Goal: Task Accomplishment & Management: Manage account settings

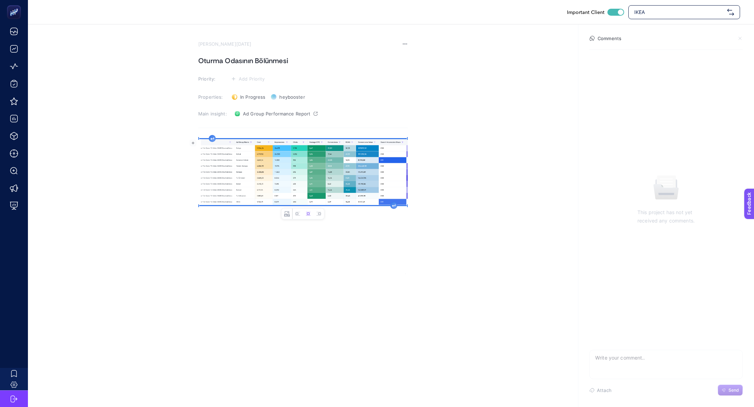
click at [208, 141] on img "Rich Text Editor. Editing area: main" at bounding box center [302, 172] width 209 height 66
click at [211, 140] on div "image widget. Press Enter to type after or press Shift + Enter to type before t…" at bounding box center [302, 205] width 209 height 140
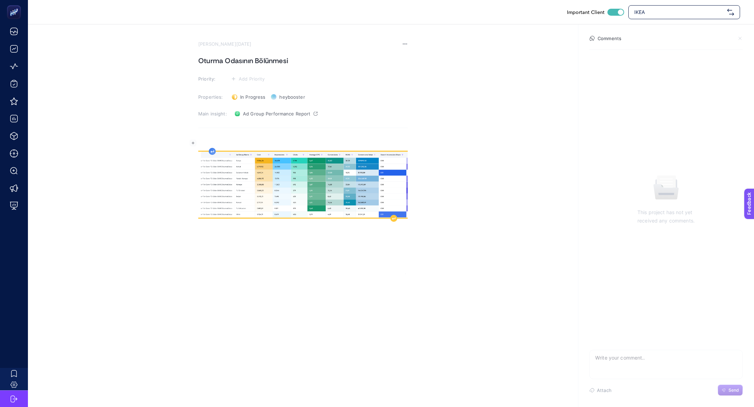
click at [211, 140] on p "Rich Text Editor. Editing area: main" at bounding box center [302, 143] width 209 height 8
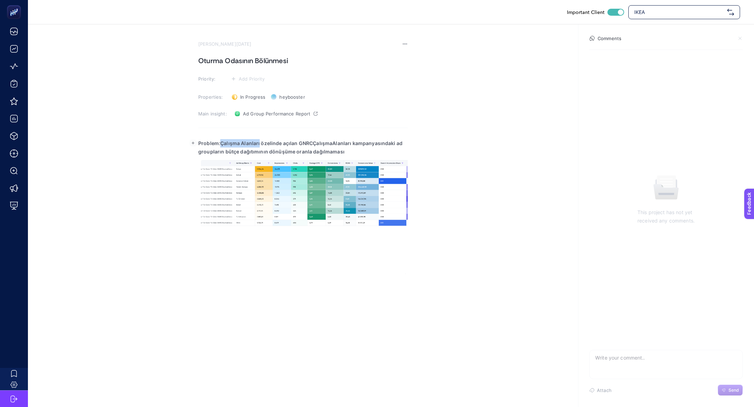
drag, startPoint x: 258, startPoint y: 143, endPoint x: 220, endPoint y: 144, distance: 38.1
click at [220, 144] on strong "Problem:Çalışma Alanları özelinde açılan GNRCÇalışmaAlanları kampanyasındaki ad…" at bounding box center [300, 147] width 204 height 14
drag, startPoint x: 290, startPoint y: 145, endPoint x: 335, endPoint y: 145, distance: 44.7
click at [335, 145] on strong "Problem:Oturma Odası özelinde açılan GNRCÇalışmaAlanları kampanyasındaki ad gro…" at bounding box center [297, 147] width 199 height 14
drag, startPoint x: 343, startPoint y: 144, endPoint x: 293, endPoint y: 144, distance: 50.6
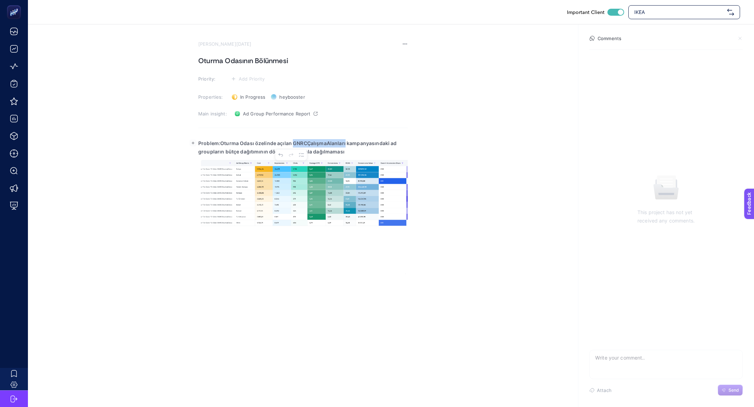
click at [293, 144] on strong "Problem:Oturma Odası özelinde açılan GNRCÇalışmaAlanları kampanyasındaki ad gro…" at bounding box center [297, 147] width 199 height 14
click at [341, 149] on p "Problem:Oturma Odası özelinde açılan Oturma Odası kampanyasındaki ad groupların…" at bounding box center [302, 147] width 209 height 17
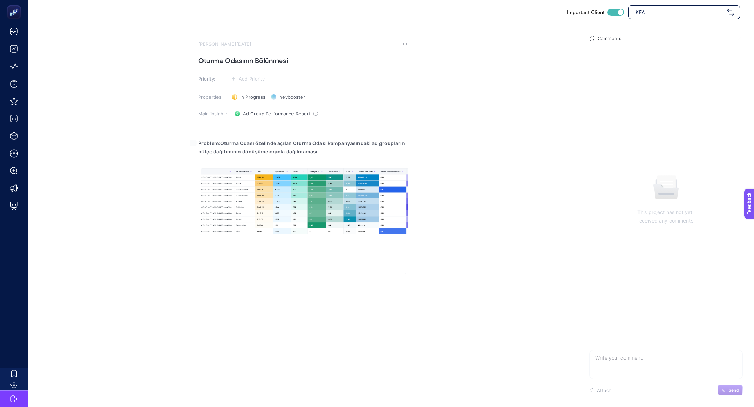
click at [222, 145] on strong "Problem:Oturma Odası özelinde açılan Oturma Odası kampanyasındaki ad groupların…" at bounding box center [301, 147] width 207 height 14
click at [220, 144] on strong "Problem:Oturma Odası özelinde açılan Oturma Odası kampanyasındaki ad groupların…" at bounding box center [301, 147] width 207 height 14
drag, startPoint x: 220, startPoint y: 144, endPoint x: 319, endPoint y: 164, distance: 100.4
click at [319, 164] on body "Important Client IKEA August 21, 2025 Oturma Odasının Bölünmesi Priority: Add P…" at bounding box center [377, 203] width 754 height 407
click at [301, 64] on h1 "Oturma Odasının Bölünmesi" at bounding box center [302, 60] width 209 height 11
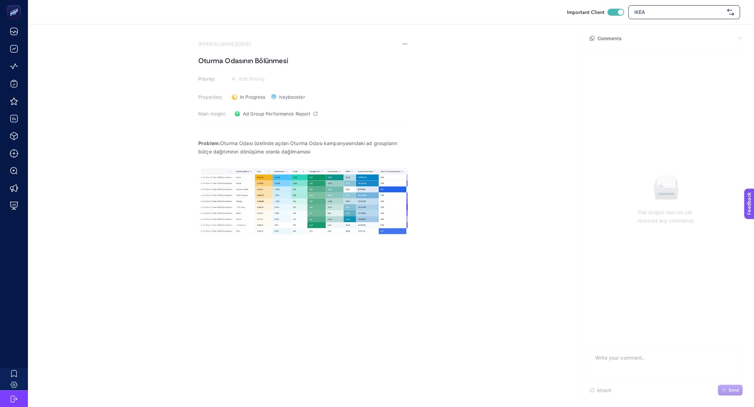
click at [301, 64] on h1 "Oturma Odasının Bölünmesi" at bounding box center [302, 60] width 209 height 11
click at [281, 59] on h1 "Oturma Odasının Bölünmesi" at bounding box center [302, 60] width 209 height 11
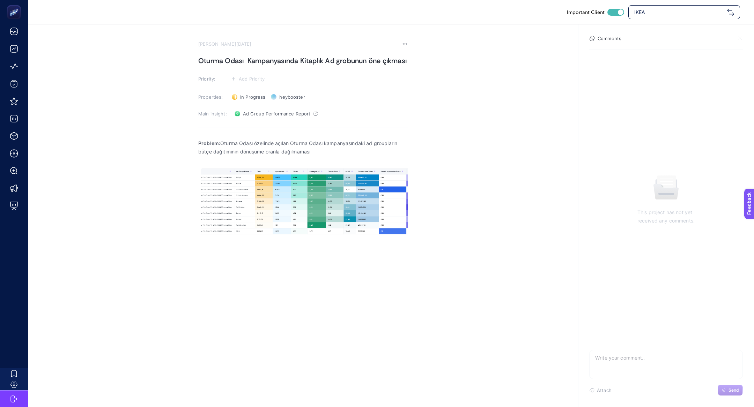
click at [246, 63] on h1 "Oturma Odası Kampanyasında Kitaplık Ad grobunun öne çıkması" at bounding box center [302, 60] width 209 height 11
click at [317, 62] on h1 "Oturma Odası Kampanyasında Kitaplık Ad grobunun öne çıkması" at bounding box center [302, 60] width 209 height 11
drag, startPoint x: 325, startPoint y: 63, endPoint x: 301, endPoint y: 63, distance: 23.4
click at [301, 63] on h1 "Oturma Odası Kampanyasında Kitaplık Ad grobunun öne çıkması" at bounding box center [302, 60] width 209 height 11
click at [391, 61] on h1 "Oturma Odası Kampanyasında BAd grobunun öne çıkması Bazı" at bounding box center [302, 60] width 209 height 11
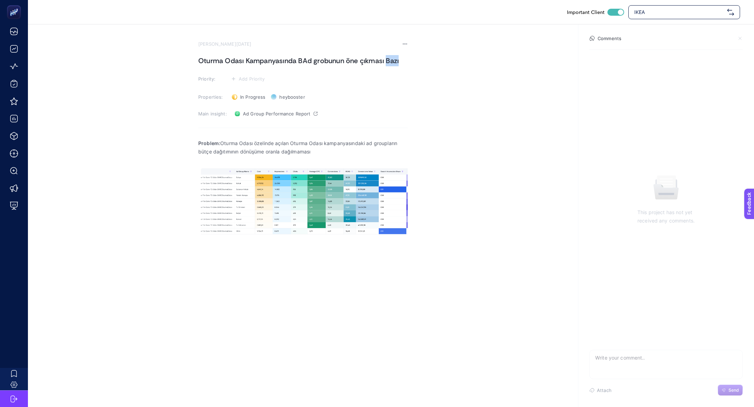
click at [391, 61] on h1 "Oturma Odası Kampanyasında BAd grobunun öne çıkması Bazı" at bounding box center [302, 60] width 209 height 11
copy h1 "Bazı"
click at [307, 61] on h1 "Oturma Odası Kampanyasında BAd grobunun öne çıkması Bazı" at bounding box center [302, 60] width 209 height 11
click at [303, 60] on h1 "Oturma Odası Kampanyasında BAd grobunun öne çıkması Bazı" at bounding box center [302, 60] width 209 height 11
click at [303, 62] on h1 "Oturma Odası Kampanyasında B Ad grobunun öne çıkması Bazı" at bounding box center [302, 60] width 209 height 11
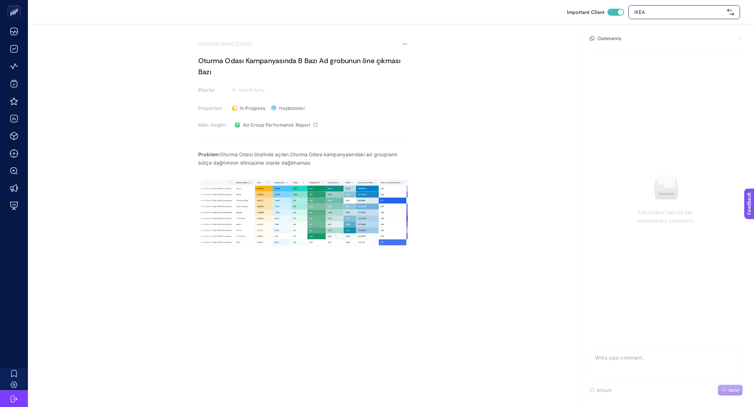
click at [303, 62] on h1 "Oturma Odası Kampanyasında B Bazı Ad grobunun öne çıkması Bazı" at bounding box center [302, 66] width 209 height 22
drag, startPoint x: 306, startPoint y: 59, endPoint x: 299, endPoint y: 60, distance: 7.0
click at [299, 60] on h1 "Oturma Odası Kampanyasında B Bazı Ad grobunun öne çıkması Bazı" at bounding box center [302, 66] width 209 height 22
drag, startPoint x: 239, startPoint y: 72, endPoint x: 195, endPoint y: 72, distance: 44.3
click at [195, 72] on section "August 21, 2025 Oturma Odası Kampanyasında Bazı Ad grobunun öne çıkması Bazı Pr…" at bounding box center [391, 154] width 726 height 261
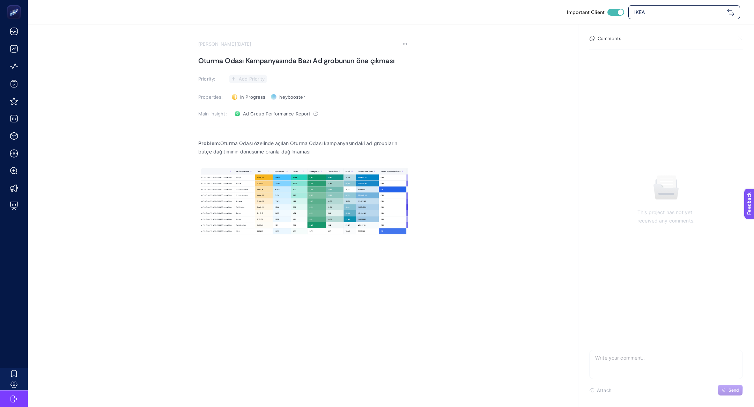
click at [252, 79] on span "Add Priority" at bounding box center [252, 79] width 26 height 6
click at [249, 93] on rect at bounding box center [246, 92] width 22 height 7
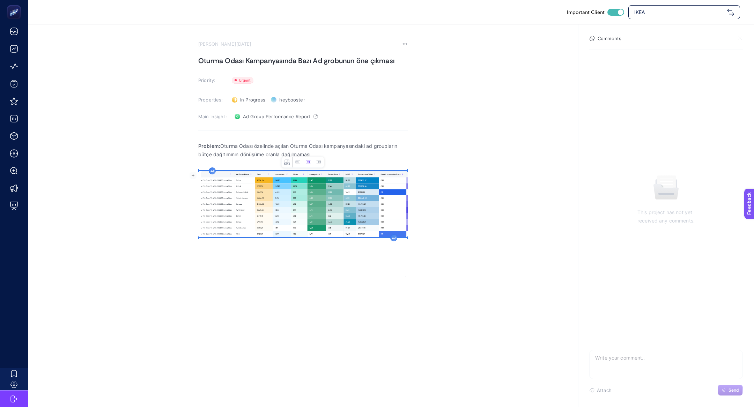
click at [207, 172] on img "Rich Text Editor. Editing area: main" at bounding box center [302, 204] width 209 height 66
click at [208, 172] on img "Rich Text Editor. Editing area: main" at bounding box center [302, 204] width 209 height 66
click at [214, 170] on div "Problem: Oturma Odası özelinde açılan Oturma Odası kampanyasındaki ad groupları…" at bounding box center [302, 208] width 209 height 140
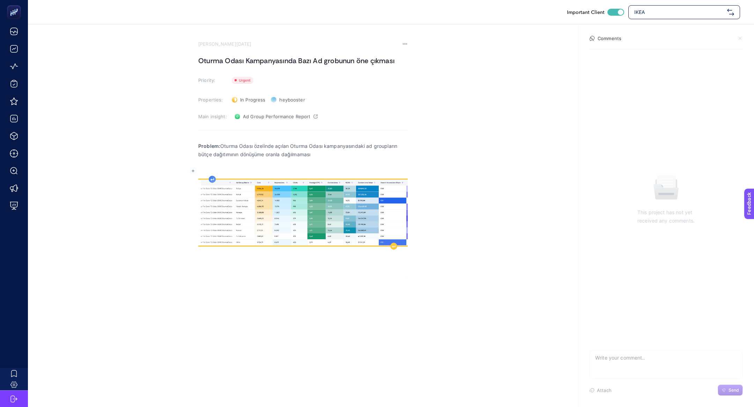
click at [214, 170] on p "Rich Text Editor. Editing area: main" at bounding box center [302, 171] width 209 height 8
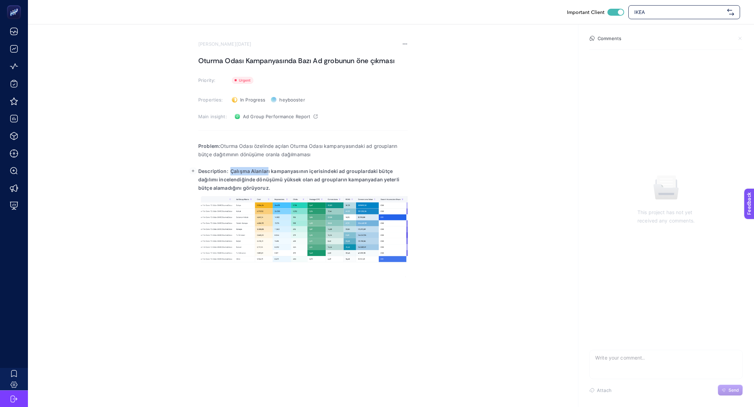
drag, startPoint x: 230, startPoint y: 174, endPoint x: 268, endPoint y: 173, distance: 37.7
click at [268, 173] on p "Description: Çalışma Alanları kampanyasının içerisindeki ad grouplardaki bütçe …" at bounding box center [302, 179] width 209 height 25
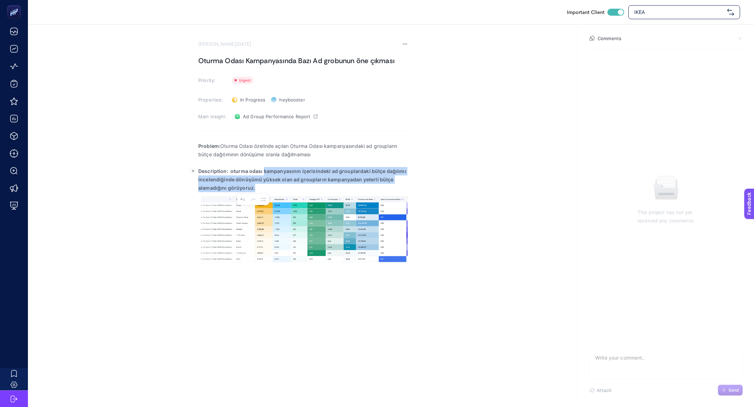
drag, startPoint x: 263, startPoint y: 171, endPoint x: 269, endPoint y: 186, distance: 15.9
click at [269, 186] on p "Description: oturma odası kampanyasının içerisindeki ad grouplardaki bütçe dağı…" at bounding box center [302, 179] width 209 height 25
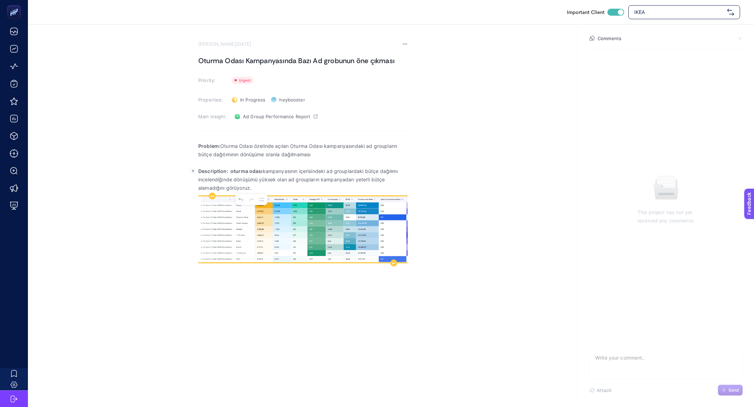
click at [309, 257] on img "Rich Text Editor. Editing area: main" at bounding box center [302, 230] width 209 height 66
click at [394, 261] on div "Rich Text Editor. Editing area: main" at bounding box center [393, 263] width 7 height 7
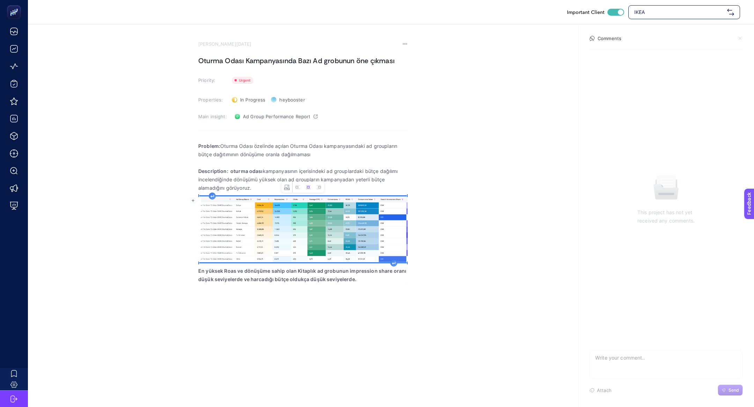
click at [320, 200] on img "Rich Text Editor. Editing area: main" at bounding box center [302, 230] width 209 height 66
click at [297, 187] on icon "Image toolbar" at bounding box center [298, 188] width 6 height 6
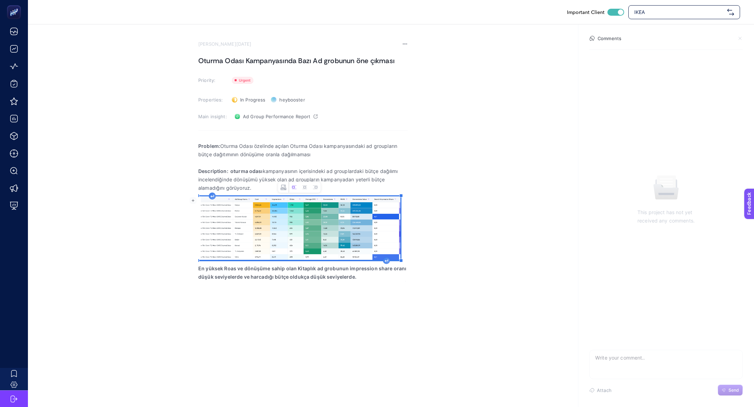
click at [346, 278] on strong "En yüksek Roas ve dönüşüme sahip olan Kitaplık ad grobunun impression share ora…" at bounding box center [302, 273] width 208 height 14
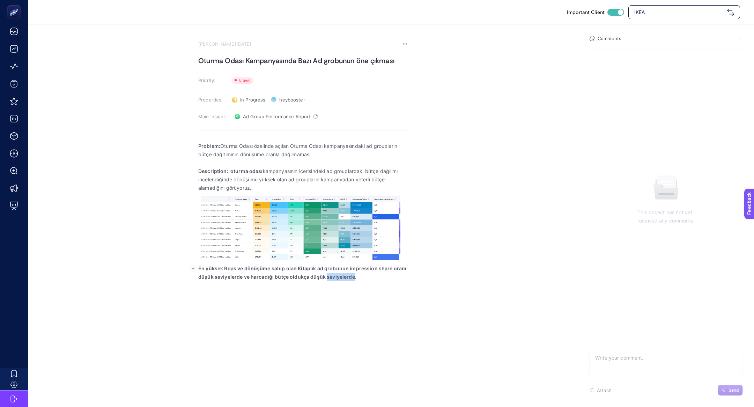
click at [346, 278] on strong "En yüksek Roas ve dönüşüme sahip olan Kitaplık ad grobunun impression share ora…" at bounding box center [302, 273] width 208 height 14
click at [252, 269] on p "En yüksek Roas ve dönüşüme sahip olan Kitaplık ad grobunun impression share ora…" at bounding box center [302, 273] width 209 height 17
click at [301, 268] on p "En yüksek Roas ve dönüşüme sahip olan Kitaplık ad grobunun impression share ora…" at bounding box center [302, 273] width 209 height 17
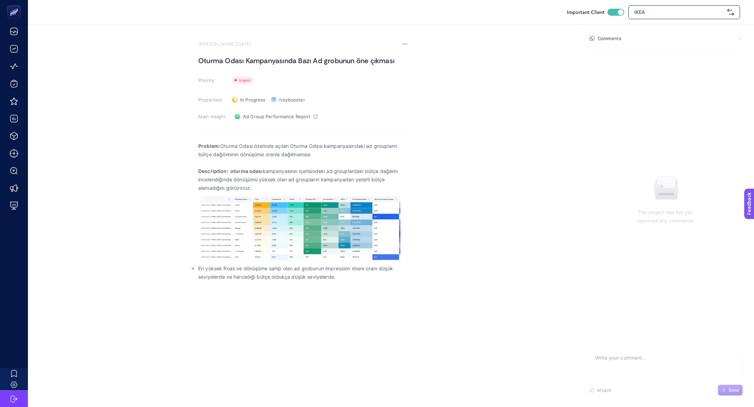
click at [309, 275] on p "En yüksek Roas ve dönüşüme sahip olan ad grobunun impression share oranı düşük …" at bounding box center [302, 273] width 209 height 17
click at [317, 272] on p "En yüksek Roas ve dönüşüme sahip olan ad grobunun impression share oranı düşük …" at bounding box center [302, 273] width 209 height 17
click at [348, 285] on div "Problem: Oturma Odası özelinde açılan Oturma Odası kampanyasındaki ad groupları…" at bounding box center [302, 212] width 209 height 148
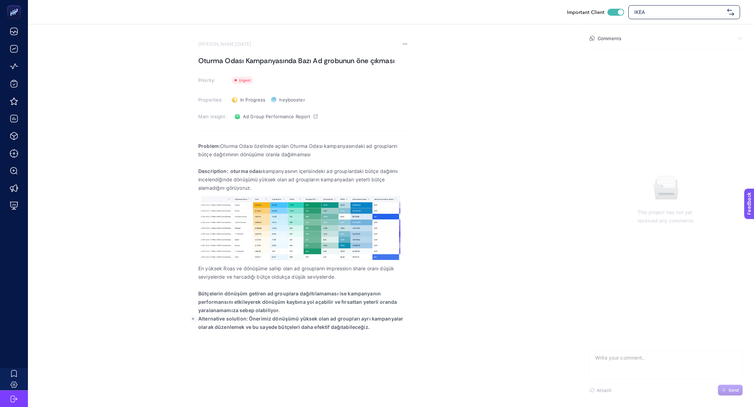
click at [330, 308] on p "Bütçelerin dönüşüm getiren ad grouplara dağıltılamaması ise kampanyanın perform…" at bounding box center [302, 302] width 209 height 25
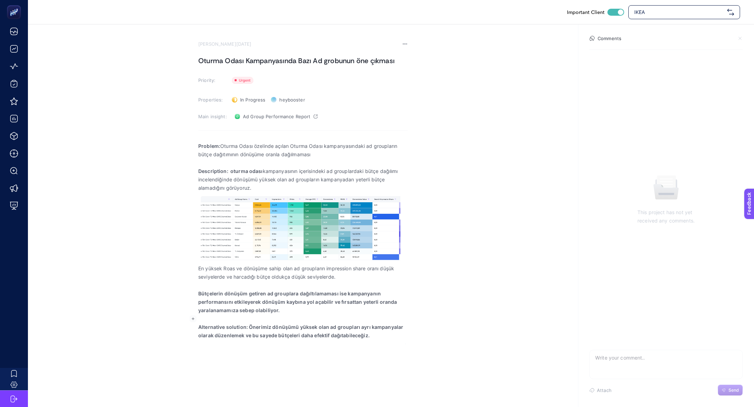
click at [308, 308] on p "Bütçelerin dönüşüm getiren ad grouplara dağıltılamaması ise kampanyanın perform…" at bounding box center [302, 302] width 209 height 25
click at [299, 306] on p "Bütçelerin dönüşüm getiren ad grouplara dağıltılamaması ise kampanyanın perform…" at bounding box center [302, 302] width 209 height 25
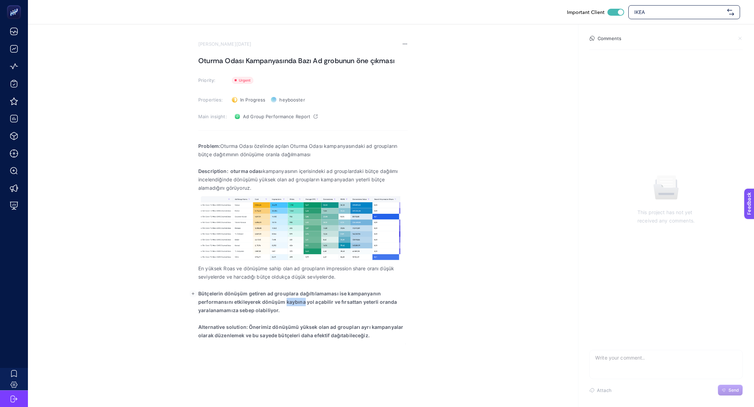
click at [299, 306] on p "Bütçelerin dönüşüm getiren ad grouplara dağıltılamaması ise kampanyanın perform…" at bounding box center [302, 302] width 209 height 25
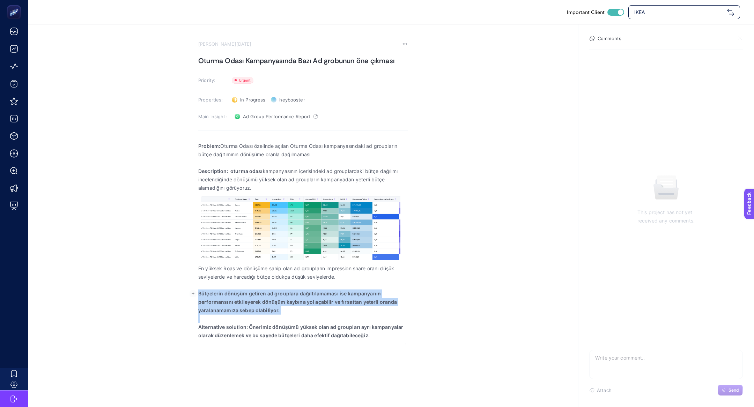
click at [299, 306] on p "Bütçelerin dönüşüm getiren ad grouplara dağıltılamaması ise kampanyanın perform…" at bounding box center [302, 302] width 209 height 25
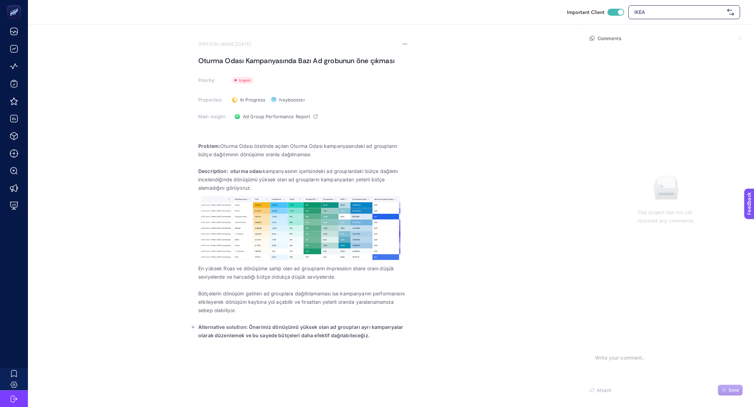
click at [276, 330] on strong "Alternative solution: Önerimiz dönüşümü yüksek olan ad groupları ayrı kampanyal…" at bounding box center [300, 331] width 205 height 14
drag, startPoint x: 250, startPoint y: 329, endPoint x: 339, endPoint y: 337, distance: 88.7
click at [339, 337] on strong "Alternative solution: Önerimiz dönüşümü yüksek olan ad groupları ayrı kampanyal…" at bounding box center [300, 331] width 205 height 14
click at [249, 331] on p "Alternative solution: Önerimiz dönüşümü yüksek olan ad groupları ayrı kampanyal…" at bounding box center [302, 331] width 209 height 17
drag, startPoint x: 249, startPoint y: 330, endPoint x: 367, endPoint y: 343, distance: 118.3
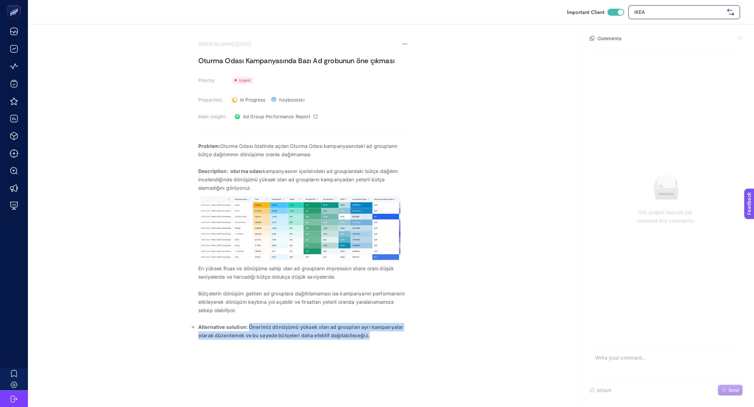
click at [367, 343] on div "Problem: Oturma Odası özelinde açılan Oturma Odası kampanyasındaki ad groupları…" at bounding box center [302, 241] width 209 height 207
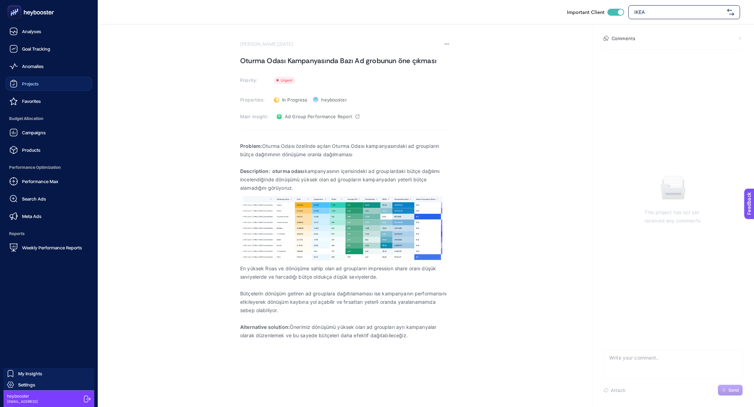
click at [45, 78] on link "Projects" at bounding box center [49, 84] width 87 height 14
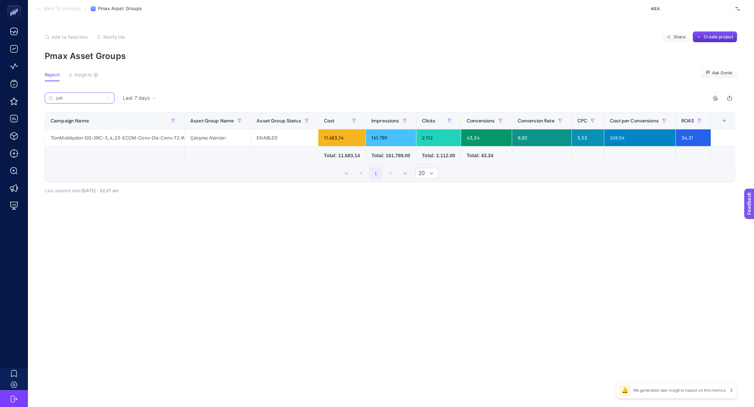
scroll to position [0, 65]
click at [190, 250] on article "Add to favorites false Notify me Share Create project Pmax Asset Groups Report …" at bounding box center [391, 212] width 726 height 390
click at [721, 33] on button "Create project" at bounding box center [715, 36] width 45 height 11
click at [709, 28] on article "Add to favorites false Notify me Share Create project Pmax Asset Groups Report …" at bounding box center [391, 212] width 726 height 390
click at [709, 36] on span "Create project" at bounding box center [718, 37] width 29 height 6
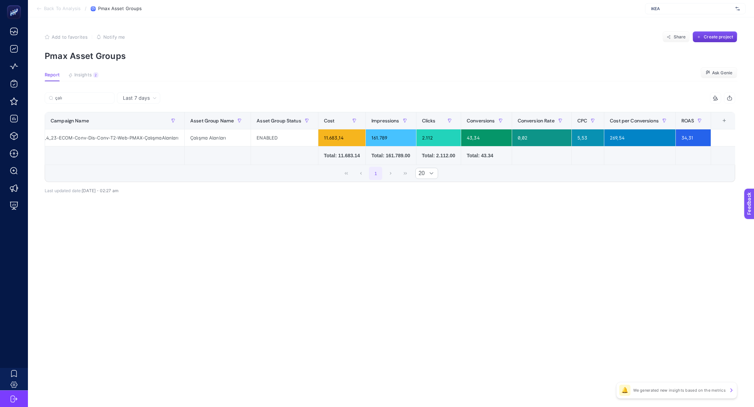
click at [700, 41] on button "Create project" at bounding box center [715, 36] width 45 height 11
click at [719, 28] on article "Add to favorites false Notify me Share Create project Pmax Asset Groups Report …" at bounding box center [391, 212] width 726 height 390
click at [720, 39] on span "Create project" at bounding box center [718, 37] width 29 height 6
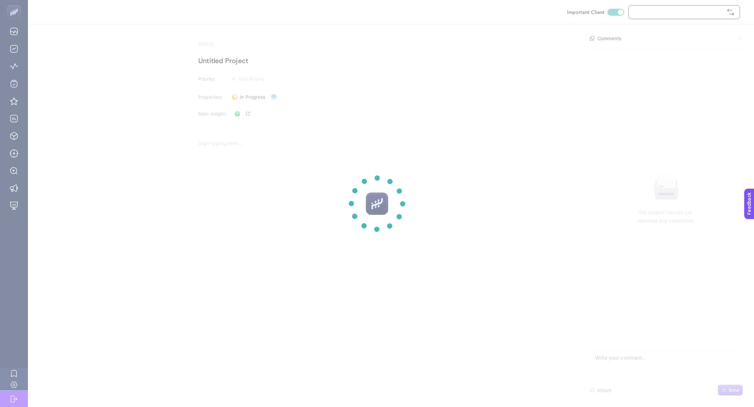
checkbox input "true"
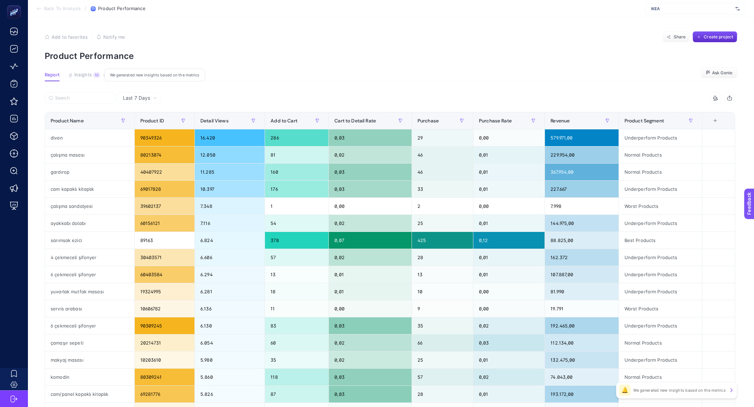
click at [90, 76] on span "Insights" at bounding box center [82, 75] width 17 height 6
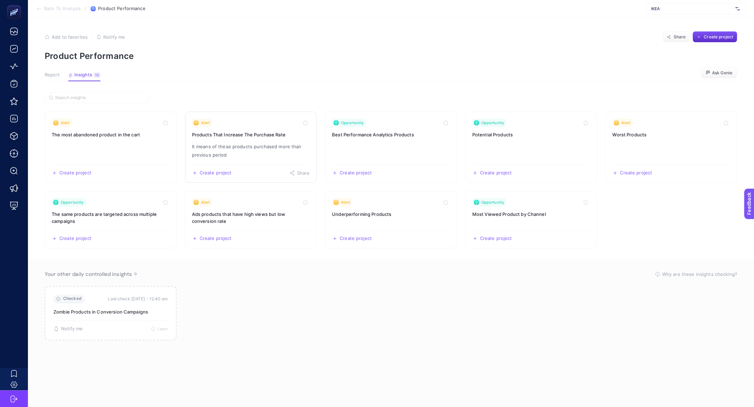
click at [263, 145] on p "It means of these products purchased more than previous period" at bounding box center [251, 150] width 118 height 17
click at [258, 144] on p "It means of these products purchased more than previous period" at bounding box center [251, 150] width 118 height 17
click at [269, 131] on h3 "Products That Increase The Purchase Rate" at bounding box center [251, 134] width 118 height 7
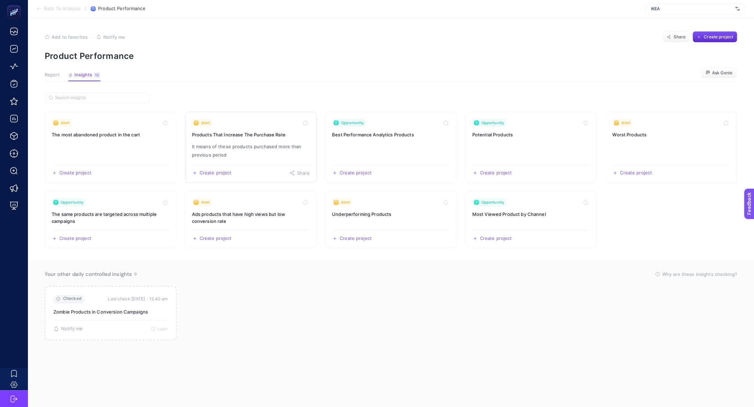
click at [251, 137] on h3 "Products That Increase The Purchase Rate" at bounding box center [251, 134] width 118 height 7
click at [213, 163] on link "Alert Products That Increase The Purchase Rate It means of these products purch…" at bounding box center [251, 147] width 132 height 71
click at [245, 134] on h3 "Products That Increase The Purchase Rate" at bounding box center [251, 134] width 118 height 7
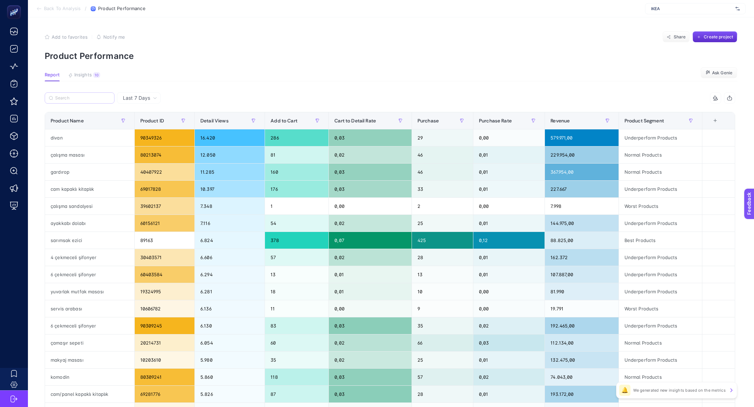
click at [68, 95] on label at bounding box center [80, 97] width 70 height 11
click at [68, 96] on input "Search" at bounding box center [82, 98] width 55 height 5
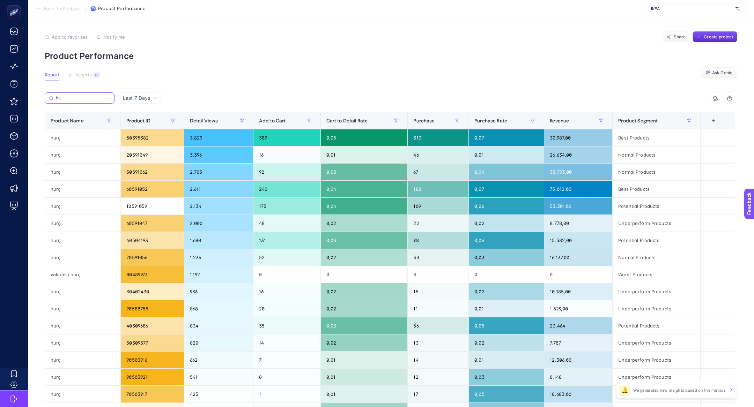
type input "h"
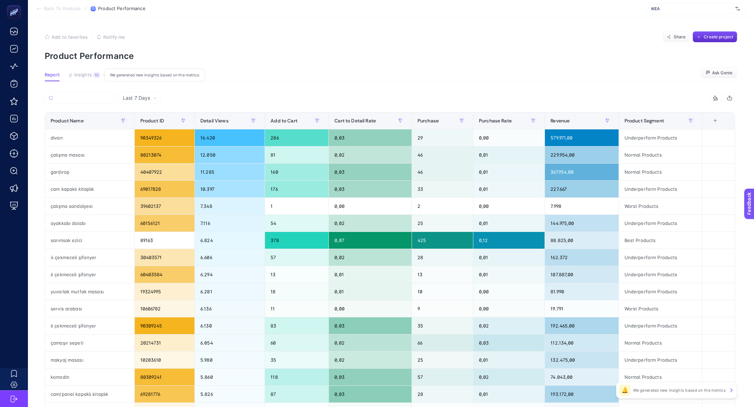
click at [73, 79] on button "Insights 10 We generated new insights based on the metrics" at bounding box center [84, 76] width 32 height 9
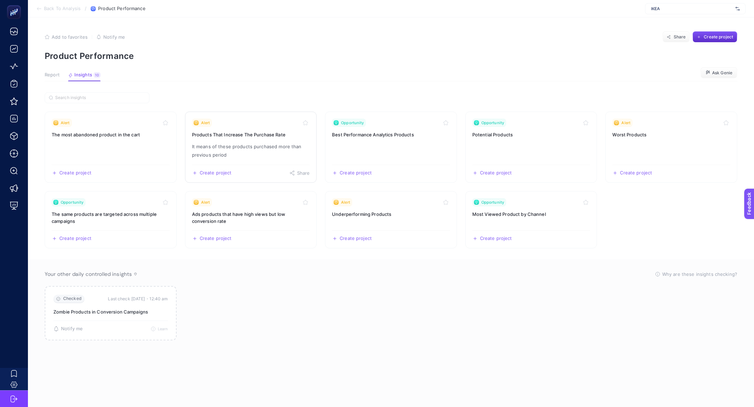
click at [237, 136] on h3 "Products That Increase The Purchase Rate" at bounding box center [251, 134] width 118 height 7
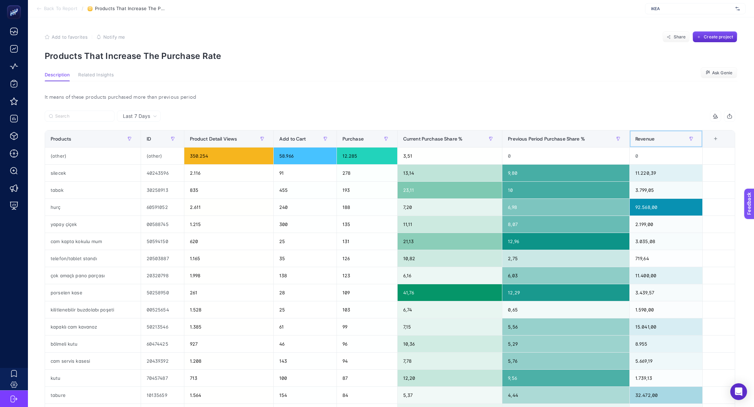
click at [663, 140] on div "Revenue" at bounding box center [665, 138] width 61 height 11
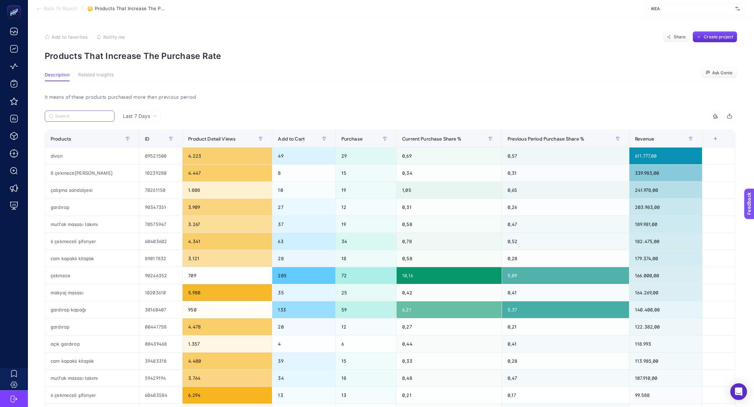
click at [67, 114] on input "Search" at bounding box center [82, 116] width 55 height 5
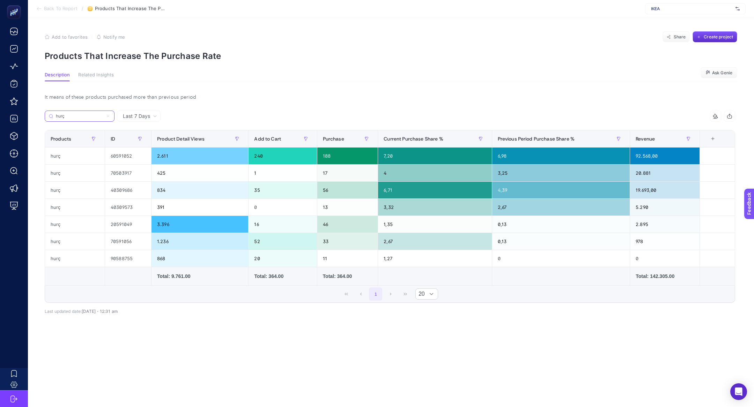
type input "hurç"
click at [467, 96] on div "It means of these products purchased more than previous period" at bounding box center [390, 97] width 702 height 10
click at [711, 34] on span "Create project" at bounding box center [718, 37] width 29 height 6
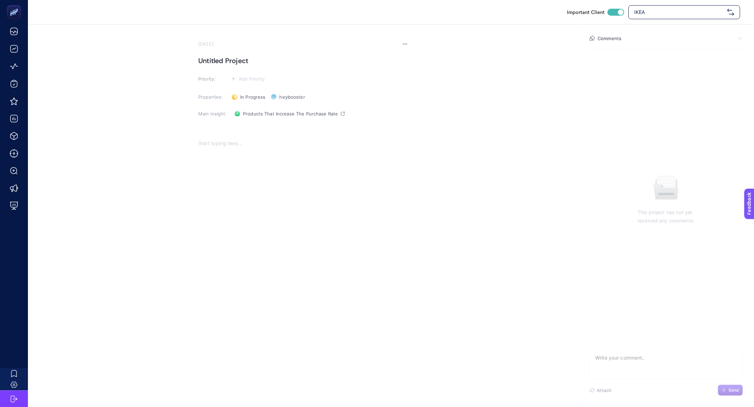
click at [246, 69] on section "August 21, 2025 Untitled Project Priority: Add Priority Properties: In Progress…" at bounding box center [302, 157] width 209 height 233
click at [242, 61] on h1 "Untitled Project" at bounding box center [302, 60] width 209 height 11
click at [256, 70] on section "August 21, 2025 Mevsim Değişikliği Nedeniyle Hurçların Satışların Artması Prior…" at bounding box center [302, 157] width 209 height 233
click at [256, 77] on span "Add Priority" at bounding box center [252, 79] width 26 height 6
click at [253, 108] on div at bounding box center [245, 105] width 20 height 7
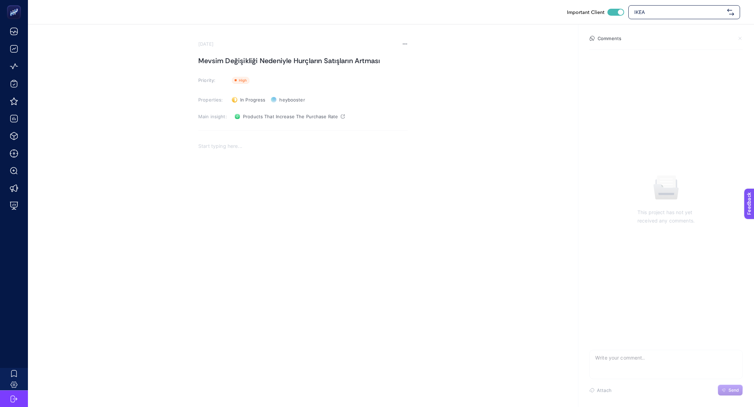
click at [227, 150] on p "Rich Text Editor. Editing area: main" at bounding box center [302, 146] width 209 height 8
click at [248, 160] on div "Rich Text Editor. Editing area: main" at bounding box center [302, 208] width 209 height 140
click at [262, 111] on link "Products That Increase The Purchase Rate" at bounding box center [290, 116] width 116 height 11
click at [269, 158] on div "Rich Text Editor. Editing area: main" at bounding box center [302, 208] width 209 height 140
drag, startPoint x: 222, startPoint y: 146, endPoint x: 477, endPoint y: 149, distance: 255.2
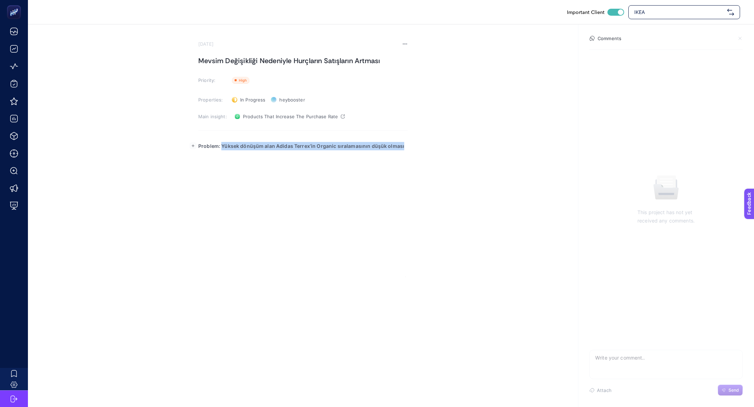
click at [477, 149] on section "August 21, 2025 Mevsim Değişikliği Nedeniyle Hurçların Satışların Artması Prior…" at bounding box center [391, 150] width 726 height 253
drag, startPoint x: 222, startPoint y: 143, endPoint x: 457, endPoint y: 143, distance: 234.9
click at [458, 143] on section "August 21, 2025 Mevsim Değişikliği Nedeniyle Hurçların Satışların Artması Prior…" at bounding box center [391, 150] width 726 height 253
click at [400, 140] on div "Problem: Hurçlarda mevsim geçişleri ve şehre dönüş nedeniyle satışların artması" at bounding box center [302, 208] width 209 height 140
click at [401, 146] on p "Problem: Hurçlarda mevsim geçişleri ve şehre dönüş nedeniyle satışların artması" at bounding box center [302, 146] width 209 height 8
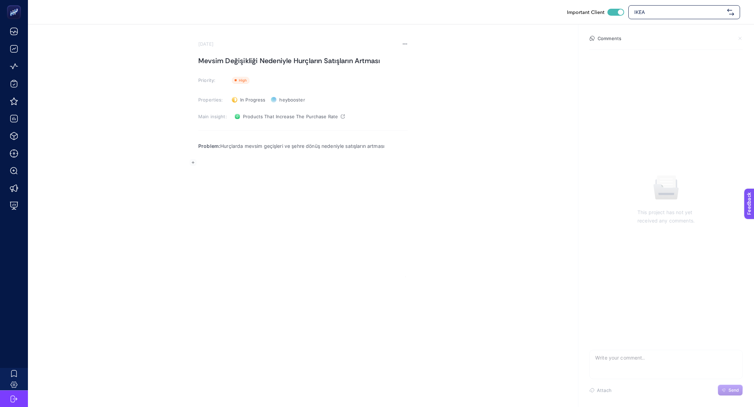
click at [244, 65] on h1 "Mevsim Değişikliği Nedeniyle Hurçların Satışların Artması" at bounding box center [302, 60] width 209 height 11
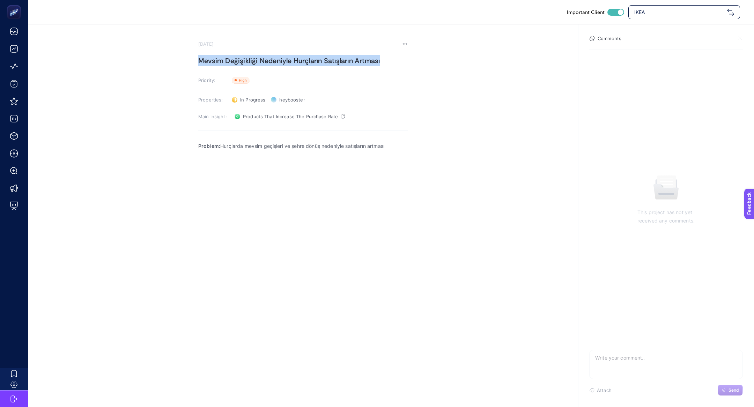
click at [244, 65] on h1 "Mevsim Değişikliği Nedeniyle Hurçların Satışların Artması" at bounding box center [302, 60] width 209 height 11
copy h1 "Mevsim Değişikliği Nedeniyle Hurçların Satışların Artması"
click at [239, 175] on div "Problem: Hurçlarda mevsim geçişleri ve şehre dönüş nedeniyle satışların artması" at bounding box center [302, 208] width 209 height 140
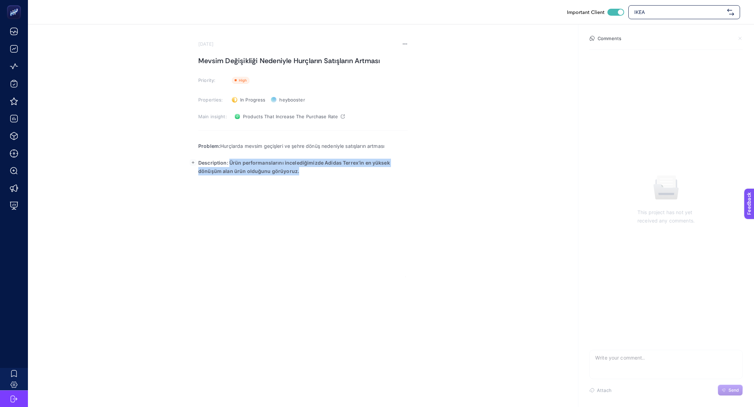
drag, startPoint x: 229, startPoint y: 164, endPoint x: 314, endPoint y: 183, distance: 87.2
click at [314, 183] on div "Problem: Hurçlarda mevsim geçişleri ve şehre dönüş nedeniyle satışların artması…" at bounding box center [302, 208] width 209 height 140
click at [385, 166] on p "Description: Satışları artan ürünleri incelediğimizde hurçların ve saklama alan…" at bounding box center [302, 167] width 209 height 17
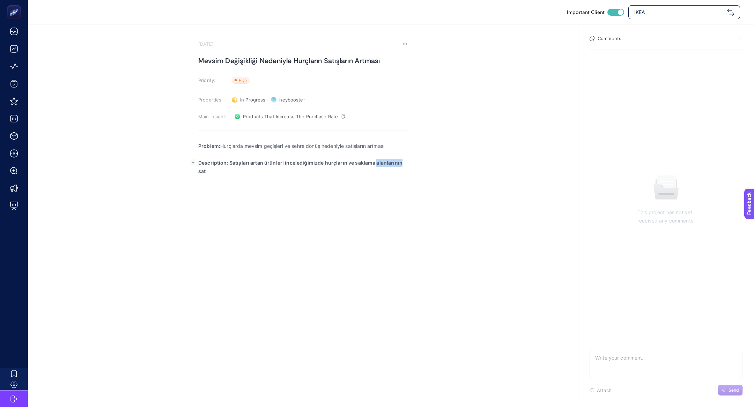
click at [385, 166] on p "Description: Satışları artan ürünleri incelediğimizde hurçların ve saklama alan…" at bounding box center [302, 167] width 209 height 17
click at [367, 174] on p "Description: Satışları artan ürünleri incelediğimizde hurçların ve saklama kutu…" at bounding box center [302, 167] width 209 height 17
drag, startPoint x: 229, startPoint y: 163, endPoint x: 385, endPoint y: 179, distance: 156.5
click at [385, 179] on div "Problem: Hurçlarda mevsim geçişleri ve şehre dönüş nedeniyle satışların artması…" at bounding box center [302, 208] width 209 height 140
click at [334, 186] on div "Problem: Hurçlarda mevsim geçişleri ve şehre dönüş nedeniyle satışların artması…" at bounding box center [302, 208] width 209 height 140
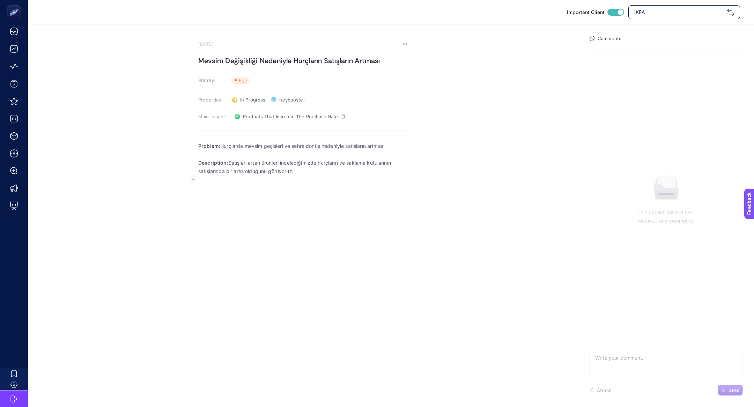
click at [193, 182] on rect "button" at bounding box center [193, 179] width 7 height 7
click at [192, 199] on body "Important Client IKEA August 21, 2025 Mevsim Değişikliği Nedeniyle Hurçların Sa…" at bounding box center [377, 203] width 754 height 407
click at [250, 178] on p "Rich Text Editor. Editing area: main" at bounding box center [302, 180] width 209 height 8
click at [192, 179] on rect "button" at bounding box center [193, 179] width 7 height 7
click at [193, 193] on icon "Editor block content toolbar" at bounding box center [191, 194] width 6 height 6
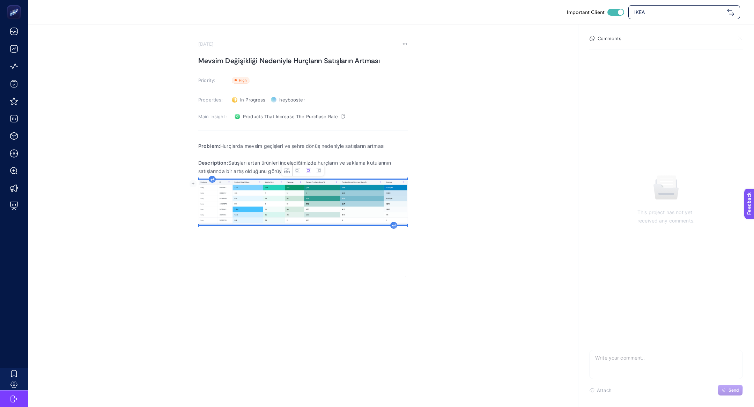
click at [296, 165] on div "Change image text alternative Left aligned image Centered image Right aligned i…" at bounding box center [303, 170] width 42 height 10
click at [298, 169] on icon "Image toolbar" at bounding box center [298, 171] width 6 height 6
click at [386, 223] on icon "Rich Text Editor. Editing area: main" at bounding box center [386, 224] width 3 height 3
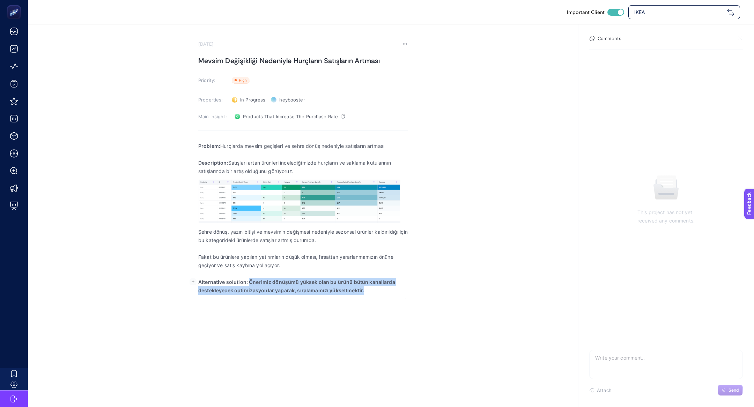
drag, startPoint x: 249, startPoint y: 282, endPoint x: 441, endPoint y: 311, distance: 193.4
click at [441, 311] on div "Important Client IKEA August 21, 2025 Mevsim Değişikliği Nedeniyle Hurçların Sa…" at bounding box center [377, 203] width 754 height 407
click at [402, 303] on div "Important Client IKEA August 21, 2025 Mevsim Değişikliği Nedeniyle Hurçların Sa…" at bounding box center [377, 203] width 754 height 407
drag, startPoint x: 345, startPoint y: 283, endPoint x: 366, endPoint y: 296, distance: 25.2
click at [366, 296] on div "Problem: Hurçlarda mevsim geçişleri ve şehre dönüş nedeniyle satışların artması…" at bounding box center [302, 219] width 209 height 162
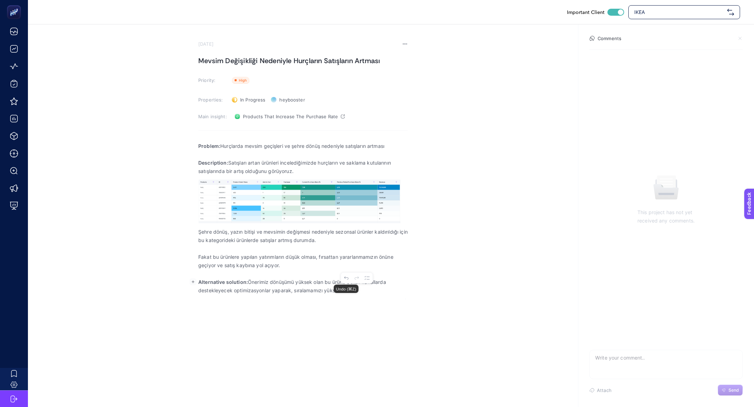
click at [303, 280] on p "Alternative solution: Önerimiz dönüşümü yüksek olan bu ürünü bütün kanallarda d…" at bounding box center [302, 286] width 209 height 17
click at [323, 282] on p "Alternative solution: Önerimiz dönüşümü yükselen olan bu ürünü bütün kanallarda…" at bounding box center [302, 286] width 209 height 17
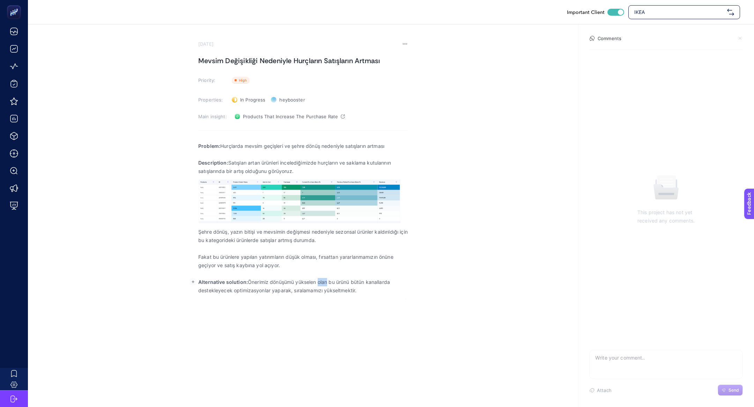
click at [323, 282] on p "Alternative solution: Önerimiz dönüşümü yükselen olan bu ürünü bütün kanallarda…" at bounding box center [302, 286] width 209 height 17
drag, startPoint x: 319, startPoint y: 281, endPoint x: 393, endPoint y: 305, distance: 77.3
click at [393, 305] on div "Important Client IKEA August 21, 2025 Mevsim Değişikliği Nedeniyle Hurçların Sa…" at bounding box center [377, 203] width 754 height 407
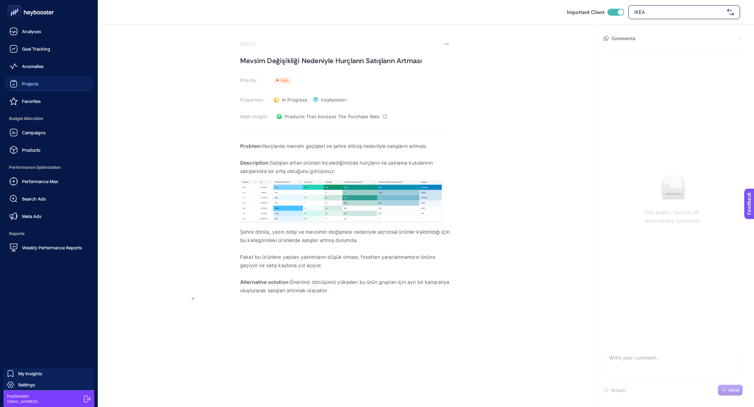
click at [15, 85] on icon at bounding box center [13, 84] width 8 height 8
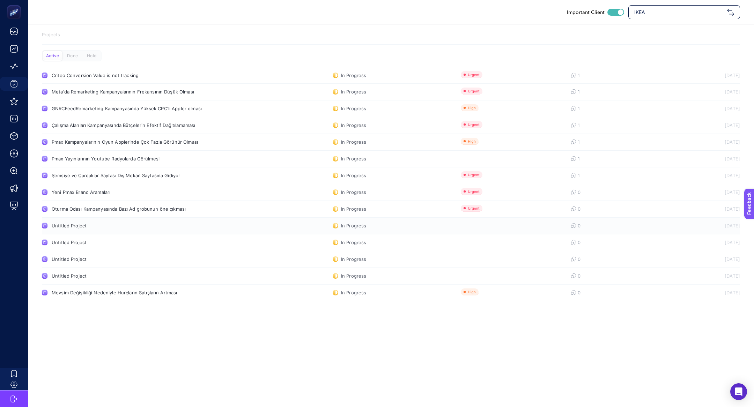
click at [102, 221] on link "Untitled Project In Progress 0 21.08.2025" at bounding box center [391, 226] width 698 height 17
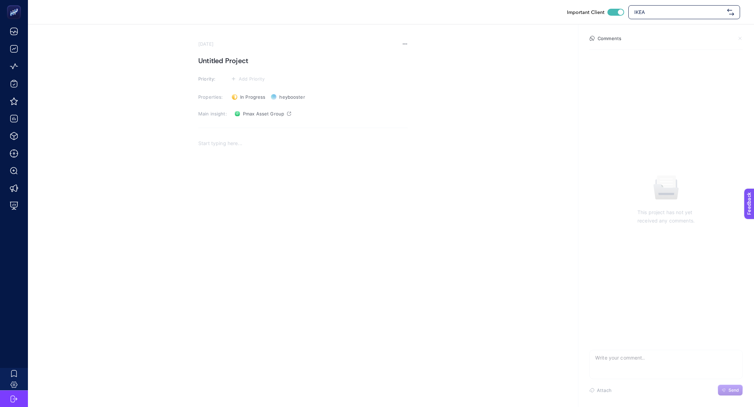
click at [408, 40] on section "August 21, 2025 Untitled Project Priority: Add Priority Properties: In Progress…" at bounding box center [391, 149] width 726 height 250
click at [404, 45] on icon at bounding box center [405, 44] width 6 height 6
click at [396, 58] on li "Delete" at bounding box center [392, 54] width 32 height 14
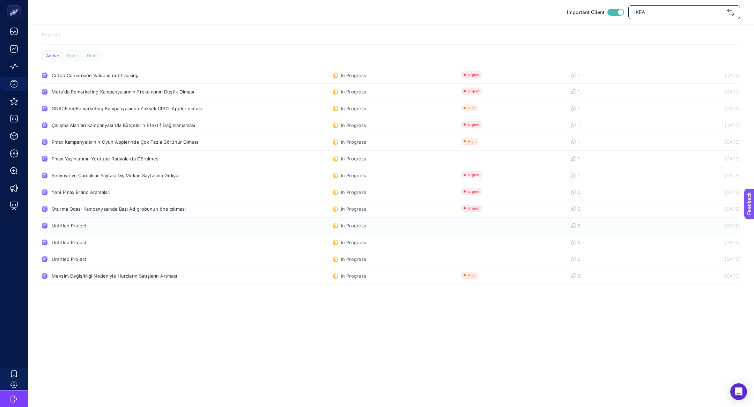
click at [147, 223] on div "Untitled Project" at bounding box center [132, 226] width 161 height 6
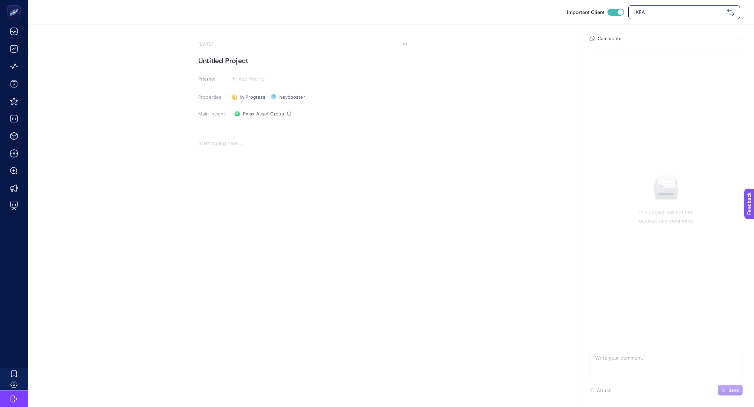
click at [400, 47] on section "August 21, 2025 Untitled Project Priority: Add Priority Properties: In Progress…" at bounding box center [302, 157] width 209 height 233
click at [402, 45] on div "[PERSON_NAME][DATE]" at bounding box center [302, 44] width 209 height 6
click at [406, 42] on icon at bounding box center [405, 44] width 6 height 6
click at [398, 50] on li "Delete" at bounding box center [392, 54] width 32 height 14
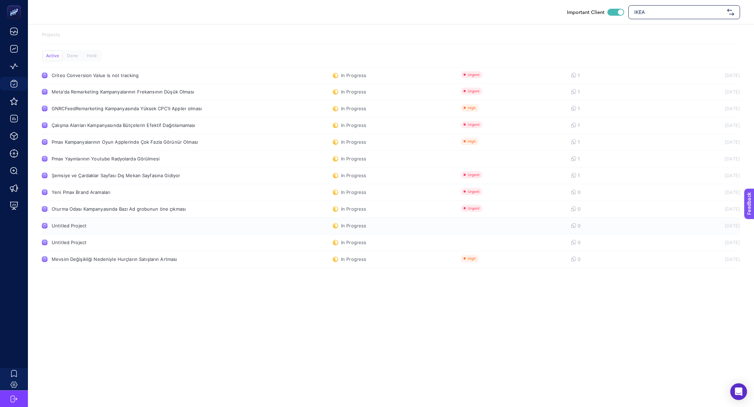
click at [128, 229] on link "Untitled Project In Progress 0 21.08.2025" at bounding box center [391, 226] width 698 height 17
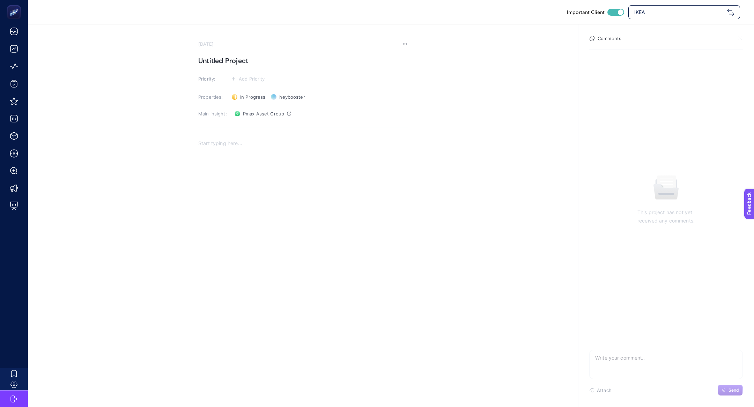
click at [404, 42] on icon at bounding box center [405, 44] width 6 height 6
click at [396, 55] on span "Delete" at bounding box center [395, 54] width 15 height 6
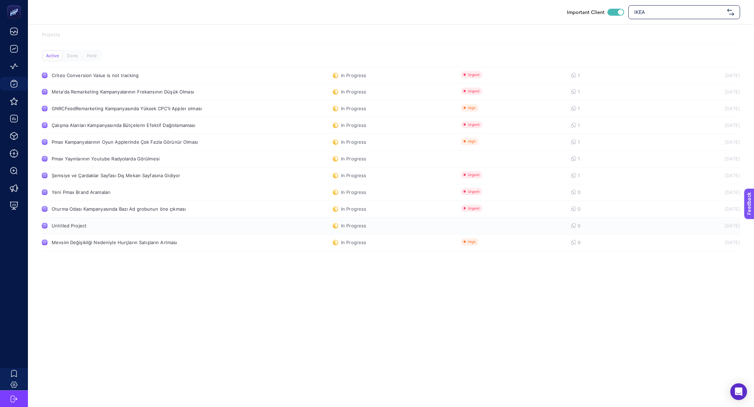
click at [123, 229] on link "Untitled Project In Progress 0 21.08.2025" at bounding box center [391, 226] width 698 height 17
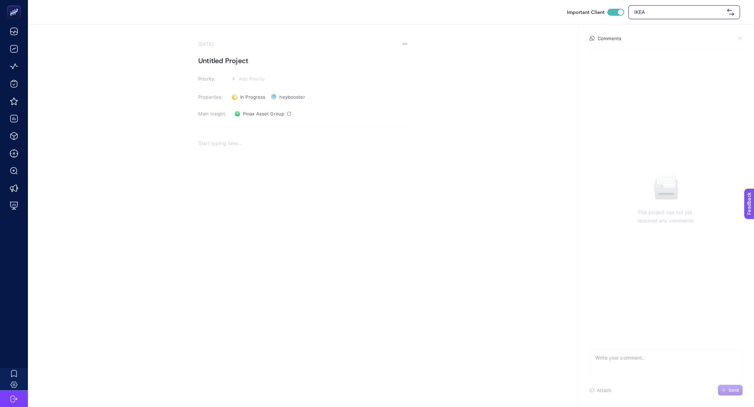
click at [246, 62] on h1 "Untitled Project" at bounding box center [302, 60] width 209 height 11
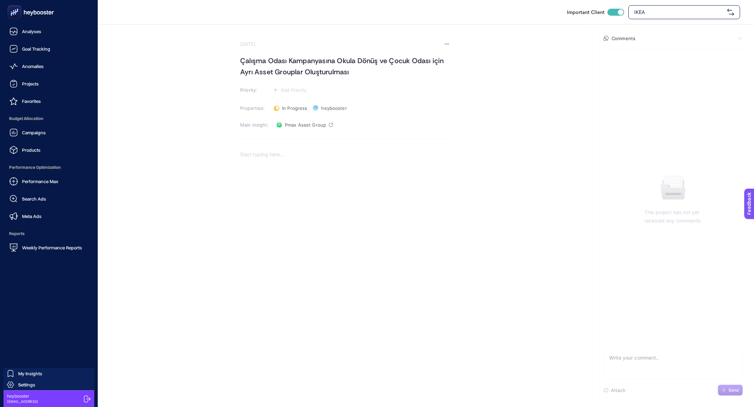
click at [22, 208] on div "Performance Max Search Ads Meta Ads" at bounding box center [49, 199] width 87 height 49
click at [22, 207] on div "Performance Max Search Ads Meta Ads" at bounding box center [49, 199] width 87 height 49
click at [32, 199] on span "Search Ads" at bounding box center [34, 199] width 24 height 6
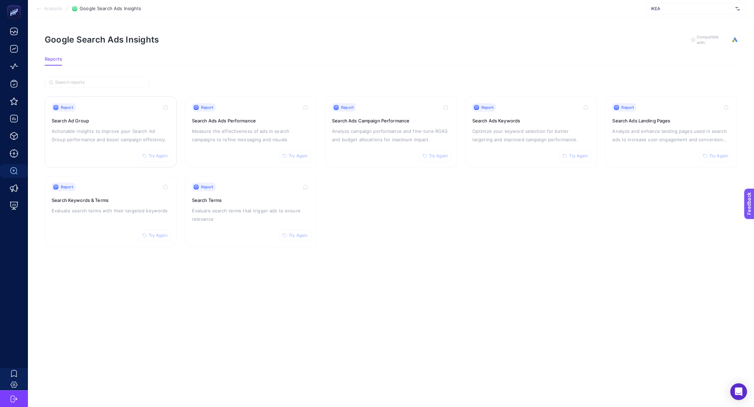
click at [108, 128] on p "Actionable insights to improve your Search Ad Group performance and boost campa…" at bounding box center [111, 135] width 118 height 17
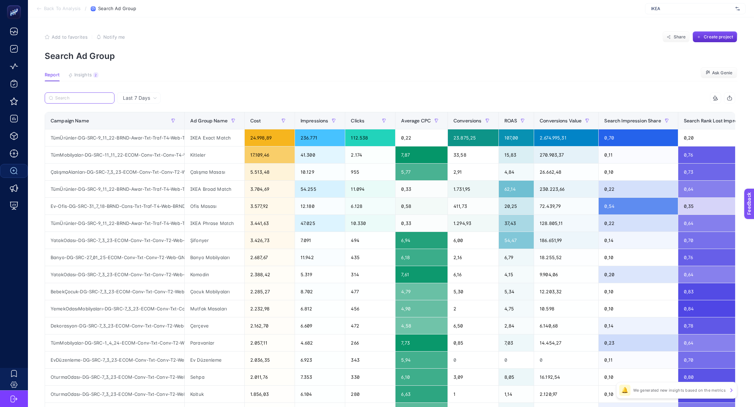
click at [80, 99] on input "Search" at bounding box center [82, 98] width 55 height 5
type input "t"
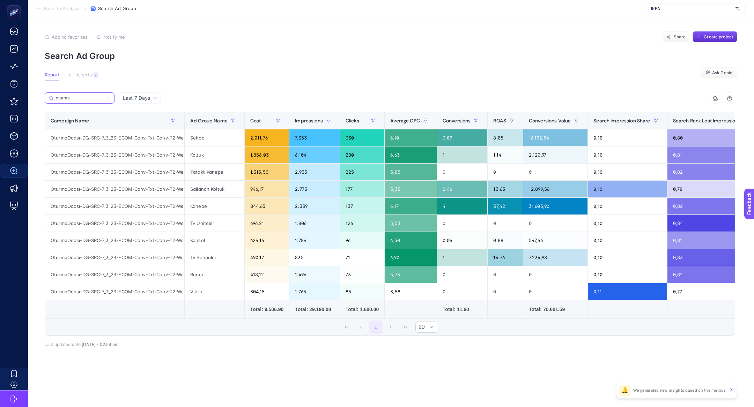
type input "oturma"
click at [232, 38] on div "Add to favorites false Notify me Share Create project" at bounding box center [391, 36] width 693 height 11
click at [309, 75] on section "Report Insights 2 We generated new insights based on the metrics Ask Genie" at bounding box center [391, 76] width 693 height 9
click at [711, 35] on span "Create project" at bounding box center [718, 37] width 29 height 6
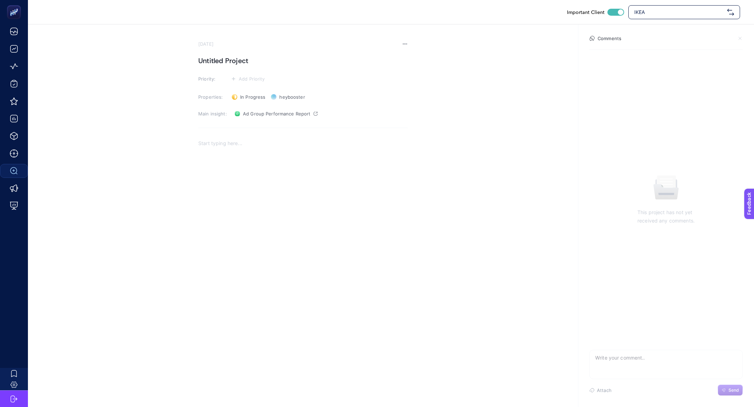
click at [244, 64] on h1 "Untitled Project" at bounding box center [302, 60] width 209 height 11
click at [226, 81] on h3 "Priority:" at bounding box center [212, 79] width 29 height 6
click at [251, 81] on span "Add Priority" at bounding box center [252, 79] width 26 height 6
click at [253, 91] on rect at bounding box center [246, 92] width 22 height 7
click at [636, 9] on span "IKEA" at bounding box center [679, 12] width 90 height 7
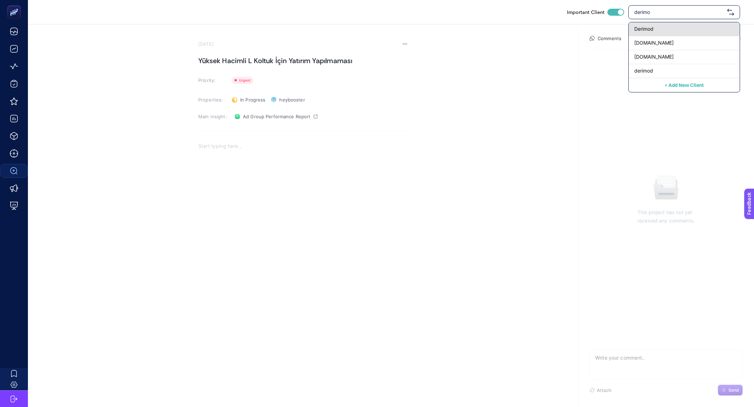
type input "derimo"
click at [641, 26] on span "Derimod" at bounding box center [643, 28] width 19 height 7
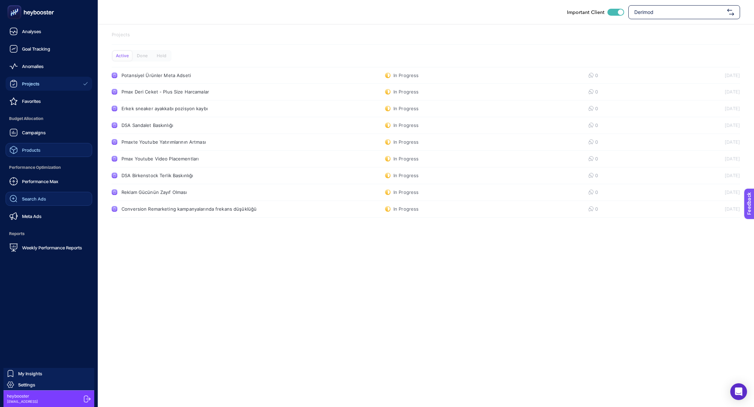
click at [14, 154] on link "Products" at bounding box center [49, 150] width 87 height 14
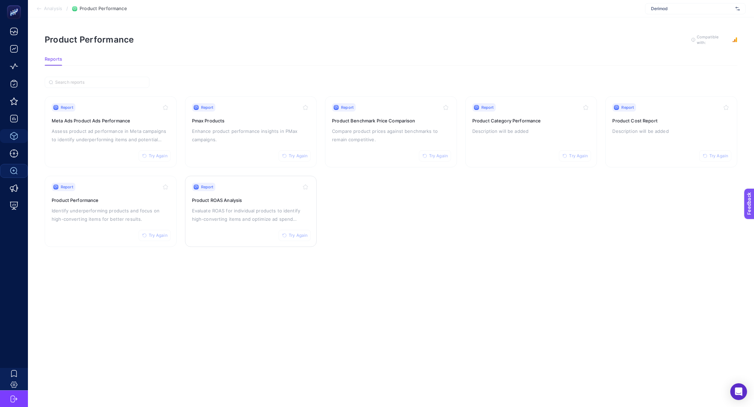
click at [214, 200] on h3 "Product ROAS Analysis" at bounding box center [251, 200] width 118 height 7
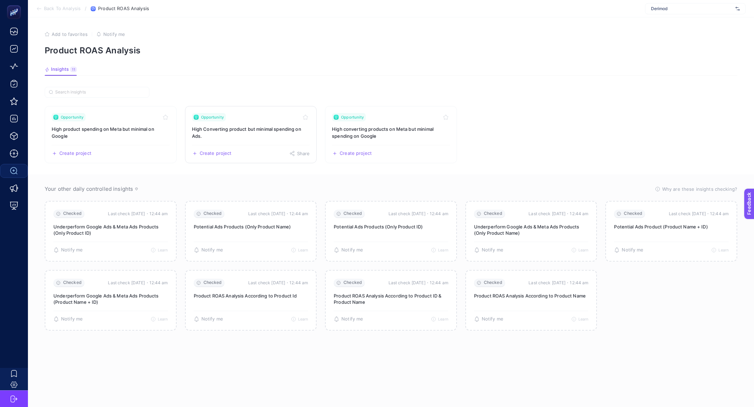
click at [256, 139] on h3 "High Converting product but minimal spending on Ads." at bounding box center [251, 133] width 118 height 14
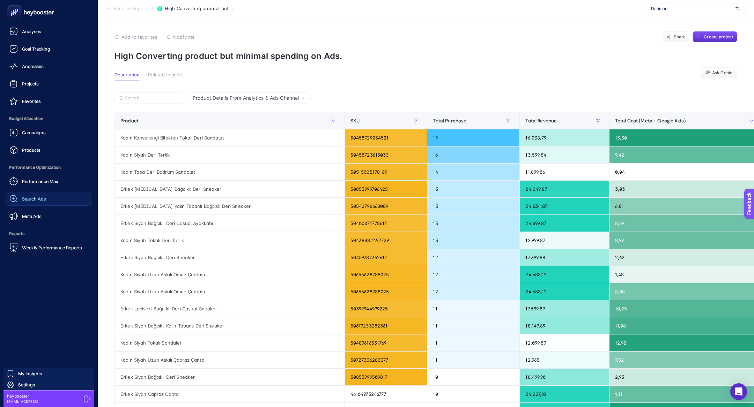
click at [44, 200] on span "Search Ads" at bounding box center [34, 199] width 24 height 6
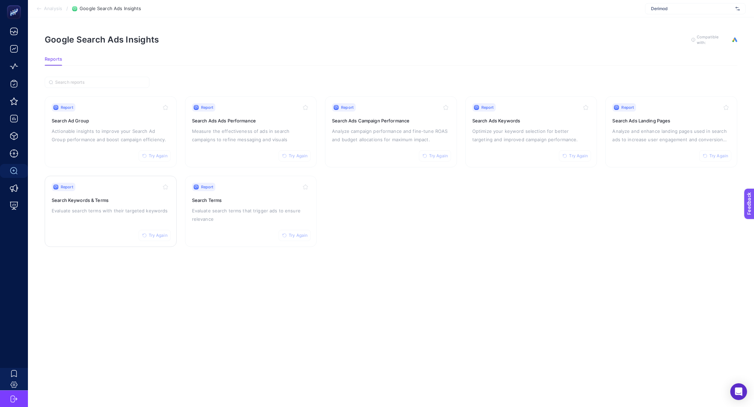
click at [124, 212] on p "Evaluate search terms with their targeted keywords" at bounding box center [111, 211] width 118 height 8
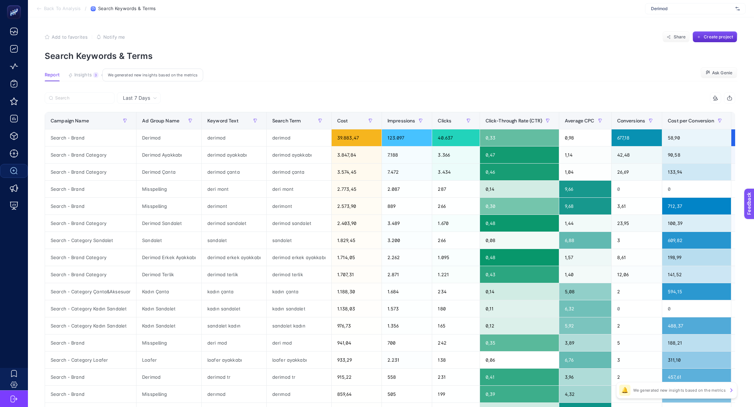
click at [84, 78] on button "Insights 3 We generated new insights based on the metrics" at bounding box center [83, 76] width 30 height 9
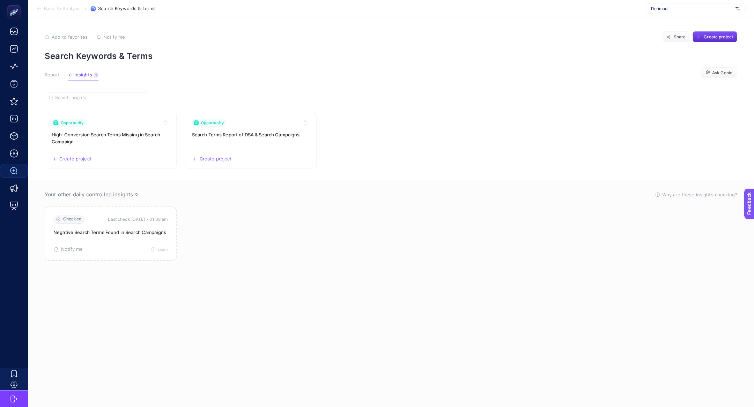
click at [47, 69] on article "Add to favorites false Notify me Share Create project Search Keywords & Terms R…" at bounding box center [391, 212] width 726 height 390
click at [51, 73] on span "Report" at bounding box center [52, 75] width 15 height 6
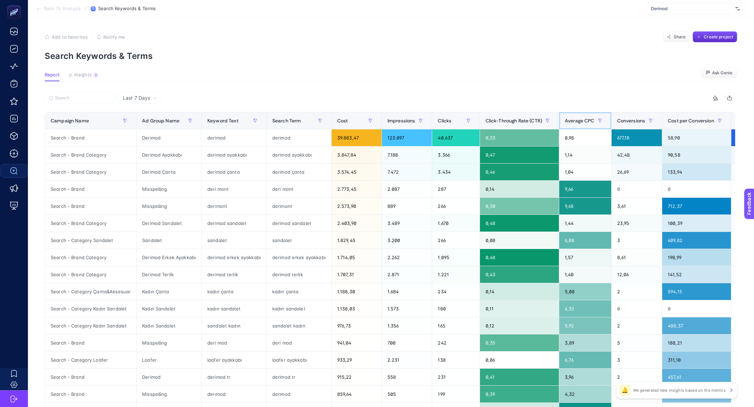
click at [594, 123] on span "Average CPC" at bounding box center [580, 121] width 30 height 6
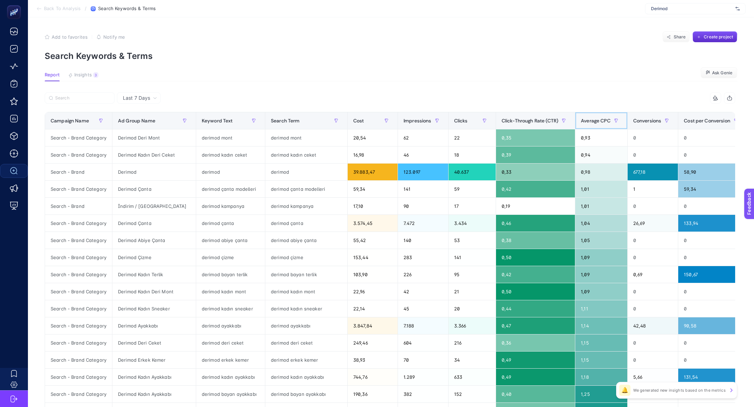
click at [595, 123] on span "Average CPC" at bounding box center [596, 121] width 30 height 6
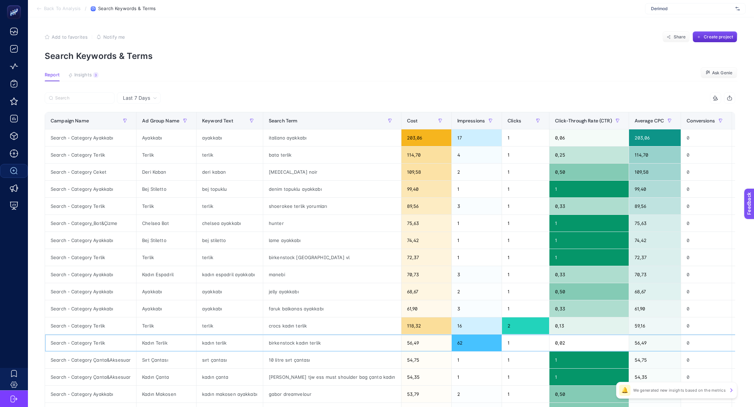
click at [297, 350] on div "birkenstock kadın terlik" at bounding box center [332, 343] width 138 height 17
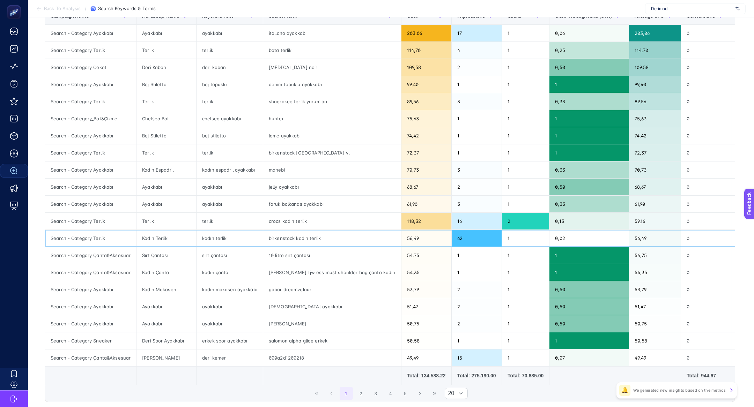
scroll to position [103, 0]
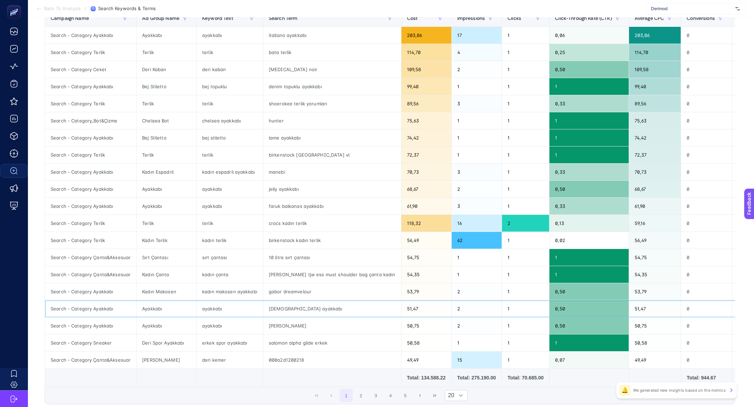
click at [208, 309] on div "ayakkabı" at bounding box center [230, 309] width 66 height 17
click at [99, 310] on div "Search - Category Ayakkabı" at bounding box center [90, 309] width 91 height 17
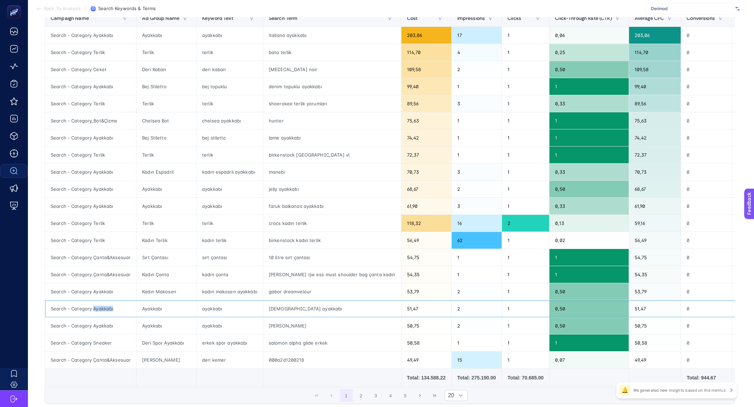
click at [99, 310] on div "Search - Category Ayakkabı" at bounding box center [90, 309] width 91 height 17
copy div "Ayakkabı"
click at [99, 310] on div "Search - Category Ayakkabı" at bounding box center [90, 309] width 91 height 17
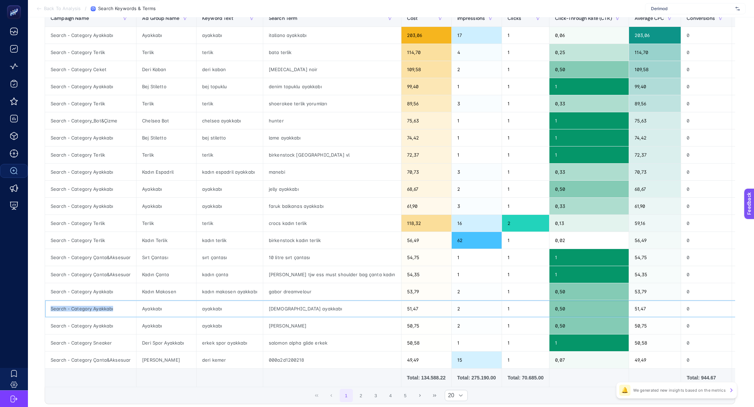
click at [99, 310] on div "Search - Category Ayakkabı" at bounding box center [90, 309] width 91 height 17
copy tr "Search - Category Ayakkabı"
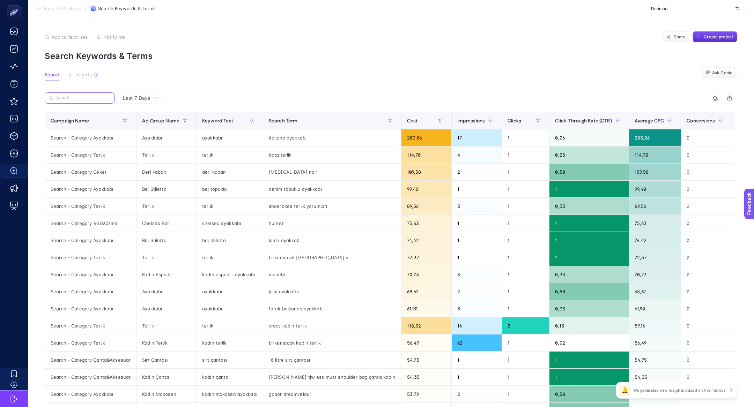
click at [69, 98] on input "Search" at bounding box center [82, 98] width 55 height 5
paste input "Search - Category Ayakkabı"
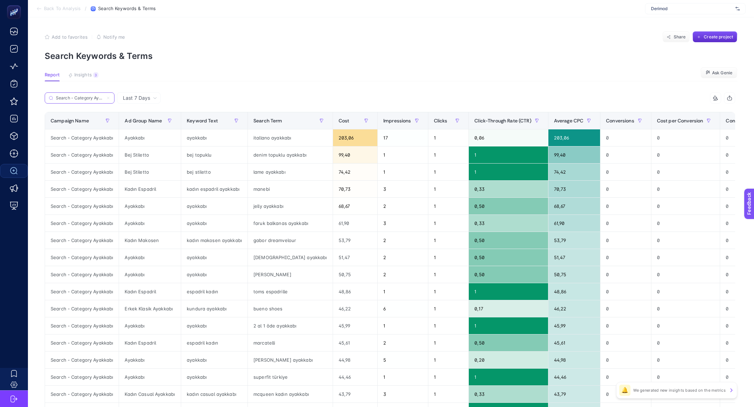
scroll to position [0, 8]
type input "Search - Category Ayakkabı"
click at [202, 136] on div "ayakkabı" at bounding box center [214, 137] width 66 height 17
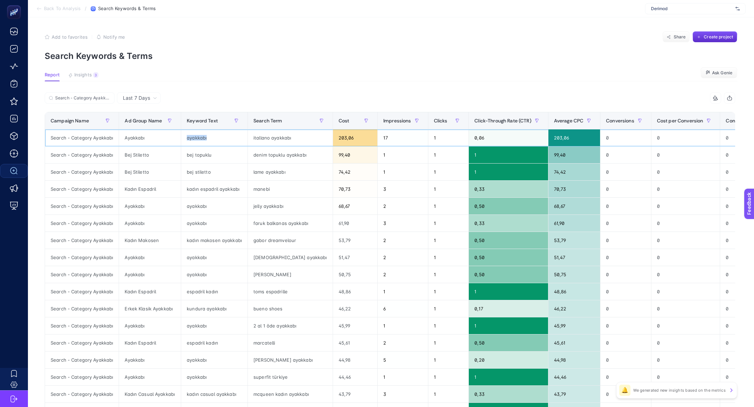
click at [202, 136] on div "ayakkabı" at bounding box center [214, 137] width 66 height 17
copy tr "ayakkabı"
click at [173, 121] on button "button" at bounding box center [169, 120] width 11 height 11
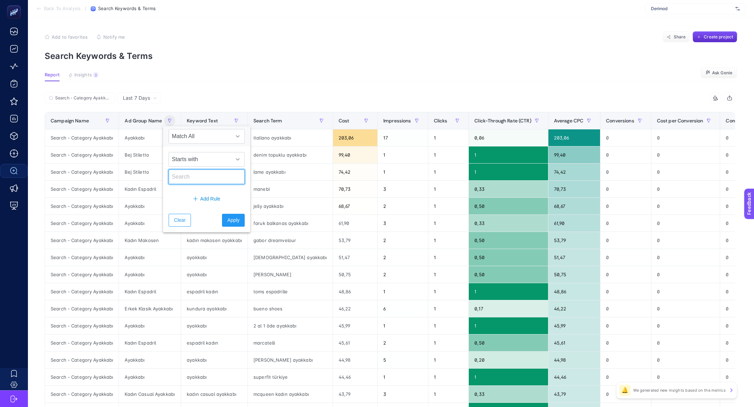
click at [219, 178] on input "text" at bounding box center [207, 177] width 76 height 15
type input "ayakkabı"
click at [227, 218] on span "Apply" at bounding box center [233, 220] width 12 height 7
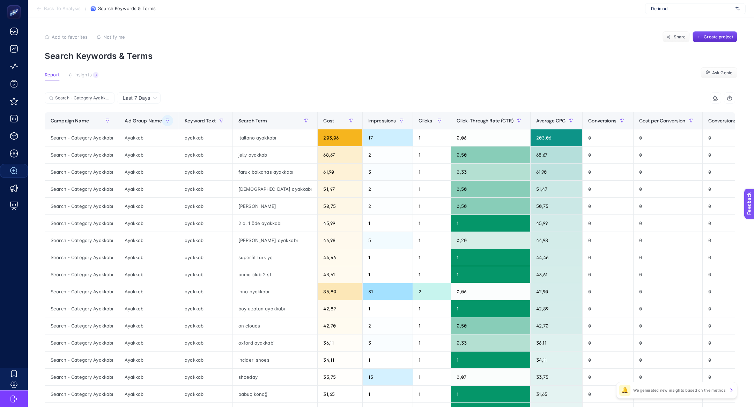
click at [291, 38] on div "Add to favorites false Notify me Share Create project" at bounding box center [391, 36] width 693 height 11
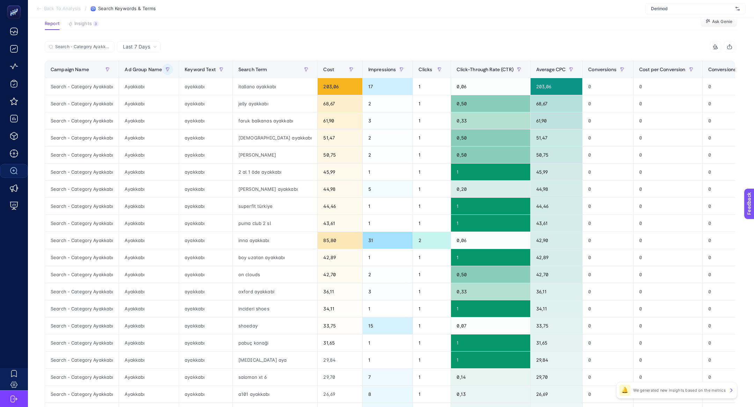
scroll to position [50, 0]
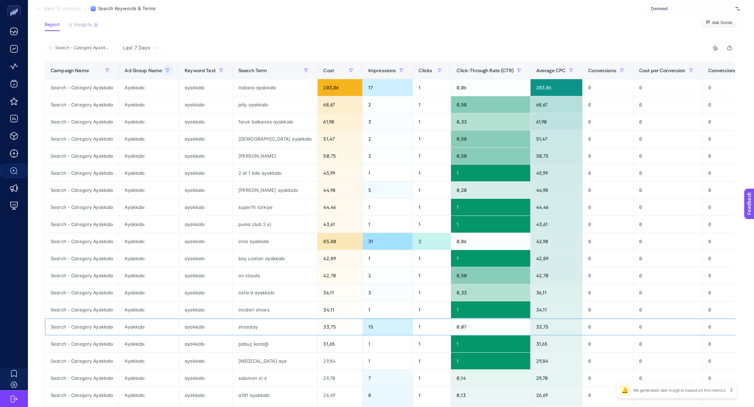
click at [245, 322] on div "shoeday" at bounding box center [275, 327] width 85 height 17
click at [298, 28] on section "Report Insights 3 We generated new insights based on the metrics Ask Genie" at bounding box center [391, 26] width 693 height 9
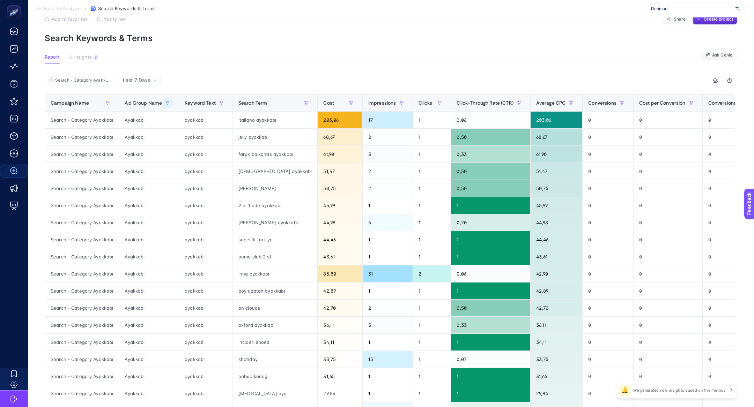
scroll to position [19, 0]
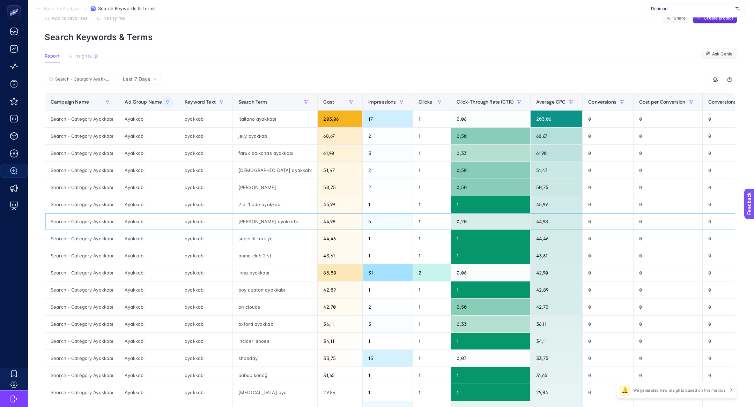
drag, startPoint x: 353, startPoint y: 227, endPoint x: 667, endPoint y: 341, distance: 334.8
click at [380, 229] on tbody "Search - Category Ayakkabı Ayakkabı ayakkabı itallano ayakkabı 203,06 17 1 0,06…" at bounding box center [436, 282] width 783 height 342
click at [496, 50] on article "Add to favorites false Notify me Share Create project Search Keywords & Terms R…" at bounding box center [391, 272] width 726 height 546
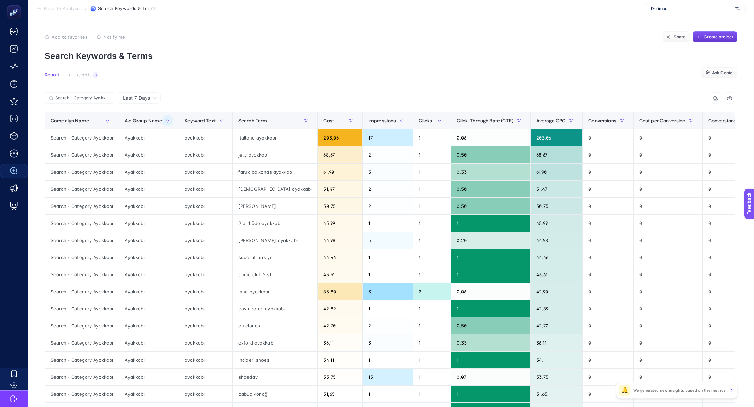
click at [723, 38] on span "Create project" at bounding box center [718, 37] width 29 height 6
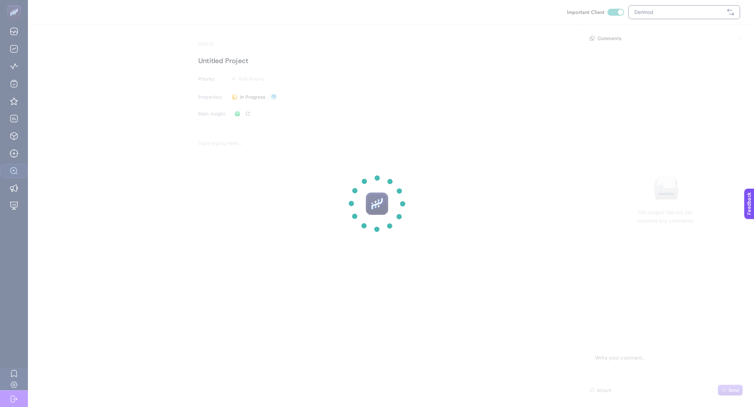
click at [216, 65] on section at bounding box center [377, 203] width 754 height 407
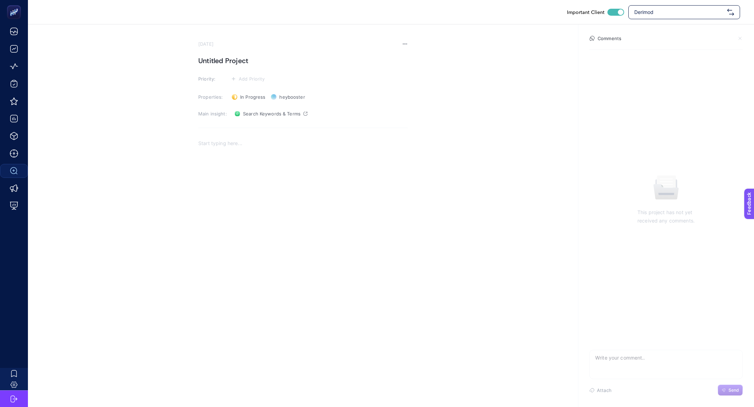
click at [216, 65] on h1 "Untitled Project" at bounding box center [302, 60] width 209 height 11
click at [242, 79] on span "Add Priority" at bounding box center [252, 79] width 26 height 6
click at [255, 115] on rect at bounding box center [246, 117] width 23 height 7
click at [276, 143] on p "Rich Text Editor. Editing area: main" at bounding box center [302, 146] width 209 height 8
click at [225, 150] on div "Rich Text Editor. Editing area: main" at bounding box center [302, 208] width 209 height 140
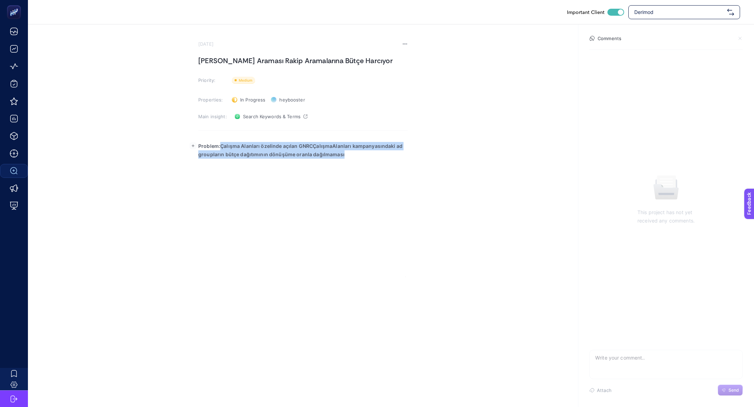
drag, startPoint x: 219, startPoint y: 146, endPoint x: 412, endPoint y: 162, distance: 193.3
click at [412, 162] on section "August 21, 2025 Jenerik Ayakkabı Araması Rakip Aramalarına Bütçe Harcıyor Prior…" at bounding box center [391, 150] width 726 height 253
drag, startPoint x: 222, startPoint y: 145, endPoint x: 431, endPoint y: 149, distance: 209.5
click at [431, 149] on section "August 21, 2025 Jenerik Ayakkabı Araması Rakip Aramalarına Bütçe Harcıyor Prior…" at bounding box center [391, 150] width 726 height 253
click at [404, 154] on p "Rich Text Editor. Editing area: main" at bounding box center [302, 154] width 209 height 8
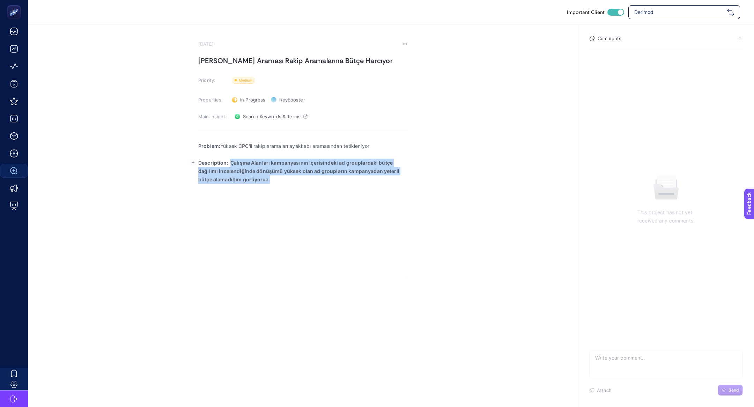
drag, startPoint x: 231, startPoint y: 163, endPoint x: 305, endPoint y: 222, distance: 94.2
click at [305, 222] on div "Problem: Yüksek CPC'li rakip aramaları ayakkabı aramasından tetikleniyor Descri…" at bounding box center [302, 208] width 209 height 140
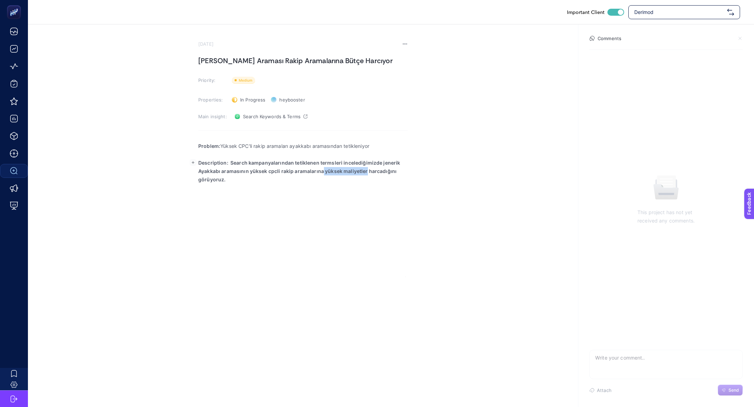
drag, startPoint x: 322, startPoint y: 170, endPoint x: 365, endPoint y: 174, distance: 43.8
click at [365, 174] on p "Description: Search kampanyalarından tetiklenen termsleri incelediğimizde jener…" at bounding box center [302, 171] width 209 height 25
click at [351, 182] on p "Rich Text Editor. Editing area: main" at bounding box center [302, 180] width 209 height 8
drag, startPoint x: 232, startPoint y: 161, endPoint x: 460, endPoint y: 196, distance: 230.3
click at [460, 196] on section "August 21, 2025 Jenerik Ayakkabı Araması Rakip Aramalarına Bütçe Harcıyor Prior…" at bounding box center [391, 150] width 726 height 253
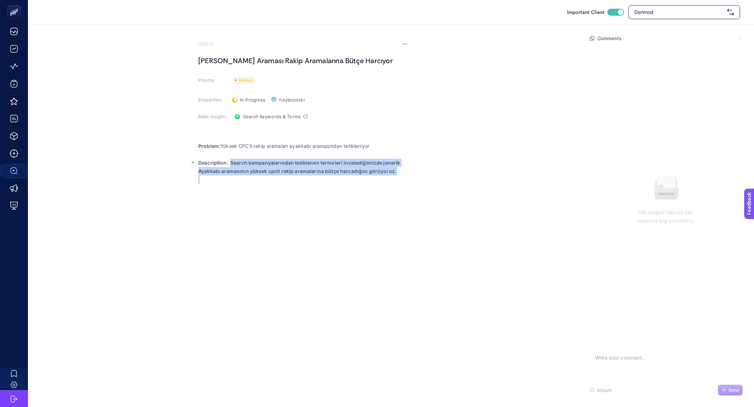
drag, startPoint x: 230, startPoint y: 162, endPoint x: 435, endPoint y: 190, distance: 206.3
click at [435, 190] on section "August 21, 2025 Jenerik Ayakkabı Araması Rakip Aramalarına Bütçe Harcıyor Prior…" at bounding box center [391, 150] width 726 height 253
click at [218, 199] on div "Problem: Yüksek CPC'li rakip aramaları ayakkabı aramasından tetikleniyor Descri…" at bounding box center [302, 208] width 209 height 140
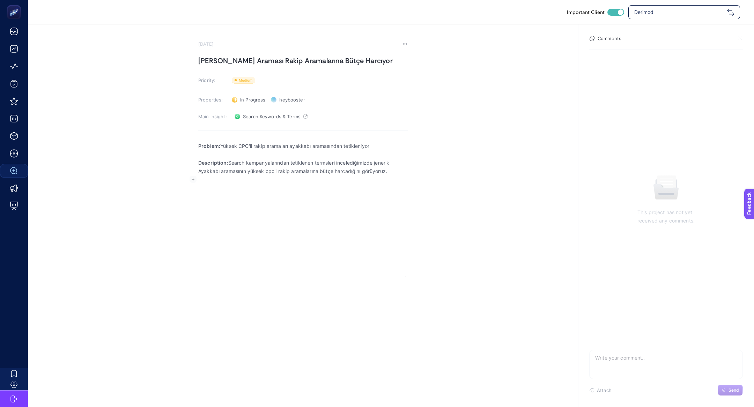
click at [191, 179] on rect "button" at bounding box center [193, 179] width 7 height 7
click at [189, 193] on icon "Editor block content toolbar" at bounding box center [191, 194] width 6 height 6
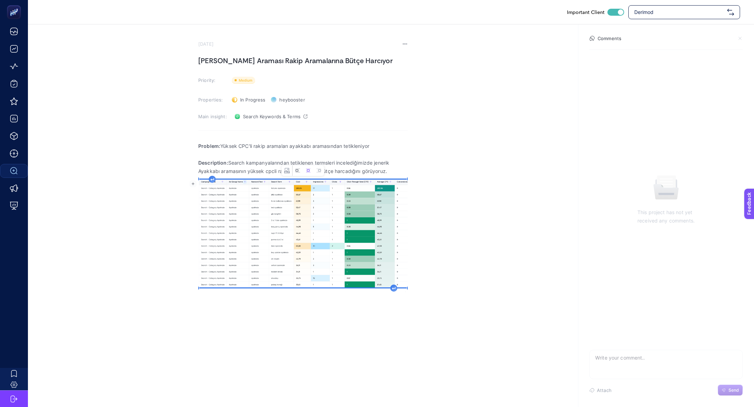
click at [296, 169] on icon "Image toolbar" at bounding box center [298, 171] width 6 height 6
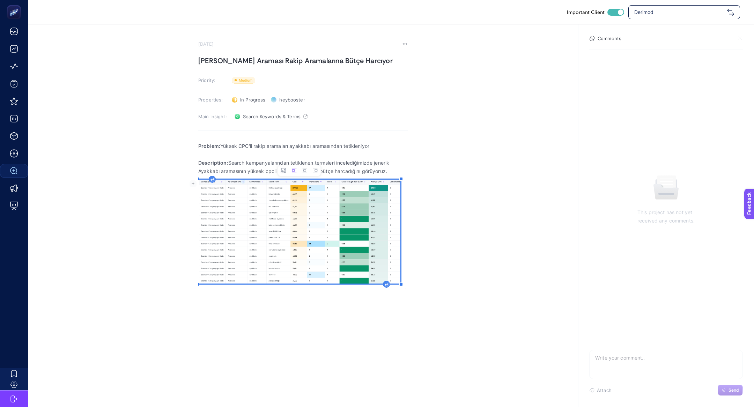
click at [404, 286] on div "Problem: Yüksek CPC'li rakip aramaları ayakkabı aramasından tetikleniyor Descri…" at bounding box center [302, 213] width 209 height 151
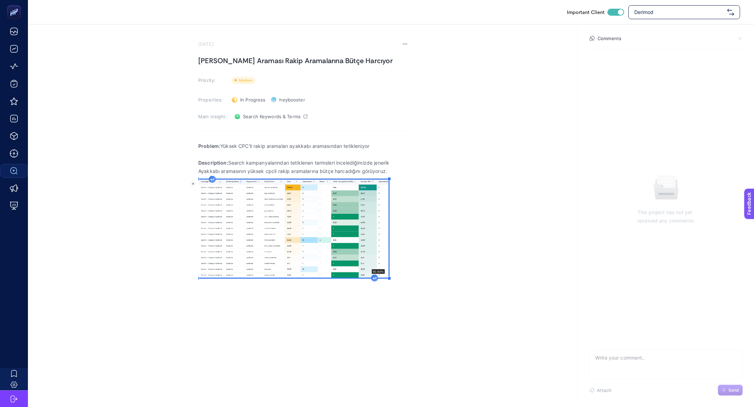
drag, startPoint x: 402, startPoint y: 286, endPoint x: 384, endPoint y: 275, distance: 20.7
click at [387, 277] on div "Rich Text Editor. Editing area: main" at bounding box center [388, 278] width 3 height 3
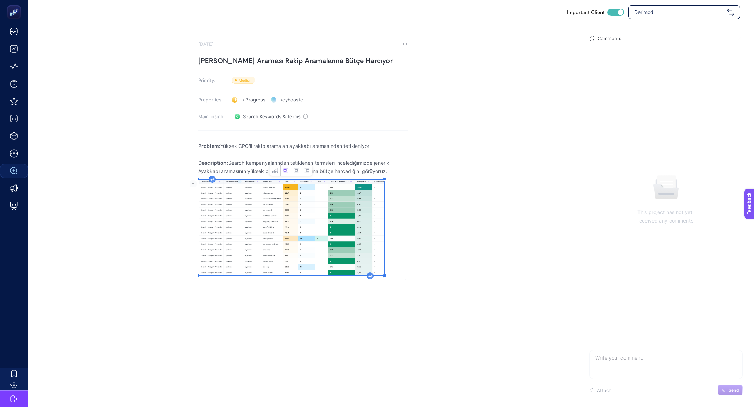
click at [369, 275] on icon "Rich Text Editor. Editing area: main" at bounding box center [370, 276] width 3 height 2
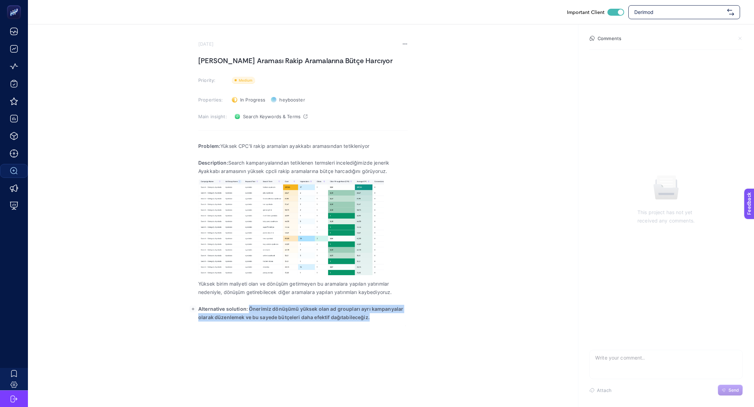
drag, startPoint x: 249, startPoint y: 308, endPoint x: 388, endPoint y: 338, distance: 142.9
click at [389, 338] on div "Important Client Derimod August 21, 2025 Jenerik Ayakkabı Araması Rakip Aramala…" at bounding box center [377, 203] width 754 height 407
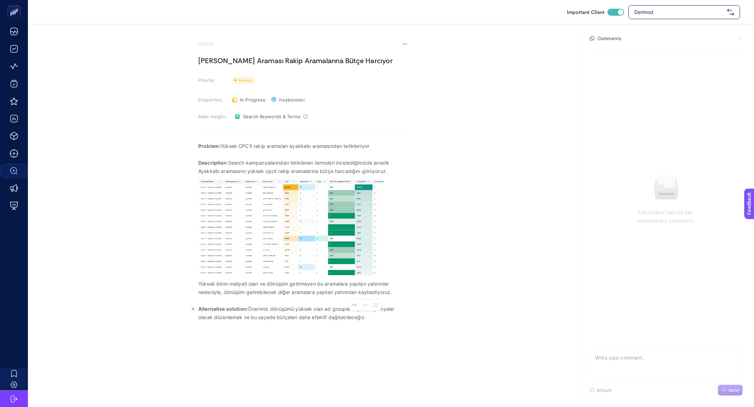
click at [337, 307] on p "Alternative solution: Önerimiz dönüşümü yüksek olan ad groupları ayrı kampanyal…" at bounding box center [302, 313] width 209 height 17
drag, startPoint x: 295, startPoint y: 310, endPoint x: 424, endPoint y: 331, distance: 130.8
click at [424, 331] on div "Important Client Derimod August 21, 2025 Jenerik Ayakkabı Araması Rakip Aramala…" at bounding box center [377, 203] width 754 height 407
click at [275, 54] on section "August 21, 2025 Jenerik Ayakkabı Araması Rakip Aramalarına Bütçe Harcıyor Prior…" at bounding box center [302, 187] width 209 height 293
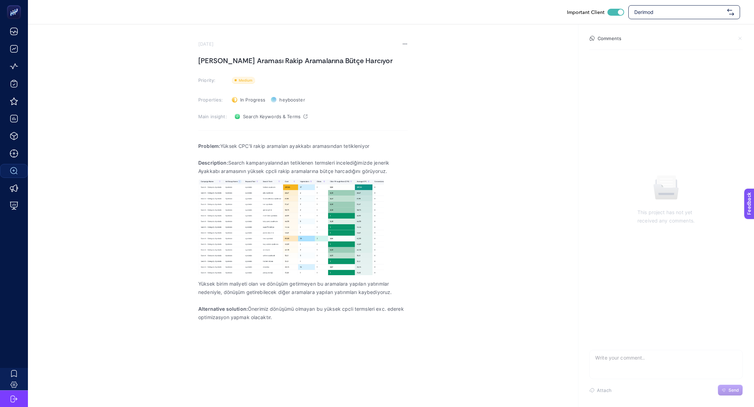
click at [275, 54] on section "August 21, 2025 Jenerik Ayakkabı Araması Rakip Aramalarına Bütçe Harcıyor Prior…" at bounding box center [302, 187] width 209 height 293
click at [292, 58] on h1 "Jenerik Ayakkabı Araması Rakip Aramalarına Bütçe Harcıyor" at bounding box center [302, 60] width 209 height 11
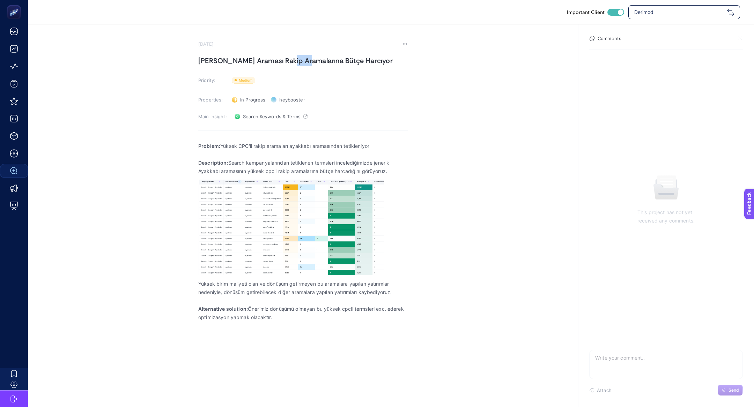
click at [292, 58] on h1 "Jenerik Ayakkabı Araması Rakip Aramalarına Bütçe Harcıyor" at bounding box center [302, 60] width 209 height 11
copy h1 "Jenerik Ayakkabı Araması Rakip Aramalarına Bütçe Harcıyor"
click at [230, 52] on section "August 21, 2025 Jenerik Ayakkabı Araması Rakip Aramalarına Bütçe Harcıyor Prior…" at bounding box center [302, 187] width 209 height 293
click at [230, 59] on h1 "Jenerik Ayakkabı Araması Rakip Aramalarına Bütçe Harcıyor" at bounding box center [302, 60] width 209 height 11
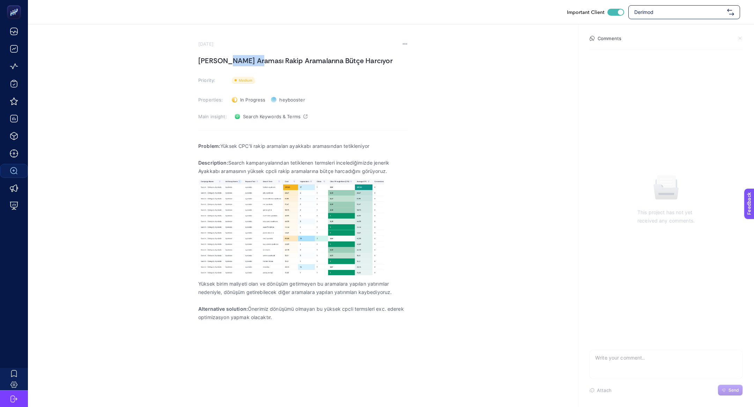
click at [230, 59] on h1 "Jenerik Ayakkabı Araması Rakip Aramalarına Bütçe Harcıyor" at bounding box center [302, 60] width 209 height 11
copy h1 "Jenerik Ayakkabı Araması Rakip Aramalarına Bütçe Harcıyor"
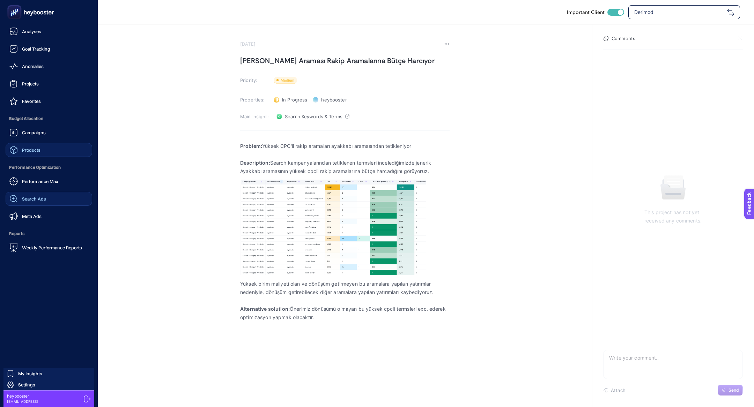
click at [40, 146] on div "Products" at bounding box center [24, 150] width 31 height 8
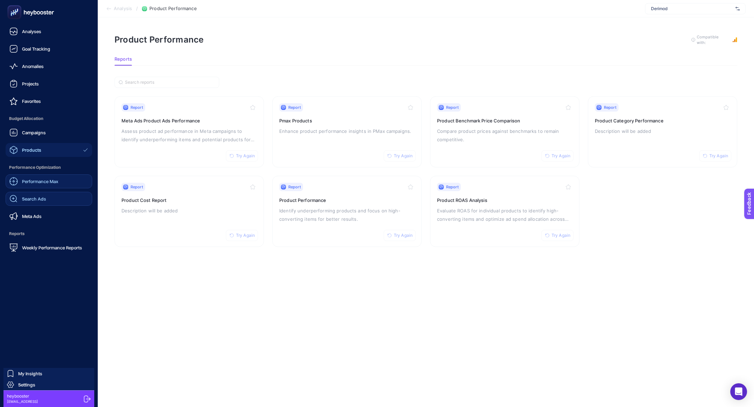
click at [32, 184] on span "Performance Max" at bounding box center [40, 182] width 36 height 6
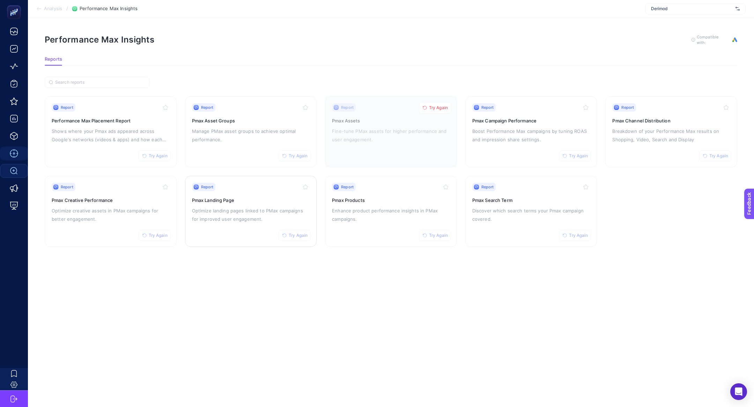
click at [235, 223] on div "Report Try Again Pmax Landing Page Optimize landing pages linked to PMax campai…" at bounding box center [251, 211] width 118 height 57
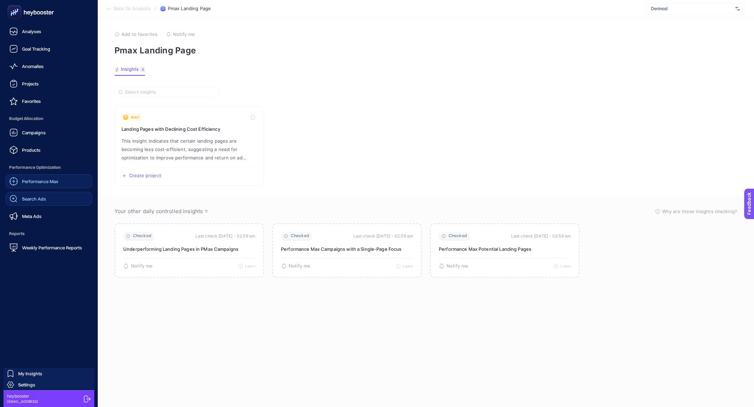
click at [40, 200] on span "Search Ads" at bounding box center [34, 199] width 24 height 6
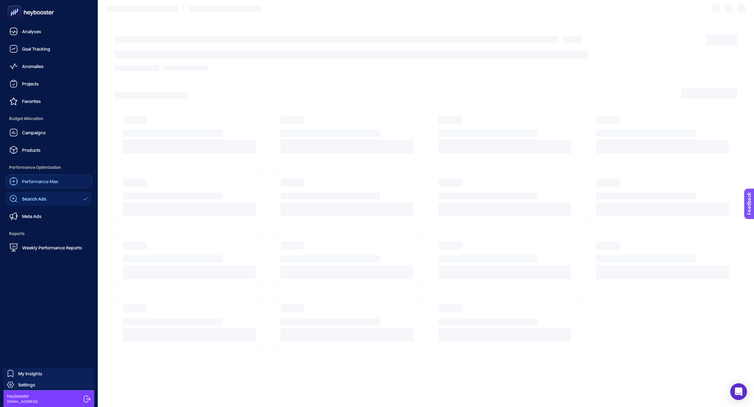
click at [40, 200] on span "Search Ads" at bounding box center [34, 199] width 24 height 6
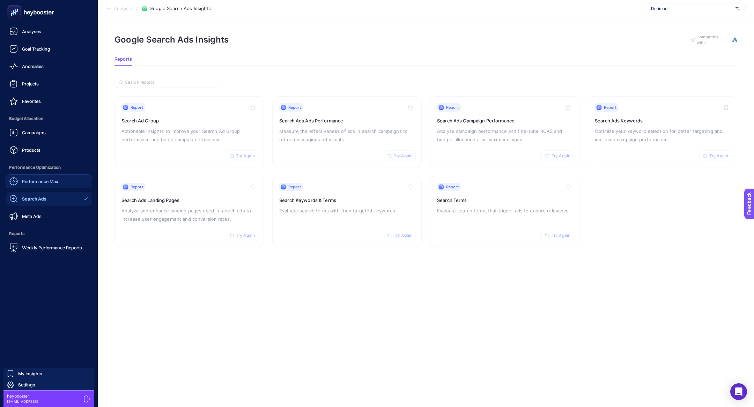
click at [28, 179] on span "Performance Max" at bounding box center [40, 182] width 36 height 6
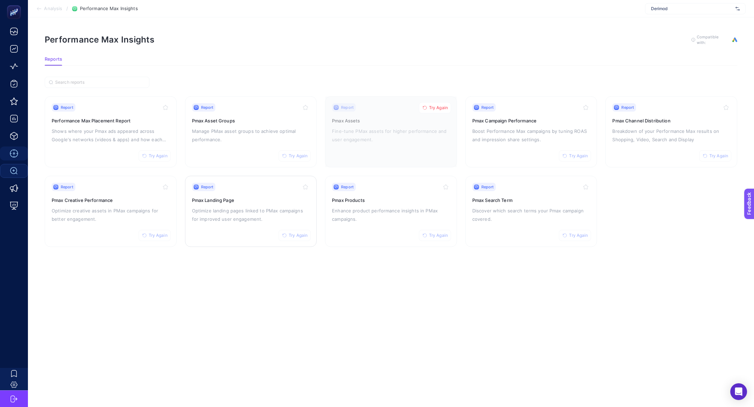
click at [289, 239] on button "Try Again" at bounding box center [295, 235] width 32 height 11
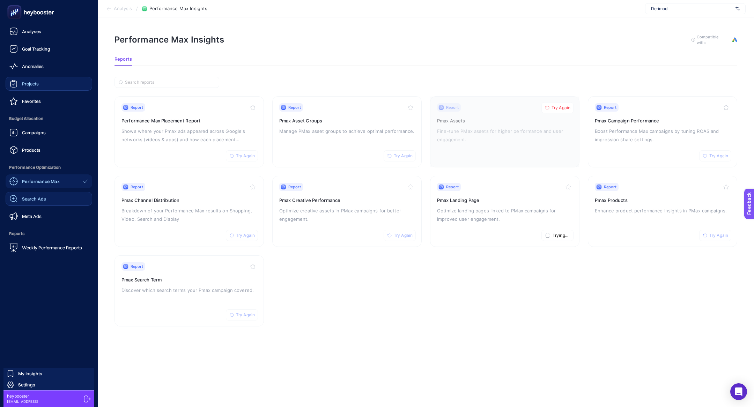
click at [22, 81] on span "Projects" at bounding box center [30, 84] width 17 height 6
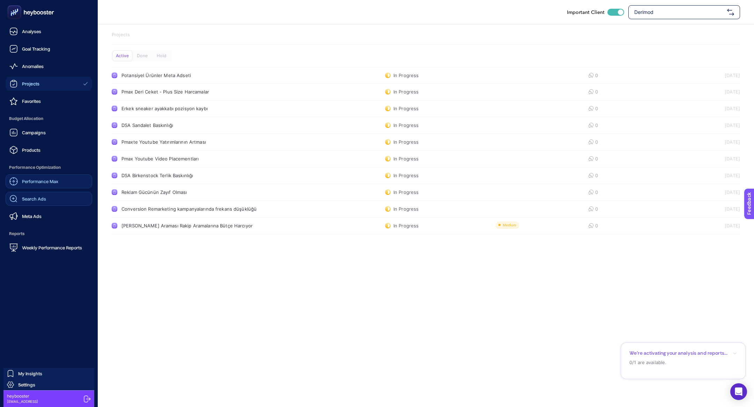
click at [53, 176] on link "Performance Max" at bounding box center [49, 182] width 87 height 14
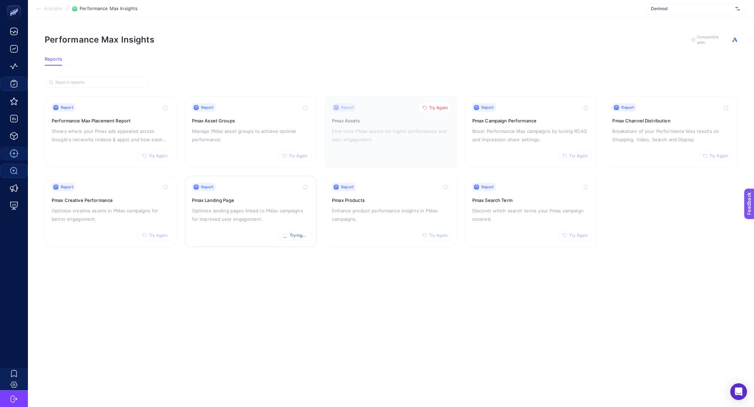
click at [263, 207] on p "Optimize landing pages linked to PMax campaigns for improved user engagement." at bounding box center [251, 215] width 118 height 17
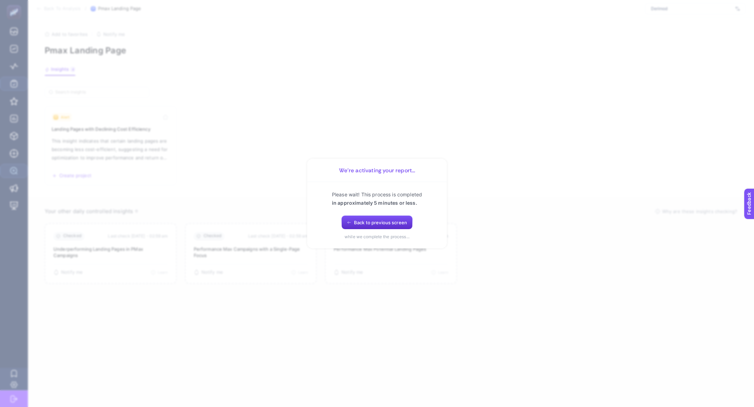
click at [347, 215] on div "Please wait! This process is completed in approximately 5 minutes or less. Back…" at bounding box center [377, 216] width 123 height 50
click at [348, 217] on button "Back to previous screen" at bounding box center [376, 223] width 71 height 14
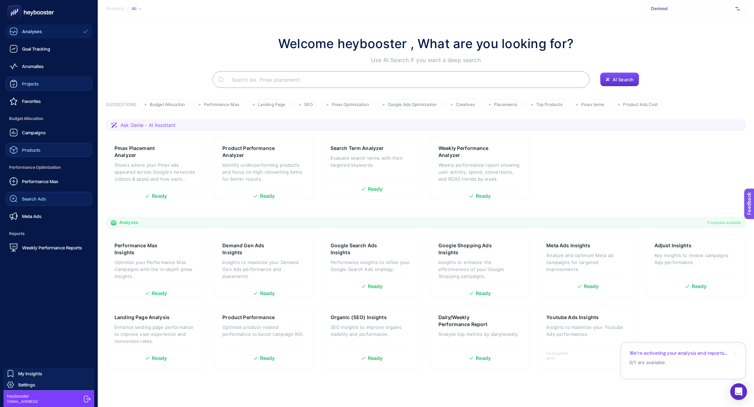
click at [33, 143] on link "Products" at bounding box center [49, 150] width 87 height 14
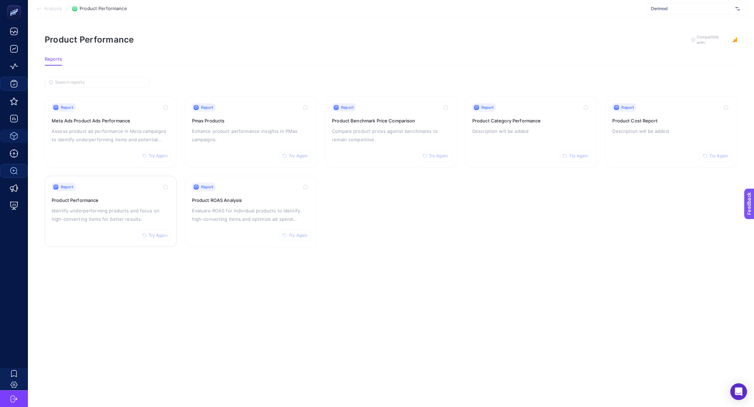
click at [72, 205] on div "Report Try Again Product Performance Identify underperforming products and focu…" at bounding box center [111, 211] width 118 height 57
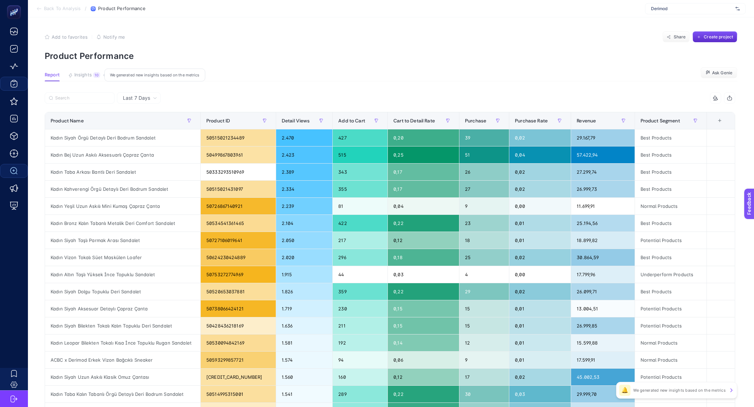
click at [90, 75] on span "Insights" at bounding box center [82, 75] width 17 height 6
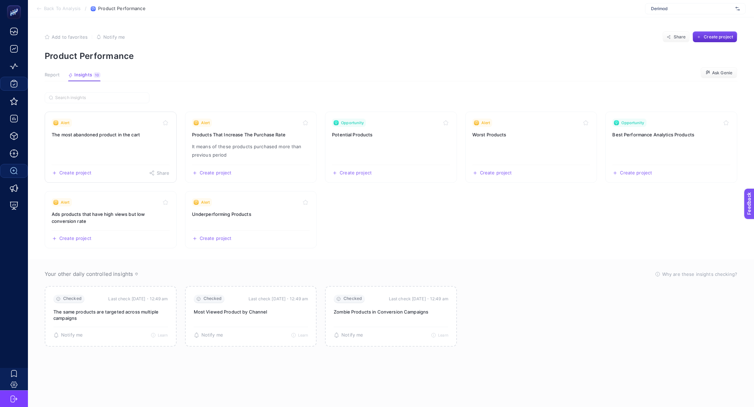
click at [123, 129] on link "Alert The most abandoned product in the cart Create project Share" at bounding box center [111, 147] width 132 height 71
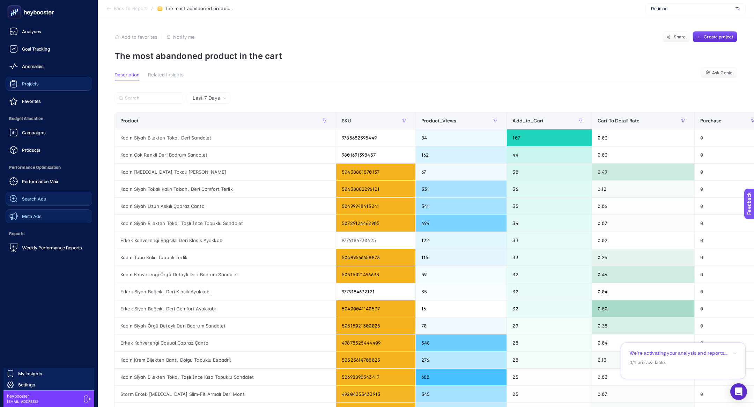
click at [43, 223] on link "Meta Ads" at bounding box center [49, 216] width 87 height 14
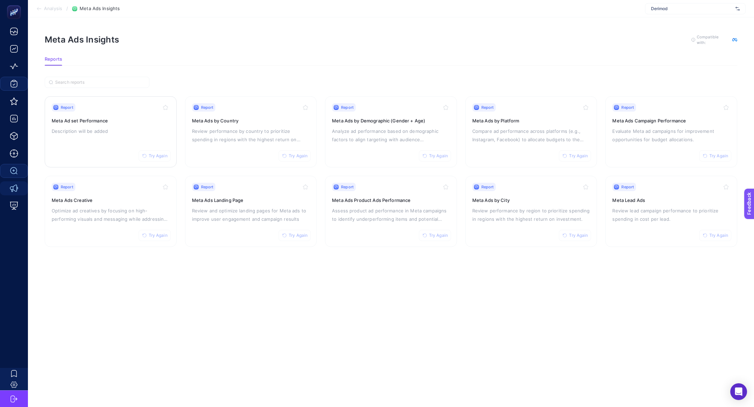
click at [125, 130] on p "Description will be added" at bounding box center [111, 131] width 118 height 8
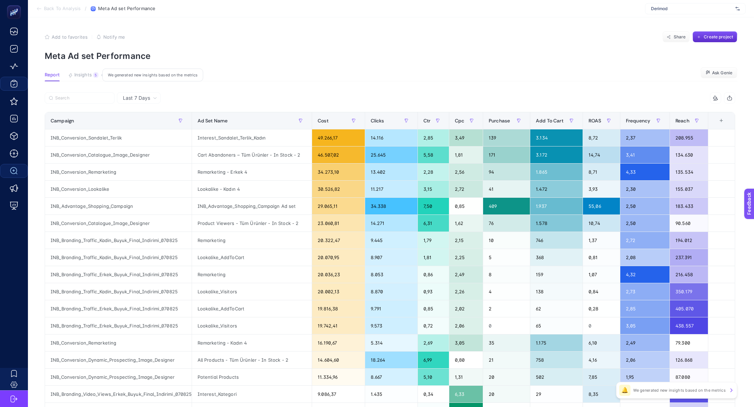
click at [85, 74] on span "Insights" at bounding box center [82, 75] width 17 height 6
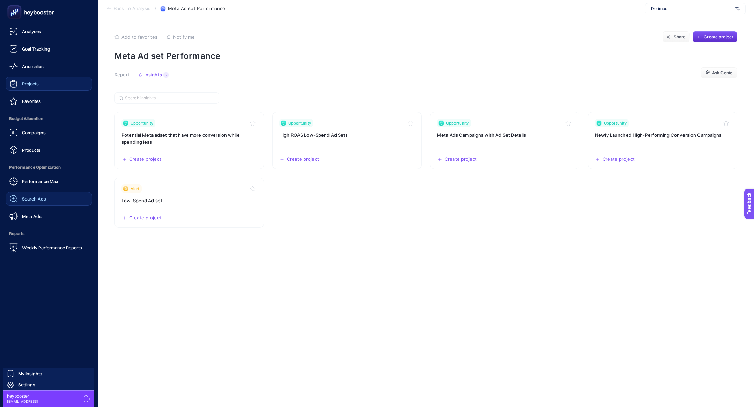
click at [41, 195] on div "Search Ads" at bounding box center [27, 199] width 37 height 8
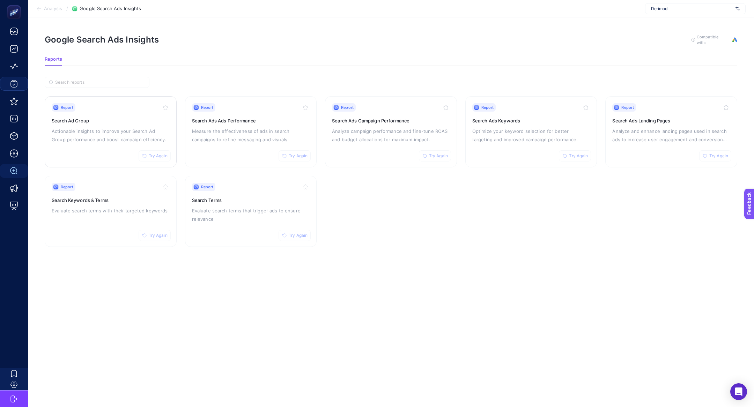
click at [112, 127] on p "Actionable insights to improve your Search Ad Group performance and boost campa…" at bounding box center [111, 135] width 118 height 17
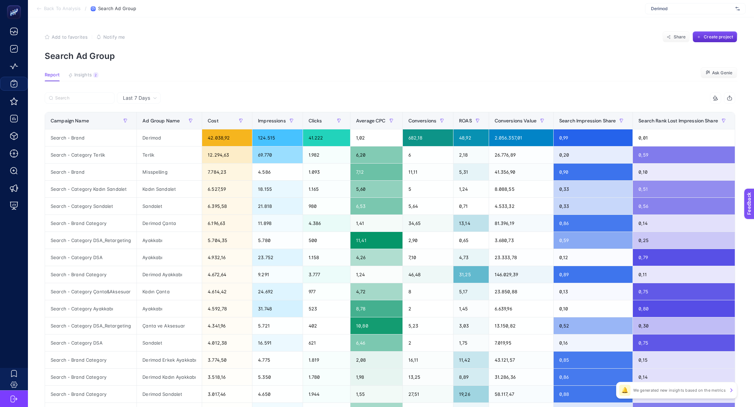
click at [95, 71] on article "Add to favorites false Notify me Share Create project Search Ad Group Report In…" at bounding box center [391, 290] width 726 height 546
click at [80, 76] on span "Insights" at bounding box center [82, 75] width 17 height 6
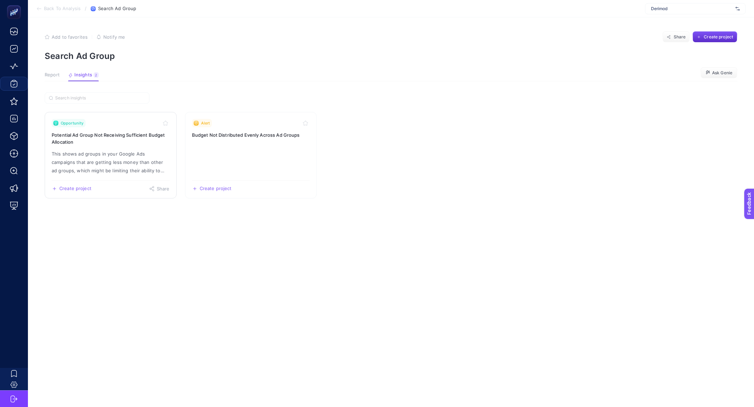
click at [119, 163] on p "This shows ad groups in your Google Ads campaigns that are getting less money t…" at bounding box center [111, 162] width 118 height 25
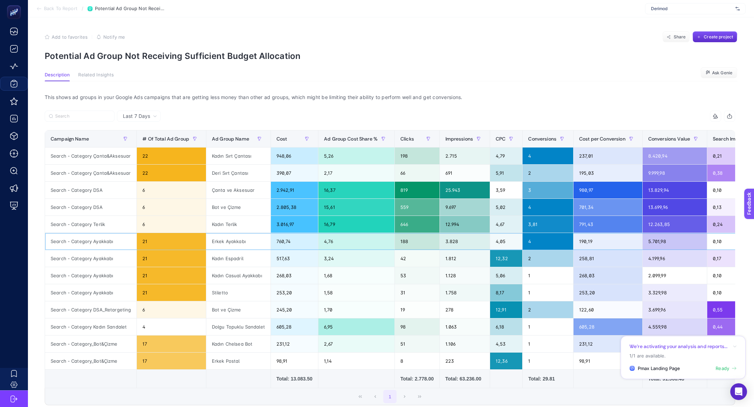
click at [101, 238] on div "Search - Category Ayakkabı" at bounding box center [90, 241] width 91 height 17
copy tr "Search - Category Ayakkabı"
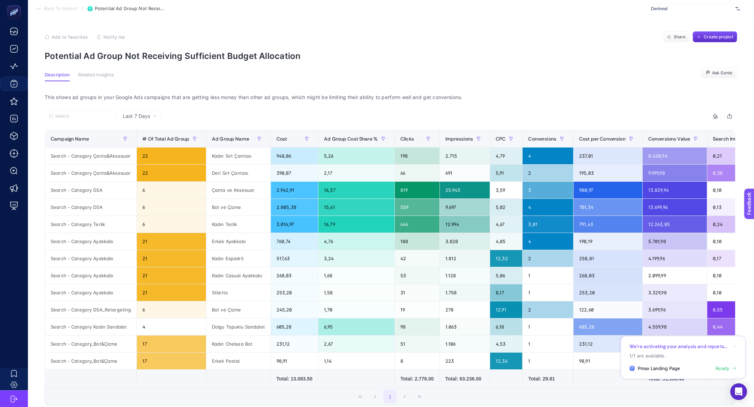
click at [57, 9] on span "Back To Report" at bounding box center [61, 9] width 34 height 6
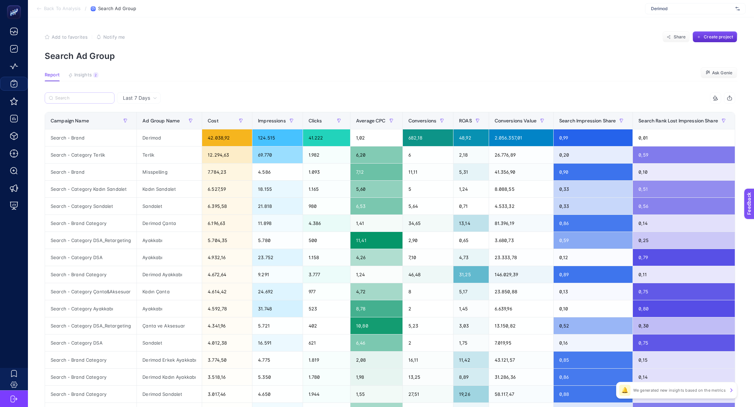
click at [78, 94] on label at bounding box center [80, 97] width 70 height 11
click at [78, 96] on input "Search" at bounding box center [82, 98] width 55 height 5
paste input "Search - Category Ayakkabı"
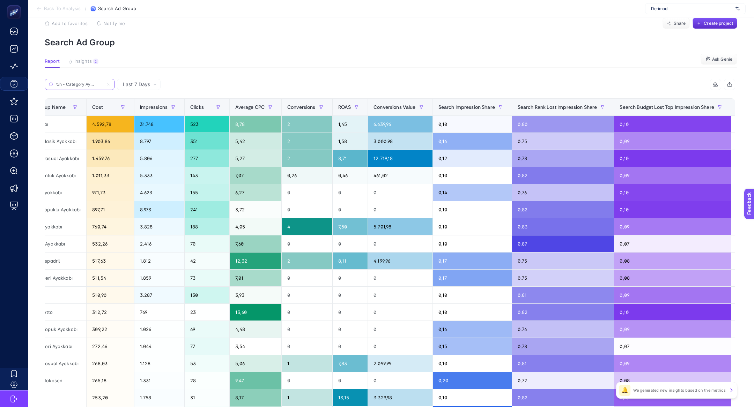
scroll to position [0, 120]
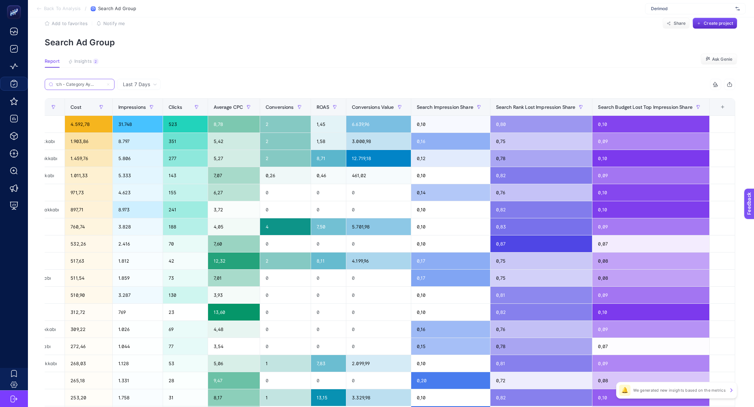
type input "Search - Category Ayakkabı"
click at [145, 91] on div "Search - Category Ayakkabı" at bounding box center [217, 86] width 345 height 15
click at [146, 80] on div "Last 7 Days" at bounding box center [139, 84] width 44 height 11
click at [141, 110] on li "Last 30 Days" at bounding box center [138, 111] width 39 height 13
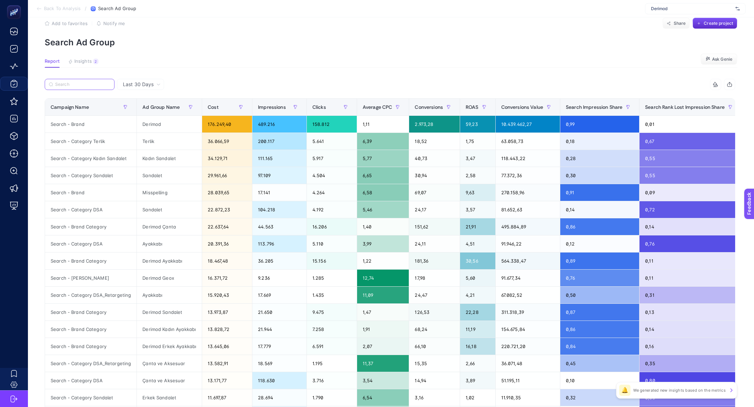
click at [76, 82] on input "Search" at bounding box center [82, 84] width 55 height 5
paste input "Search - Category Ayakkabı"
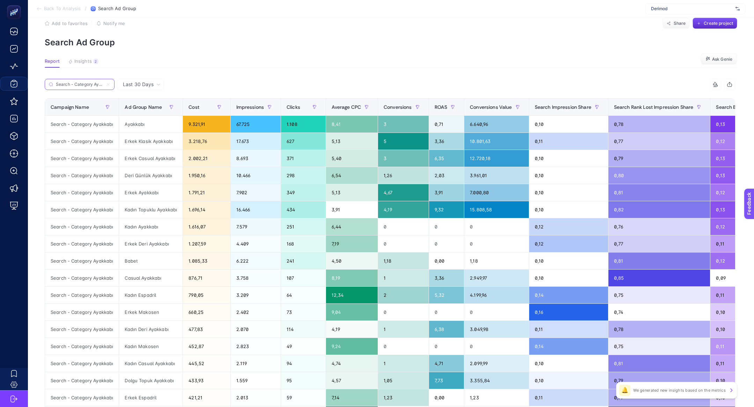
scroll to position [0, 8]
type input "Search - Category Ayakkabı"
click at [495, 107] on span "Conversions Value" at bounding box center [491, 107] width 42 height 6
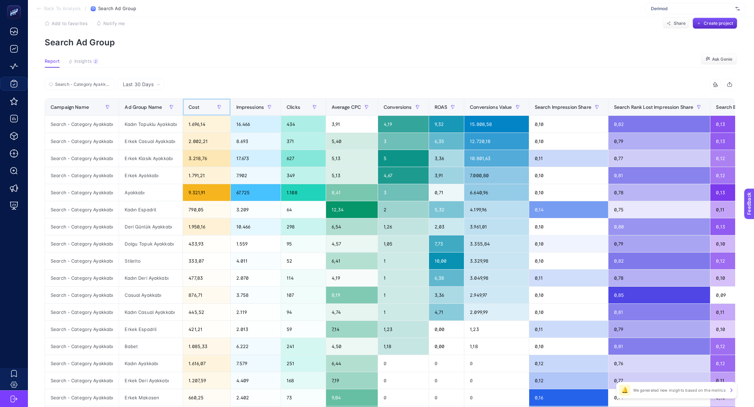
click at [194, 108] on span "Cost" at bounding box center [193, 107] width 11 height 6
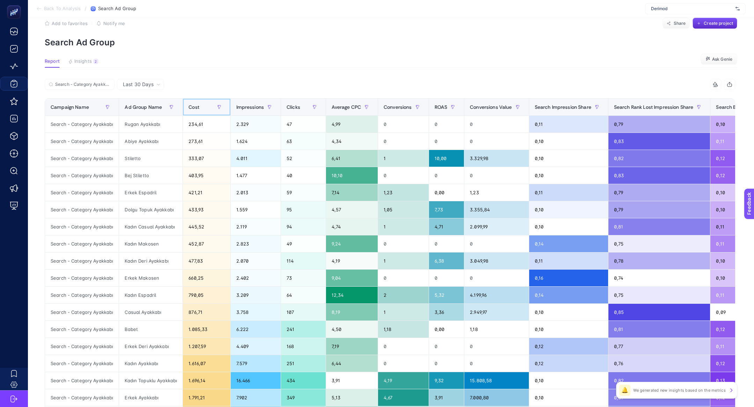
click at [194, 108] on span "Cost" at bounding box center [193, 107] width 11 height 6
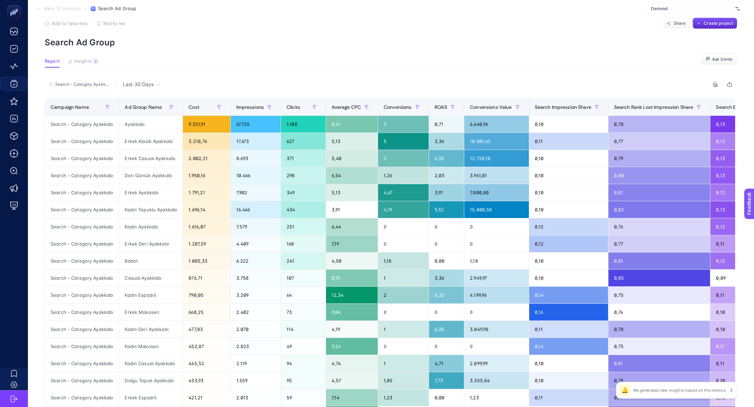
click at [225, 46] on p "Search Ad Group" at bounding box center [391, 42] width 693 height 10
click at [601, 69] on article "Add to favorites false Notify me Share Create project Search Ad Group Report In…" at bounding box center [391, 277] width 726 height 546
click at [708, 27] on button "Create project" at bounding box center [715, 23] width 45 height 11
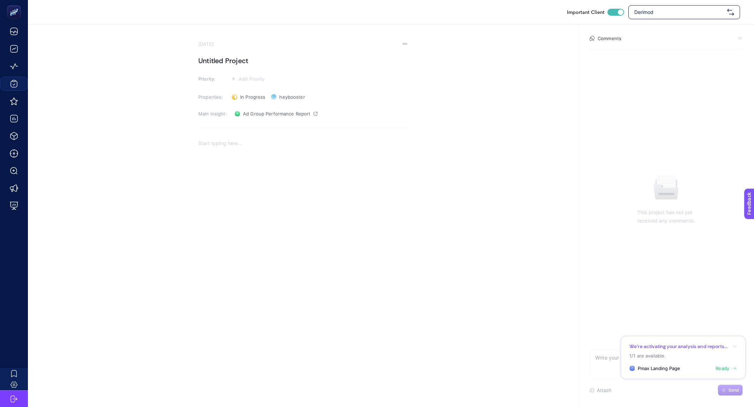
click at [226, 59] on h1 "Untitled Project" at bounding box center [302, 60] width 209 height 11
click at [264, 116] on span "Ad Group Performance Report" at bounding box center [277, 114] width 68 height 6
click at [221, 65] on h1 "K" at bounding box center [302, 60] width 209 height 11
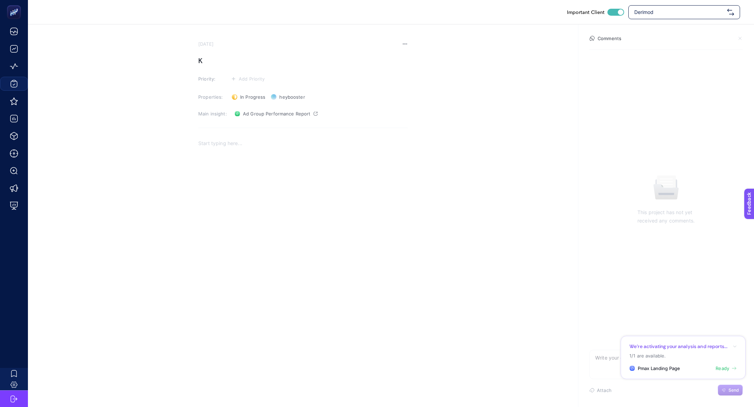
click at [221, 65] on h1 "K" at bounding box center [302, 60] width 209 height 11
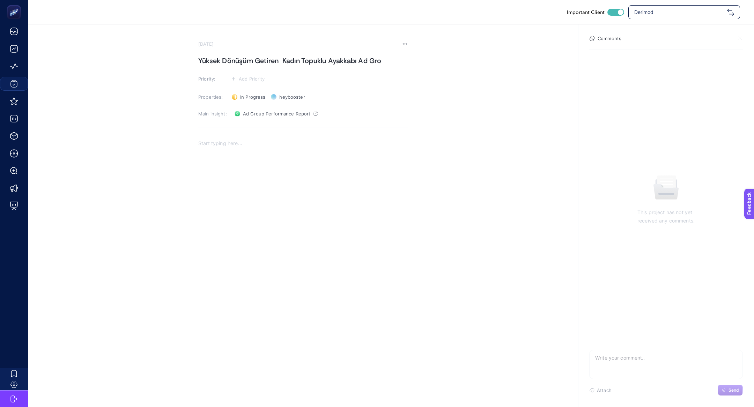
click at [299, 58] on h1 "Yüksek Dönüşüm Getiren Kadın Topuklu Ayakkabı Ad Gro" at bounding box center [302, 60] width 209 height 11
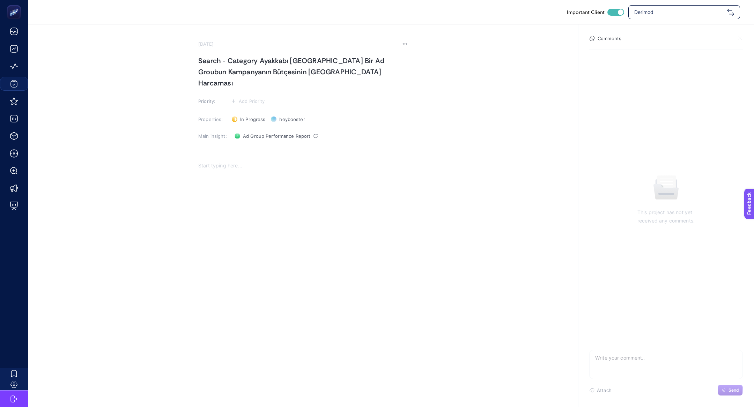
click at [246, 83] on section "August 21, 2025 Search - Category Ayakkabı Kampanyasında Bir Ad Groubun Kampany…" at bounding box center [302, 169] width 209 height 256
click at [250, 98] on span "Add Priority" at bounding box center [252, 101] width 26 height 6
click at [250, 111] on rect at bounding box center [246, 114] width 22 height 7
click at [234, 176] on div "Rich Text Editor. Editing area: main" at bounding box center [302, 230] width 209 height 140
drag, startPoint x: 221, startPoint y: 158, endPoint x: 257, endPoint y: 160, distance: 36.7
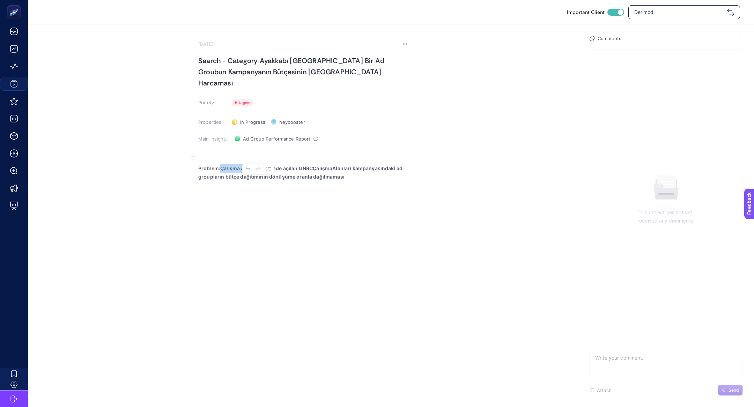
click at [257, 165] on strong "Problem:Çalışma Alanları özelinde açılan GNRCÇalışmaAlanları kampanyasındaki ad…" at bounding box center [300, 172] width 204 height 14
copy h1 "Search - Category Ayakkabı"
drag, startPoint x: 288, startPoint y: 64, endPoint x: 186, endPoint y: 66, distance: 101.6
click at [186, 66] on section "August 21, 2025 Search - Category Ayakkabı Kampanyasında Bir Ad Groubun Kampany…" at bounding box center [391, 161] width 726 height 275
drag, startPoint x: 258, startPoint y: 158, endPoint x: 219, endPoint y: 158, distance: 38.7
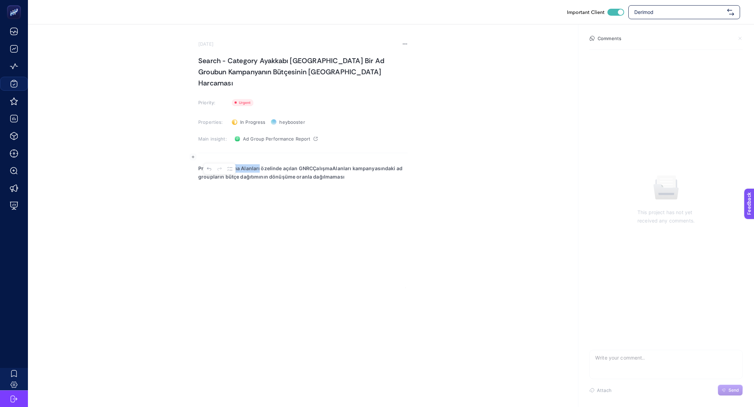
click at [219, 165] on strong "Problem:Çalışma Alanları özelinde açılan GNRCÇalışmaAlanları kampanyasındaki ad…" at bounding box center [300, 172] width 204 height 14
click at [220, 165] on strong "Problem:Search - Category Ayakkabı özelinde açılan GNRCÇalışmaAlanları kampanya…" at bounding box center [297, 172] width 198 height 14
drag, startPoint x: 290, startPoint y: 157, endPoint x: 391, endPoint y: 157, distance: 100.9
click at [391, 164] on p "Problem: Search - Category Ayakkabı özelinde açılan GNRCÇalışmaAlanları kampany…" at bounding box center [302, 172] width 209 height 17
drag, startPoint x: 222, startPoint y: 157, endPoint x: 300, endPoint y: 189, distance: 84.4
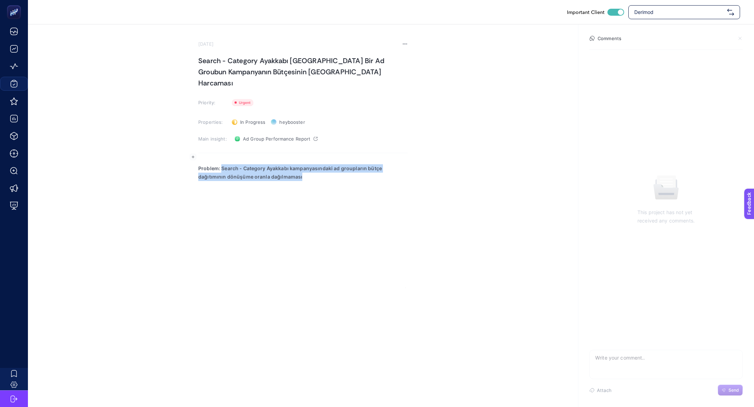
click at [300, 189] on div "Problem: Search - Category Ayakkabı kampanyasındaki ad groupların bütçe dağıtım…" at bounding box center [302, 230] width 209 height 140
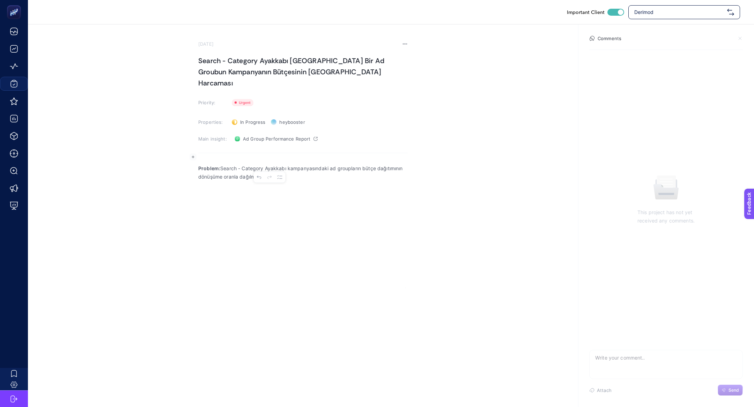
click at [281, 61] on h1 "Search - Category Ayakkabı Kampanyasında Bir Ad Groubun Kampanyanın Bütçesinin …" at bounding box center [302, 72] width 209 height 34
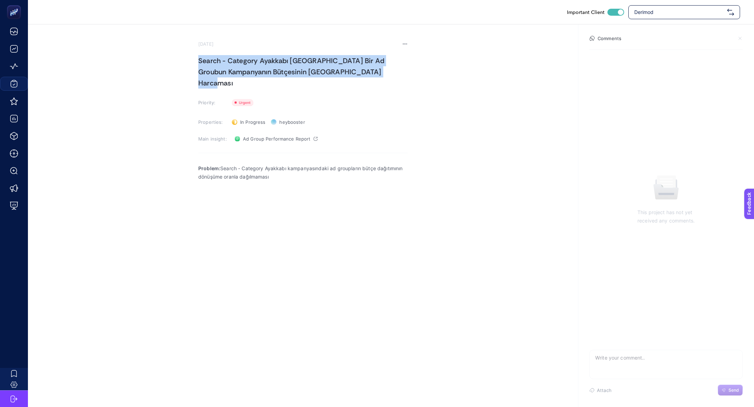
click at [281, 61] on h1 "Search - Category Ayakkabı Kampanyasında Bir Ad Groubun Kampanyanın Bütçesinin …" at bounding box center [302, 72] width 209 height 34
copy h1 "Search - Category Ayakkabı Kampanyasında Bir Ad Groubun Kampanyanın Bütçesinin …"
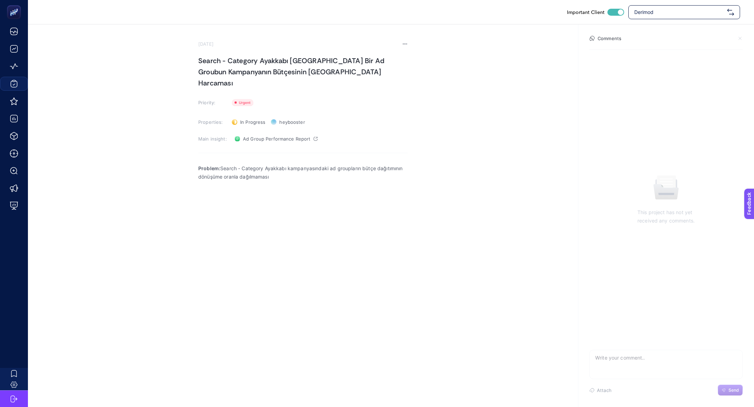
click at [204, 190] on div "Problem: Search - Category Ayakkabı kampanyasındaki ad groupların bütçe dağıtım…" at bounding box center [302, 230] width 209 height 140
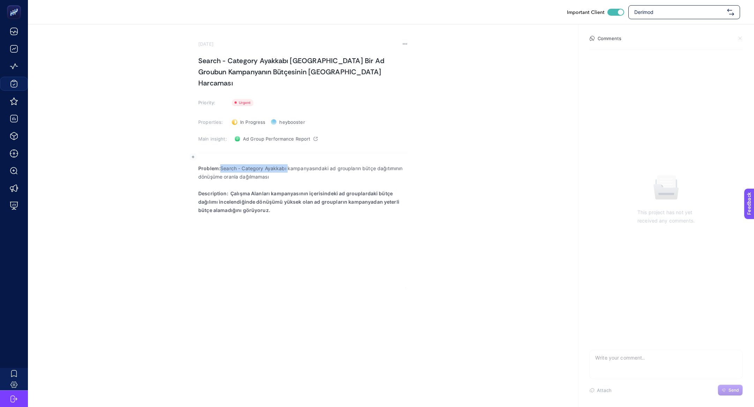
drag, startPoint x: 288, startPoint y: 157, endPoint x: 222, endPoint y: 157, distance: 65.3
click at [222, 164] on p "Problem: Search - Category Ayakkabı kampanyasındaki ad groupların bütçe dağıtım…" at bounding box center [302, 172] width 209 height 17
copy strong "Rich Text Editor. Editing area: main"
click at [234, 190] on p "Description: Çalışma Alanları kampanyasının içerisindeki ad grouplardaki bütçe …" at bounding box center [302, 202] width 209 height 25
drag, startPoint x: 231, startPoint y: 182, endPoint x: 270, endPoint y: 182, distance: 38.7
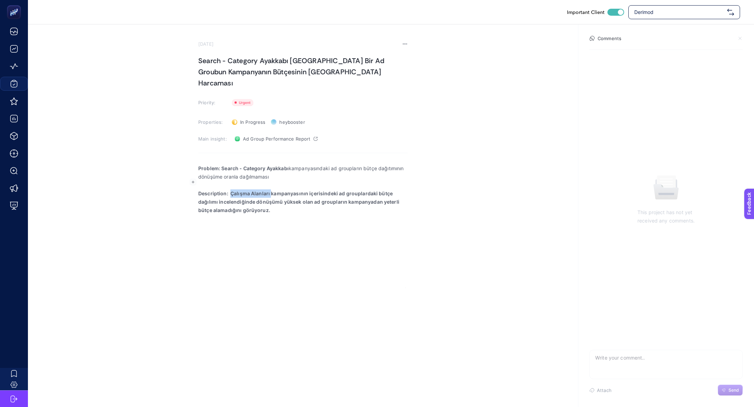
click at [269, 191] on strong "Description: Çalışma Alanları kampanyasının içerisindeki ad grouplardaki bütçe …" at bounding box center [298, 202] width 201 height 23
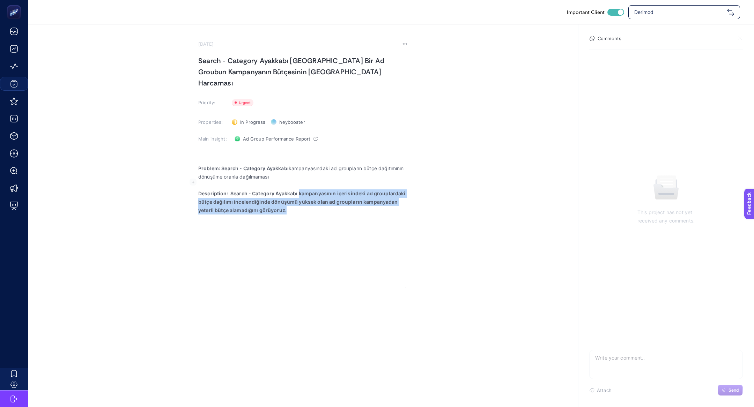
drag, startPoint x: 299, startPoint y: 182, endPoint x: 313, endPoint y: 206, distance: 27.4
click at [312, 206] on div "Problem: Search - Category Ayakkabı kampanyasındaki ad groupların bütçe dağıtım…" at bounding box center [302, 230] width 209 height 140
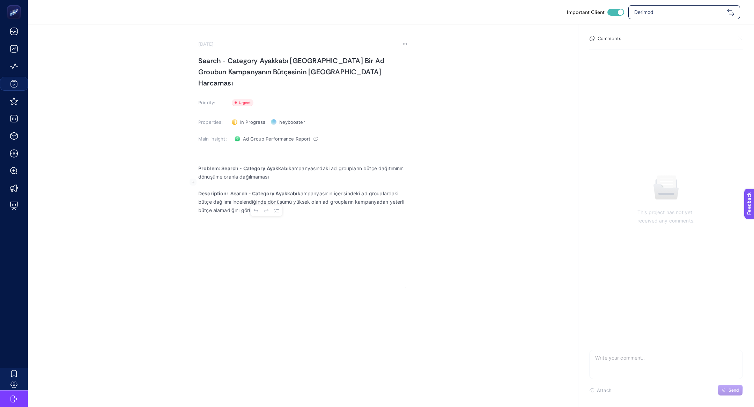
click at [313, 206] on div "Problem: Search - Category Ayakkabı kampanyasındaki ad groupların bütçe dağıtım…" at bounding box center [302, 230] width 209 height 140
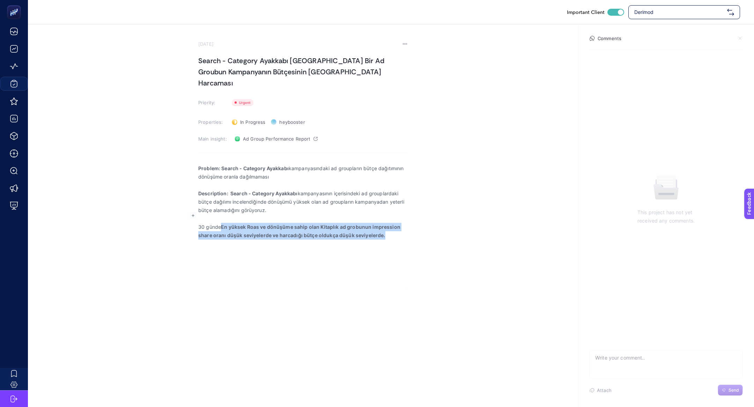
drag, startPoint x: 221, startPoint y: 215, endPoint x: 448, endPoint y: 253, distance: 230.4
click at [448, 253] on section "August 21, 2025 Search - Category Ayakkabı Kampanyasında Bir Ad Groubun Kampany…" at bounding box center [391, 161] width 726 height 275
click at [227, 223] on p "30 günde En yüksek Roas ve dönüşüme sahip olan Kitaplık ad grobunun impression …" at bounding box center [302, 231] width 209 height 17
click at [325, 223] on p "30 günde en yüksek Roas ve dönüşüme sahip olan Kitaplık ad grobunun impression …" at bounding box center [302, 231] width 209 height 17
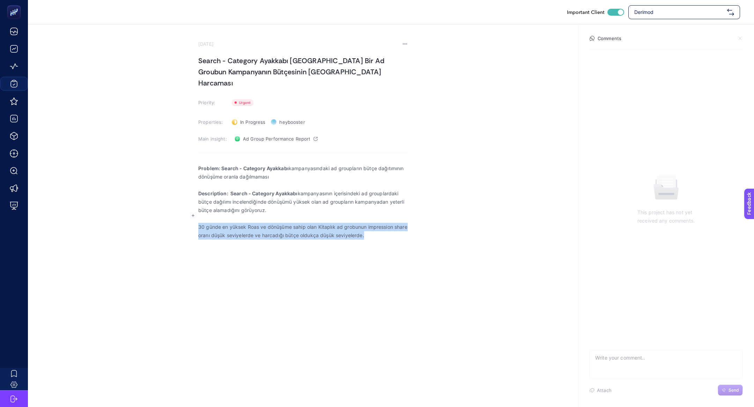
click at [325, 223] on p "30 günde en yüksek Roas ve dönüşüme sahip olan Kitaplık ad grobunun impression …" at bounding box center [302, 231] width 209 height 17
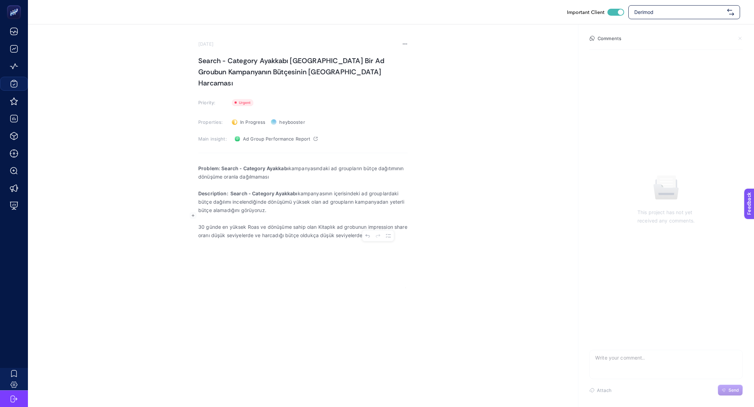
click at [325, 223] on p "30 günde en yüksek Roas ve dönüşüme sahip olan Kitaplık ad grobunun impression …" at bounding box center [302, 231] width 209 height 17
click at [322, 223] on p "30 günde en yüksek Roas ve dönüşüme sahip olan Kitaplık ad grobunun impression …" at bounding box center [302, 231] width 209 height 17
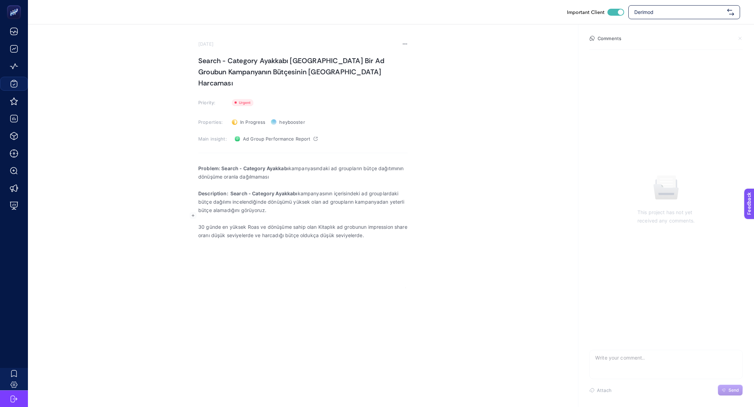
click at [322, 223] on p "30 günde en yüksek Roas ve dönüşüme sahip olan Kitaplık ad grobunun impression …" at bounding box center [302, 231] width 209 height 17
drag, startPoint x: 318, startPoint y: 216, endPoint x: 374, endPoint y: 216, distance: 55.8
click at [374, 223] on p "30 günde en yüksek Roas ve dönüşüme sahip olan Kadın Topuklu Ayakkabı ad grobun…" at bounding box center [302, 231] width 209 height 17
click at [354, 247] on div "Problem: Search - Category Ayakkabı kampanyasındaki ad groupların bütçe dağıtım…" at bounding box center [302, 230] width 209 height 140
click at [194, 241] on rect "button" at bounding box center [193, 240] width 7 height 7
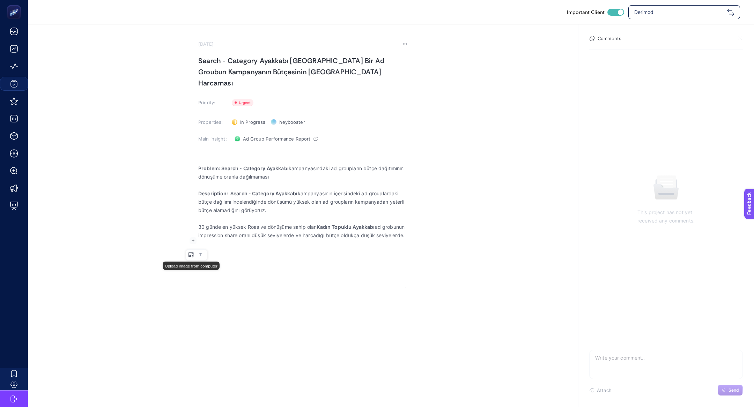
click at [194, 254] on icon "Editor block content toolbar" at bounding box center [191, 255] width 6 height 6
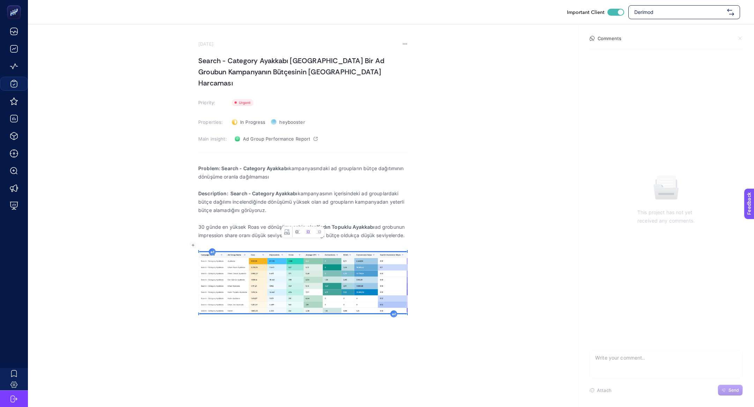
click at [293, 231] on button "Left aligned image" at bounding box center [298, 232] width 10 height 10
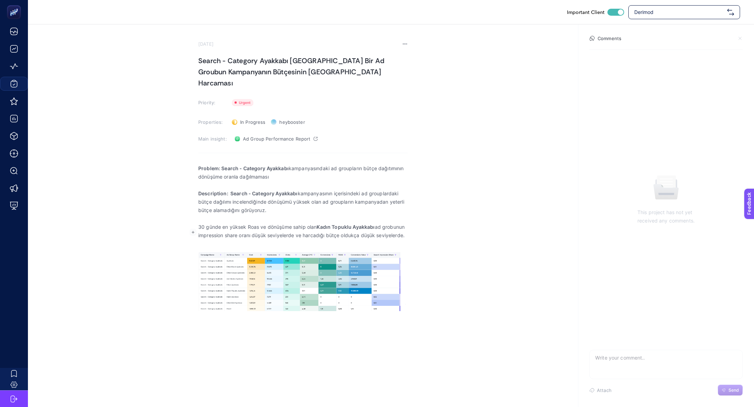
click at [251, 240] on p "Rich Text Editor. Editing area: main" at bounding box center [302, 244] width 209 height 8
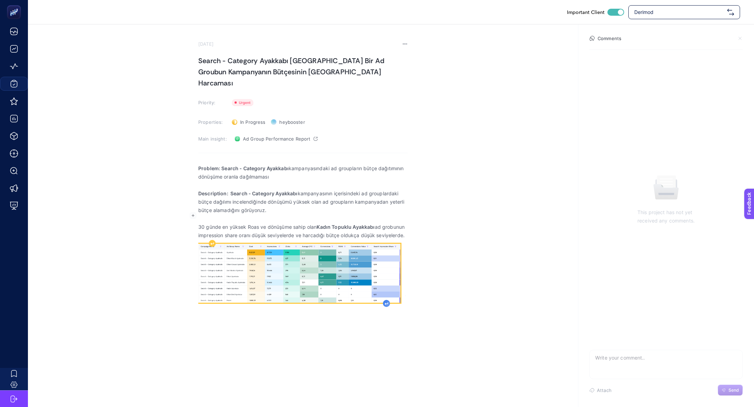
click at [386, 303] on icon "Rich Text Editor. Editing area: main" at bounding box center [386, 304] width 3 height 3
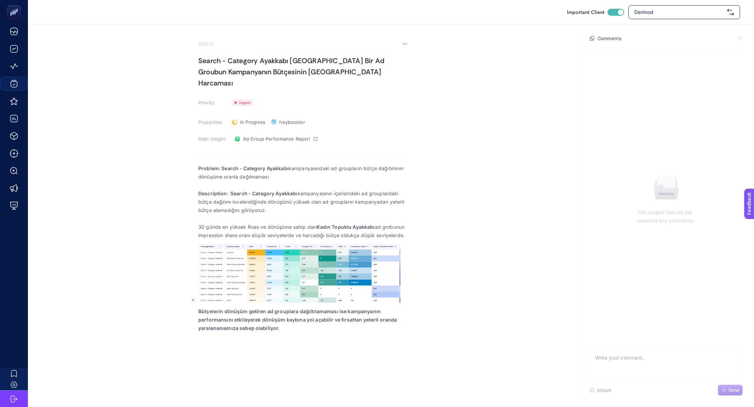
click at [250, 309] on strong "Bütçelerin dönüşüm getiren ad grouplara dağıltılamaması ise kampanyanın perform…" at bounding box center [297, 320] width 199 height 23
click at [277, 332] on div "Important Client Derimod August 21, 2025 Search - Category Ayakkabı Kampanyasın…" at bounding box center [377, 203] width 754 height 407
click at [268, 321] on p "Bütçelerin dönüşüm getiren ad grouplara dağıltılamaması ise kampanyanın perform…" at bounding box center [302, 320] width 209 height 25
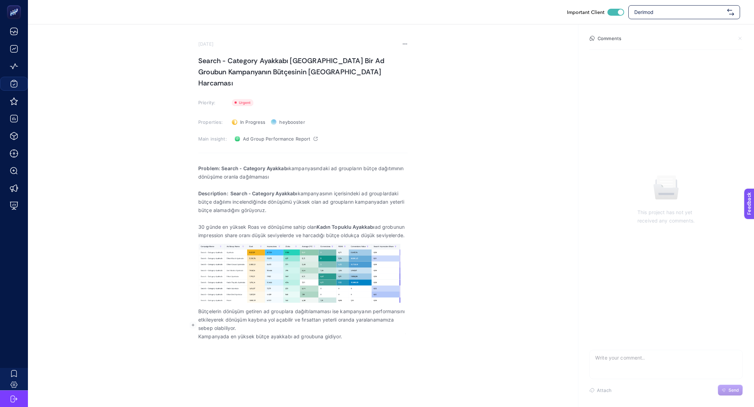
click at [220, 308] on p "Bütçelerin dönüşüm getiren ad grouplara dağıltılamaması ise kampanyanın perform…" at bounding box center [302, 320] width 209 height 25
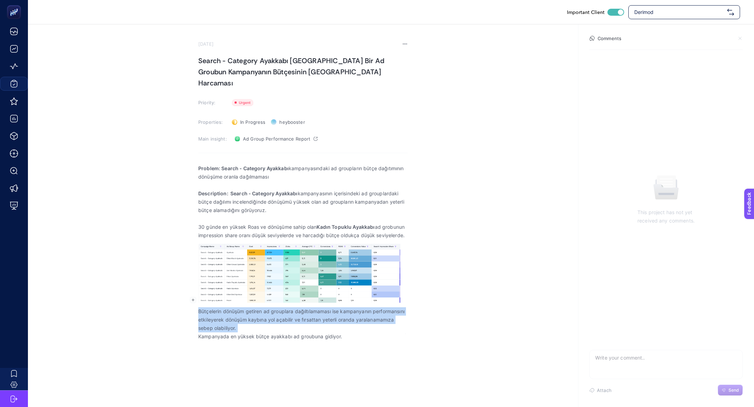
click at [220, 308] on p "Bütçelerin dönüşüm getiren ad grouplara dağıltılamaması ise kampanyanın perform…" at bounding box center [302, 320] width 209 height 25
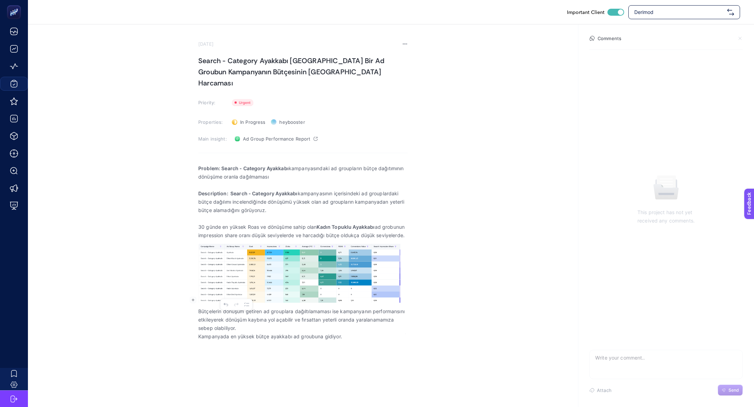
click at [246, 348] on div "Important Client Derimod August 21, 2025 Search - Category Ayakkabı Kampanyasın…" at bounding box center [377, 203] width 754 height 407
click at [359, 333] on p "Kampanyada en yüksek bütçe ayakkabı ad groubuna gidiyor." at bounding box center [302, 337] width 209 height 8
click at [279, 310] on p "Bütçelerin dönüşüm getiren ad grouplara dağıltılamaması ise kampanyanın perform…" at bounding box center [302, 320] width 209 height 25
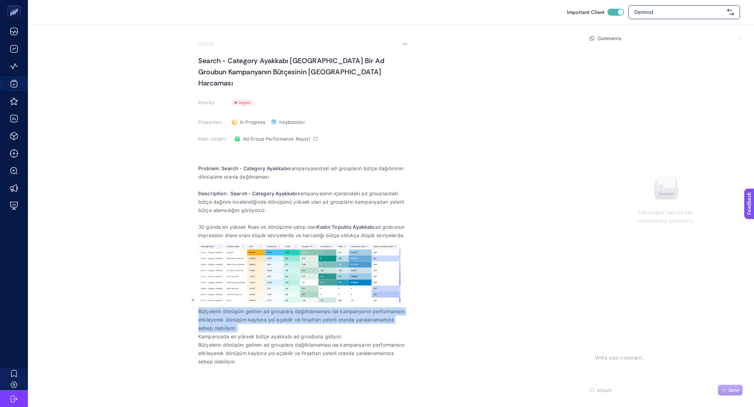
click at [279, 310] on p "Bütçelerin dönüşüm getiren ad grouplara dağıltılamaması ise kampanyanın perform…" at bounding box center [302, 320] width 209 height 25
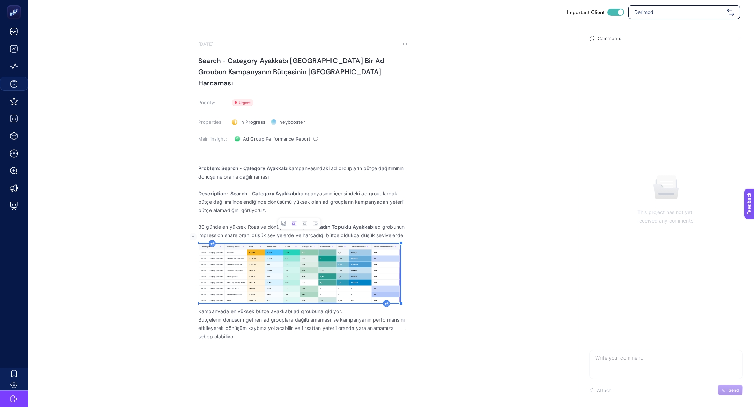
click at [357, 308] on p "Kampanyada en yüksek bütçe ayakkabı ad groubuna gidiyor." at bounding box center [302, 312] width 209 height 8
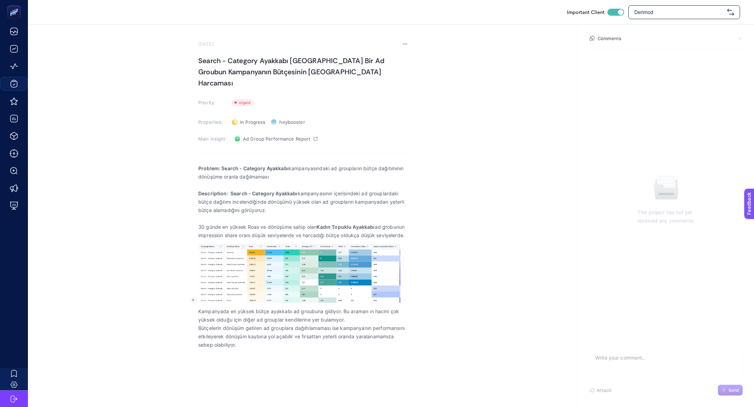
click at [262, 333] on p "Bütçelerin dönüşüm getiren ad grouplara dağıltılamaması ise kampanyanın perform…" at bounding box center [302, 336] width 209 height 25
click at [283, 349] on p "Alternative solution: Önerimiz dönüşümü yüksek olan ad groupları ayrı kampanyal…" at bounding box center [302, 357] width 209 height 17
click at [275, 333] on p "Bütçelerin dönüşüm getiren ad grouplara dağıltılamaması ise kampanyanın perform…" at bounding box center [302, 336] width 209 height 25
drag, startPoint x: 247, startPoint y: 349, endPoint x: 456, endPoint y: 362, distance: 208.8
click at [456, 362] on section "August 21, 2025 Search - Category Ayakkabı Kampanyasında Bir Ad Groubun Kampany…" at bounding box center [391, 201] width 726 height 354
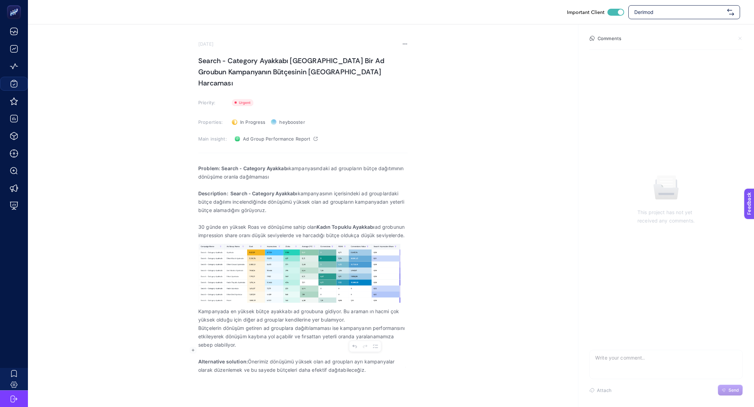
click at [411, 365] on section "August 21, 2025 Search - Category Ayakkabı Kampanyasında Bir Ad Groubun Kampany…" at bounding box center [391, 201] width 726 height 354
click at [391, 362] on p "Alternative solution: Önerimiz dönüşümü yüksek olan ad groupları ayrı kampanyal…" at bounding box center [302, 366] width 209 height 17
click at [244, 360] on p "Alternative solution: Önerimiz dönüşümü yüksek olan ad groupları ayrı kampanyal…" at bounding box center [302, 366] width 209 height 17
click at [281, 358] on p "Alternative solution: Önerimiz dönüşümü yüksek olan ad groupları ayrı kampanyal…" at bounding box center [302, 370] width 209 height 25
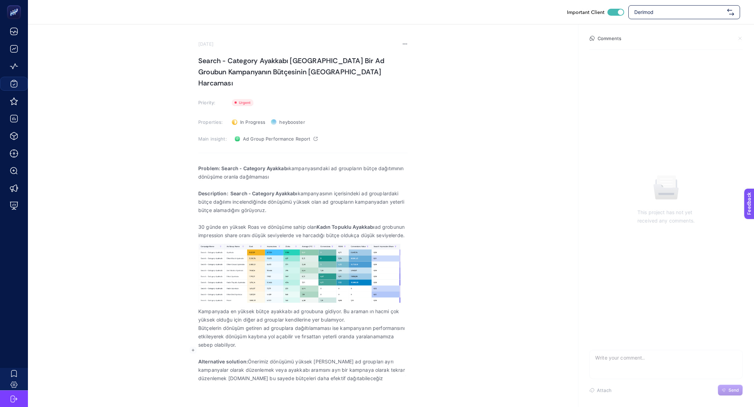
click at [281, 358] on p "Alternative solution: Önerimiz dönüşümü yüksek olan ad groupları ayrı kampanyal…" at bounding box center [302, 370] width 209 height 25
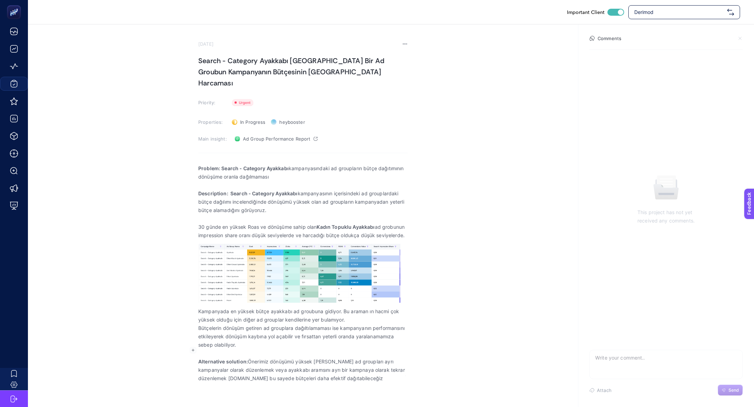
click at [281, 358] on p "Alternative solution: Önerimiz dönüşümü yüksek olan ad groupları ayrı kampanyal…" at bounding box center [302, 370] width 209 height 25
click at [282, 358] on p "Alternative solution: Önerimiz dönüşümü yüksek olan ad groupları ayrı kampanyal…" at bounding box center [302, 370] width 209 height 25
click at [222, 367] on p "Alternative solution: Önerimiz dönüşümü yüksek olan ad groupları ayrı kampanyal…" at bounding box center [302, 370] width 209 height 25
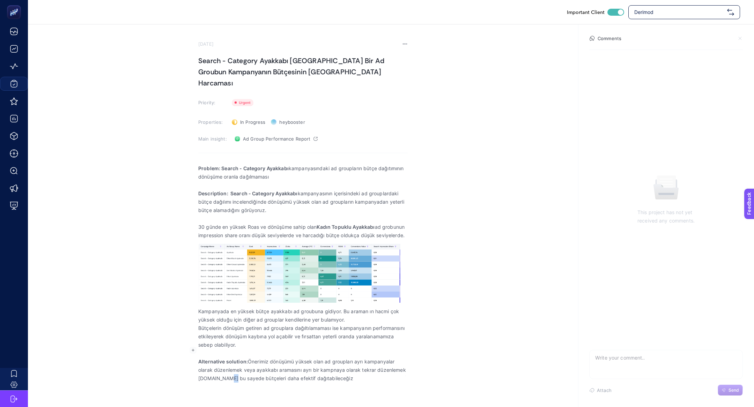
drag, startPoint x: 224, startPoint y: 367, endPoint x: 220, endPoint y: 366, distance: 3.9
click at [220, 366] on p "Alternative solution: Önerimiz dönüşümü yüksek olan ad groupları ayrı kampanyal…" at bounding box center [302, 370] width 209 height 25
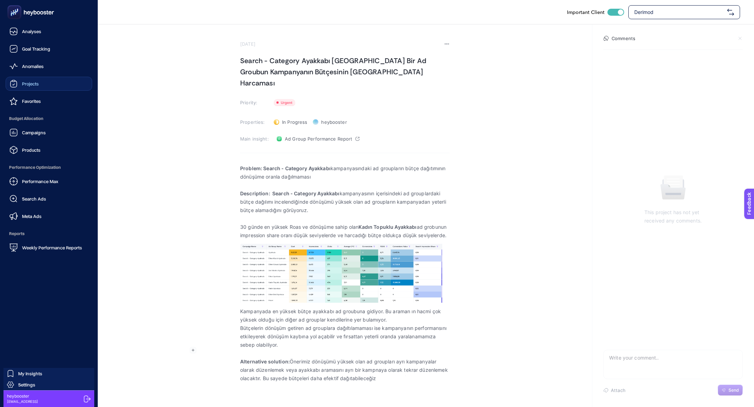
click at [40, 184] on div "Performance Max" at bounding box center [33, 181] width 49 height 8
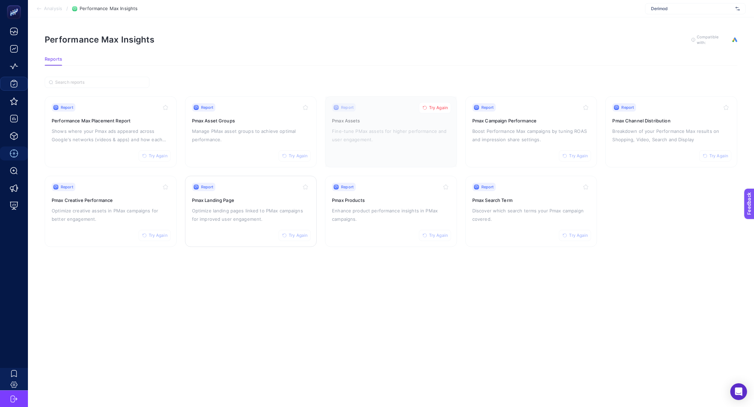
click at [238, 217] on p "Optimize landing pages linked to PMax campaigns for improved user engagement." at bounding box center [251, 215] width 118 height 17
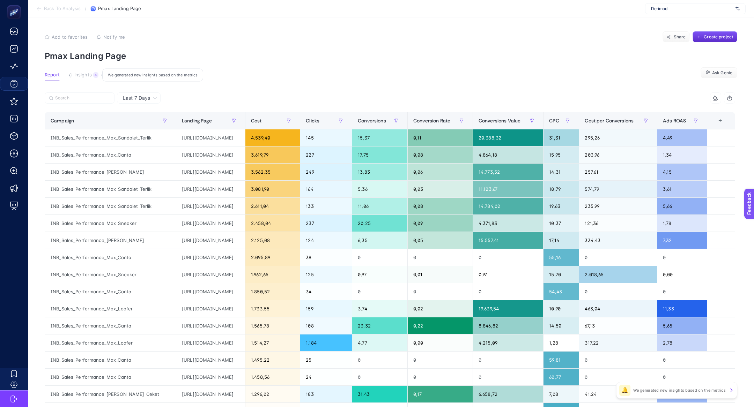
click at [95, 73] on div "4" at bounding box center [95, 75] width 5 height 6
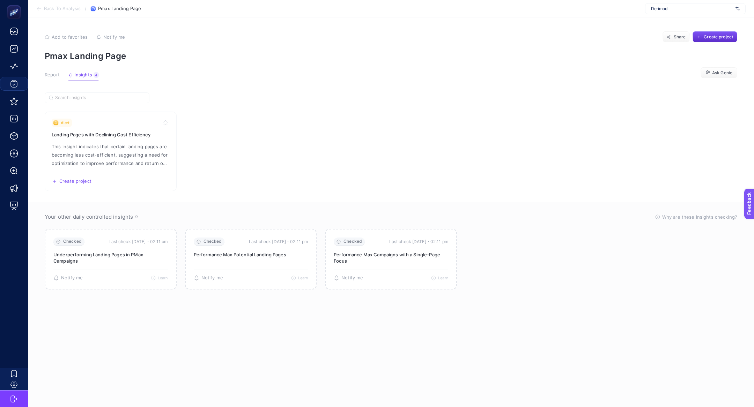
click at [68, 79] on button "Report" at bounding box center [83, 76] width 31 height 9
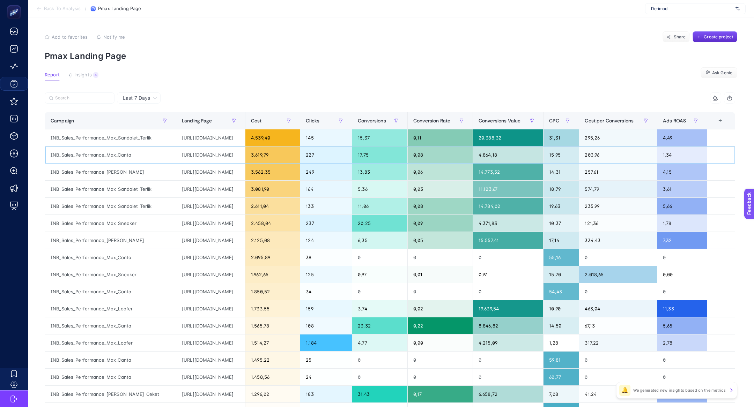
click at [103, 160] on div "INB_Sales_Performance_Max_Canta" at bounding box center [110, 155] width 131 height 17
click at [68, 98] on input "Search" at bounding box center [82, 98] width 55 height 5
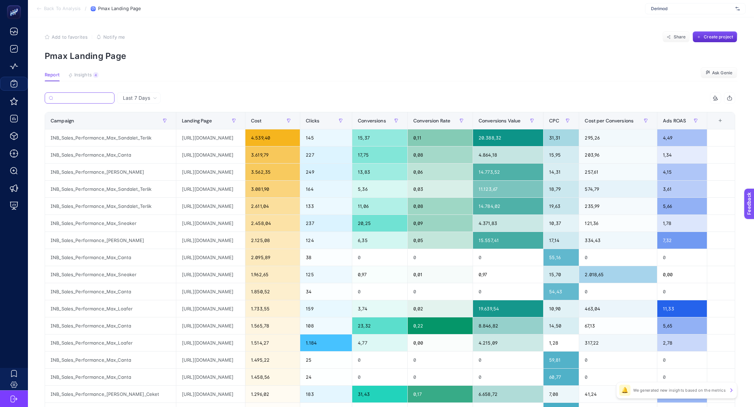
paste input "INB_Sales_Performance_Max_Canta"
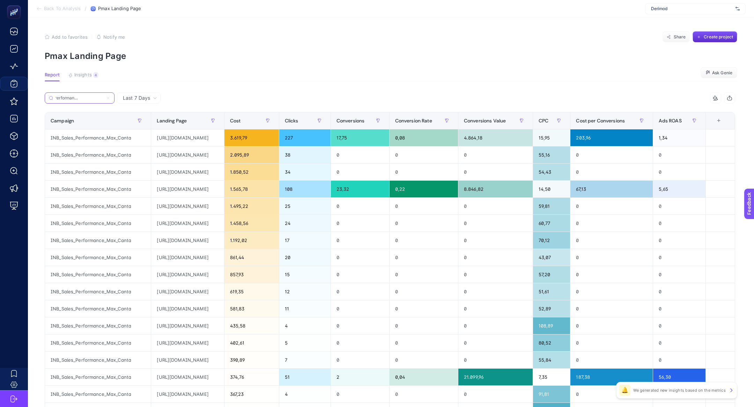
type input "INB_Sales_Performance_Max_Canta"
click at [78, 73] on span "Insights" at bounding box center [82, 75] width 17 height 6
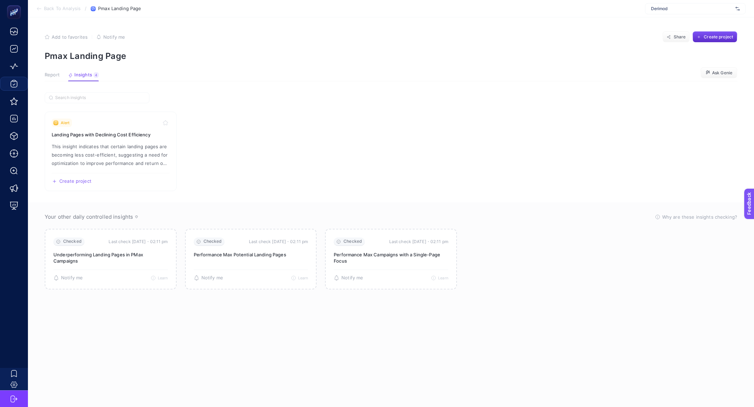
click at [40, 77] on article "Add to favorites false Notify me Share Create project Pmax Landing Page Report …" at bounding box center [391, 212] width 726 height 390
click at [44, 77] on article "Add to favorites false Notify me Share Create project Pmax Landing Page Report …" at bounding box center [391, 212] width 726 height 390
click at [53, 75] on span "Report" at bounding box center [52, 75] width 15 height 6
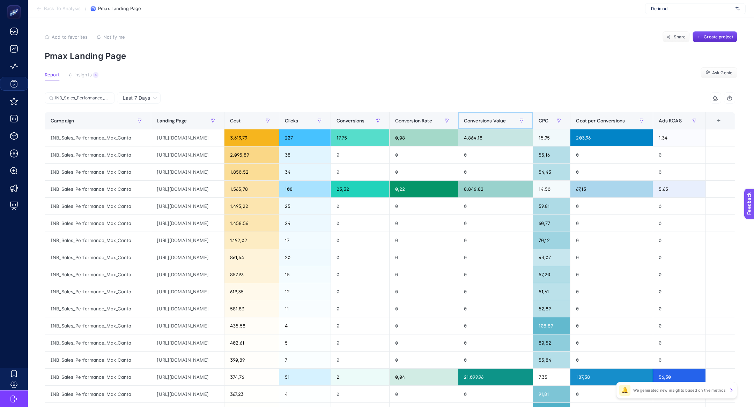
click at [512, 127] on th "Conversions Value" at bounding box center [495, 120] width 75 height 17
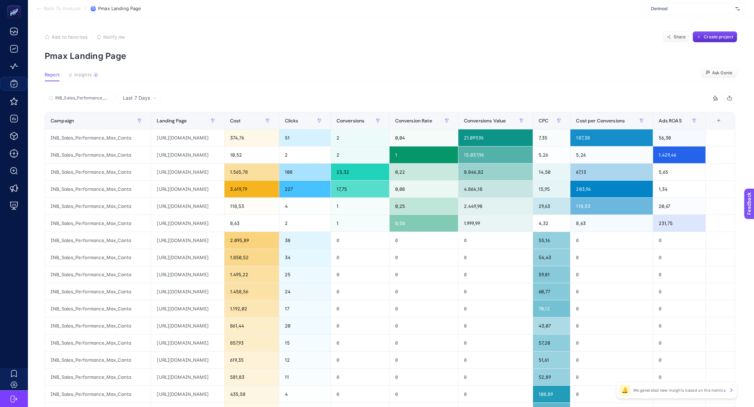
click at [134, 99] on span "Last 7 Days" at bounding box center [136, 98] width 27 height 7
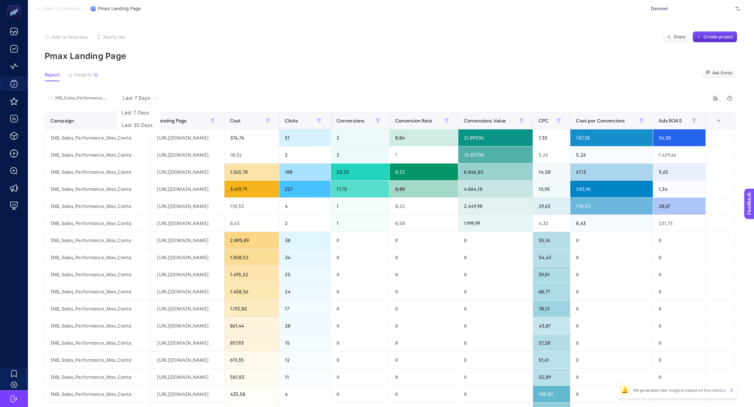
click at [200, 72] on article "Add to favorites false Notify me Share Create project Pmax Landing Page Report …" at bounding box center [391, 290] width 726 height 546
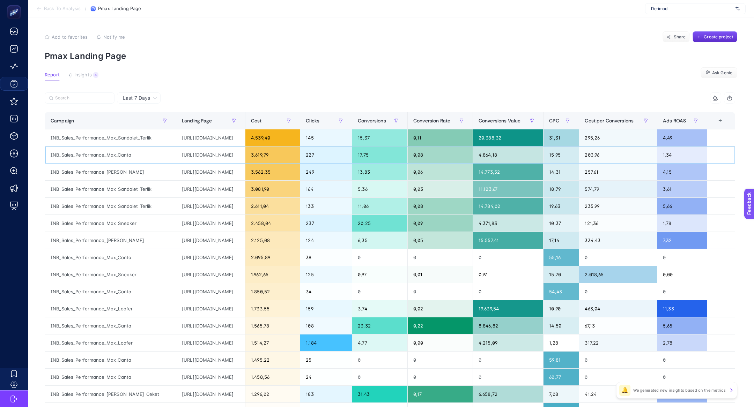
click at [116, 155] on div "INB_Sales_Performance_Max_Canta" at bounding box center [110, 155] width 131 height 17
click at [85, 95] on label at bounding box center [80, 97] width 70 height 11
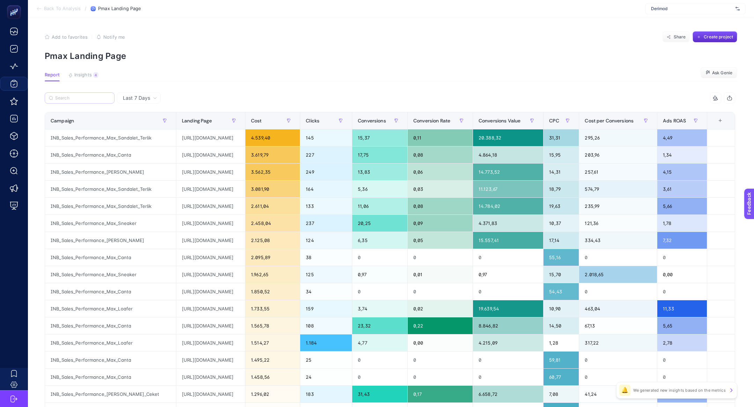
click at [85, 96] on input "Search" at bounding box center [82, 98] width 55 height 5
paste input "INB_Sales_Performance_Max_Canta"
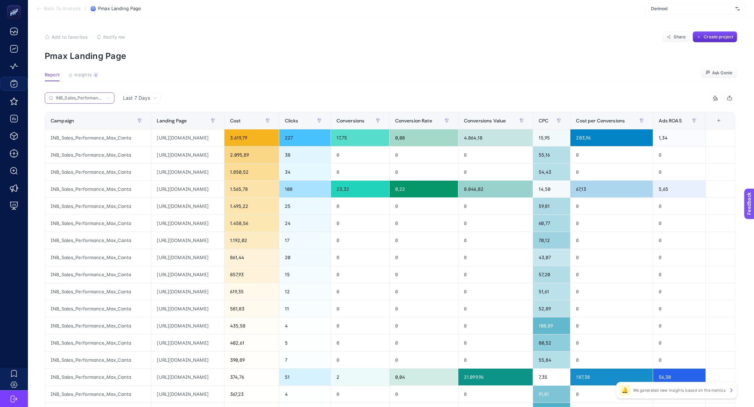
scroll to position [0, 24]
type input "INB_Sales_Performance_Max_Canta"
click at [506, 118] on span "Conversions Value" at bounding box center [485, 121] width 42 height 6
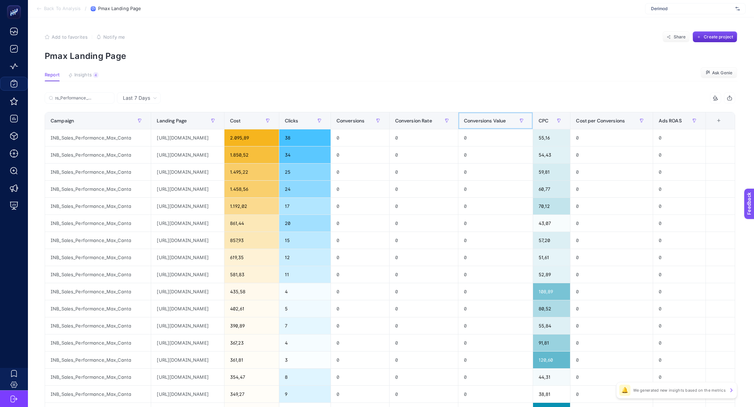
scroll to position [0, 0]
click at [506, 118] on span "Conversions Value" at bounding box center [485, 121] width 42 height 6
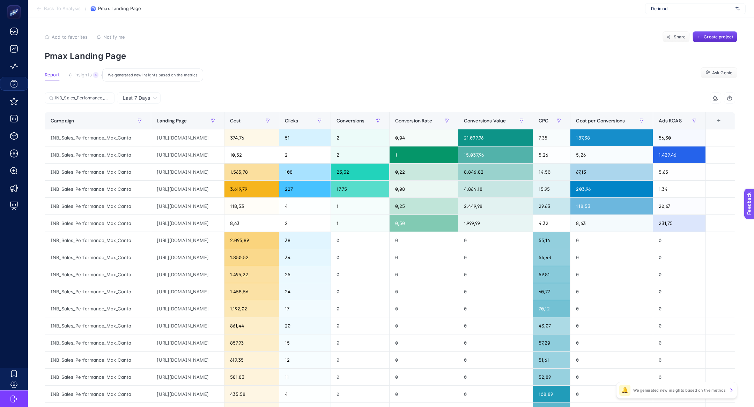
click at [85, 75] on span "Insights" at bounding box center [82, 75] width 17 height 6
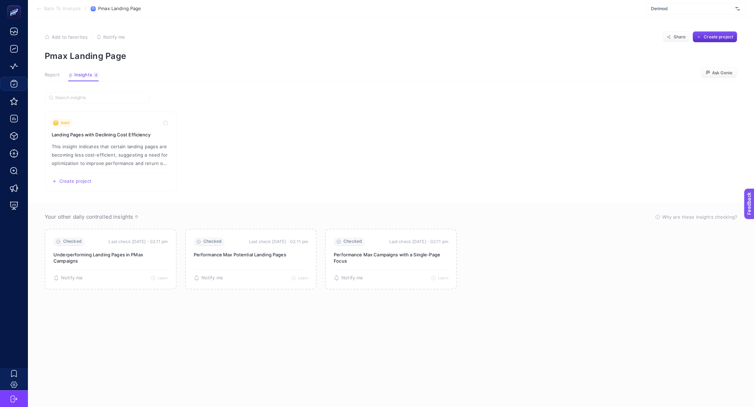
click at [51, 75] on span "Report" at bounding box center [52, 75] width 15 height 6
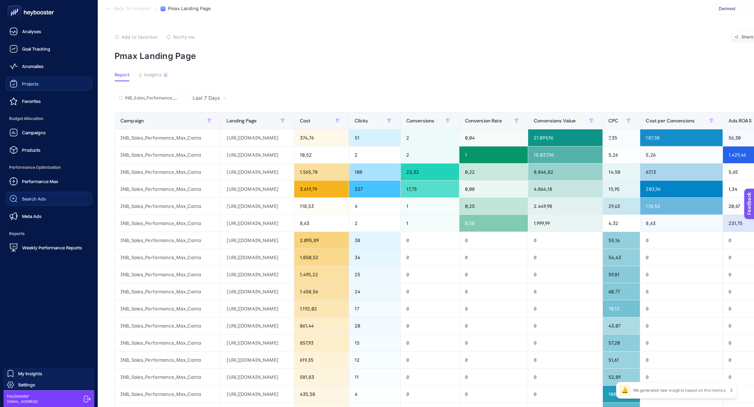
click at [53, 194] on link "Search Ads" at bounding box center [49, 199] width 87 height 14
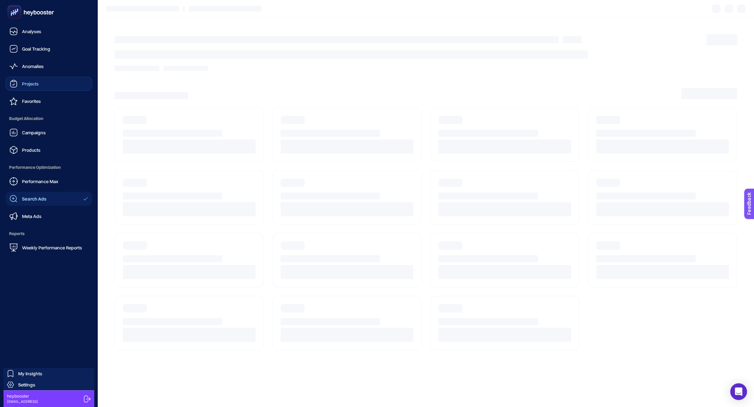
click at [50, 206] on div "Performance Max Search Ads Meta Ads" at bounding box center [49, 199] width 87 height 49
click at [50, 209] on link "Meta Ads" at bounding box center [49, 216] width 87 height 14
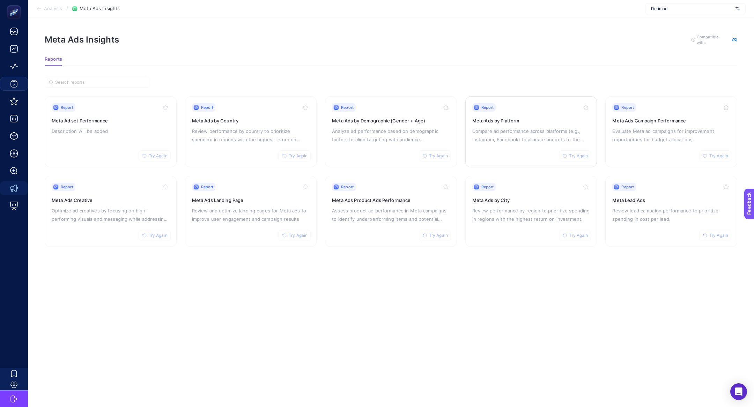
click at [536, 127] on p "Compare ad performance across platforms (e.g., Instagram, Facebook) to allocate…" at bounding box center [531, 135] width 118 height 17
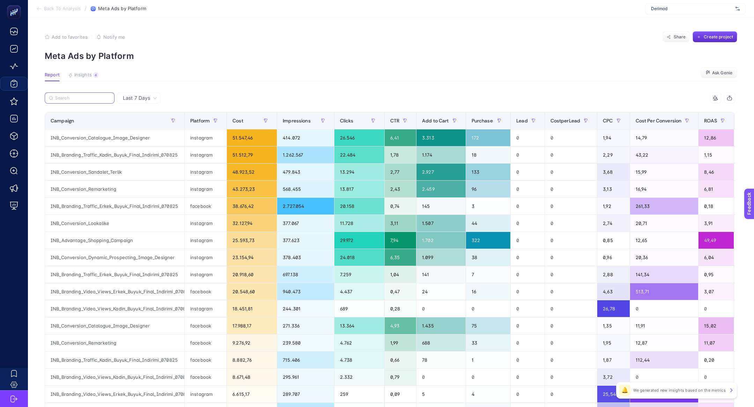
click at [79, 99] on input "Search" at bounding box center [82, 98] width 55 height 5
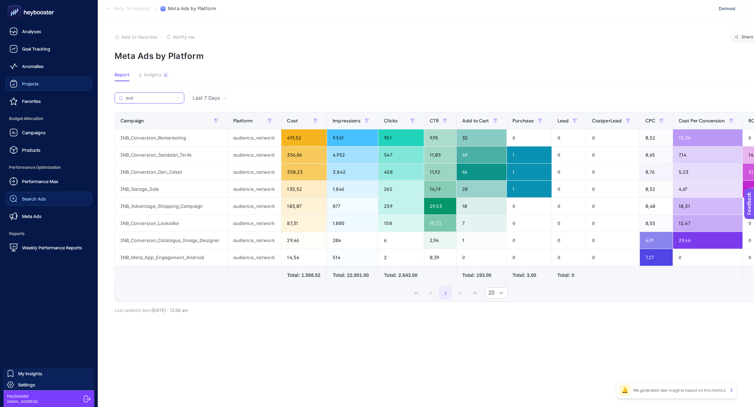
type input "aud"
click at [28, 203] on link "Search Ads" at bounding box center [49, 199] width 87 height 14
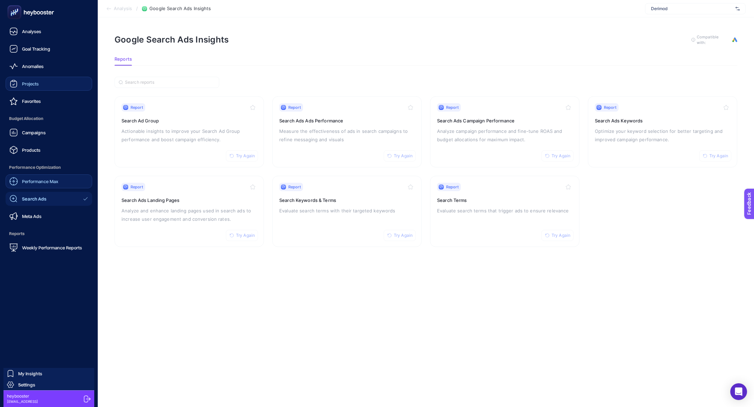
click at [30, 186] on link "Performance Max" at bounding box center [49, 182] width 87 height 14
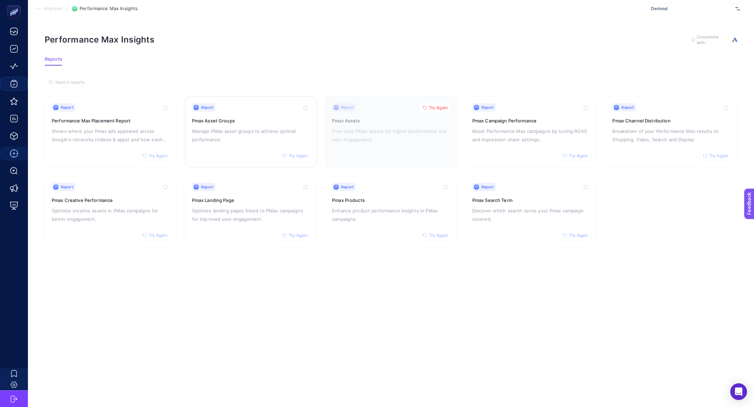
click at [284, 132] on p "Manage PMax asset groups to achieve optimal performance." at bounding box center [251, 135] width 118 height 17
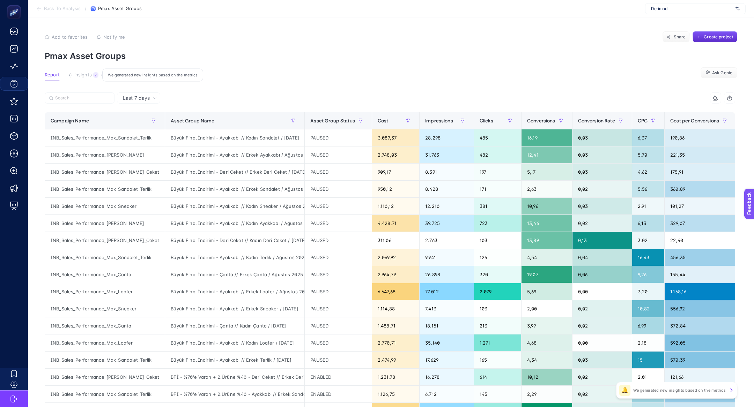
click at [97, 75] on div "2" at bounding box center [95, 75] width 5 height 6
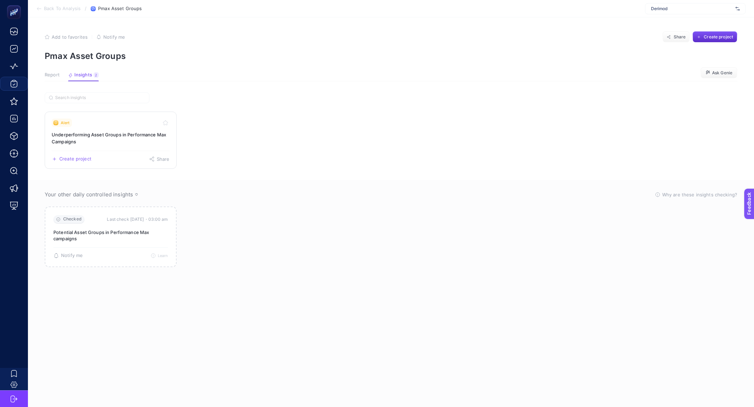
click at [105, 122] on div "Alert" at bounding box center [111, 123] width 118 height 8
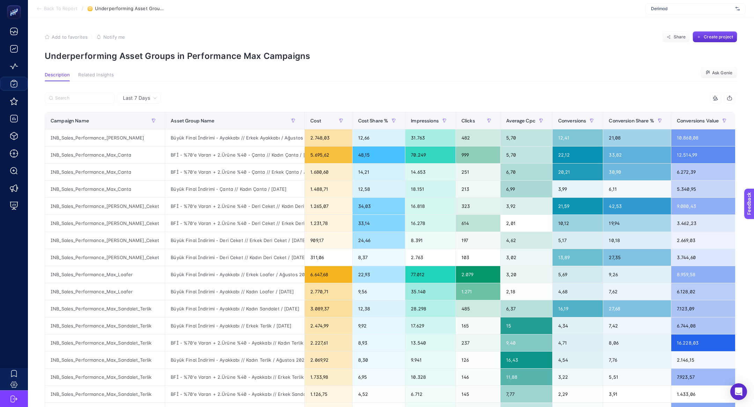
scroll to position [0, 31]
click at [59, 11] on span "Back To Report" at bounding box center [61, 9] width 34 height 6
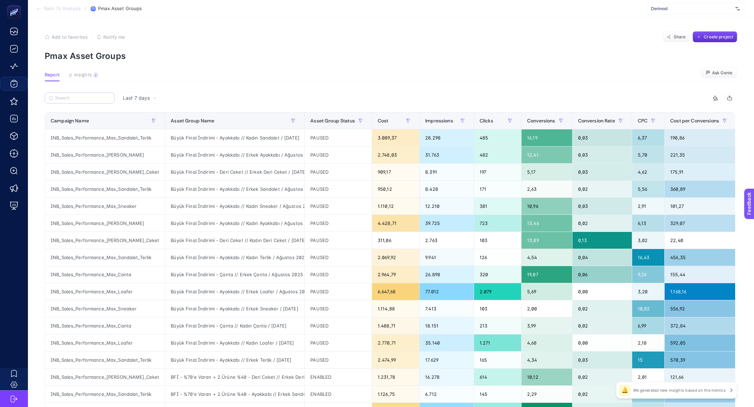
click at [86, 101] on label at bounding box center [80, 97] width 70 height 11
click at [86, 101] on input "Search" at bounding box center [82, 98] width 55 height 5
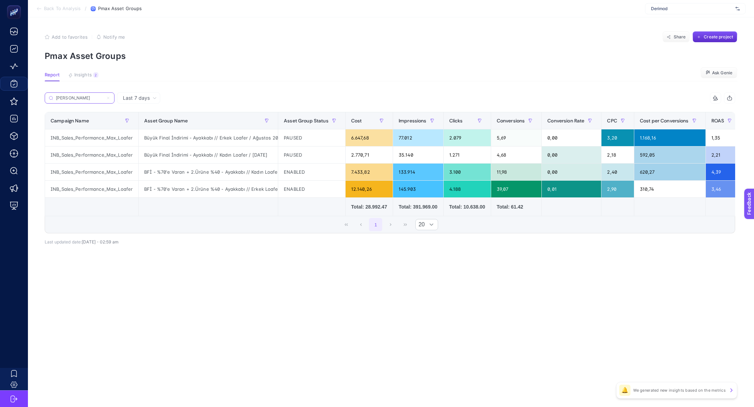
type input "loaf"
click at [77, 172] on div "INB_Sales_Performance_Max_Loafer" at bounding box center [91, 172] width 93 height 17
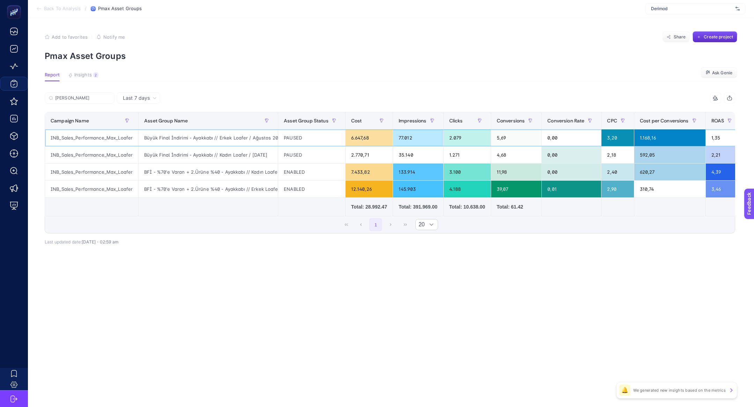
click at [90, 140] on div "INB_Sales_Performance_Max_Loafer" at bounding box center [91, 137] width 93 height 17
click at [106, 98] on input "loaf" at bounding box center [82, 98] width 55 height 5
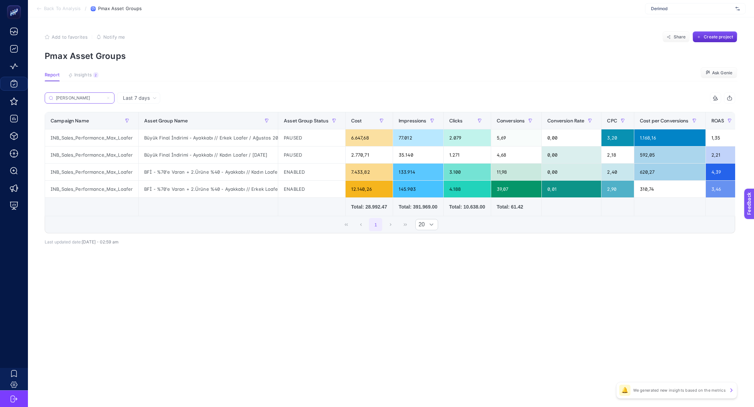
click at [106, 98] on icon at bounding box center [108, 98] width 4 height 4
click at [103, 98] on input "loaf" at bounding box center [79, 98] width 47 height 5
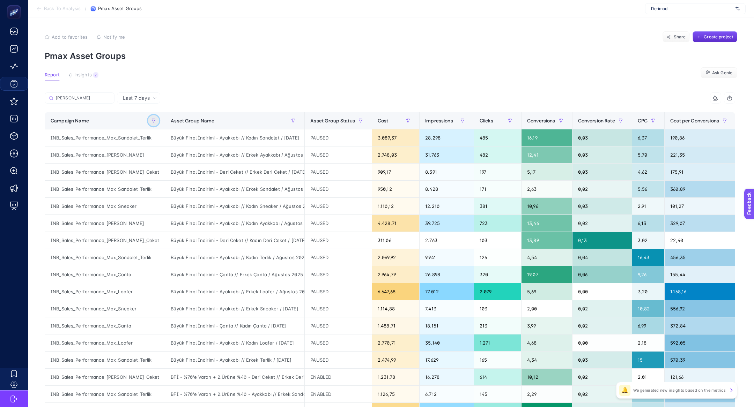
click at [149, 121] on button "button" at bounding box center [153, 120] width 11 height 11
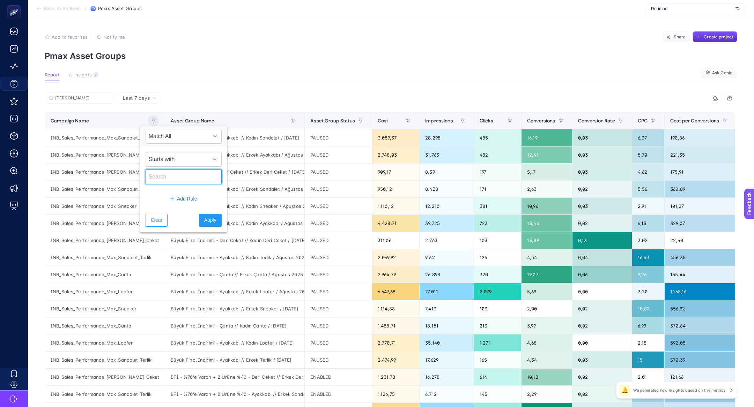
click at [170, 170] on input "text" at bounding box center [184, 177] width 76 height 15
paste input "INB_Sales_Performance_Max_Loafer"
type input "INB_Sales_Performance_Max_Loafer"
click at [203, 223] on button "Apply" at bounding box center [210, 220] width 23 height 13
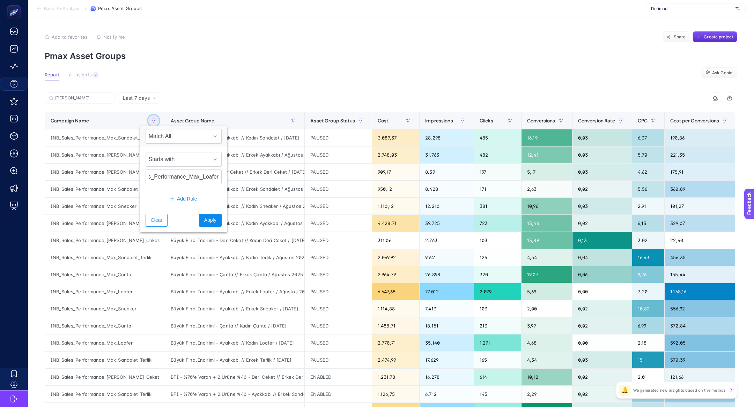
scroll to position [0, 0]
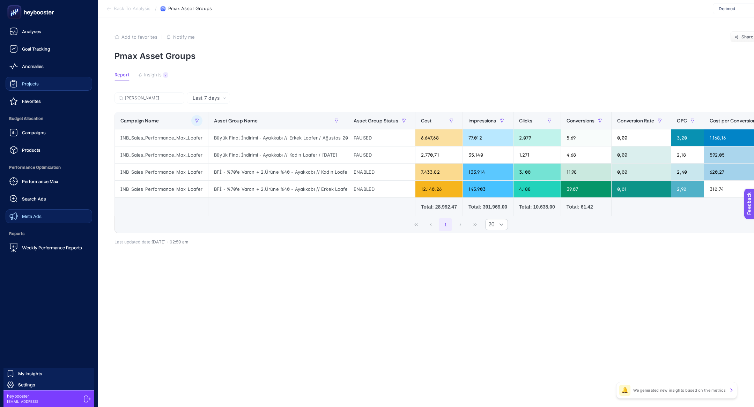
click at [69, 213] on link "Meta Ads" at bounding box center [49, 216] width 87 height 14
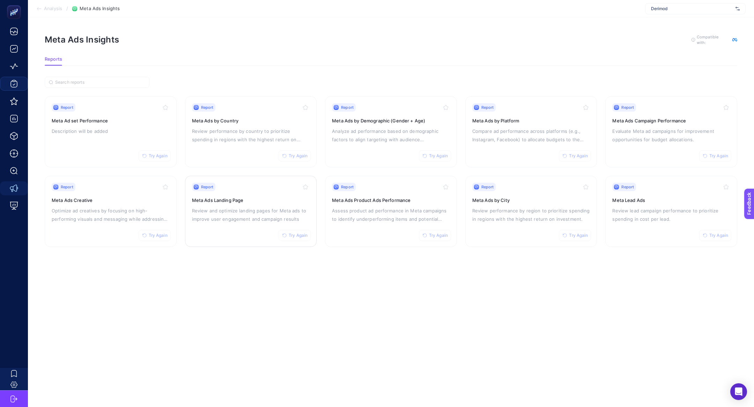
click at [242, 240] on link "Report Try Again Meta Ads Landing Page Review and optimize landing pages for Me…" at bounding box center [251, 211] width 132 height 71
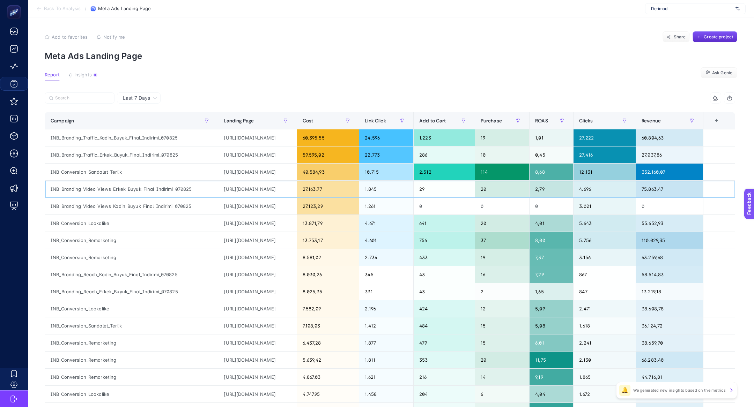
click at [163, 188] on div "INB_Branding_Video_Views_Erkek_Buyuk_Final_Indirimi_070825" at bounding box center [131, 189] width 173 height 17
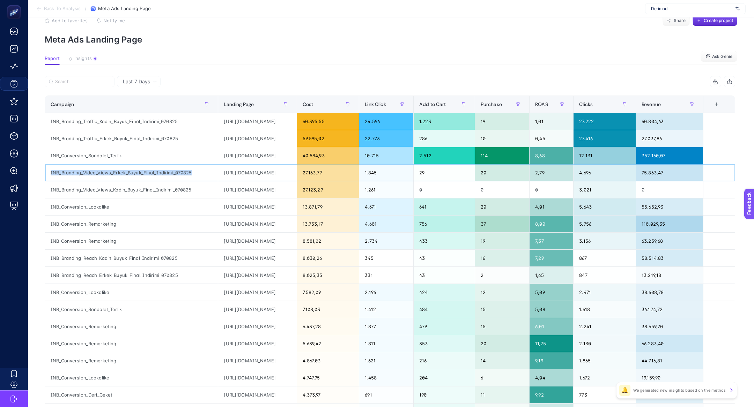
scroll to position [15, 0]
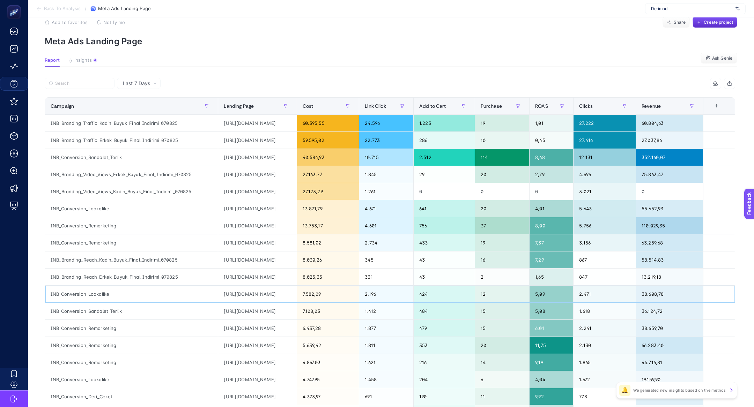
click at [86, 299] on div "INB_Conversion_Lookalike" at bounding box center [131, 294] width 173 height 17
click at [80, 295] on div "INB_Conversion_Lookalike" at bounding box center [131, 294] width 173 height 17
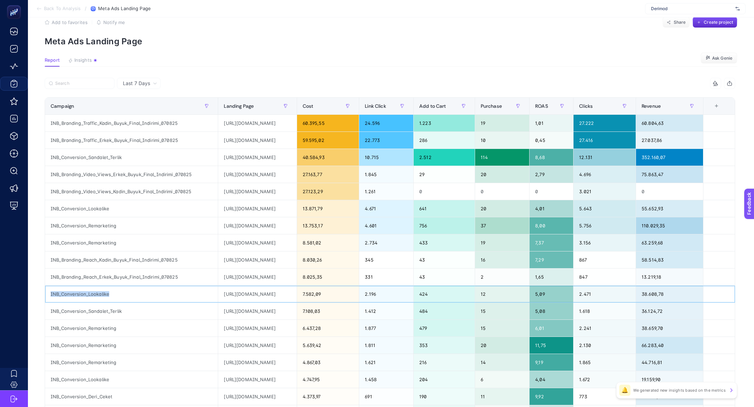
click at [80, 295] on div "INB_Conversion_Lookalike" at bounding box center [131, 294] width 173 height 17
click at [75, 80] on label at bounding box center [80, 83] width 70 height 11
click at [75, 81] on input "Search" at bounding box center [82, 83] width 55 height 5
paste input "INB_Conversion_Lookalike"
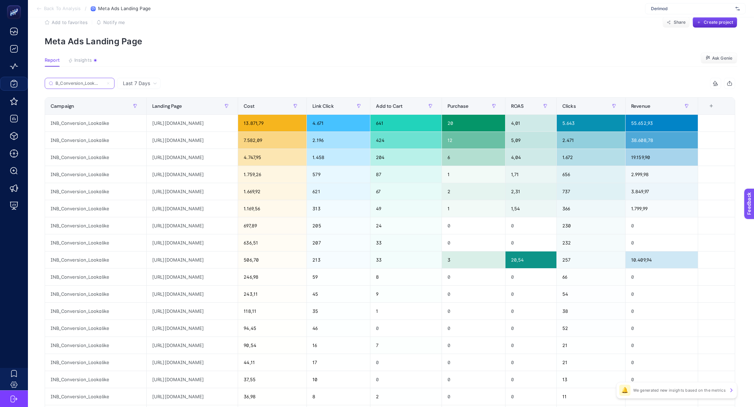
type input "INB_Conversion_Lookalike"
click at [172, 127] on div "https://derimod.com.tr/collections/kadin-ayakkabi?filter.v.availability=1" at bounding box center [192, 123] width 91 height 17
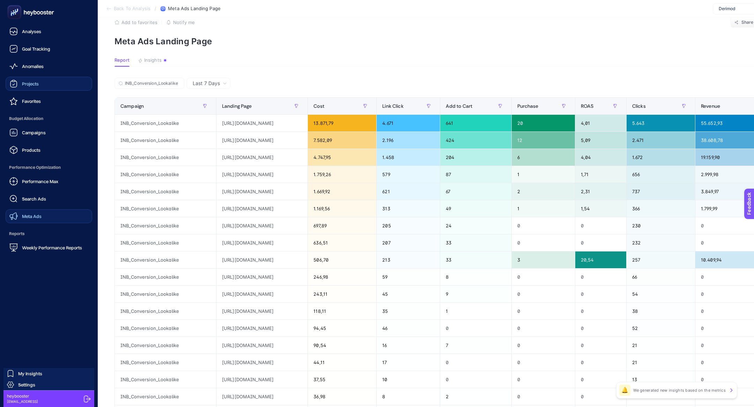
click at [41, 216] on span "Meta Ads" at bounding box center [32, 217] width 20 height 6
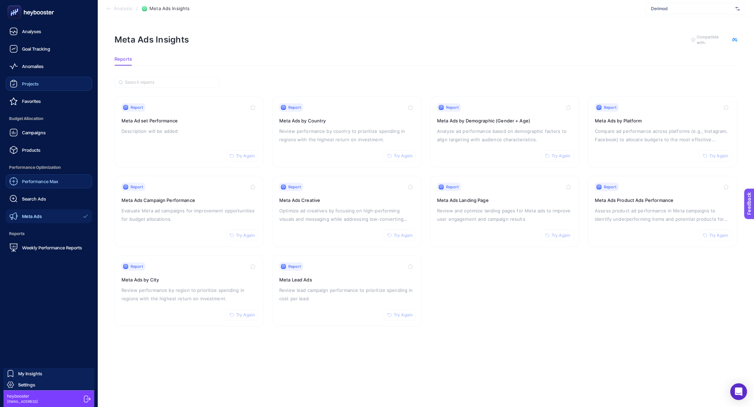
click at [36, 179] on span "Performance Max" at bounding box center [40, 182] width 36 height 6
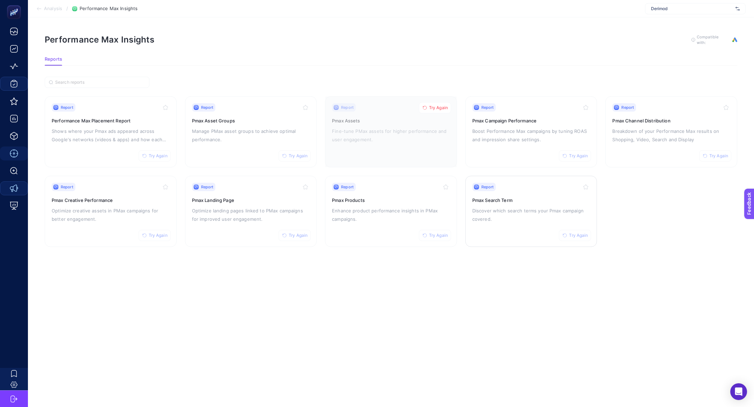
click at [524, 200] on h3 "Pmax Search Term" at bounding box center [531, 200] width 118 height 7
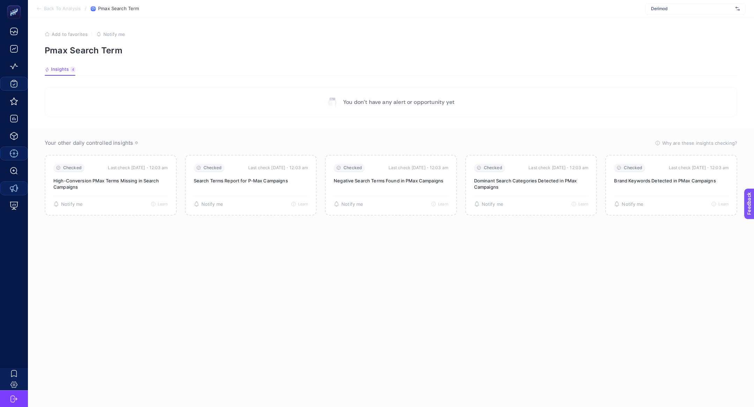
click at [64, 8] on span "Back To Analysis" at bounding box center [62, 9] width 37 height 6
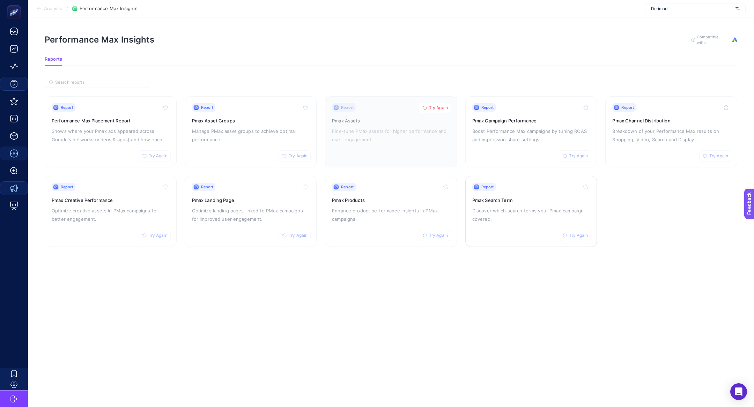
click at [586, 235] on span "Try Again" at bounding box center [578, 236] width 19 height 6
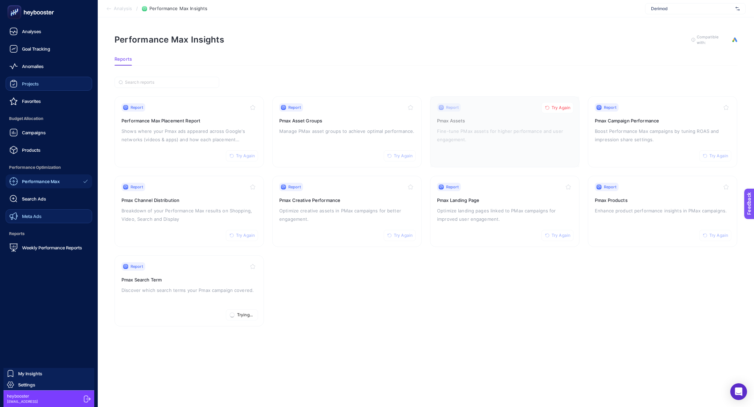
click at [39, 215] on span "Meta Ads" at bounding box center [32, 217] width 20 height 6
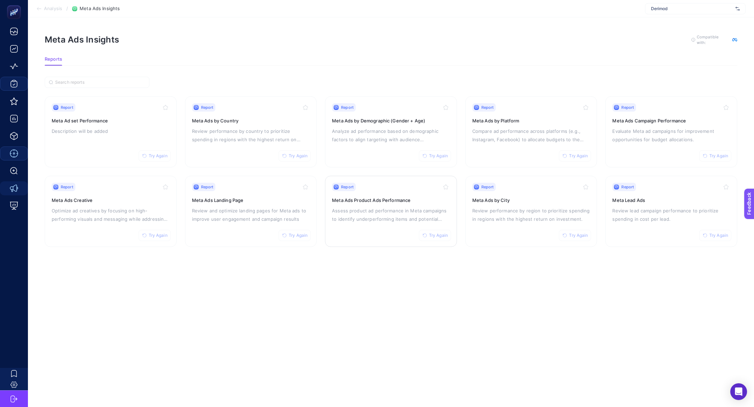
click at [381, 228] on div "Report Try Again Meta Ads Product Ads Performance Assess product ad performance…" at bounding box center [391, 211] width 118 height 57
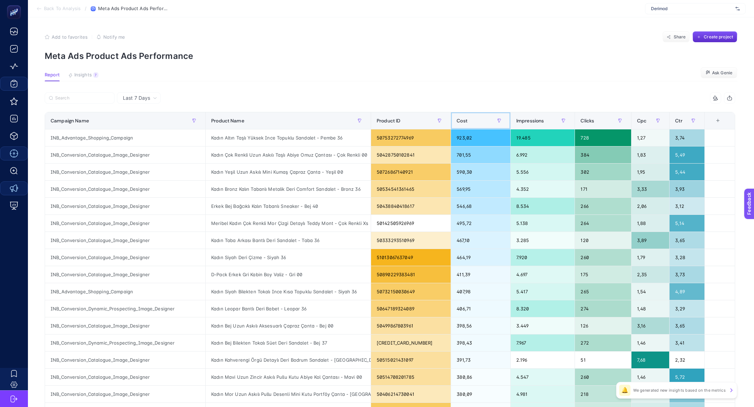
click at [464, 124] on div "Cost" at bounding box center [481, 120] width 48 height 11
click at [245, 141] on div "Kadın Altın Taşlı Yüksek Ince Topuklu Sandalet - Pembe 36" at bounding box center [288, 137] width 165 height 17
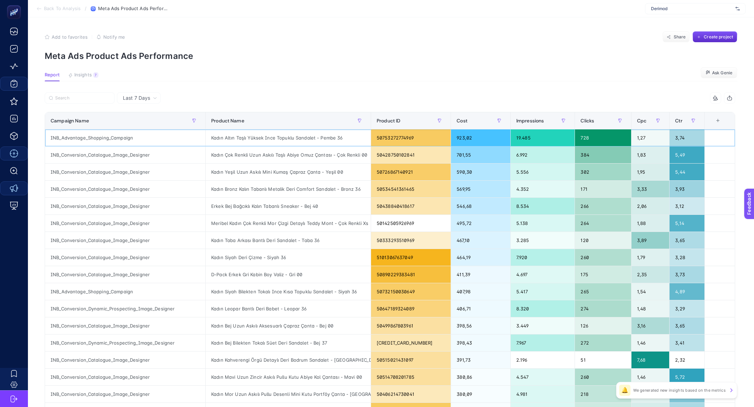
click at [245, 141] on div "Kadın Altın Taşlı Yüksek Ince Topuklu Sandalet - Pembe 36" at bounding box center [288, 137] width 165 height 17
click at [399, 140] on div "50753272774969" at bounding box center [411, 137] width 80 height 17
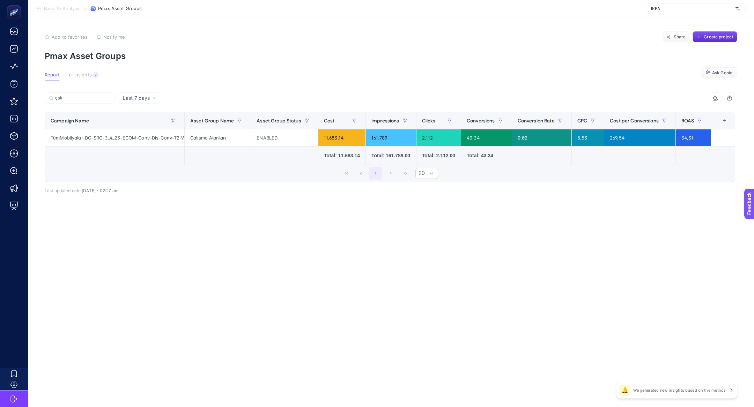
scroll to position [0, 65]
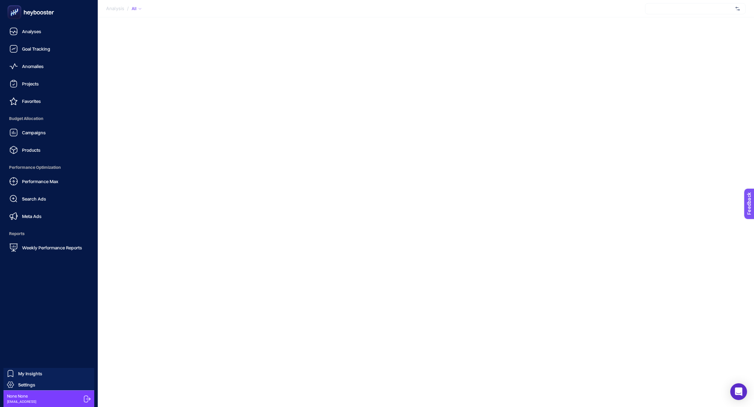
click at [40, 165] on span "Performance Optimization" at bounding box center [49, 168] width 87 height 14
click at [47, 180] on span "Performance Max" at bounding box center [40, 182] width 36 height 6
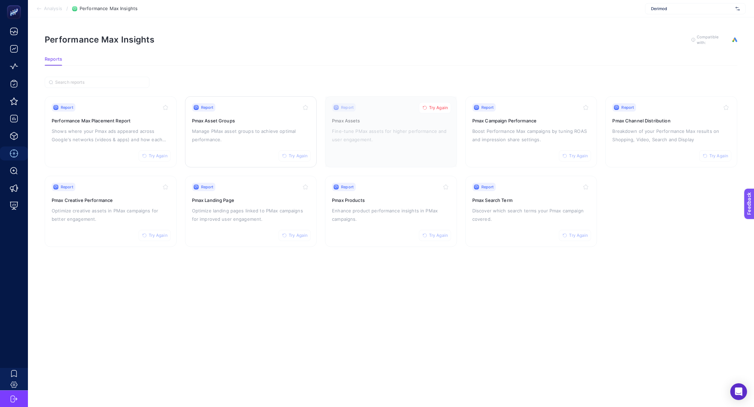
click at [283, 131] on p "Manage PMax asset groups to achieve optimal performance." at bounding box center [251, 135] width 118 height 17
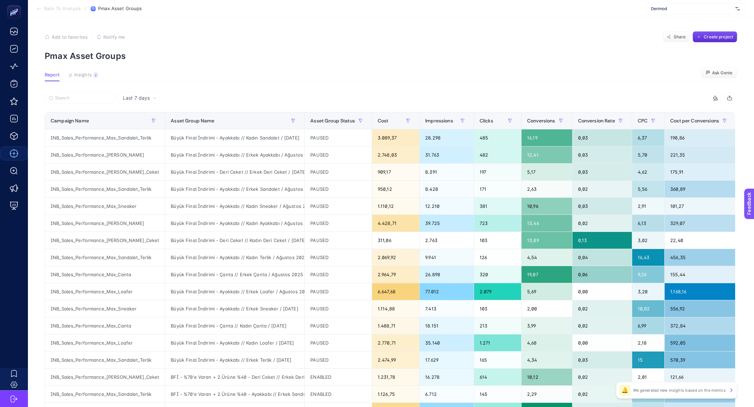
click at [85, 105] on div at bounding box center [217, 99] width 345 height 15
click at [85, 100] on input "Search" at bounding box center [82, 98] width 55 height 5
paste input "INB_Sales_Performance_Max_Canta"
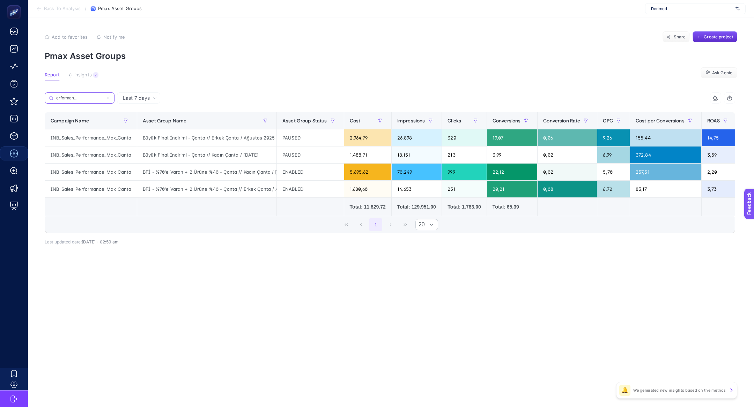
scroll to position [0, 30]
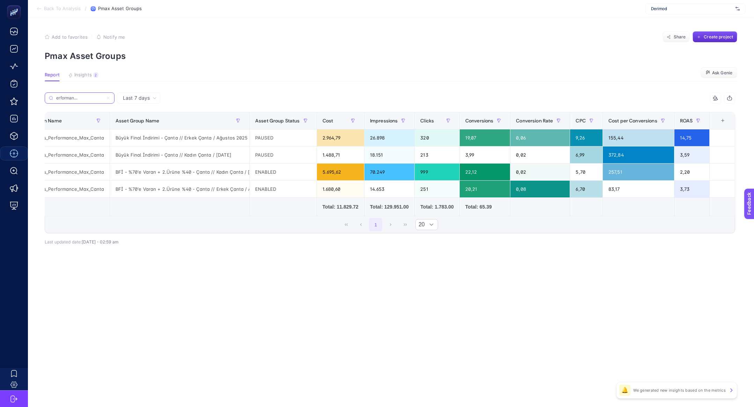
type input "INB_Sales_Performance_Max_Canta"
click at [718, 121] on div "+" at bounding box center [722, 121] width 13 height 6
click at [702, 154] on li "Conversions Value" at bounding box center [698, 151] width 58 height 13
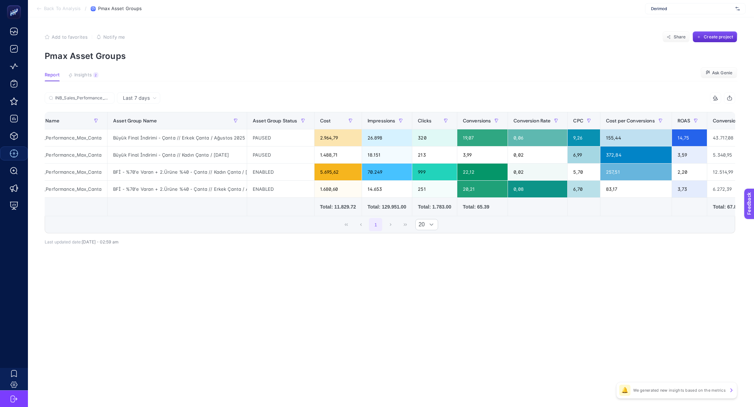
click at [715, 101] on icon at bounding box center [716, 98] width 6 height 6
click at [665, 113] on div at bounding box center [690, 112] width 58 height 17
click at [668, 108] on div at bounding box center [690, 112] width 58 height 17
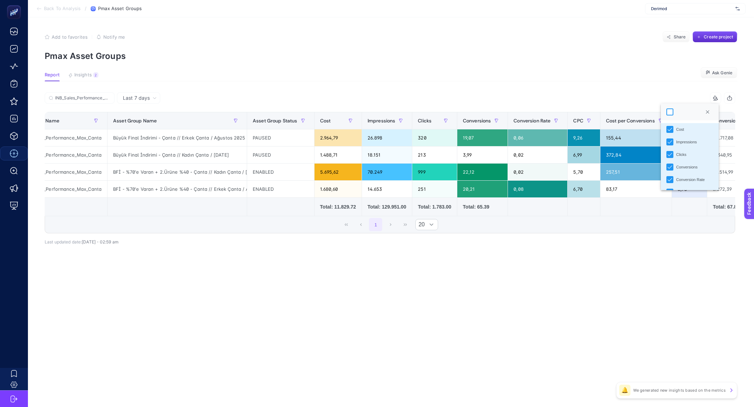
click at [669, 110] on div at bounding box center [669, 112] width 7 height 7
click at [562, 324] on article "Add to favorites false Notify me Share Create project Pmax Asset Groups Report …" at bounding box center [391, 212] width 726 height 390
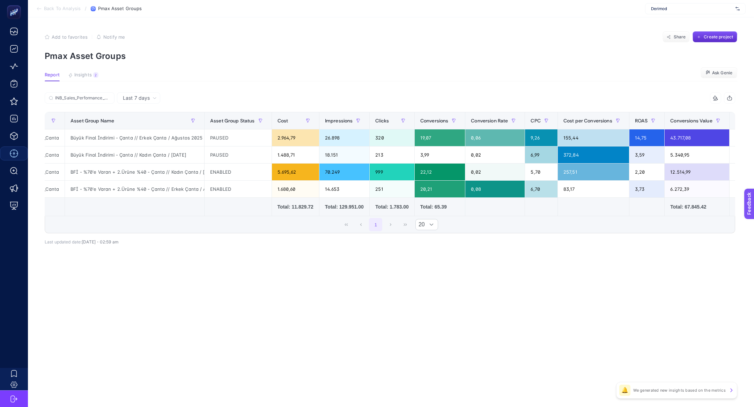
scroll to position [0, 0]
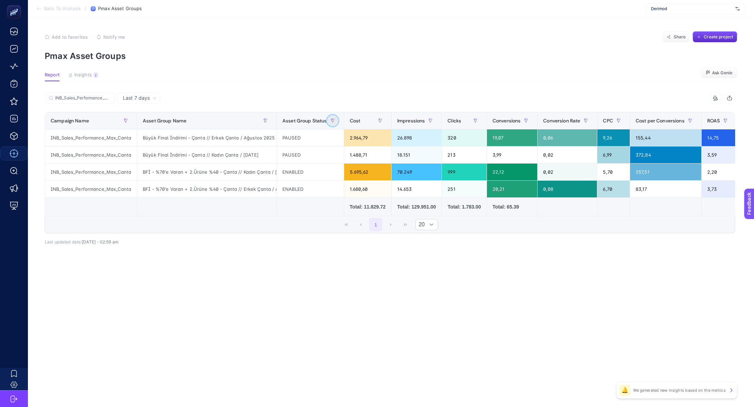
click at [331, 121] on icon "button" at bounding box center [333, 121] width 4 height 4
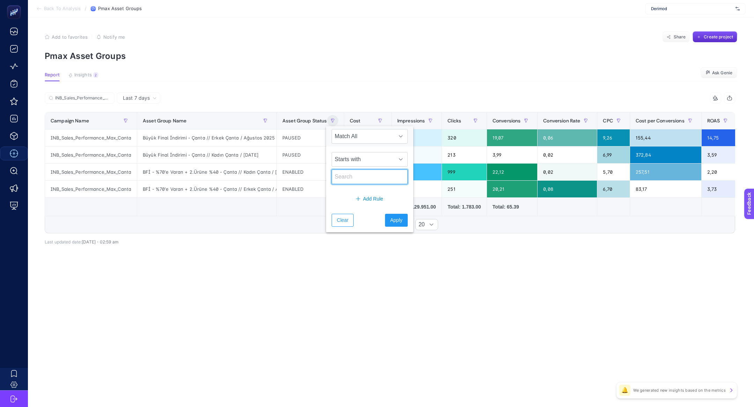
click at [362, 176] on input "text" at bounding box center [370, 177] width 76 height 15
type input "en"
click at [390, 217] on span "Apply" at bounding box center [396, 220] width 12 height 7
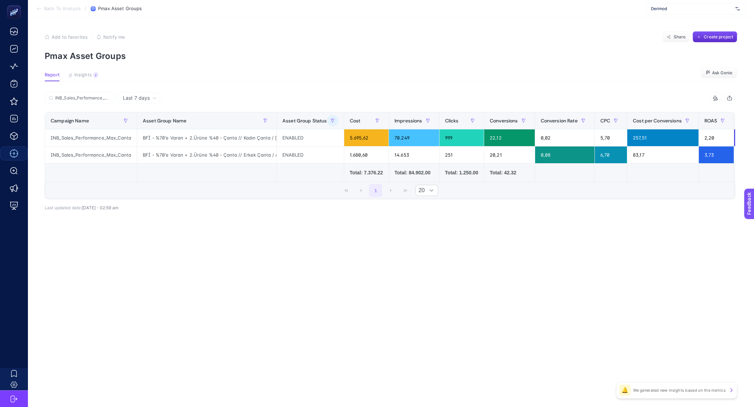
click at [80, 71] on article "Add to favorites false Notify me Share Create project Pmax Asset Groups Report …" at bounding box center [391, 212] width 726 height 390
click at [86, 77] on span "Insights" at bounding box center [82, 75] width 17 height 6
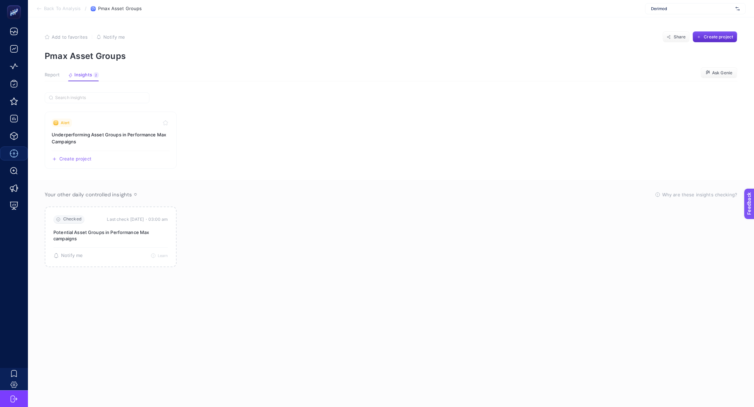
click at [68, 80] on button "Report" at bounding box center [83, 76] width 31 height 9
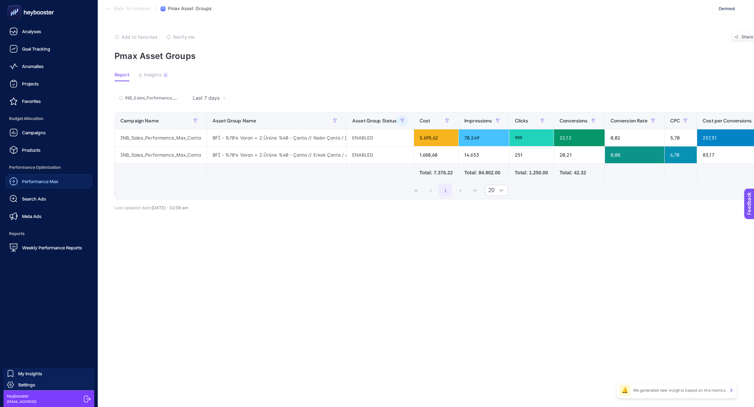
click at [51, 177] on link "Performance Max" at bounding box center [49, 182] width 87 height 14
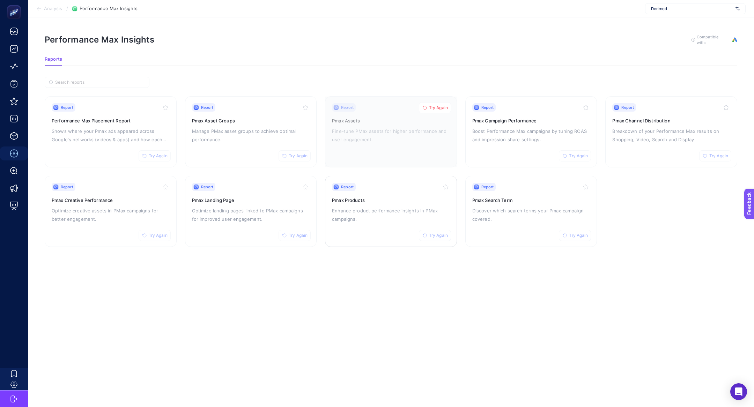
click at [381, 220] on p "Enhance product performance insights in PMax campaigns." at bounding box center [391, 215] width 118 height 17
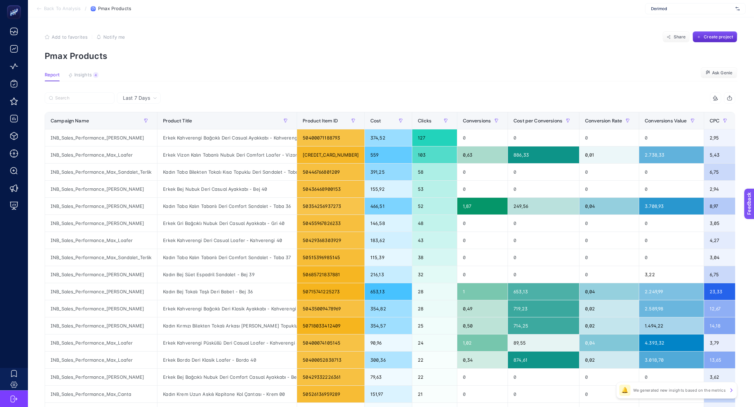
click at [77, 68] on article "Add to favorites false Notify me Share Create project Pmax Products Report Insi…" at bounding box center [391, 290] width 726 height 546
click at [82, 75] on span "Insights" at bounding box center [82, 75] width 17 height 6
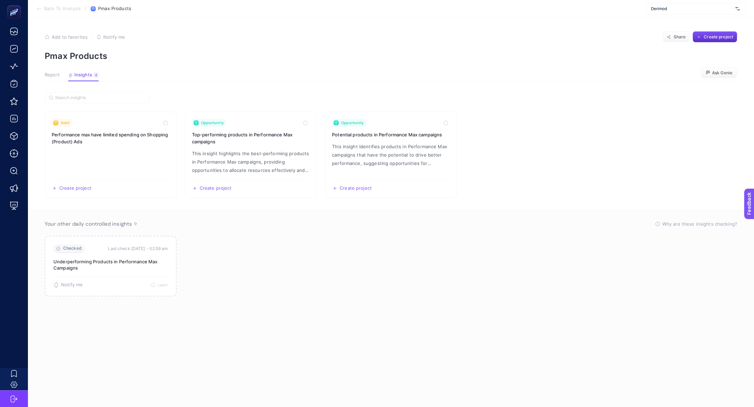
click at [52, 73] on span "Report" at bounding box center [52, 75] width 15 height 6
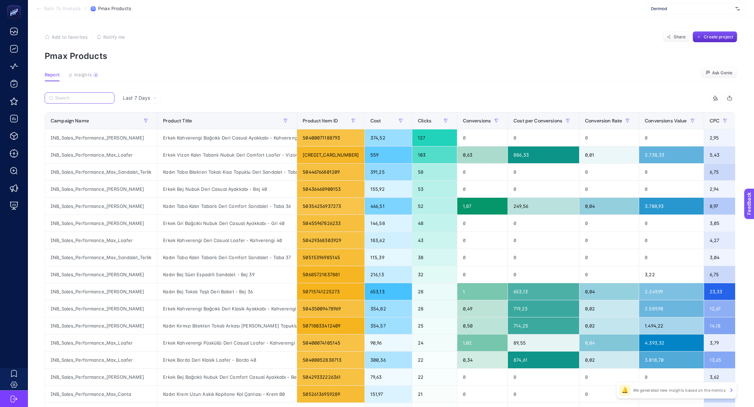
click at [66, 99] on input "Search" at bounding box center [82, 98] width 55 height 5
paste input "INB_Sales_Performance_Max_Loafer"
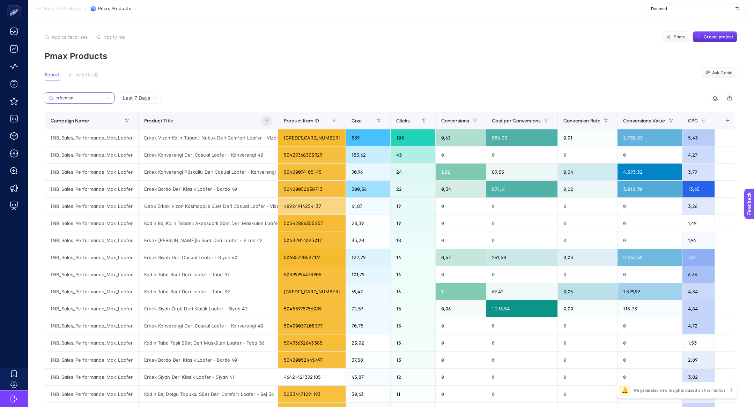
type input "INB_Sales_Performance_Max_Loafer"
click at [265, 116] on button "button" at bounding box center [266, 120] width 11 height 11
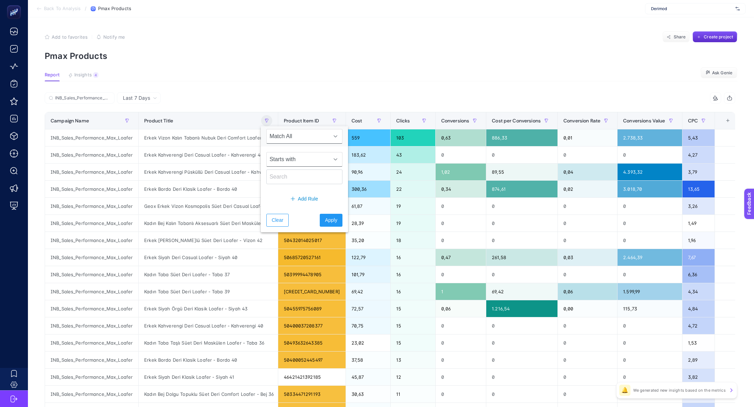
click at [284, 162] on span "Starts with" at bounding box center [298, 160] width 62 height 14
click at [294, 200] on li "Not contains" at bounding box center [299, 204] width 67 height 14
click at [286, 179] on input "text" at bounding box center [304, 177] width 76 height 15
type input "loafe"
click at [325, 217] on span "Apply" at bounding box center [331, 220] width 12 height 7
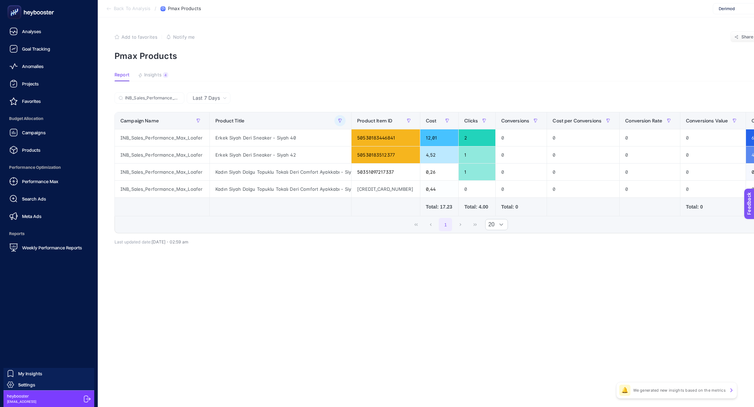
click at [42, 188] on div "Performance Max Search Ads Meta Ads" at bounding box center [49, 199] width 87 height 49
click at [38, 185] on div "Performance Max" at bounding box center [33, 181] width 49 height 8
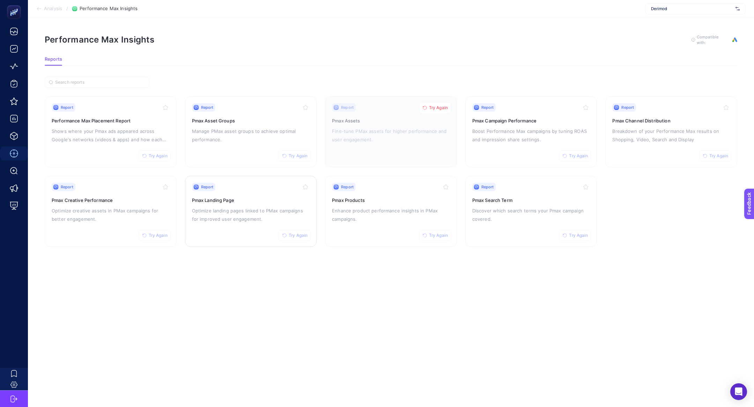
click at [246, 223] on div "Report Try Again Pmax Landing Page Optimize landing pages linked to PMax campai…" at bounding box center [251, 211] width 118 height 57
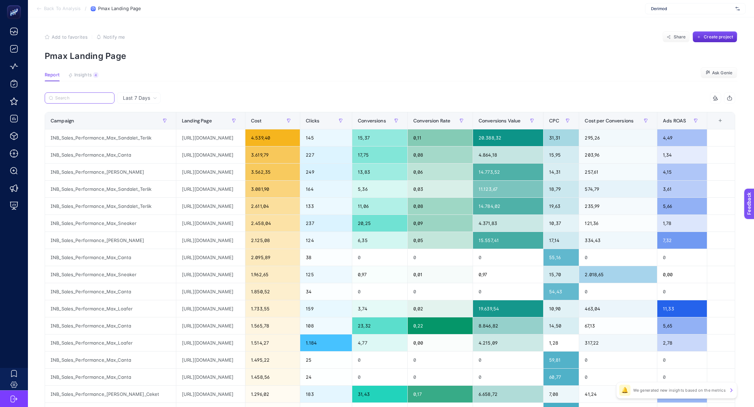
click at [96, 96] on input "Search" at bounding box center [82, 98] width 55 height 5
paste input "INB_Sales_Performance_Max_Loafer"
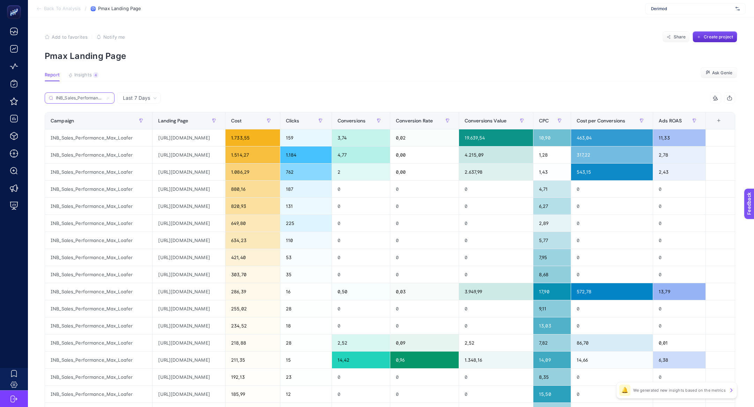
scroll to position [0, 25]
type input "INB_Sales_Performance_Max_Loafer"
click at [143, 119] on icon "button" at bounding box center [141, 120] width 3 height 3
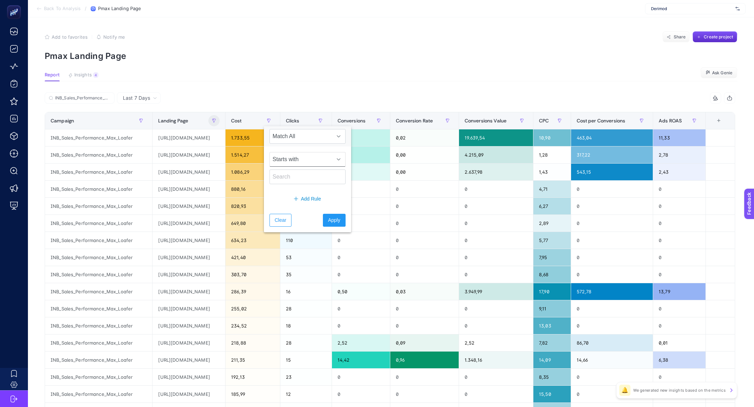
click at [287, 165] on span "Starts with" at bounding box center [301, 160] width 62 height 14
click at [293, 206] on li "Not contains" at bounding box center [302, 204] width 67 height 14
click at [285, 175] on input "text" at bounding box center [307, 177] width 76 height 15
type input "loafer"
click at [323, 224] on button "Apply" at bounding box center [334, 220] width 23 height 13
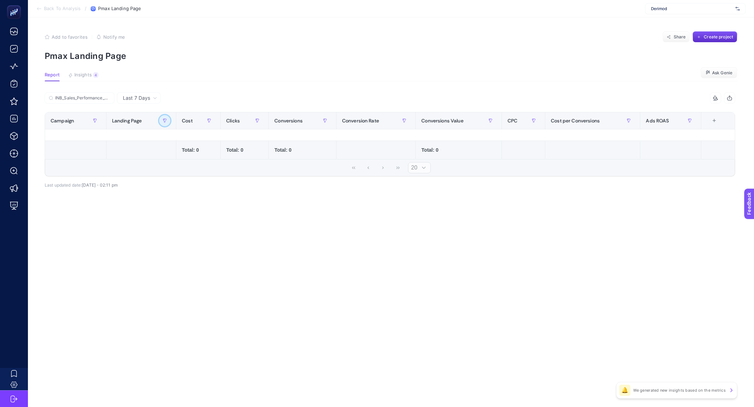
click at [167, 121] on button "button" at bounding box center [164, 120] width 11 height 11
click at [175, 219] on span "Clear" at bounding box center [176, 220] width 12 height 7
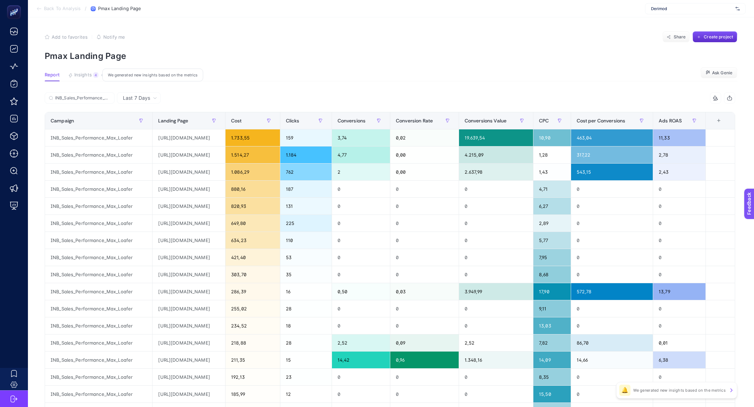
click at [86, 74] on span "Insights" at bounding box center [82, 75] width 17 height 6
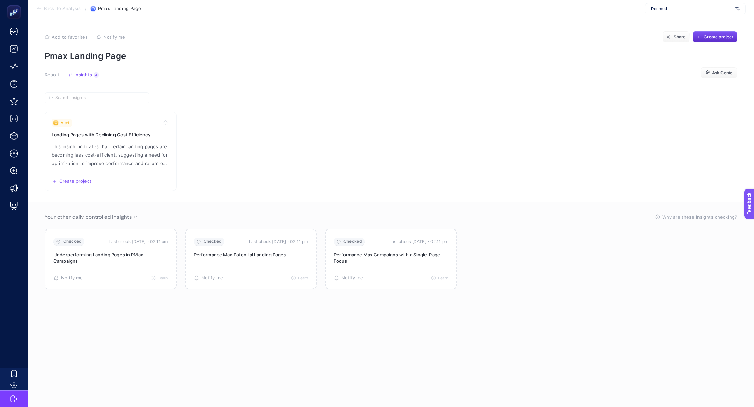
click at [54, 76] on span "Report" at bounding box center [52, 75] width 15 height 6
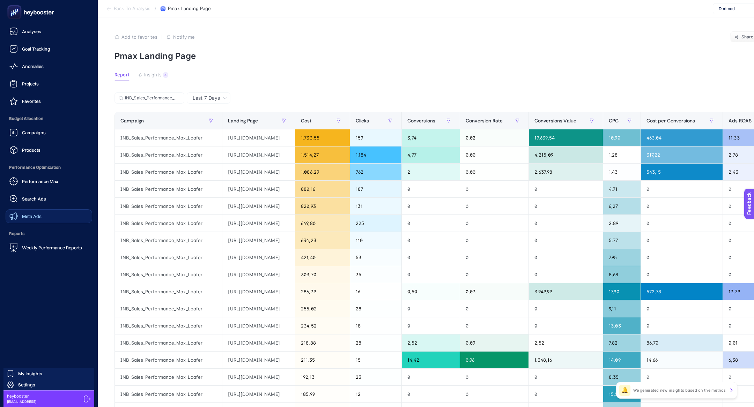
click at [30, 211] on link "Meta Ads" at bounding box center [49, 216] width 87 height 14
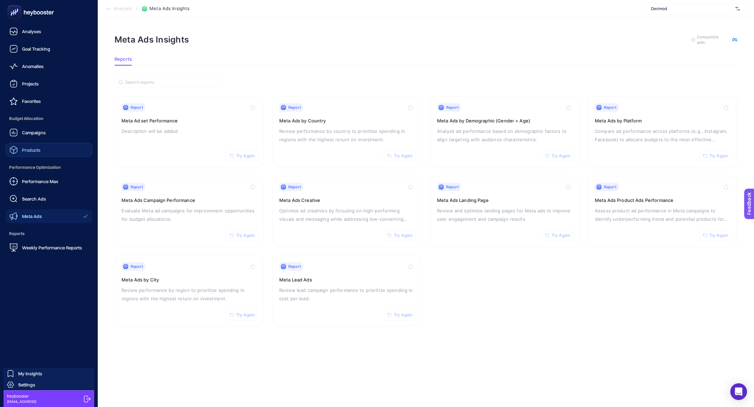
click at [41, 154] on link "Products" at bounding box center [49, 150] width 87 height 14
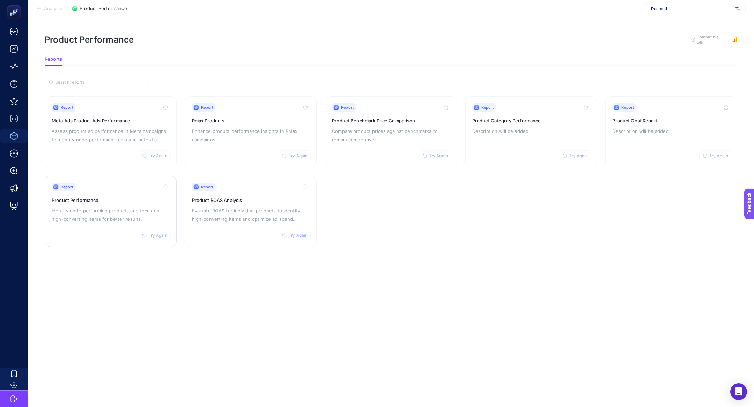
click at [126, 207] on p "Identify underperforming products and focus on high-converting items for better…" at bounding box center [111, 215] width 118 height 17
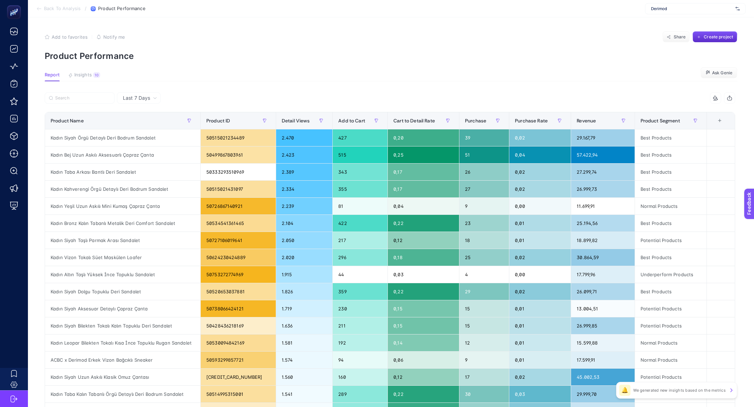
click at [84, 92] on article "Add to favorites false Notify me Share Create project Product Performance Repor…" at bounding box center [391, 290] width 726 height 546
click at [87, 99] on input "Search" at bounding box center [82, 98] width 55 height 5
paste input "50753272774969"
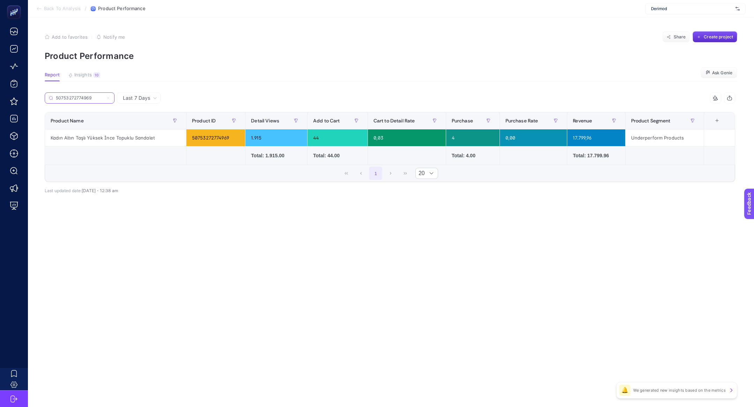
type input "50753272774969"
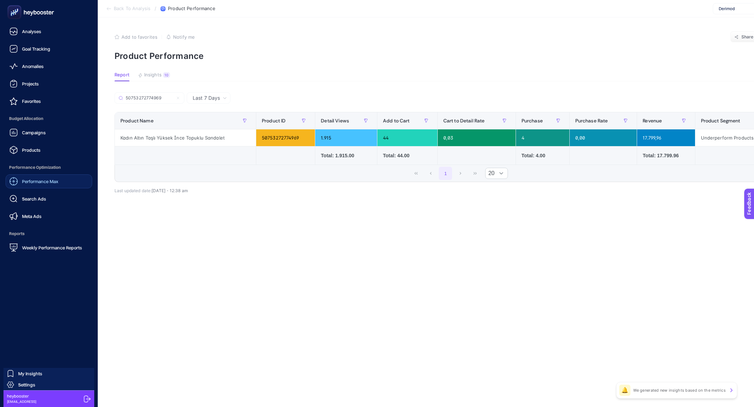
click at [44, 184] on span "Performance Max" at bounding box center [40, 182] width 36 height 6
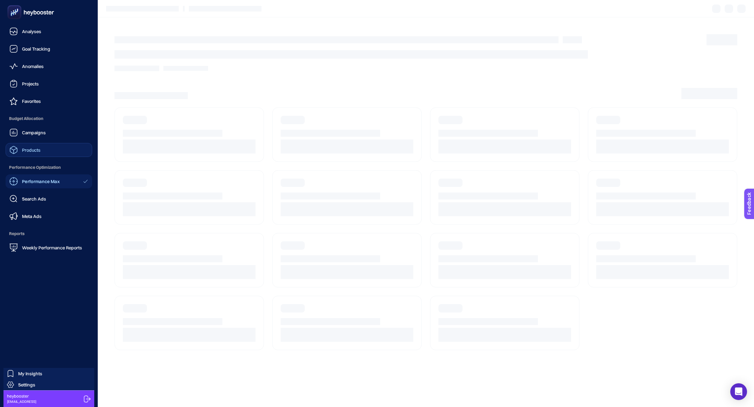
click at [46, 152] on link "Products" at bounding box center [49, 150] width 87 height 14
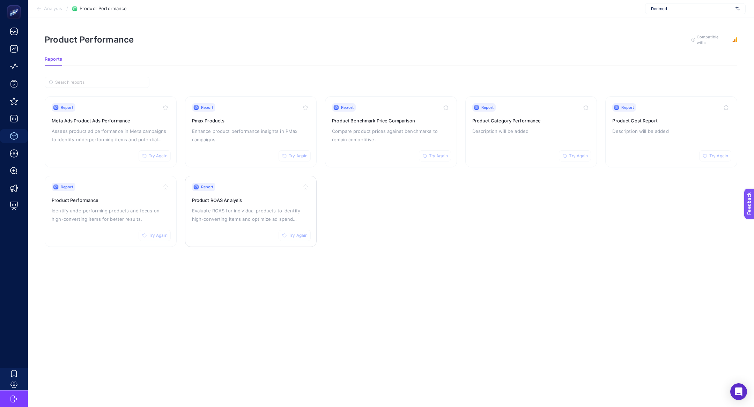
click at [301, 235] on span "Try Again" at bounding box center [298, 236] width 19 height 6
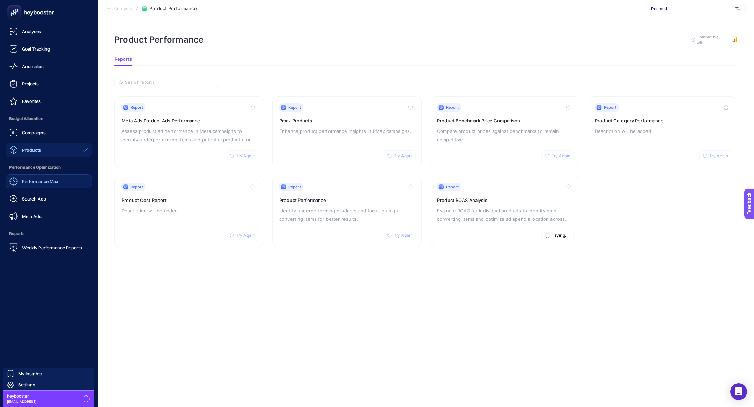
click at [38, 186] on link "Performance Max" at bounding box center [49, 182] width 87 height 14
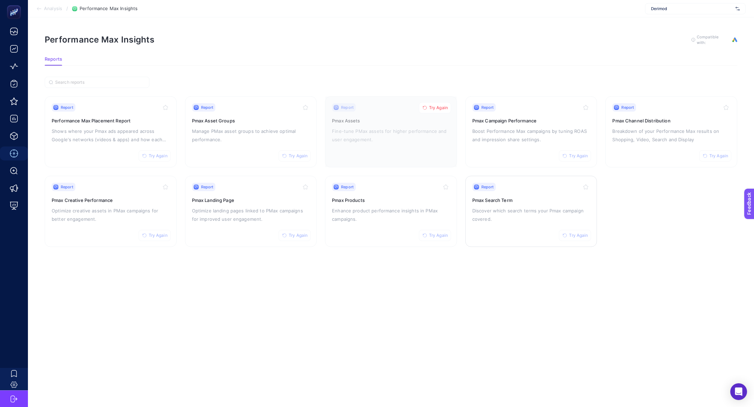
click at [516, 214] on p "Discover which search terms your Pmax campaign covered." at bounding box center [531, 215] width 118 height 17
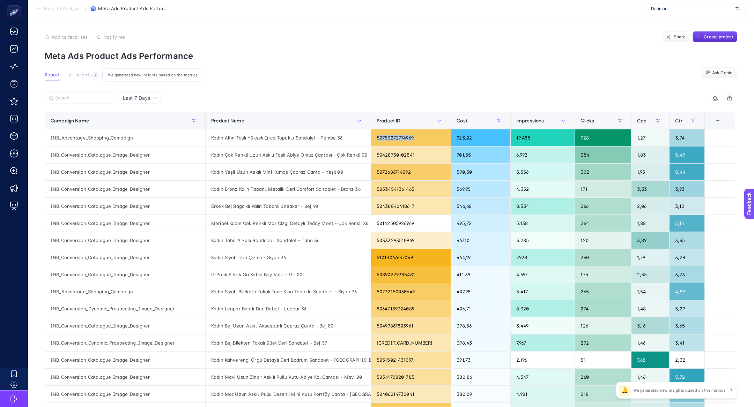
click at [79, 76] on span "Insights" at bounding box center [82, 75] width 17 height 6
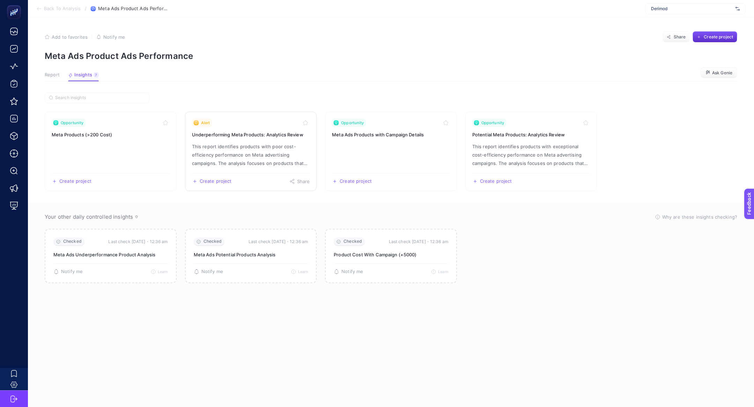
click at [238, 162] on p "This report identifies products with poor cost-efficiency performance on Meta a…" at bounding box center [251, 154] width 118 height 25
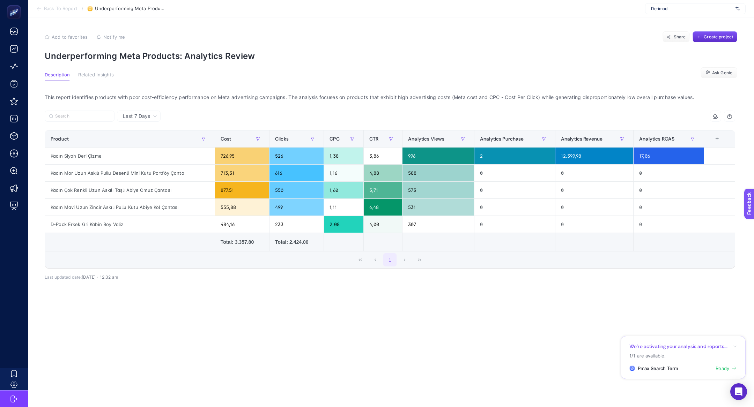
drag, startPoint x: 724, startPoint y: 367, endPoint x: 380, endPoint y: 6, distance: 498.7
click at [0, 0] on div "Back To Report / Underperforming Meta Products: Analytics Review Derimod Add to…" at bounding box center [377, 203] width 754 height 407
click at [137, 116] on span "Last 7 Days" at bounding box center [136, 116] width 27 height 7
click at [143, 137] on li "Last 7 Days" at bounding box center [138, 143] width 39 height 13
click at [135, 118] on span "Last 7 Days" at bounding box center [136, 116] width 27 height 7
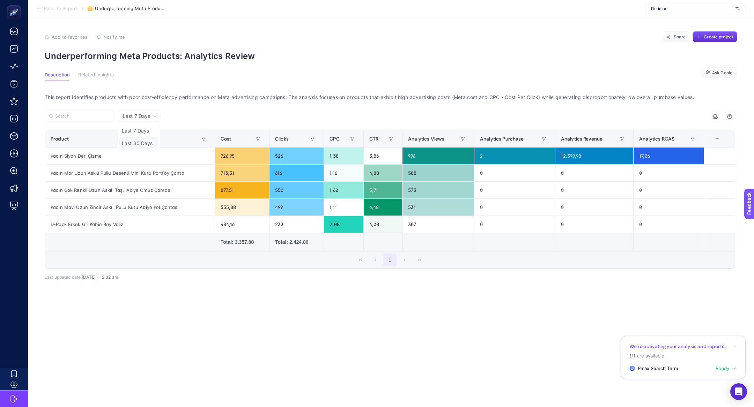
click at [135, 145] on li "Last 30 Days" at bounding box center [138, 143] width 39 height 13
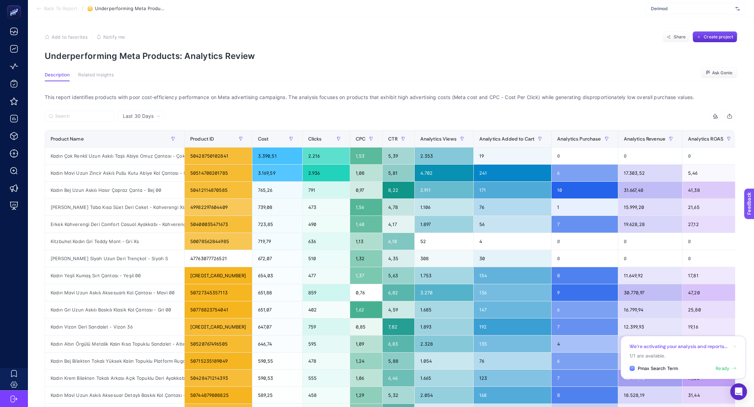
scroll to position [0, 26]
click at [146, 156] on div "Kadın Çok Renkli Uzun Askılı Taşlı Abiye Omuz Çantası - Çok Renkli 00" at bounding box center [114, 156] width 139 height 17
copy tr "Kadın Çok Renkli Uzun Askılı Taşlı Abiye Omuz Çantası - Çok Renkli 00"
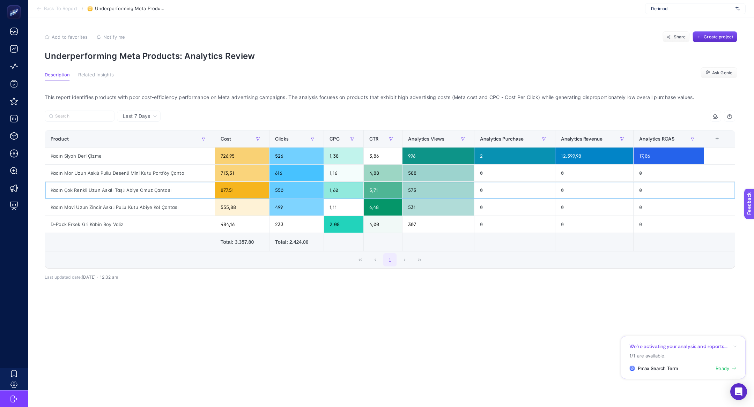
click at [136, 188] on div "Kadın Çok Renkli Uzun Askılı Taşlı Abiye Omuz Çantası" at bounding box center [130, 190] width 170 height 17
copy tr "Kadın Çok Renkli Uzun Askılı Taşlı Abiye Omuz Çantası"
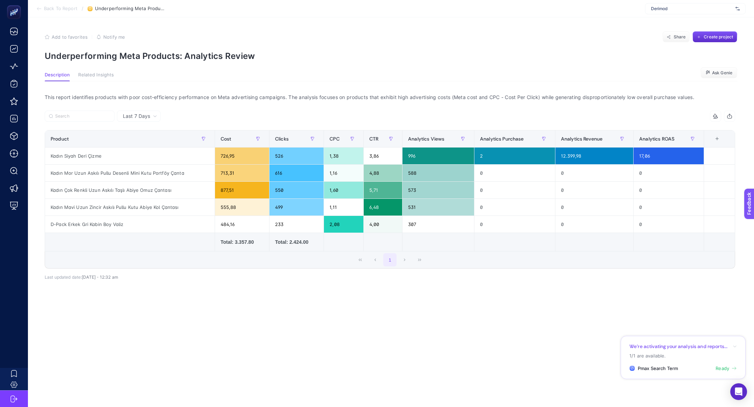
click at [149, 115] on span "Last 7 Days" at bounding box center [136, 116] width 27 height 7
click at [154, 141] on li "Last 30 Days" at bounding box center [138, 143] width 39 height 13
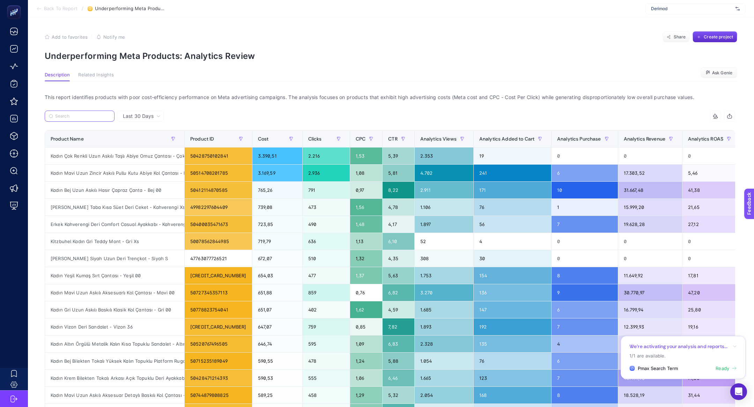
click at [75, 115] on input "Search" at bounding box center [82, 116] width 55 height 5
paste input "Kadın Çok Renkli Uzun Askılı Taşlı Abiye Omuz Çantası"
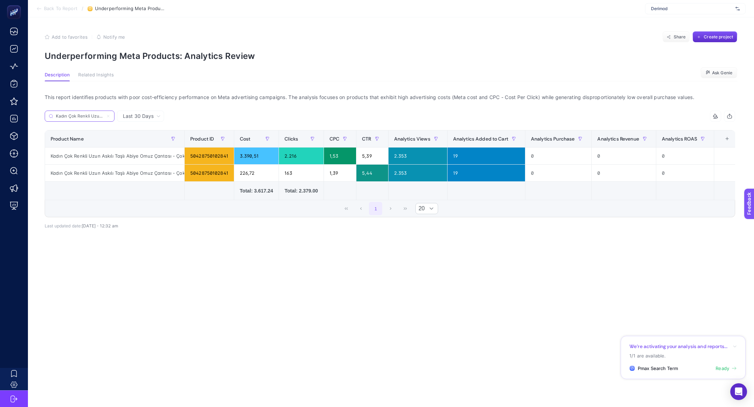
scroll to position [0, 62]
type input "Kadın Çok Renkli Uzun Askılı Taşlı Abiye Omuz Çantası"
click at [135, 283] on article "Add to favorites false Notify me Share Create project Underperforming Meta Prod…" at bounding box center [391, 212] width 726 height 390
drag, startPoint x: 170, startPoint y: 157, endPoint x: 48, endPoint y: 155, distance: 121.5
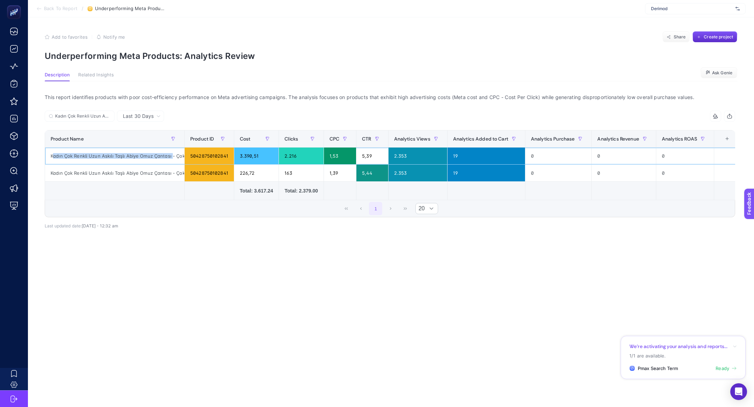
click at [48, 154] on div "Kadın Çok Renkli Uzun Askılı Taşlı Abiye Omuz Çantası - Çok Renkli 00" at bounding box center [114, 156] width 139 height 17
copy div "Kadın Çok Renkli Uzun Askılı Taşlı Abiye Omuz Çantası"
click at [170, 330] on article "Add to favorites false Notify me Share Create project Underperforming Meta Prod…" at bounding box center [391, 212] width 726 height 390
click at [710, 38] on span "Create project" at bounding box center [718, 37] width 29 height 6
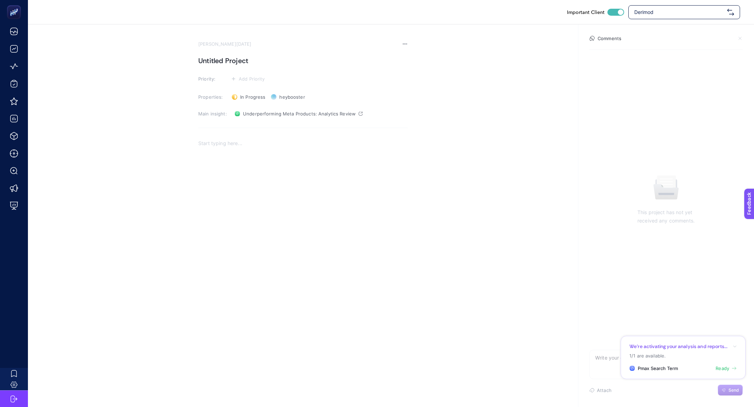
click at [225, 67] on section "[PERSON_NAME][DATE] Untitled Project Priority: Add Priority Properties: In Prog…" at bounding box center [302, 157] width 209 height 233
click at [225, 60] on h1 "Untitled Project" at bounding box center [302, 60] width 209 height 11
click at [200, 59] on h1 "Yüksek Bütçe Ha" at bounding box center [302, 60] width 209 height 11
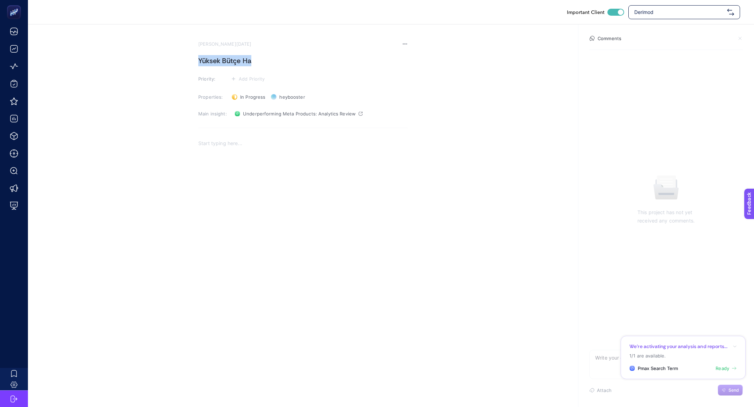
click at [200, 59] on h1 "Yüksek Bütçe Ha" at bounding box center [302, 60] width 209 height 11
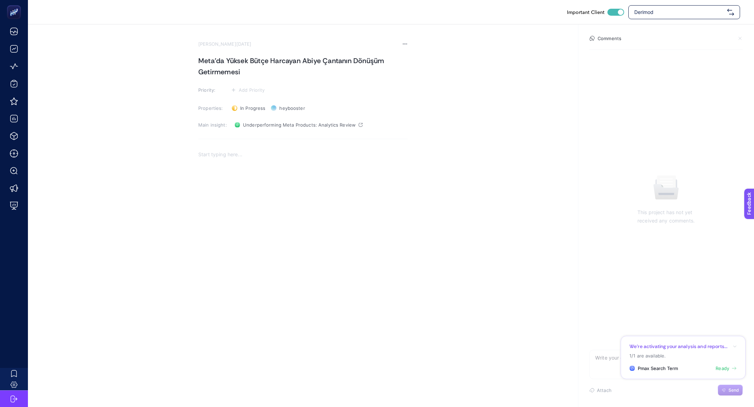
click at [266, 93] on section "Priority: Add Priority" at bounding box center [302, 90] width 209 height 8
click at [254, 90] on span "Add Priority" at bounding box center [252, 90] width 26 height 6
click at [254, 96] on ul at bounding box center [247, 128] width 37 height 65
click at [253, 110] on li at bounding box center [248, 116] width 34 height 13
click at [280, 136] on section "[PERSON_NAME][DATE] Meta'da Yüksek Bütçe Harcayan Abiye Çantanın Dönüşüm Getirm…" at bounding box center [302, 164] width 209 height 247
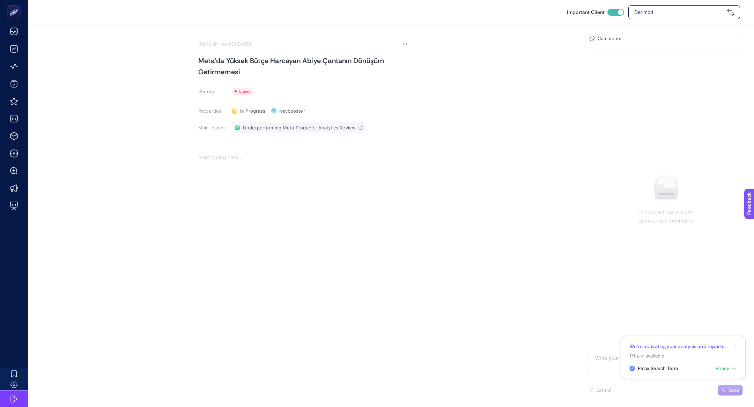
click at [280, 130] on span "Underperforming Meta Products: Analytics Review" at bounding box center [299, 128] width 113 height 6
click at [247, 173] on div "Rich Text Editor. Editing area: main" at bounding box center [302, 219] width 209 height 140
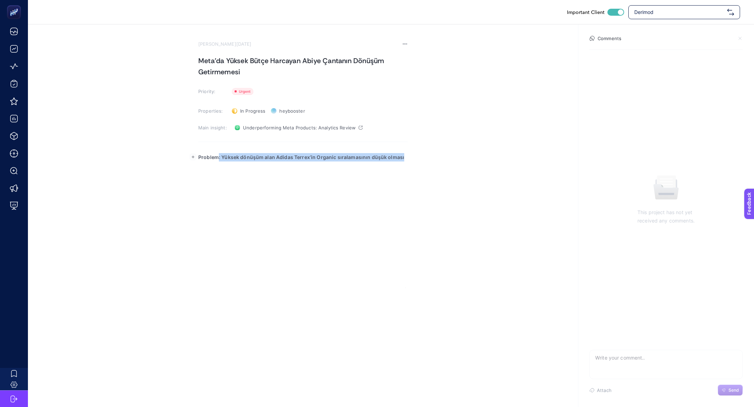
drag, startPoint x: 218, startPoint y: 156, endPoint x: 451, endPoint y: 183, distance: 234.7
click at [451, 183] on section "[PERSON_NAME][DATE] Meta'da Yüksek Bütçe Harcayan Abiye Çantanın Dönüşüm Getirm…" at bounding box center [391, 156] width 726 height 264
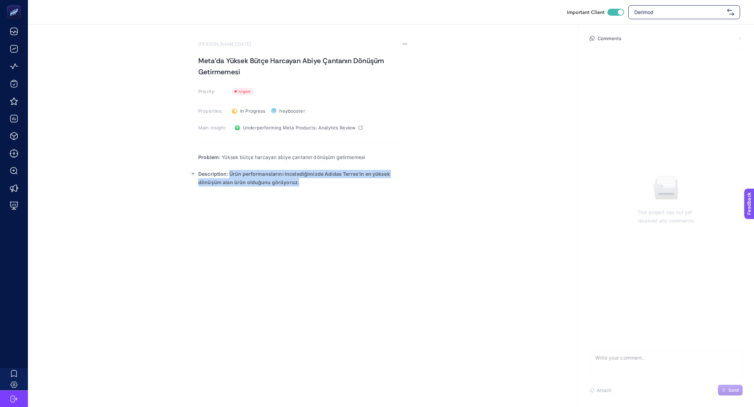
drag, startPoint x: 229, startPoint y: 171, endPoint x: 429, endPoint y: 215, distance: 205.1
click at [429, 214] on section "[PERSON_NAME][DATE] Meta'da Yüksek Bütçe Harcayan Abiye Çantanın Dönüşüm Getirm…" at bounding box center [391, 156] width 726 height 264
click at [347, 176] on strong "Description: Meta'da aktif bulunan ürünleri incelediğimizde 30 günde yüksek büt…" at bounding box center [298, 178] width 201 height 14
drag, startPoint x: 229, startPoint y: 172, endPoint x: 400, endPoint y: 195, distance: 172.9
click at [400, 196] on div "Problem : Yüksek bütçe harcayan abiye çantanın dönüşüm getirmemesi Description:…" at bounding box center [302, 219] width 209 height 140
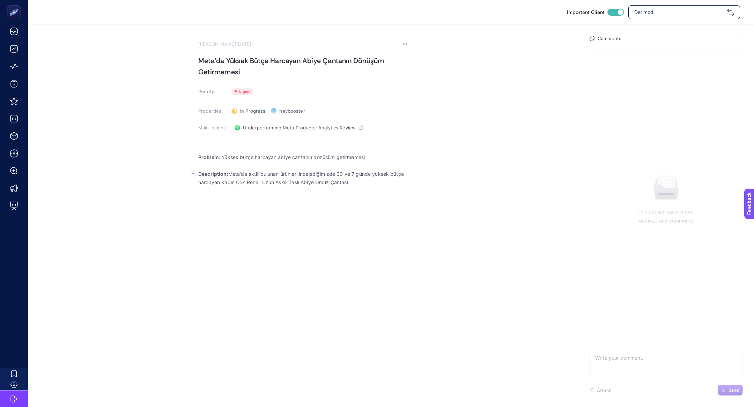
click at [385, 186] on p "Description: Meta'da aktif bulunan ürünleri incelediğimizde 30 ve 7 günde yükse…" at bounding box center [302, 178] width 209 height 17
drag, startPoint x: 221, startPoint y: 181, endPoint x: 350, endPoint y: 184, distance: 128.8
click at [350, 184] on p "Description: Meta'da aktif bulunan ürünleri incelediğimizde 30 ve 7 günde yükse…" at bounding box center [302, 182] width 209 height 25
click at [303, 201] on p "Rich Text Editor. Editing area: main" at bounding box center [302, 199] width 209 height 8
click at [193, 210] on rect "button" at bounding box center [193, 207] width 7 height 7
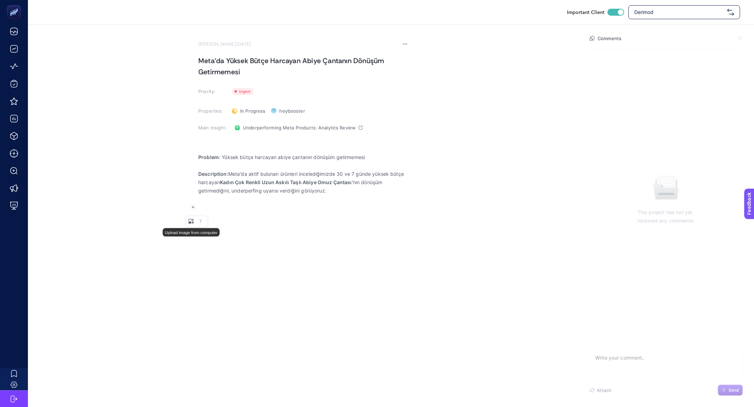
click at [192, 223] on icon "Editor block content toolbar" at bounding box center [193, 223] width 2 height 2
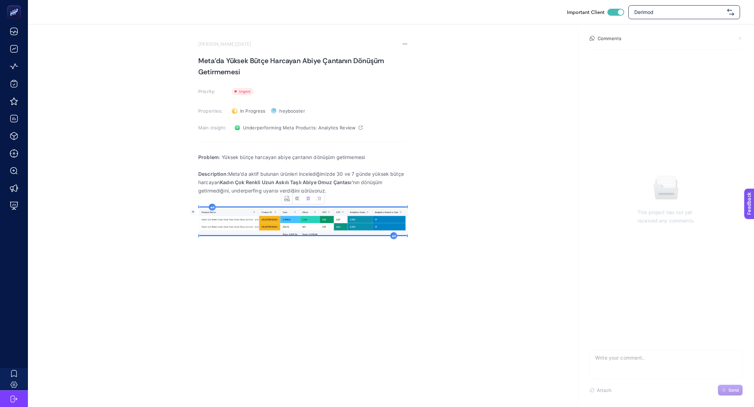
click at [297, 197] on icon "Image toolbar" at bounding box center [297, 199] width 5 height 4
click at [315, 236] on div "Problem : Yüksek bütçe harcayan abiye çantanın dönüşüm getirmemesi Description:…" at bounding box center [302, 219] width 209 height 140
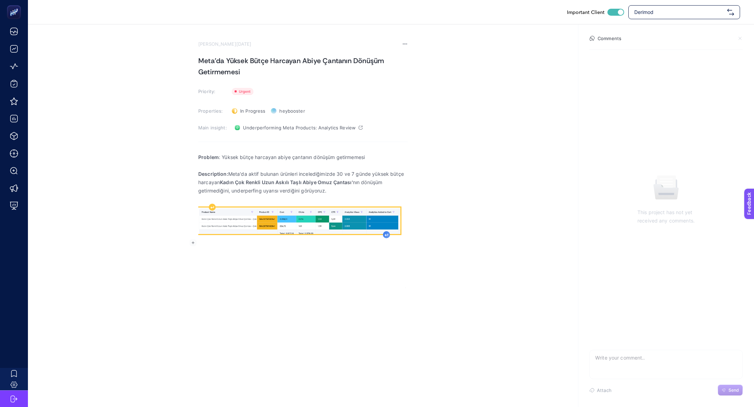
click at [386, 236] on icon "Rich Text Editor. Editing area: main" at bounding box center [386, 235] width 3 height 3
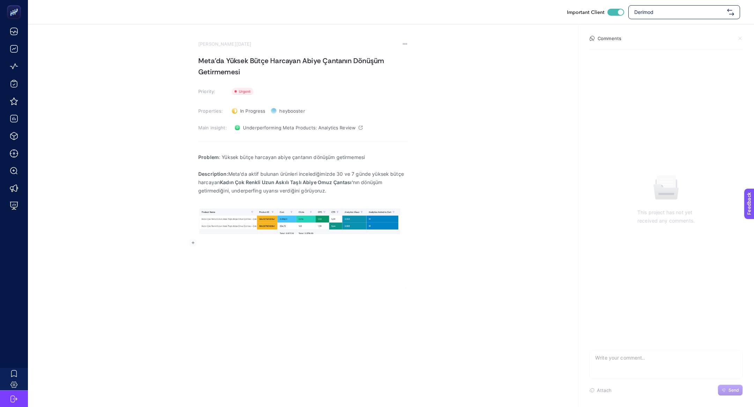
click at [303, 253] on div "Problem : Yüksek bütçe harcayan abiye çantanın dönüşüm getirmemesi Description:…" at bounding box center [302, 219] width 209 height 140
click at [251, 198] on p "Rich Text Editor. Editing area: main" at bounding box center [302, 199] width 209 height 8
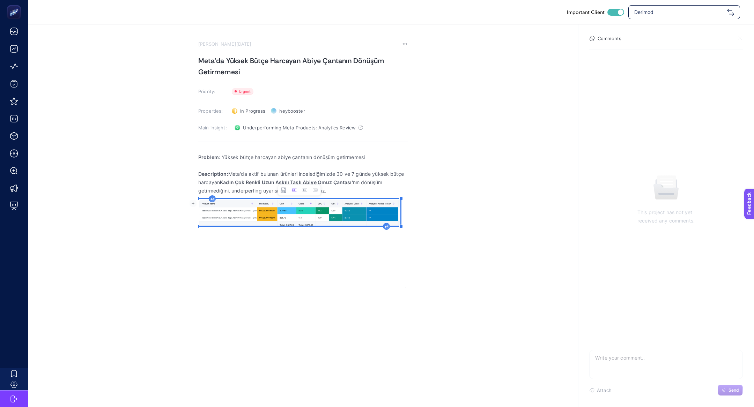
click at [230, 221] on img "Rich Text Editor. Editing area: main" at bounding box center [299, 212] width 202 height 27
click at [385, 224] on div "Rich Text Editor. Editing area: main" at bounding box center [386, 226] width 7 height 7
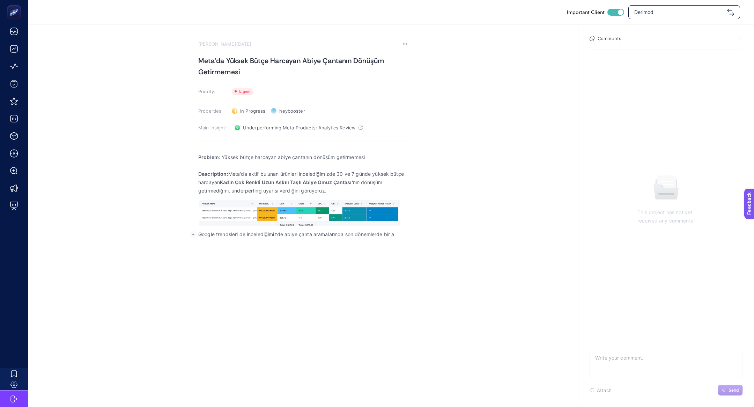
click at [258, 237] on p "Google trendsleri de incelediğimizde abiye çanta aramalarında son dönemlerde bi…" at bounding box center [302, 234] width 209 height 8
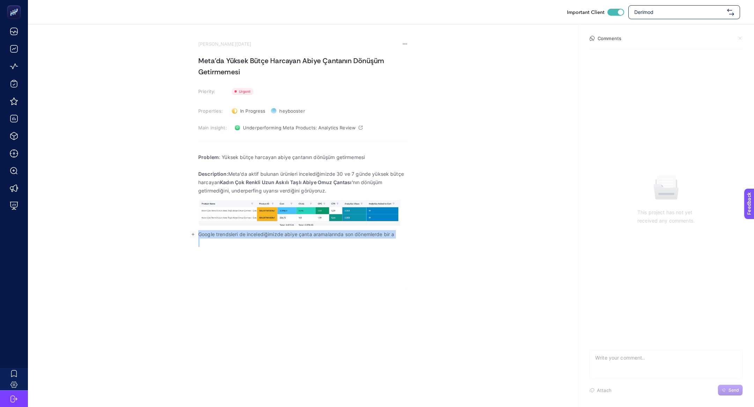
click at [258, 237] on p "Google trendsleri de incelediğimizde abiye çanta aramalarında son dönemlerde bi…" at bounding box center [302, 234] width 209 height 8
click at [406, 232] on p "Google trendsleri de incelediğimizde abiye çanta aramalarında son dönemlerde bi…" at bounding box center [302, 234] width 209 height 8
click at [295, 229] on div "Problem : Yüksek bütçe harcayan abiye çantanın dönüşüm getirmemesi Description:…" at bounding box center [302, 219] width 209 height 140
click at [295, 235] on p "Google trendsleri de incelediğimizde abiye çanta aramalarında son dönemlerde bi…" at bounding box center [302, 234] width 209 height 8
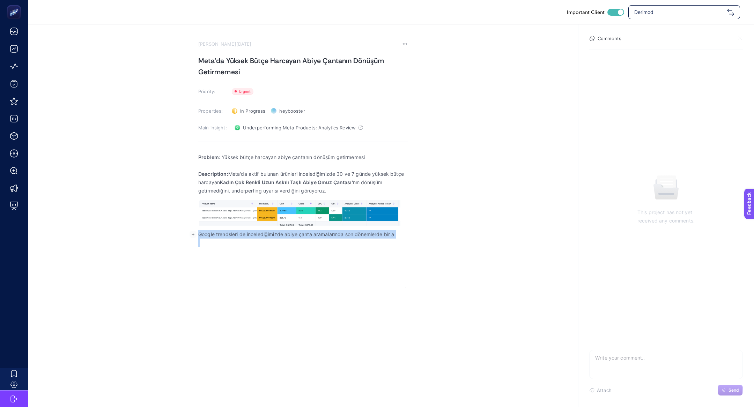
click at [295, 235] on p "Google trendsleri de incelediğimizde abiye çanta aramalarında son dönemlerde bi…" at bounding box center [302, 234] width 209 height 8
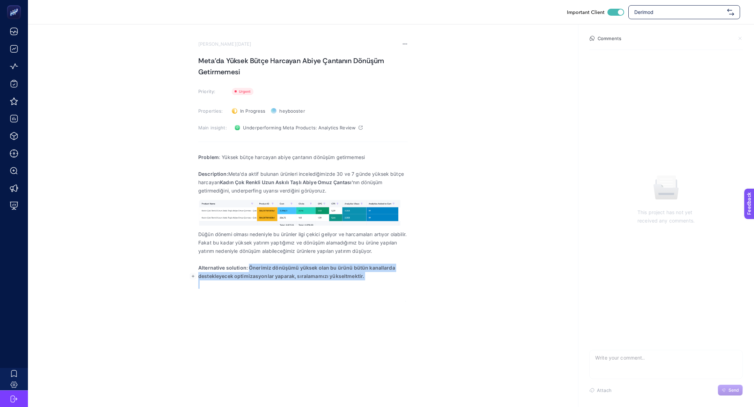
drag, startPoint x: 249, startPoint y: 275, endPoint x: 449, endPoint y: 296, distance: 201.4
click at [450, 294] on section "August 21, 2025 Meta'da Yüksek Bütçe Harcayan Abiye Çantanın Dönüşüm Getirmemes…" at bounding box center [391, 158] width 726 height 269
click at [351, 274] on div "Undo Redo To-do List" at bounding box center [356, 272] width 31 height 10
click at [296, 278] on p "Alternative solution: Önerimiz dönüşümü yüksek olan bu ürünü bütün kanallarda d…" at bounding box center [302, 272] width 209 height 17
drag, startPoint x: 296, startPoint y: 277, endPoint x: 392, endPoint y: 296, distance: 97.9
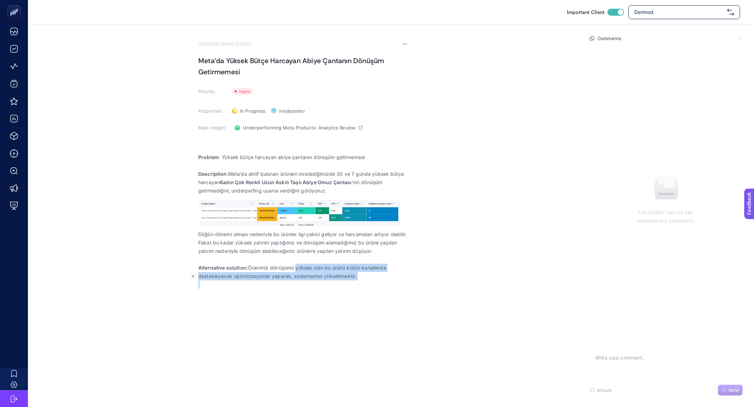
click at [392, 294] on div "Problem : Yüksek bütçe harcayan abiye çantanın dönüşüm getirmemesi Description:…" at bounding box center [302, 221] width 209 height 145
click at [361, 239] on p "Düğün dönemi olması nedeniyle bu ürünler ilgi çekici geliyor ve harcamaları art…" at bounding box center [302, 234] width 209 height 8
click at [378, 256] on p "Fakat bu kadar yüksek yatırım yaptığımız ve dönüşüm alamadığımız bu ürüne yapıl…" at bounding box center [302, 247] width 209 height 17
click at [335, 237] on p "Düğün dönemi olması nedeniyle bu ürünler ilgi çekici geliyor ve harcamaları art…" at bounding box center [302, 234] width 209 height 8
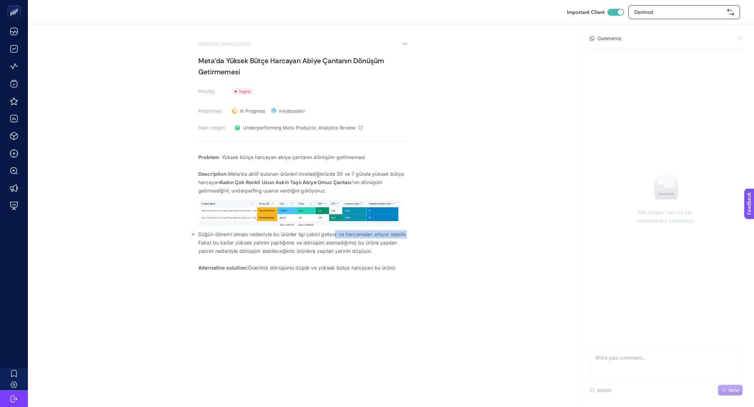
click at [335, 239] on p "Düğün dönemi olması nedeniyle bu ürünler ilgi çekici geliyor ve harcamaları art…" at bounding box center [302, 234] width 209 height 8
click at [318, 239] on p "Düğün dönemi olması nedeniyle bu ürünler ilgi çekici geliyor ve harcamaları art…" at bounding box center [302, 234] width 209 height 8
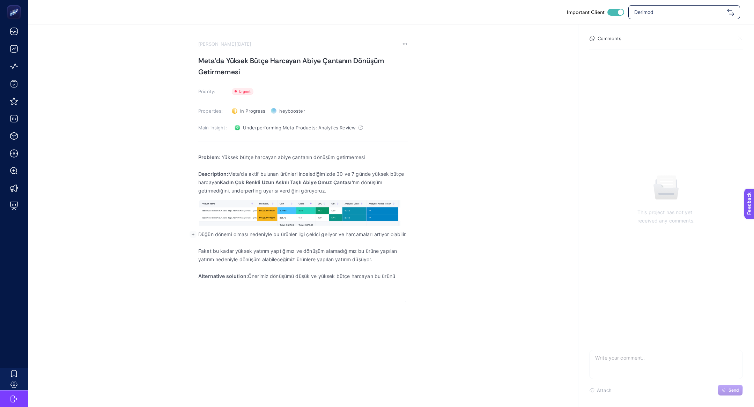
click at [318, 239] on p "Düğün dönemi olması nedeniyle bu ürünler ilgi çekici geliyor ve harcamaları art…" at bounding box center [302, 234] width 209 height 8
click at [307, 239] on p "Düğün dönemi olması nedeniyle bu ürünler ilgi çekici geliyor ve harcamaları art…" at bounding box center [302, 234] width 209 height 8
click at [307, 247] on p "Rich Text Editor. Editing area: main" at bounding box center [302, 243] width 209 height 8
click at [378, 264] on p "Fakat bu kadar yüksek yatırım yaptığımız ve dönüşüm alamadığımız bu ürüne yapıl…" at bounding box center [302, 255] width 209 height 17
click at [295, 259] on p "Fakat bu kadar yüksek yatırım yaptığımız ve dönüşüm alamadığımız bu ürüne yapıl…" at bounding box center [302, 255] width 209 height 17
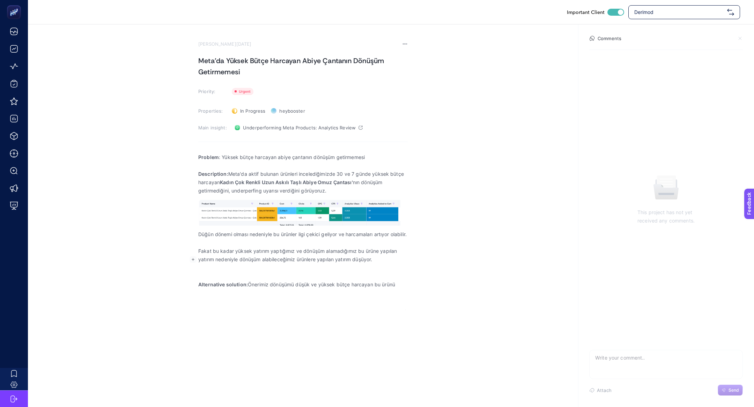
click at [289, 247] on p "Rich Text Editor. Editing area: main" at bounding box center [302, 243] width 209 height 8
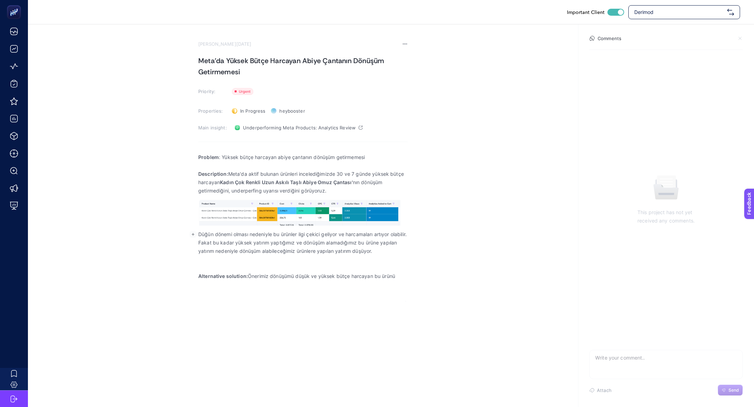
click at [229, 264] on p "Rich Text Editor. Editing area: main" at bounding box center [302, 260] width 209 height 8
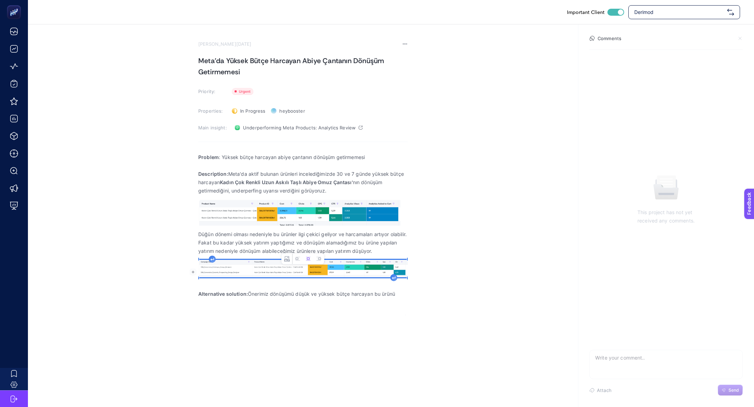
click at [394, 280] on icon "Rich Text Editor. Editing area: main" at bounding box center [393, 278] width 3 height 3
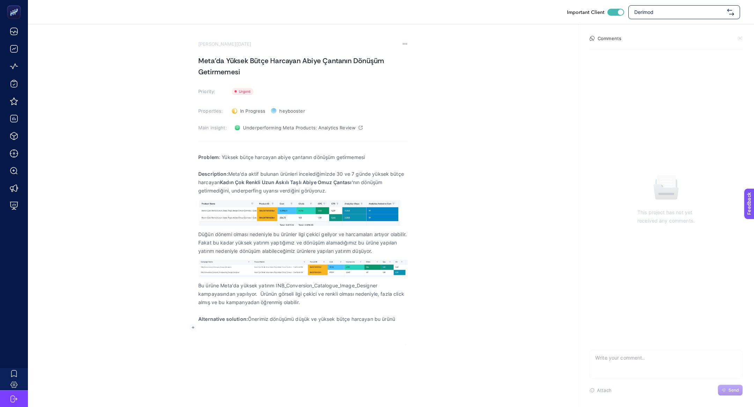
click at [397, 324] on p "Alternative solution: Önerimiz dönüşümü düşük ve yüksek bütçe harcayan bu ürünü" at bounding box center [302, 319] width 209 height 8
click at [398, 324] on p "Alternative solution: Önerimiz dönüşümü düşük ve yüksek bütçe harcayan bu ürünü" at bounding box center [302, 319] width 209 height 8
drag, startPoint x: 276, startPoint y: 293, endPoint x: 389, endPoint y: 297, distance: 113.5
click at [389, 297] on p "Bu ürüne Meta'da yüksek yatırım INB_Conversion_Catalogue_Image_Designer kampaya…" at bounding box center [302, 294] width 209 height 25
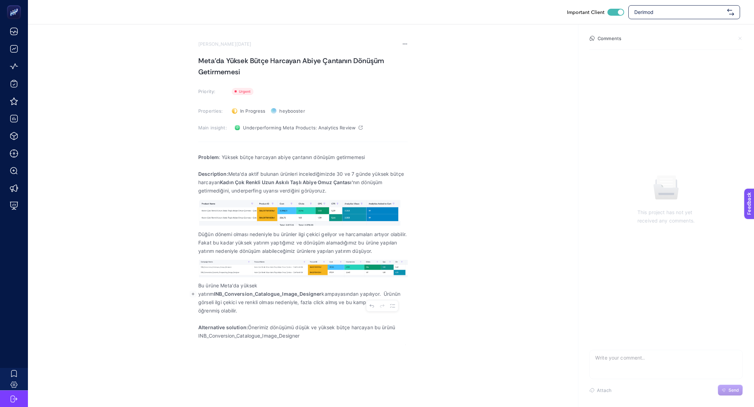
click at [329, 336] on p "Alternative solution: Önerimiz dönüşümü düşük ve yüksek bütçe harcayan bu ürünü…" at bounding box center [302, 332] width 209 height 17
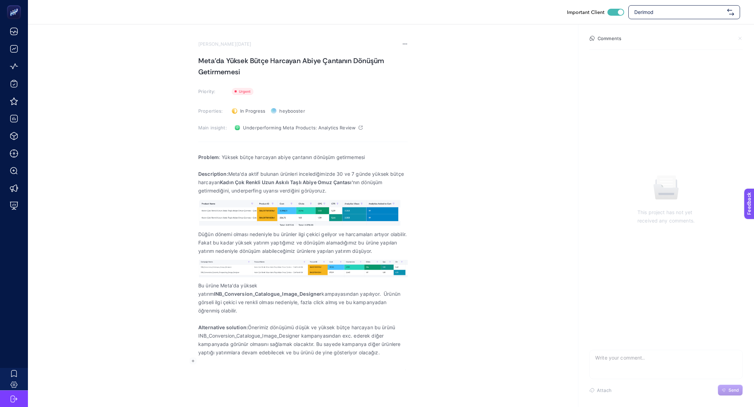
click at [199, 336] on p "Alternative solution: Önerimiz dönüşümü düşük ve yüksek bütçe harcayan bu ürünü…" at bounding box center [302, 341] width 209 height 34
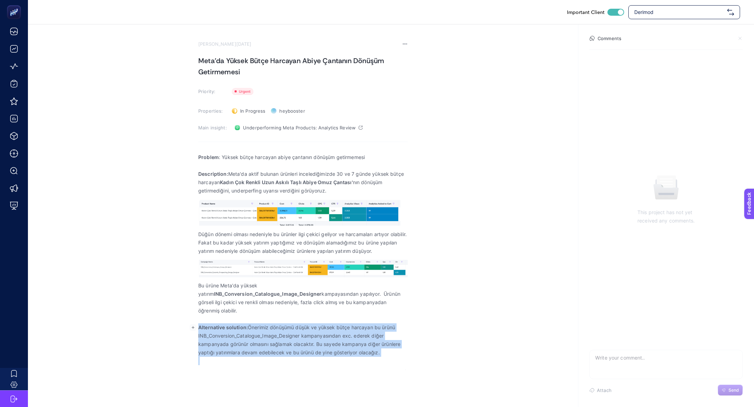
click at [199, 336] on p "Alternative solution: Önerimiz dönüşümü düşük ve yüksek bütçe harcayan bu ürünü…" at bounding box center [302, 341] width 209 height 34
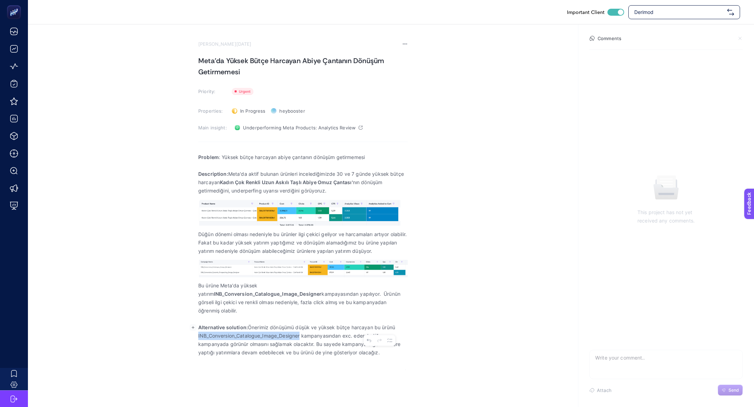
click at [199, 336] on p "Alternative solution: Önerimiz dönüşümü düşük ve yüksek bütçe harcayan bu ürünü…" at bounding box center [302, 341] width 209 height 34
click at [249, 63] on h1 "Meta'da Yüksek Bütçe Harcayan Abiye Çantanın Dönüşüm Getirmemesi" at bounding box center [302, 66] width 209 height 22
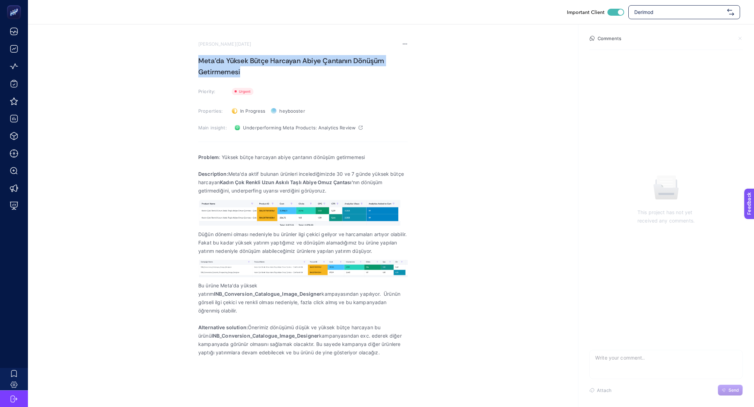
click at [249, 63] on h1 "Meta'da Yüksek Bütçe Harcayan Abiye Çantanın Dönüşüm Getirmemesi" at bounding box center [302, 66] width 209 height 22
copy h1 "Meta'da Yüksek Bütçe Harcayan Abiye Çantanın Dönüşüm Getirmemesi"
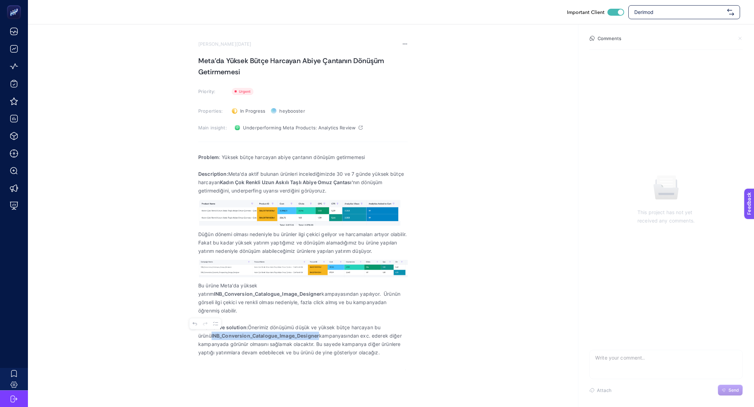
copy strong "INB_Conversion_Catalogue_Image_Designer"
drag, startPoint x: 304, startPoint y: 336, endPoint x: 188, endPoint y: 335, distance: 115.5
click at [188, 335] on section "August 21, 2025 Meta'da Yüksek Bütçe Harcayan Abiye Çantanın Dönüşüm Getirmemes…" at bounding box center [391, 197] width 726 height 346
click at [697, 7] on div "Derimod" at bounding box center [684, 12] width 112 height 14
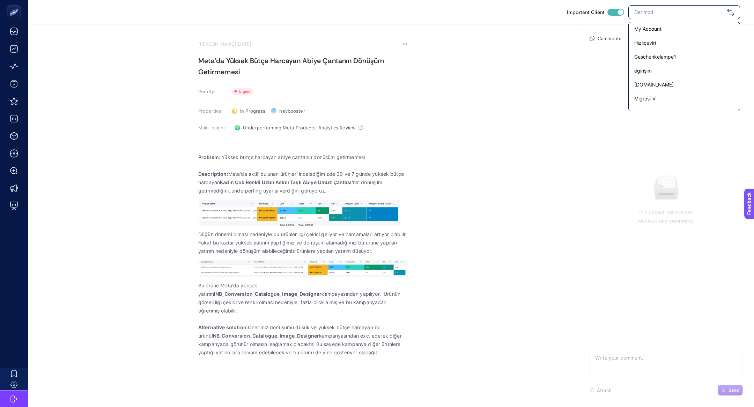
type input "i"
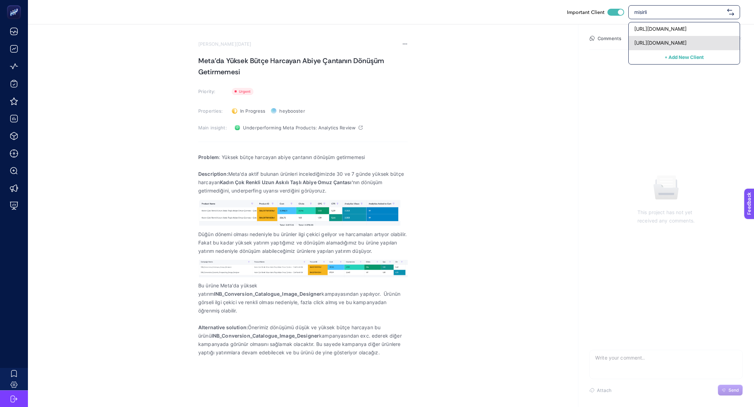
type input "misirli"
click at [699, 44] on div "[URL][DOMAIN_NAME]" at bounding box center [684, 43] width 111 height 14
checkbox input "false"
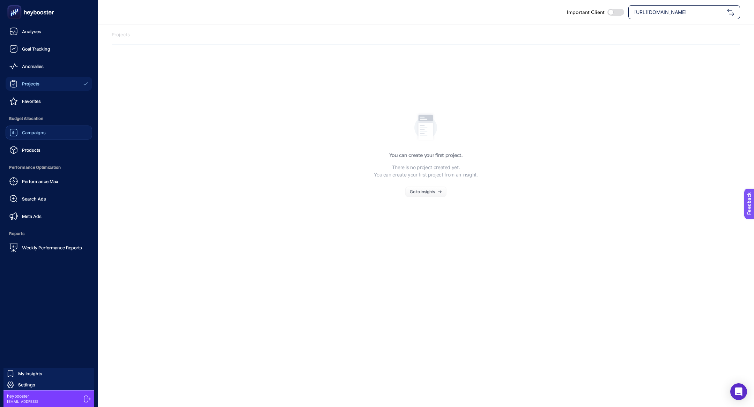
click at [38, 132] on span "Campaigns" at bounding box center [34, 133] width 24 height 6
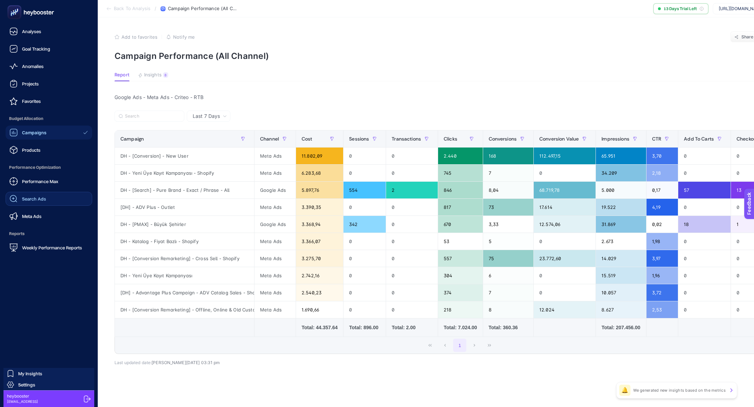
click at [51, 198] on link "Search Ads" at bounding box center [49, 199] width 87 height 14
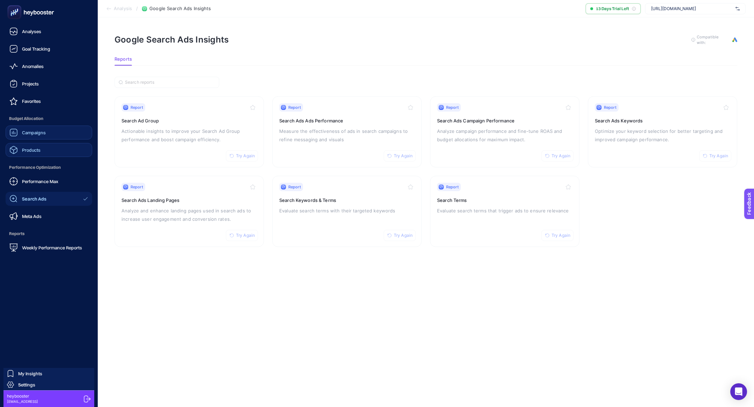
click at [37, 149] on span "Products" at bounding box center [31, 150] width 18 height 6
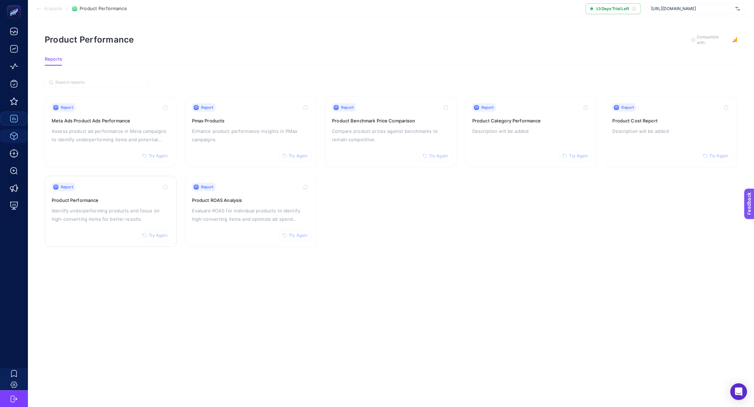
click at [98, 217] on p "Identify underperforming products and focus on high-converting items for better…" at bounding box center [111, 215] width 118 height 17
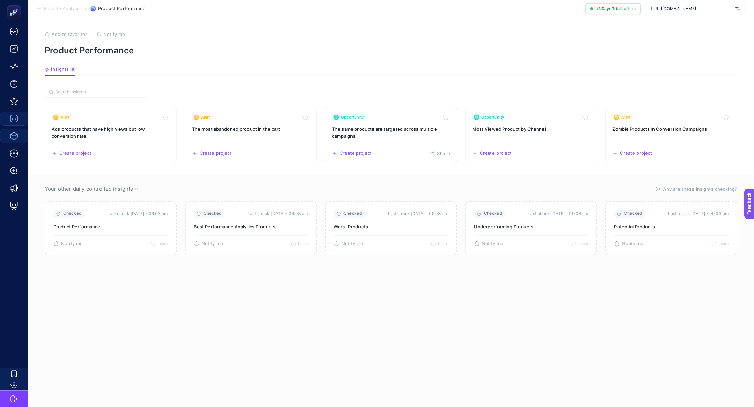
click at [361, 131] on h3 "The same products are targeted across multiple campaigns" at bounding box center [391, 133] width 118 height 14
click at [259, 129] on h3 "The most abandoned product in the cart" at bounding box center [251, 129] width 118 height 7
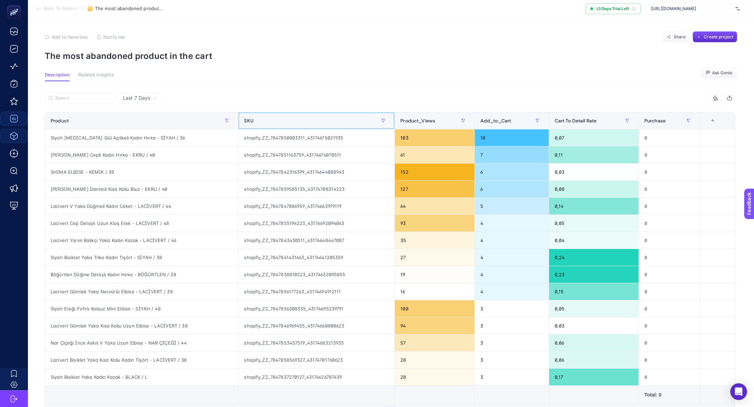
drag, startPoint x: 259, startPoint y: 129, endPoint x: 220, endPoint y: 129, distance: 39.1
click at [638, 129] on th "SKU" at bounding box center [668, 120] width 61 height 17
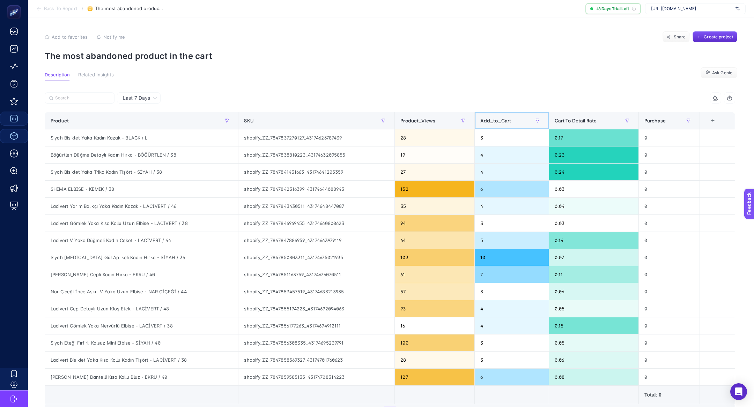
click at [506, 129] on th "Add_to_Cart" at bounding box center [511, 120] width 74 height 17
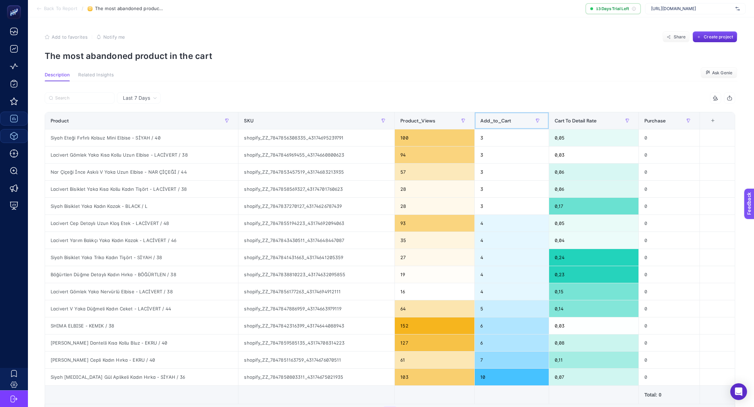
click at [506, 129] on th "Add_to_Cart" at bounding box center [511, 120] width 74 height 17
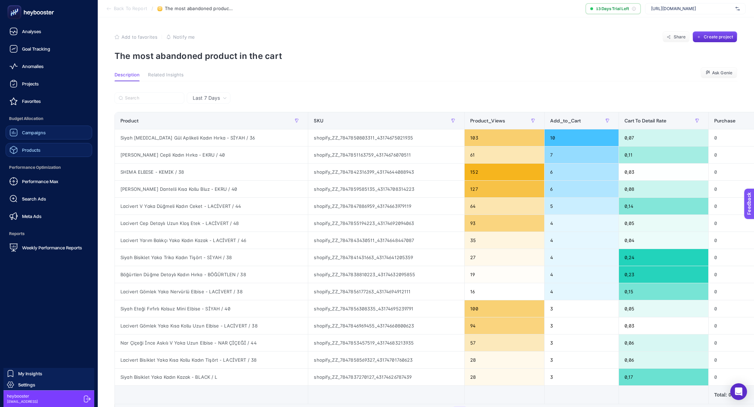
click at [54, 147] on link "Products" at bounding box center [49, 150] width 87 height 14
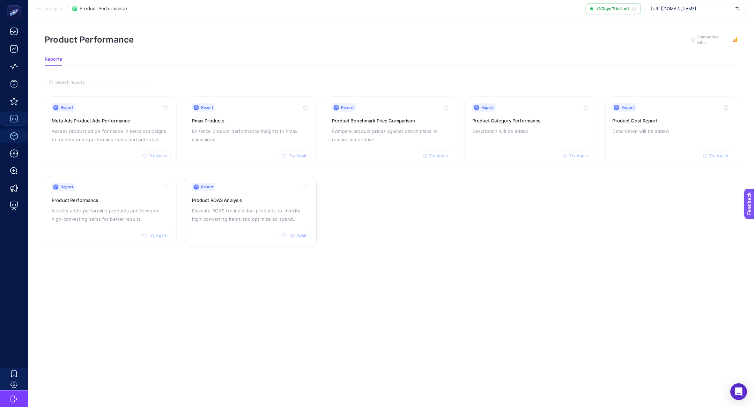
click at [228, 197] on h3 "Product ROAS Analysis" at bounding box center [251, 200] width 118 height 7
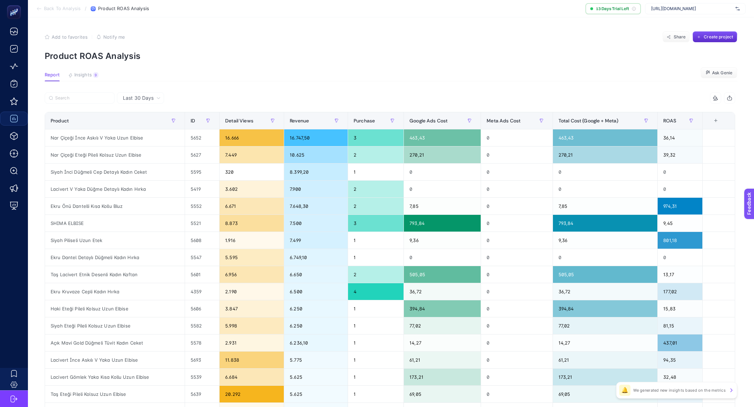
click at [88, 82] on article "Add to favorites false Notify me Share Create project Product ROAS Analysis Rep…" at bounding box center [391, 290] width 726 height 546
click at [84, 75] on span "Insights" at bounding box center [82, 75] width 17 height 6
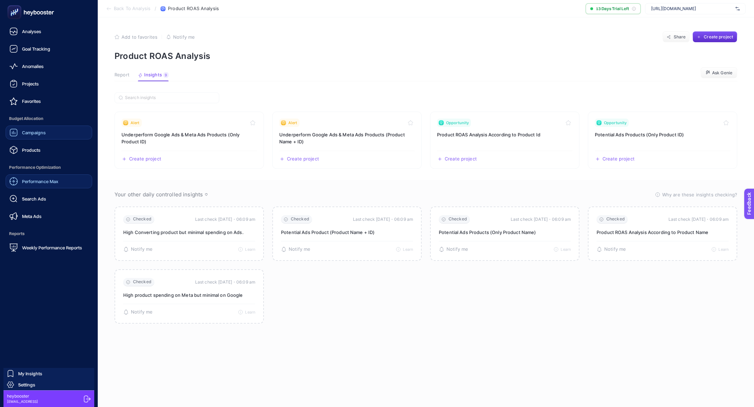
click at [29, 179] on span "Performance Max" at bounding box center [40, 182] width 36 height 6
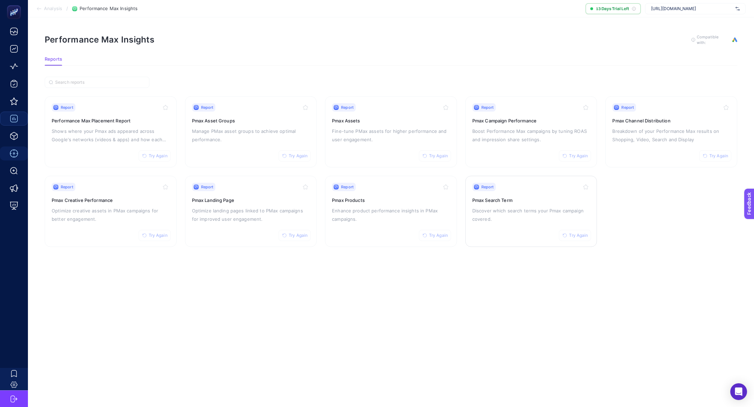
click at [495, 192] on div "Report Try Again Pmax Search Term Discover which search terms your Pmax campaig…" at bounding box center [531, 211] width 118 height 57
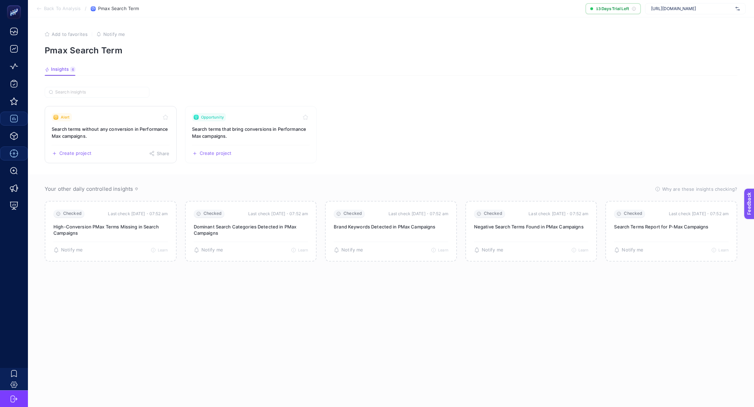
click at [96, 128] on h3 "Search terms without any conversion in Performance Max campaigns." at bounding box center [111, 133] width 118 height 14
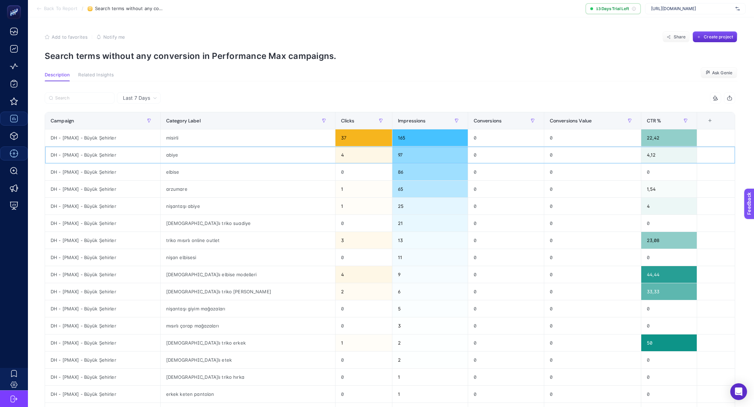
click at [179, 157] on div "abiye" at bounding box center [248, 155] width 175 height 17
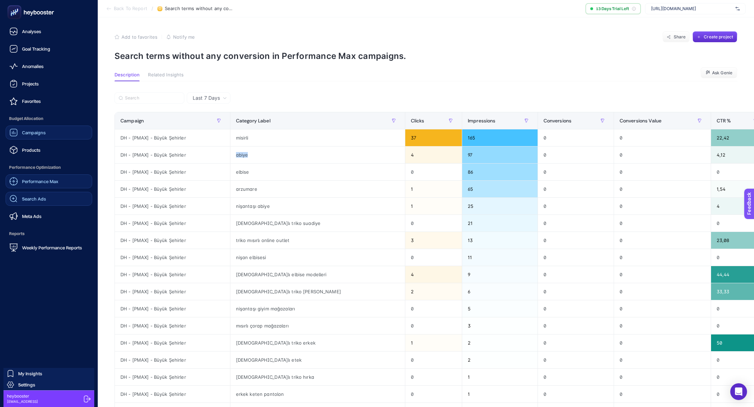
click at [40, 196] on span "Search Ads" at bounding box center [34, 199] width 24 height 6
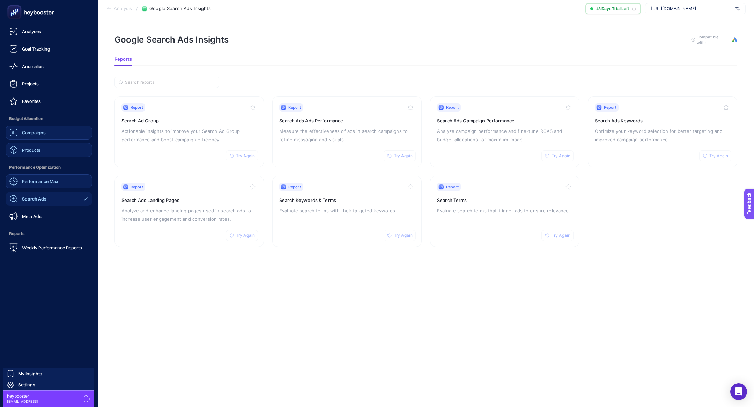
click at [30, 155] on link "Products" at bounding box center [49, 150] width 87 height 14
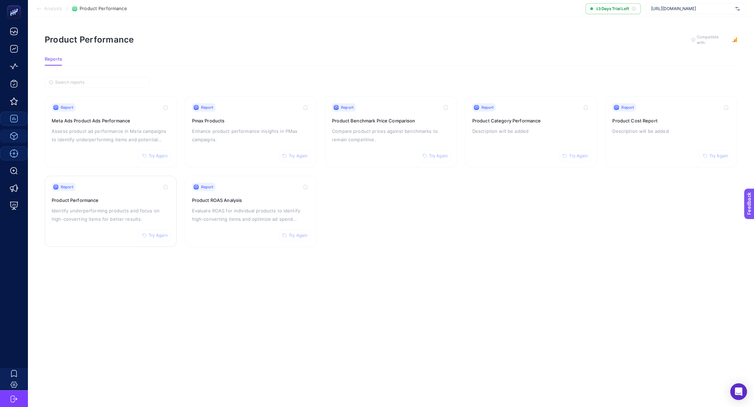
click at [110, 207] on p "Identify underperforming products and focus on high-converting items for better…" at bounding box center [111, 215] width 118 height 17
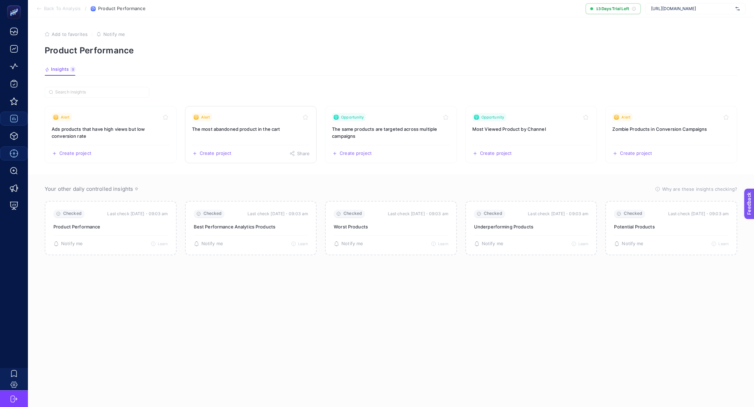
click at [244, 115] on div "Alert" at bounding box center [251, 117] width 118 height 8
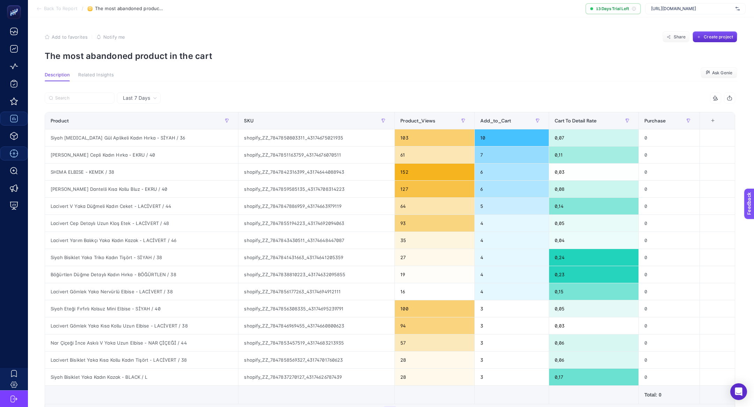
click at [78, 62] on article "Add to favorites false Notify me Share Create project The most abandoned produc…" at bounding box center [391, 250] width 726 height 466
copy article "The most abandoned product in the cart"
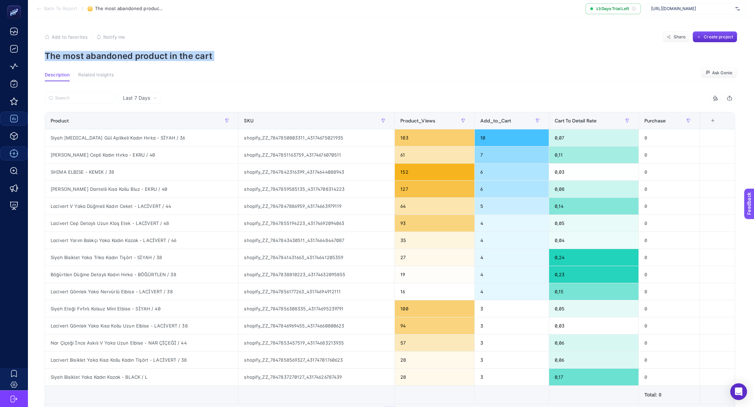
copy article "The most abandoned product in the cart"
click at [166, 60] on p "The most abandoned product in the cart" at bounding box center [391, 56] width 693 height 10
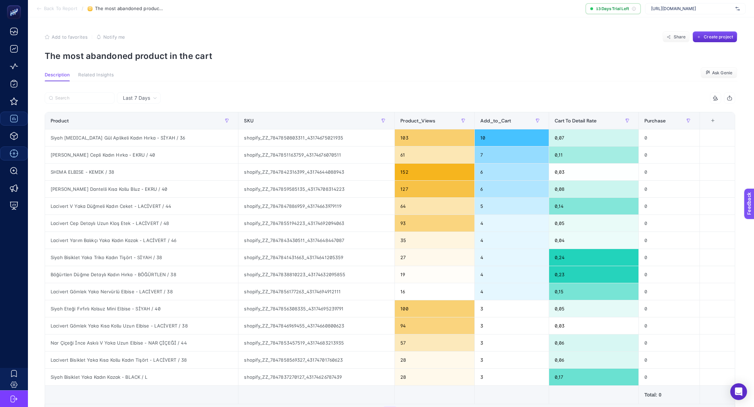
click at [166, 60] on p "The most abandoned product in the cart" at bounding box center [391, 56] width 693 height 10
copy article "The most abandoned product in the cart"
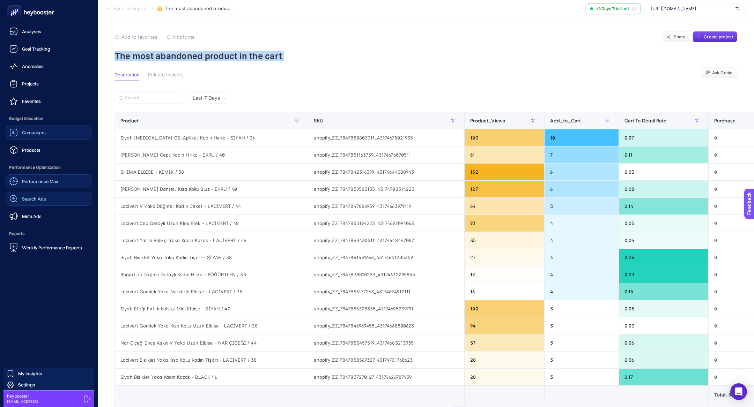
click at [52, 194] on link "Search Ads" at bounding box center [49, 199] width 87 height 14
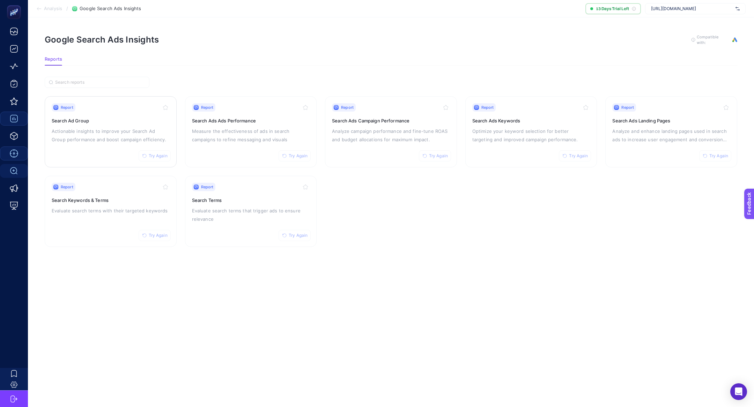
click at [103, 125] on div "Report Try Again Search Ad Group Actionable insights to improve your Search Ad …" at bounding box center [111, 131] width 118 height 57
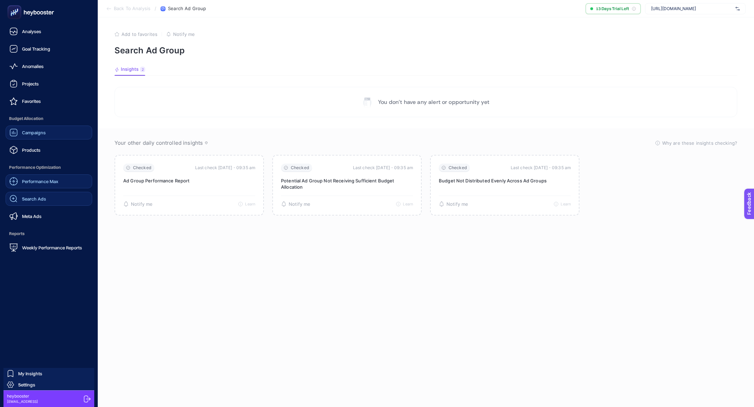
click at [45, 199] on span "Search Ads" at bounding box center [34, 199] width 24 height 6
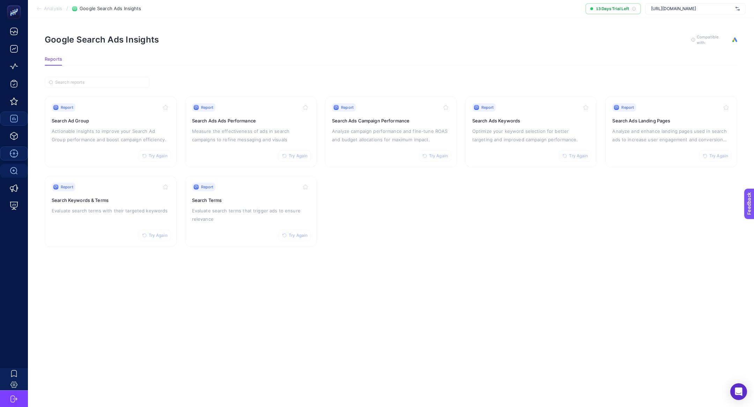
click at [538, 123] on h3 "Search Ads Keywords" at bounding box center [531, 120] width 118 height 7
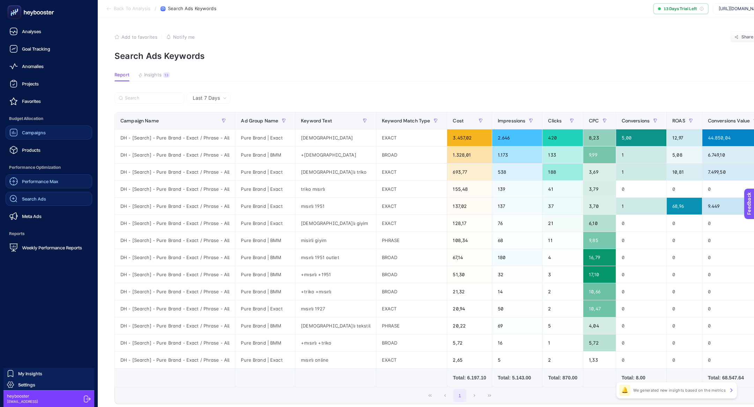
click at [49, 198] on link "Search Ads" at bounding box center [49, 199] width 87 height 14
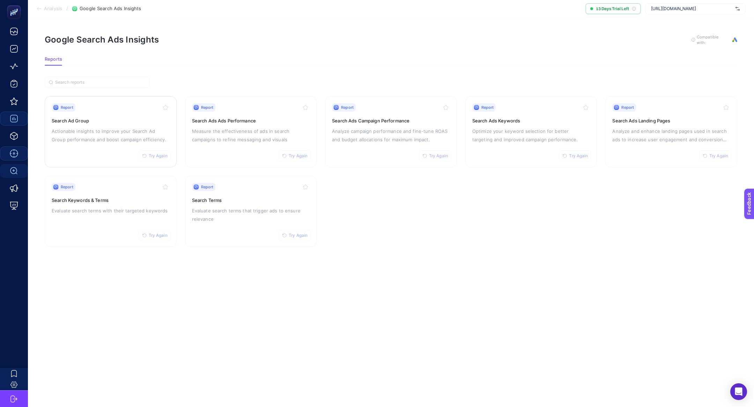
click at [163, 157] on span "Try Again" at bounding box center [158, 156] width 19 height 6
click at [524, 119] on h3 "Search Ads Keywords" at bounding box center [531, 120] width 118 height 7
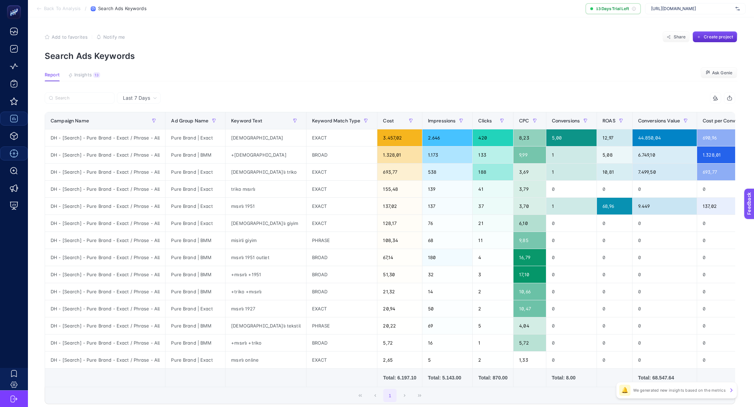
click at [88, 69] on article "Add to favorites false Notify me Share Create project Search Ads Keywords Repor…" at bounding box center [391, 238] width 726 height 443
click at [89, 74] on span "Insights" at bounding box center [82, 75] width 17 height 6
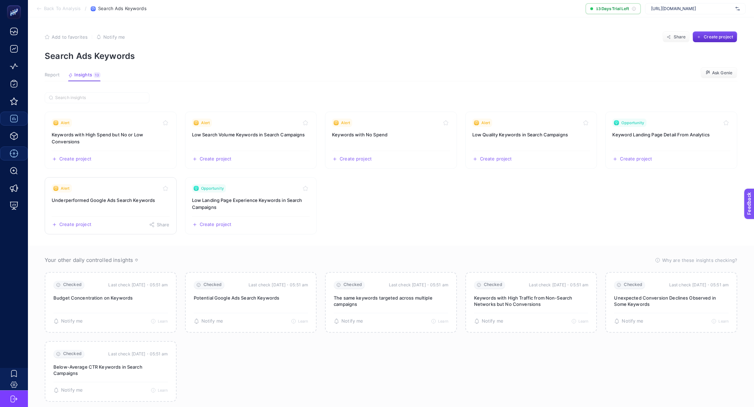
click at [109, 201] on h3 "Underperformed Google Ads Search Keywords" at bounding box center [111, 200] width 118 height 7
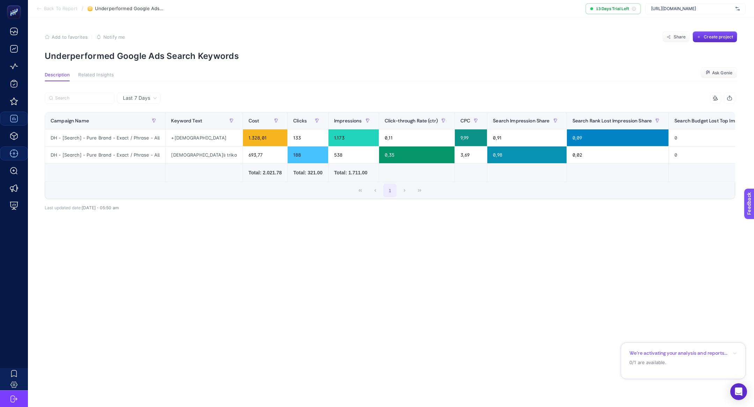
click at [50, 5] on section "Back To Report / Underperformed Google Ads Search Keywords 13 Days Trial Left h…" at bounding box center [391, 8] width 726 height 17
click at [54, 10] on span "Back To Report" at bounding box center [61, 9] width 34 height 6
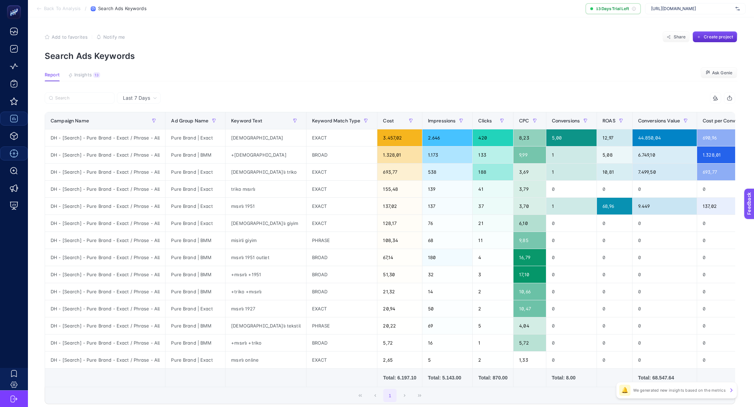
click at [93, 70] on article "Add to favorites false Notify me Share Create project Search Ads Keywords Repor…" at bounding box center [391, 238] width 726 height 443
click at [93, 72] on button "Insights 13 We generated new insights based on the metrics" at bounding box center [84, 76] width 32 height 9
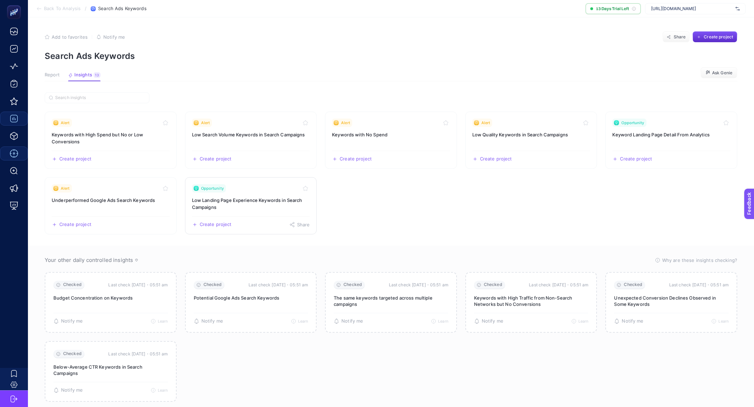
click at [260, 203] on h3 "Low Landing Page Experience Keywords in Search Campaigns" at bounding box center [251, 204] width 118 height 14
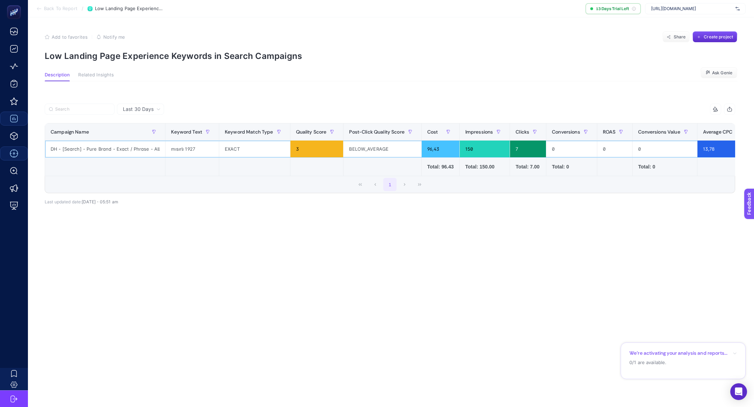
click at [179, 156] on div "mısırlı 1927" at bounding box center [191, 149] width 53 height 17
click at [178, 145] on div "mısırlı 1927" at bounding box center [191, 149] width 53 height 17
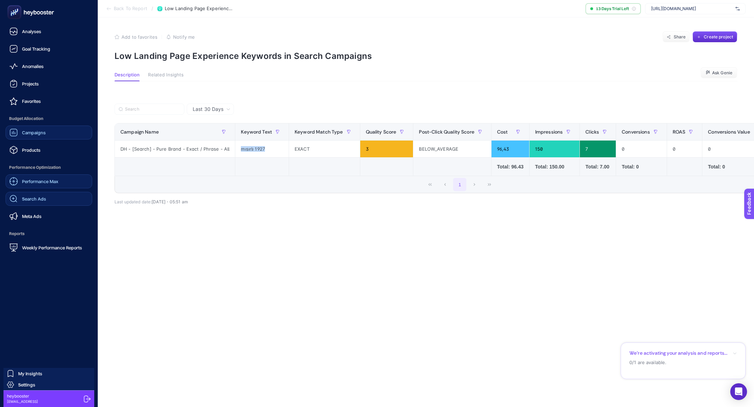
click at [53, 195] on link "Search Ads" at bounding box center [49, 199] width 87 height 14
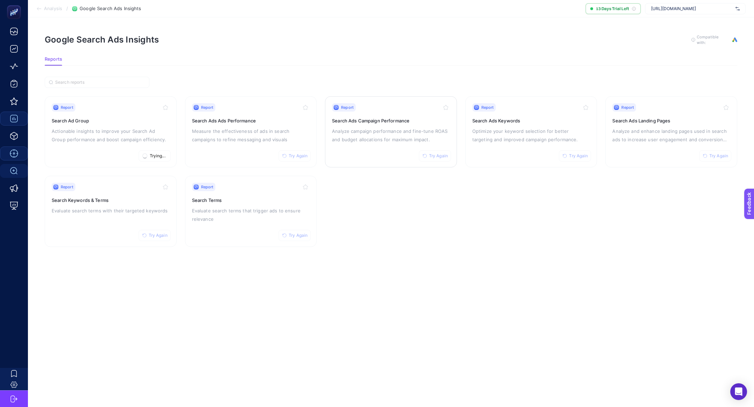
click at [407, 129] on p "Analyze campaign performance and fine-tune ROAS and budget allocations for maxi…" at bounding box center [391, 135] width 118 height 17
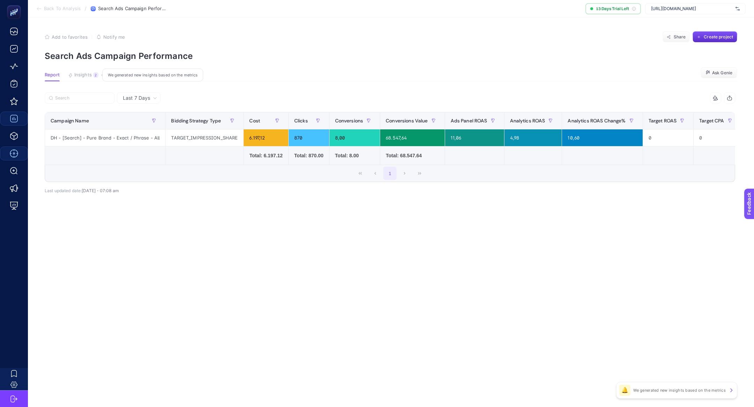
click at [88, 75] on span "Insights" at bounding box center [82, 75] width 17 height 6
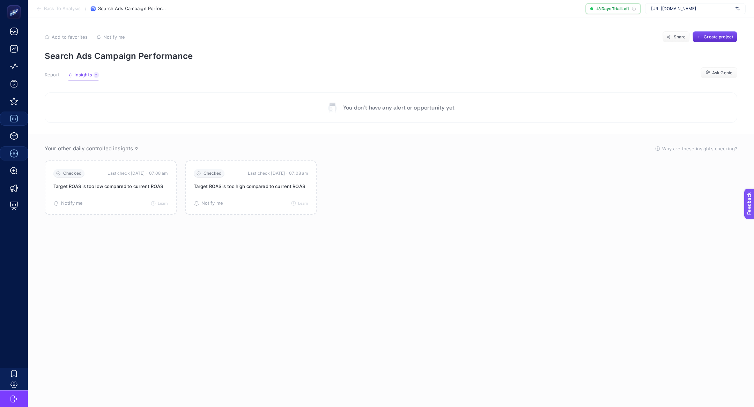
click at [55, 74] on span "Report" at bounding box center [52, 75] width 15 height 6
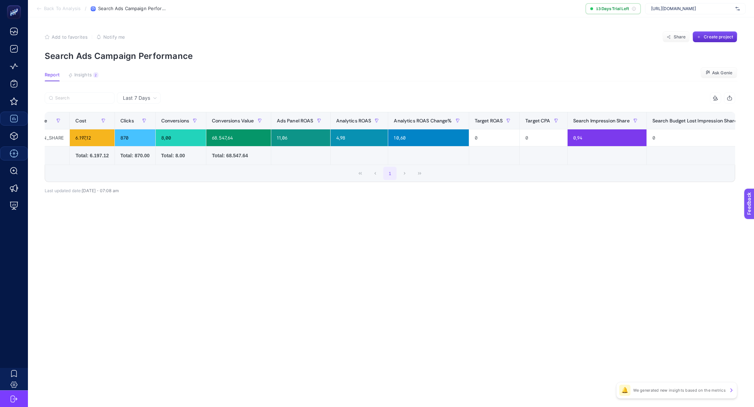
scroll to position [0, 45]
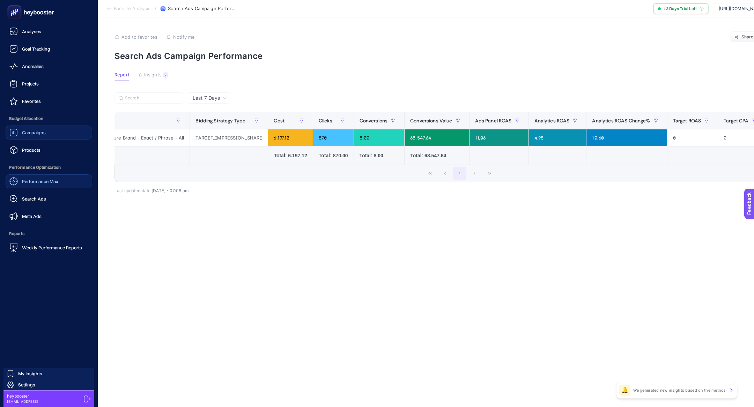
click at [35, 198] on span "Search Ads" at bounding box center [34, 199] width 24 height 6
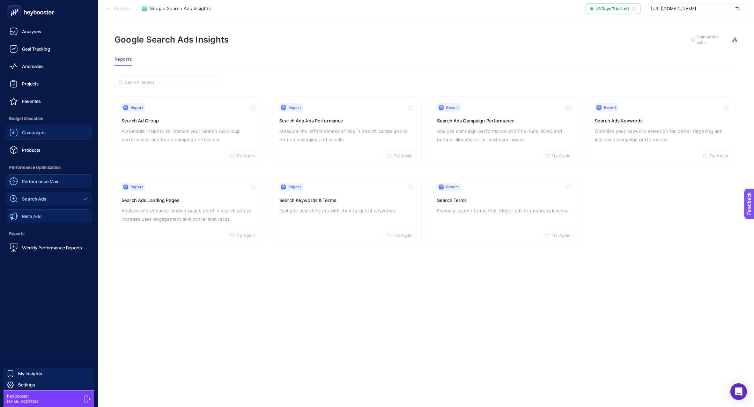
click at [46, 220] on link "Meta Ads" at bounding box center [49, 216] width 87 height 14
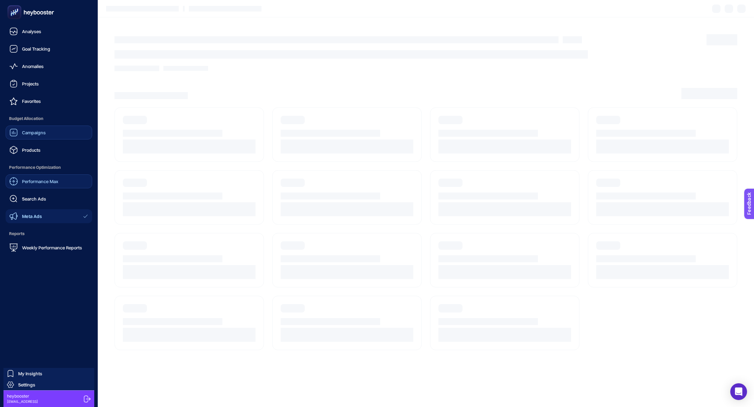
click at [53, 187] on link "Performance Max" at bounding box center [49, 182] width 87 height 14
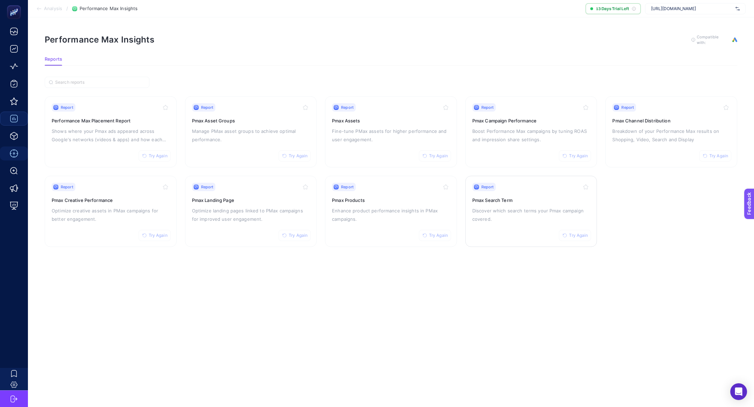
click at [528, 224] on div "Report Try Again Pmax Search Term Discover which search terms your Pmax campaig…" at bounding box center [531, 211] width 118 height 57
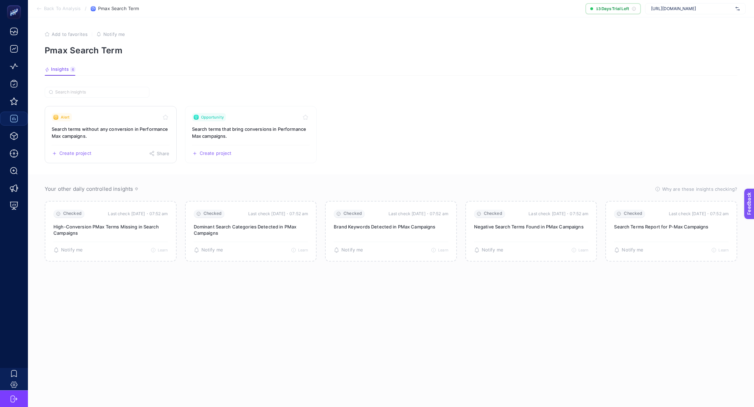
click at [104, 126] on h3 "Search terms without any conversion in Performance Max campaigns." at bounding box center [111, 133] width 118 height 14
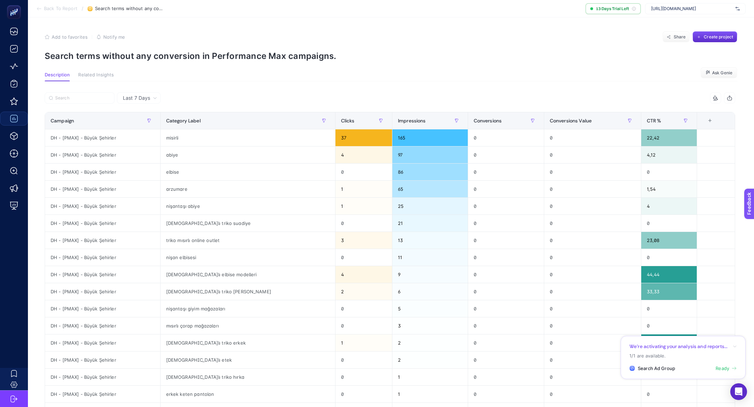
click at [54, 14] on section "Back To Report / Search terms without any conversion in Performance Max campaig…" at bounding box center [391, 8] width 726 height 17
click at [54, 12] on section "Back To Report / Search terms without any conversion in Performance Max campaig…" at bounding box center [391, 8] width 726 height 17
click at [51, 7] on span "Back To Report" at bounding box center [61, 9] width 34 height 6
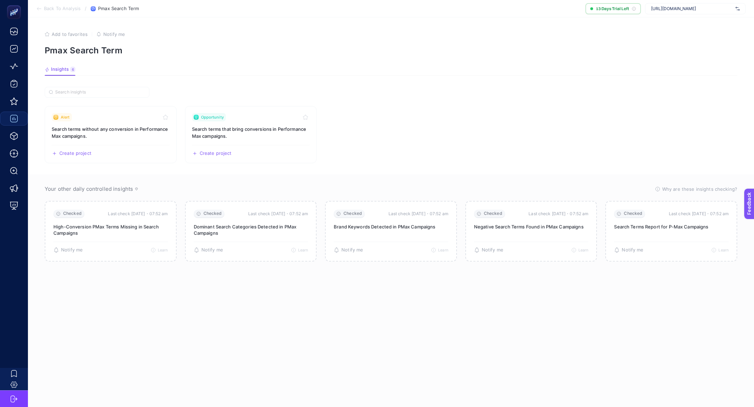
scroll to position [3, 0]
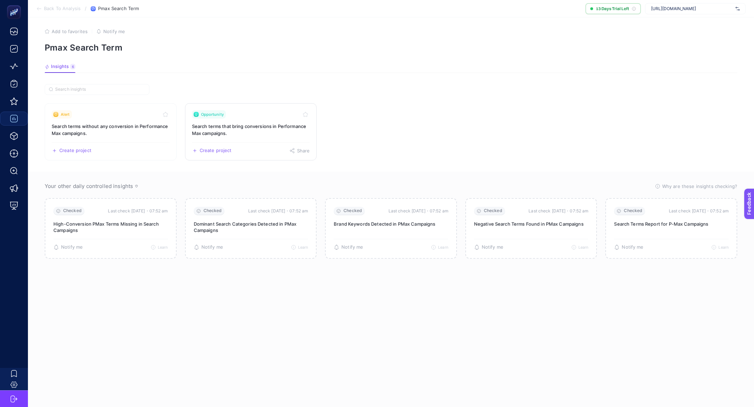
click at [250, 108] on link "Opportunity Search terms that bring conversions in Performance Max campaigns. C…" at bounding box center [251, 131] width 132 height 57
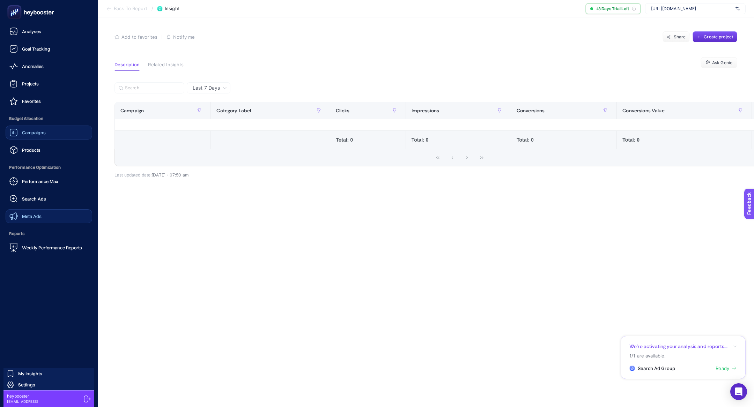
click at [33, 213] on div "Meta Ads" at bounding box center [25, 216] width 32 height 8
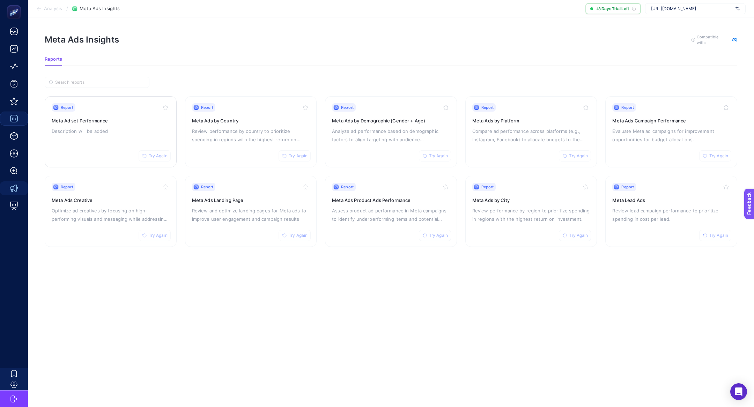
click at [116, 131] on p "Description will be added" at bounding box center [111, 131] width 118 height 8
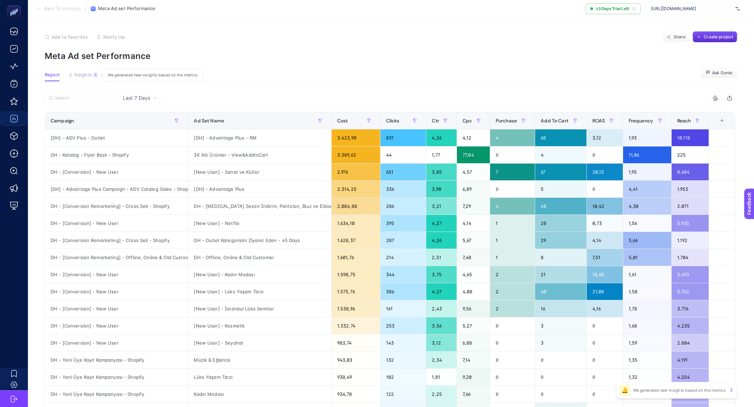
click at [93, 75] on div "5" at bounding box center [95, 75] width 5 height 6
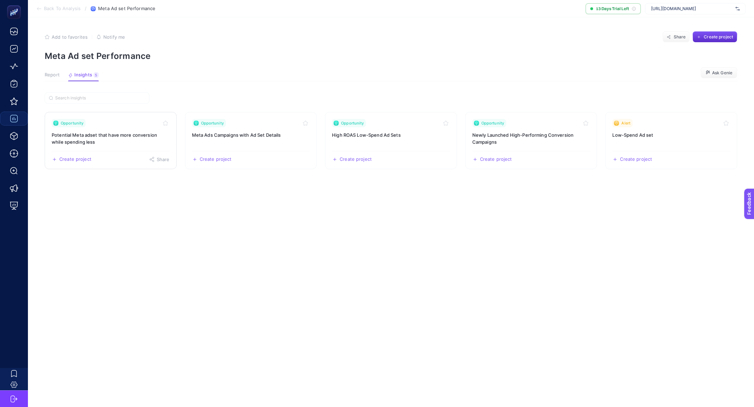
click at [105, 131] on link "Opportunity Potential Meta adset that have more conversion while spending less …" at bounding box center [111, 140] width 132 height 57
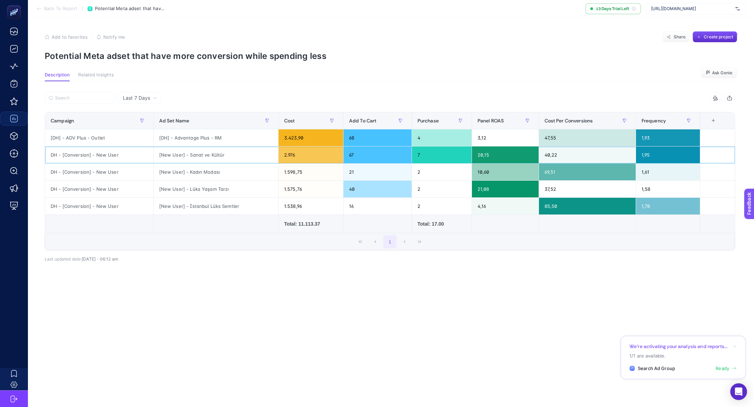
click at [84, 158] on div "DH - [Conversion] - New User" at bounding box center [99, 155] width 108 height 17
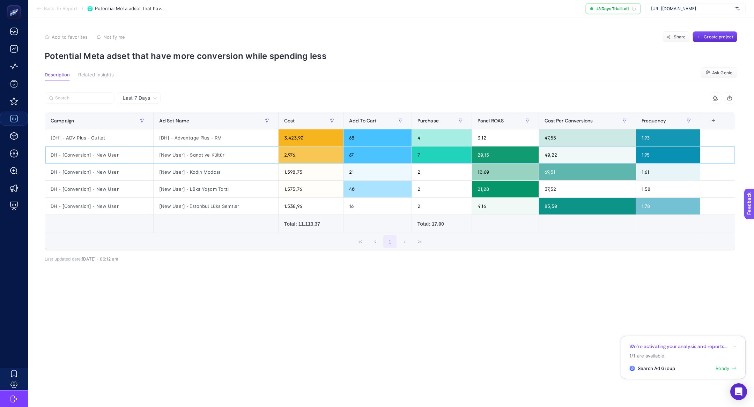
click at [81, 153] on div "DH - [Conversion] - New User" at bounding box center [99, 155] width 108 height 17
click at [165, 39] on div "Add to favorites false Notify me Share Create project" at bounding box center [391, 36] width 693 height 11
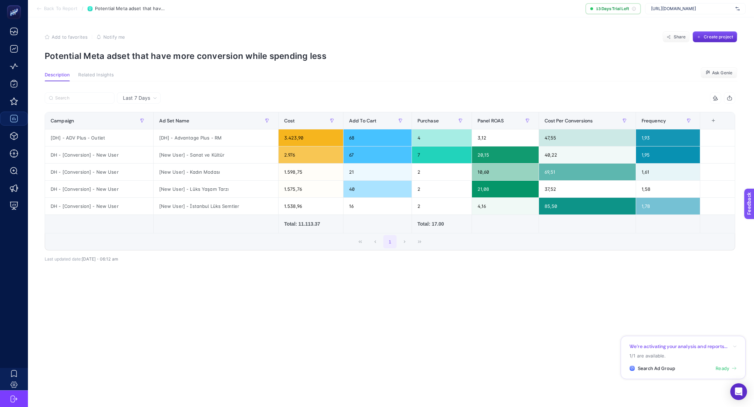
click at [166, 49] on section "Add to favorites false Notify me Share Create project Potential Meta adset that…" at bounding box center [391, 46] width 693 height 30
copy article "Potential Meta adset that have more conversion while spending less"
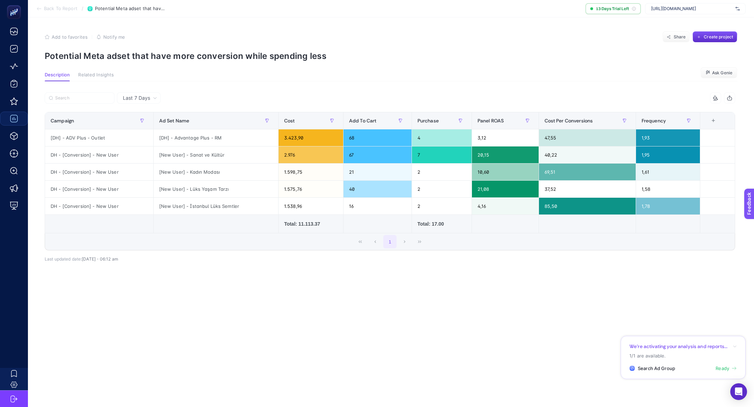
click at [165, 51] on p "Potential Meta adset that have more conversion while spending less" at bounding box center [391, 56] width 693 height 10
copy article "Potential Meta adset that have more conversion while spending less"
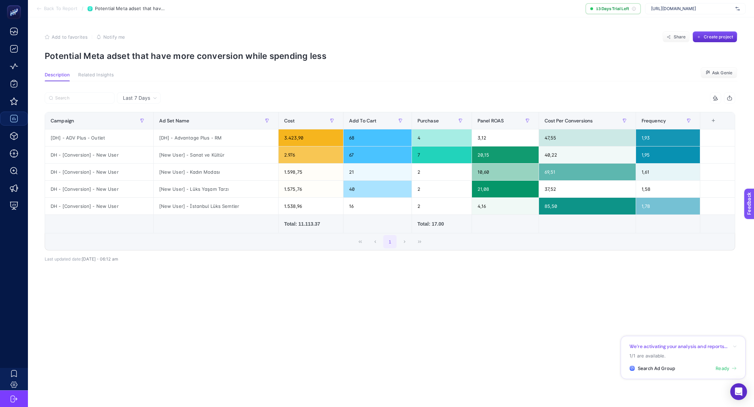
click at [704, 8] on span "[URL][DOMAIN_NAME]" at bounding box center [692, 9] width 82 height 6
type input "kism"
click at [696, 22] on span "[URL][DOMAIN_NAME]" at bounding box center [673, 23] width 45 height 6
click at [695, 11] on span "[URL][DOMAIN_NAME]" at bounding box center [692, 9] width 82 height 6
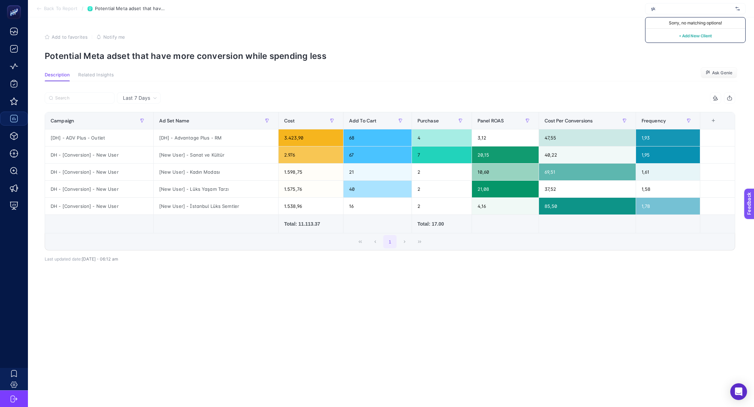
type input "ş"
type input "derimod"
click at [694, 40] on div "[DOMAIN_NAME]" at bounding box center [695, 45] width 100 height 11
click at [677, 10] on span "[DOMAIN_NAME]" at bounding box center [692, 9] width 82 height 6
type input "derimod"
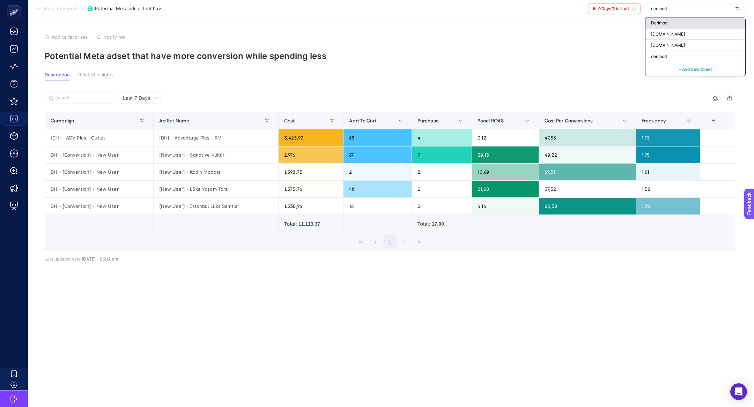
click at [681, 29] on div "Derimod" at bounding box center [695, 34] width 100 height 11
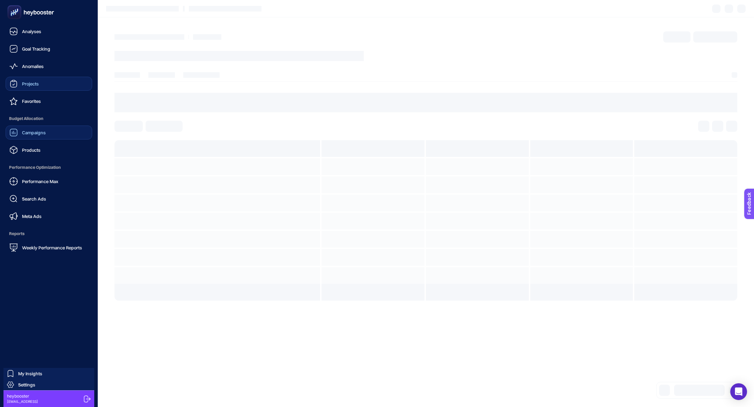
click at [22, 88] on link "Projects" at bounding box center [49, 84] width 87 height 14
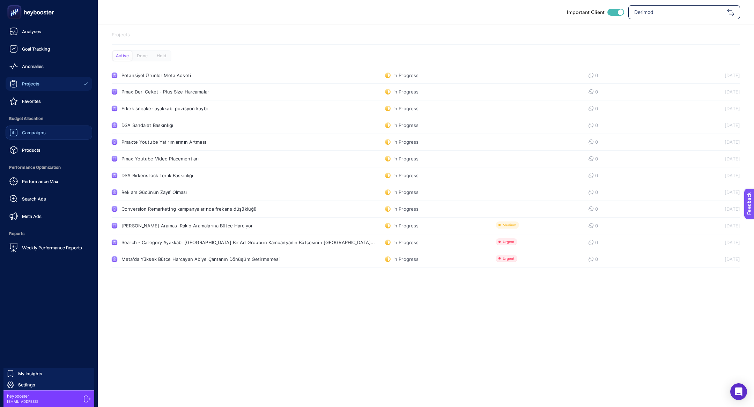
click at [25, 150] on span "Products" at bounding box center [31, 150] width 18 height 6
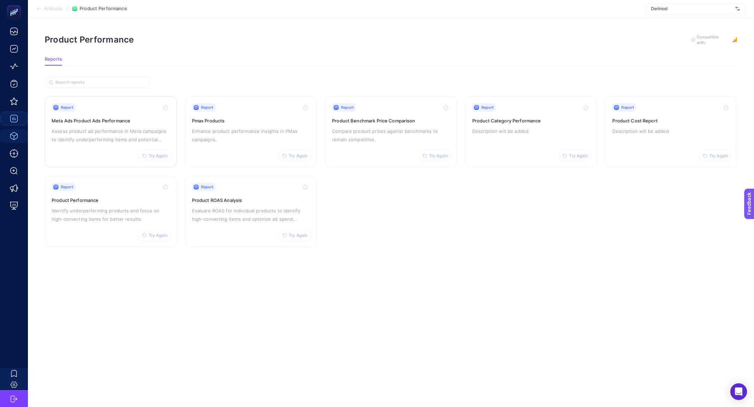
click at [94, 132] on p "Assess product ad performance in Meta campaigns to identify underperforming ite…" at bounding box center [111, 135] width 118 height 17
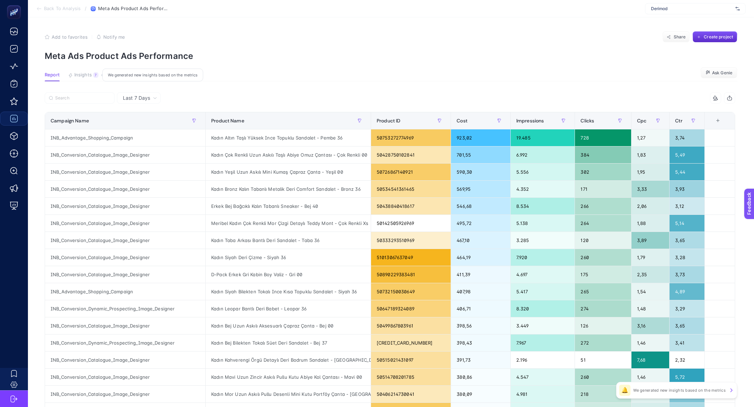
click at [81, 75] on span "Insights" at bounding box center [82, 75] width 17 height 6
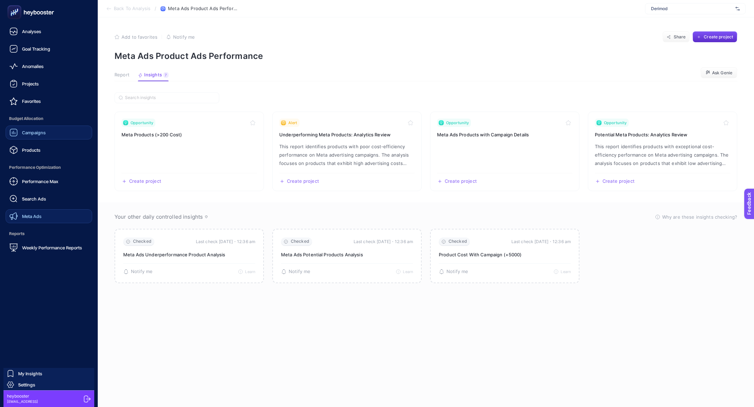
click at [42, 216] on link "Meta Ads" at bounding box center [49, 216] width 87 height 14
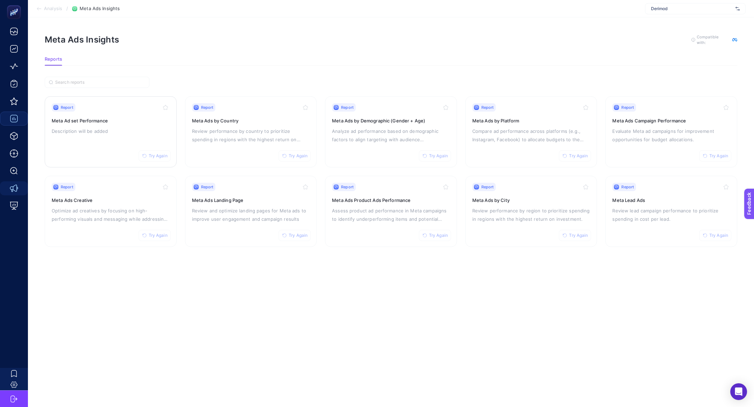
click at [92, 132] on p "Description will be added" at bounding box center [111, 131] width 118 height 8
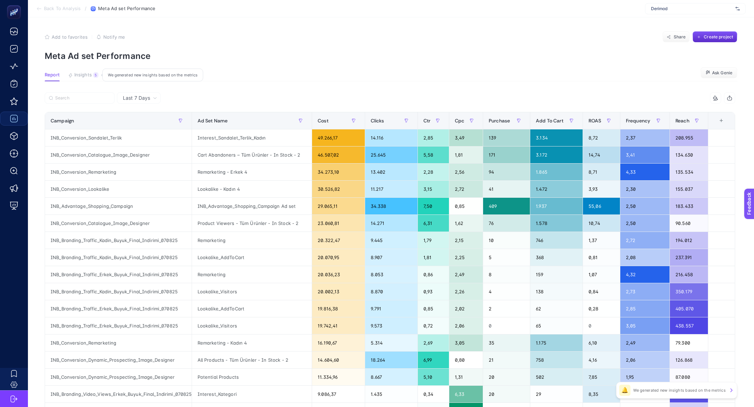
click at [87, 74] on span "Insights" at bounding box center [82, 75] width 17 height 6
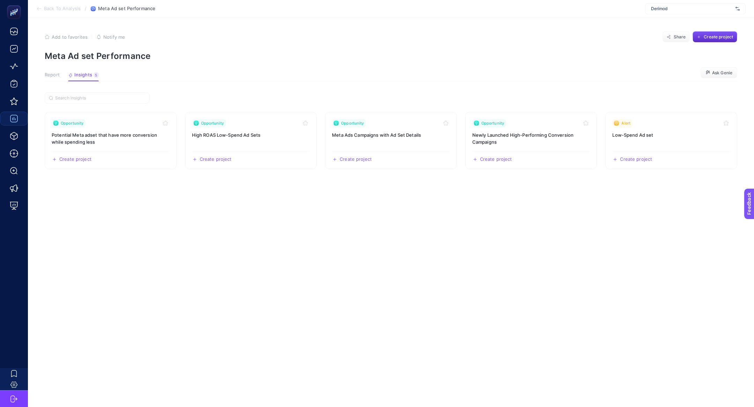
click at [53, 74] on span "Report" at bounding box center [52, 75] width 15 height 6
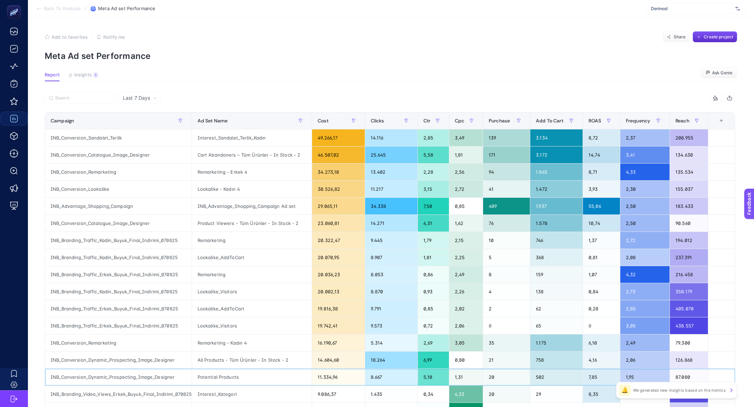
click at [209, 378] on div "Potential Products" at bounding box center [252, 377] width 120 height 17
click at [147, 378] on div "INB_Conversion_Dynamic_Prospecting_Image_Designer" at bounding box center [118, 377] width 147 height 17
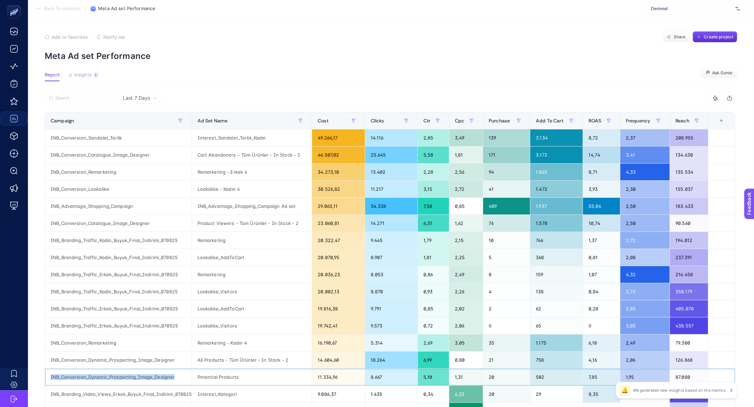
click at [147, 378] on div "INB_Conversion_Dynamic_Prospecting_Image_Designer" at bounding box center [118, 377] width 147 height 17
click at [87, 94] on label at bounding box center [80, 97] width 70 height 11
click at [87, 96] on input "Search" at bounding box center [82, 98] width 55 height 5
paste input "INB_Conversion_Dynamic_Prospecting_Image_Designer"
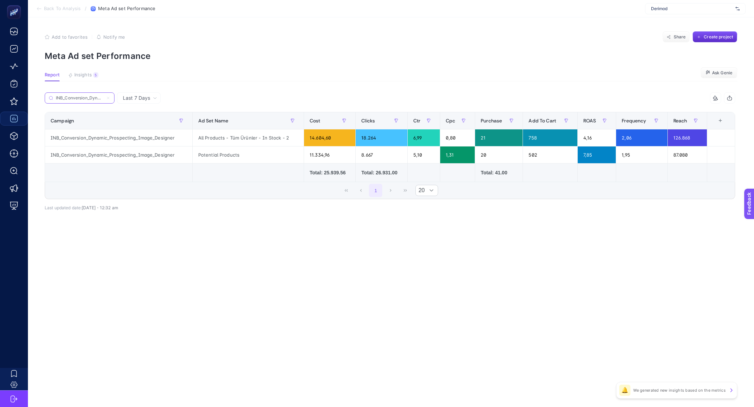
scroll to position [0, 64]
type input "INB_Conversion_Dynamic_Prospecting_Image_Designer"
click at [506, 166] on td "Total: 41.00" at bounding box center [499, 173] width 48 height 18
click at [721, 118] on div "+" at bounding box center [720, 121] width 13 height 6
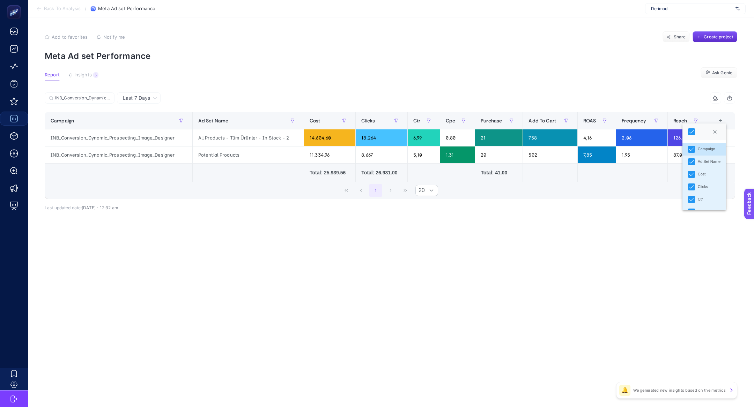
scroll to position [74, 0]
click at [615, 259] on article "Add to favorites false Notify me Share Create project Meta Ad set Performance R…" at bounding box center [391, 212] width 726 height 390
click at [98, 77] on section "Report Insights 5 We generated new insights based on the metrics Ask Genie" at bounding box center [391, 76] width 693 height 9
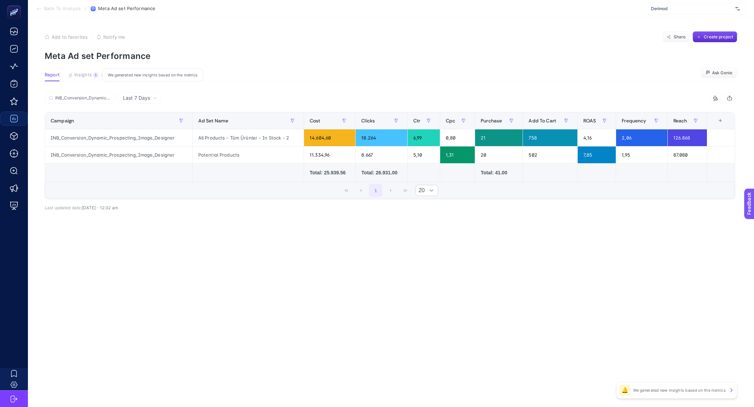
click at [88, 73] on span "Insights" at bounding box center [82, 75] width 17 height 6
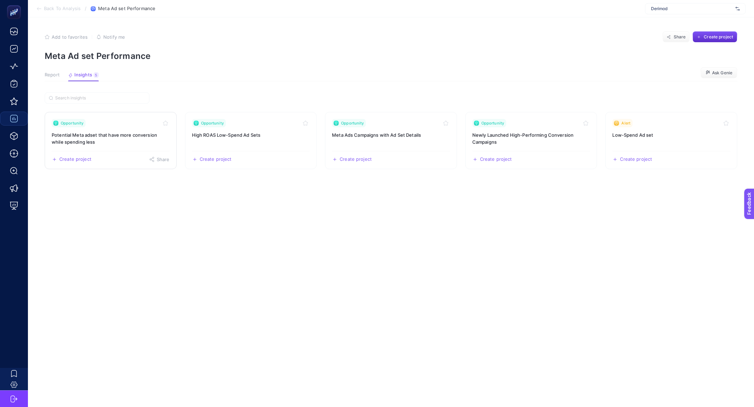
click at [109, 132] on h3 "Potential Meta adset that have more conversion while spending less" at bounding box center [111, 139] width 118 height 14
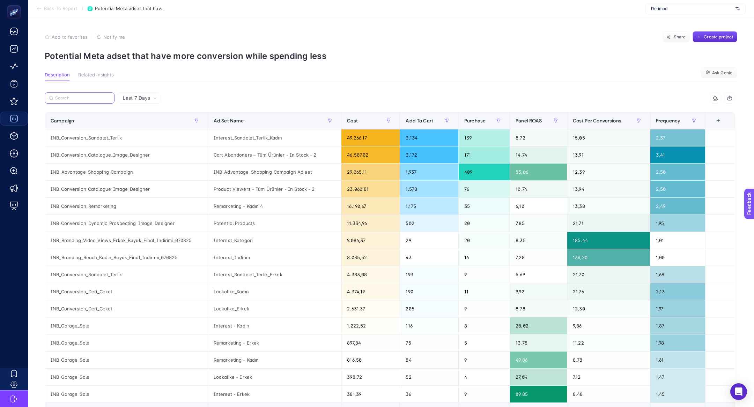
click at [61, 98] on input "Search" at bounding box center [82, 98] width 55 height 5
paste input "INB_Conversion_Dynamic_Prospecting_Image_Designer"
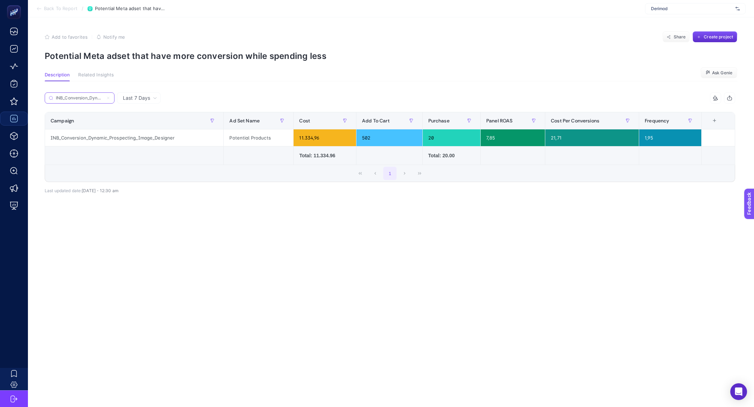
scroll to position [0, 63]
type input "INB_Conversion_Dynamic_Prospecting_Image_Designer"
click at [715, 120] on div "+" at bounding box center [714, 121] width 13 height 6
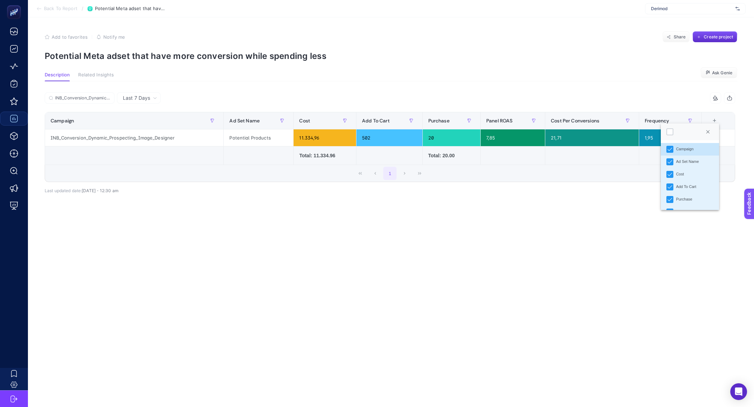
scroll to position [74, 0]
click at [684, 198] on div "Cluster" at bounding box center [682, 201] width 12 height 6
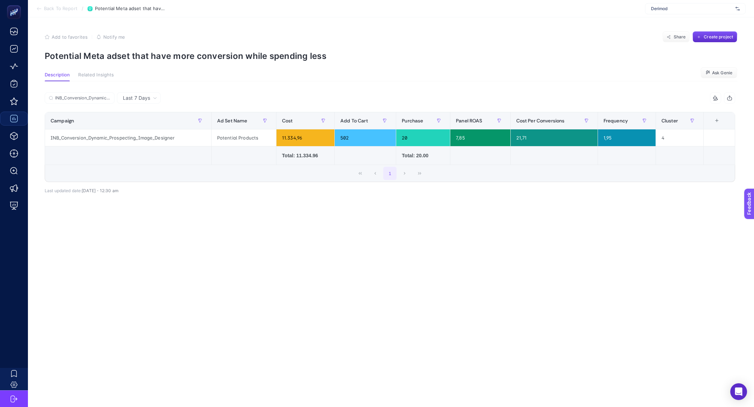
click at [717, 121] on div "+" at bounding box center [716, 121] width 13 height 6
click at [680, 200] on div "Cluster" at bounding box center [684, 201] width 12 height 6
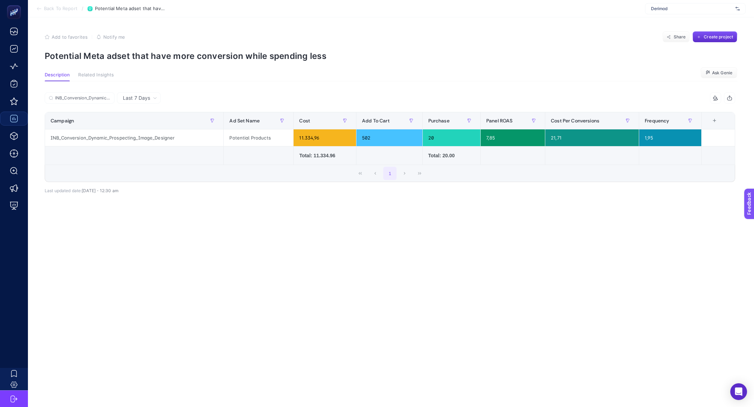
click at [563, 254] on article "Add to favorites false Notify me Share Create project Potential Meta adset that…" at bounding box center [391, 212] width 726 height 390
click at [711, 39] on span "Create project" at bounding box center [718, 37] width 29 height 6
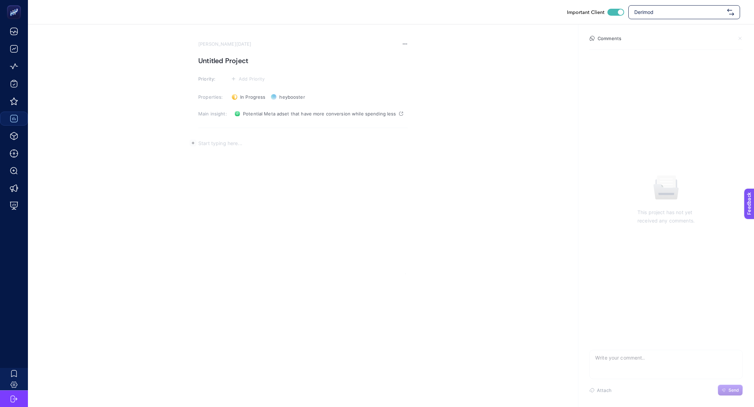
click at [297, 225] on div "Rich Text Editor. Editing area: main" at bounding box center [302, 205] width 209 height 140
click at [262, 177] on div "Rich Text Editor. Editing area: main" at bounding box center [302, 205] width 209 height 140
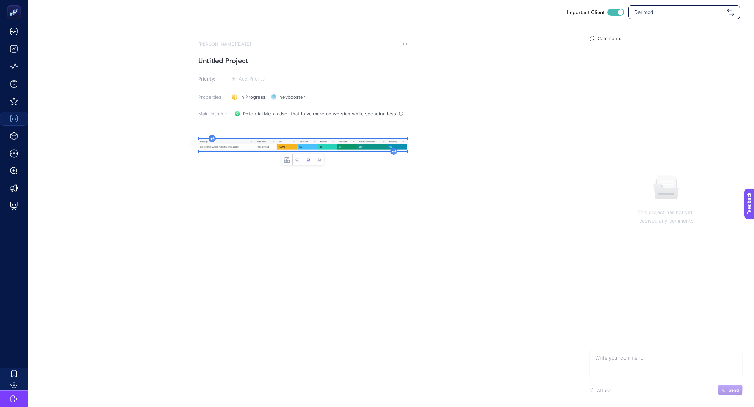
click at [281, 106] on section "August 21, 2025 Untitled Project Priority: Add Priority Properties: In Progress…" at bounding box center [302, 157] width 209 height 233
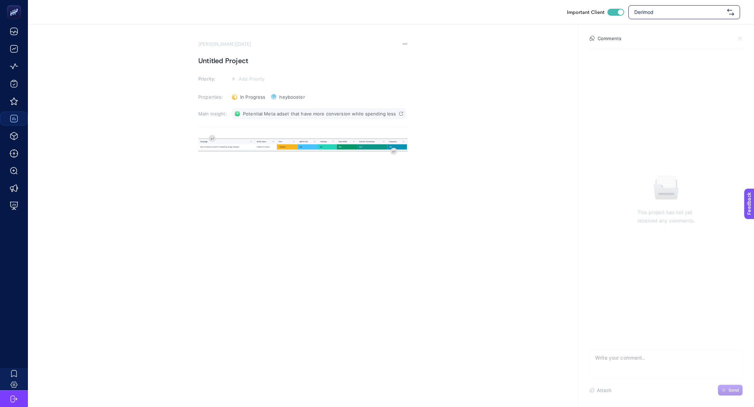
click at [284, 110] on link "Potential Meta adset that have more conversion while spending less" at bounding box center [319, 113] width 174 height 11
click at [212, 136] on div "image widget. Press Enter to type after or press Shift + Enter to type before t…" at bounding box center [302, 205] width 209 height 140
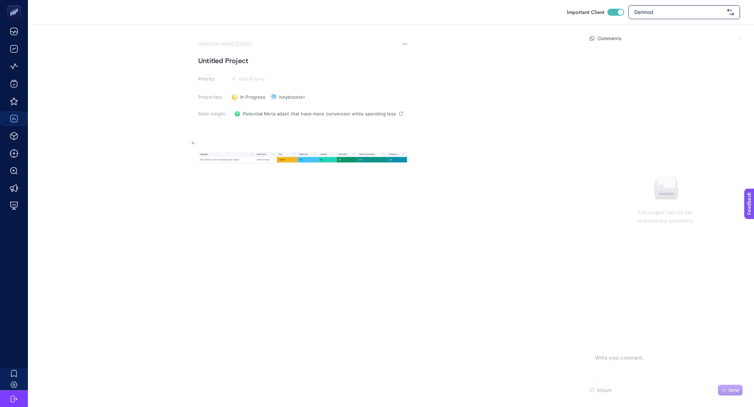
click at [212, 138] on div "Rich Text Editor. Editing area: main" at bounding box center [302, 205] width 209 height 140
drag, startPoint x: 237, startPoint y: 143, endPoint x: 410, endPoint y: 145, distance: 173.1
click at [410, 145] on section "August 21, 2025 Untitled Project Priority: Add Priority Properties: In Progress…" at bounding box center [391, 149] width 726 height 250
click at [268, 141] on strong "Problem: Meta potansiyeli yükske olan" at bounding box center [245, 143] width 94 height 6
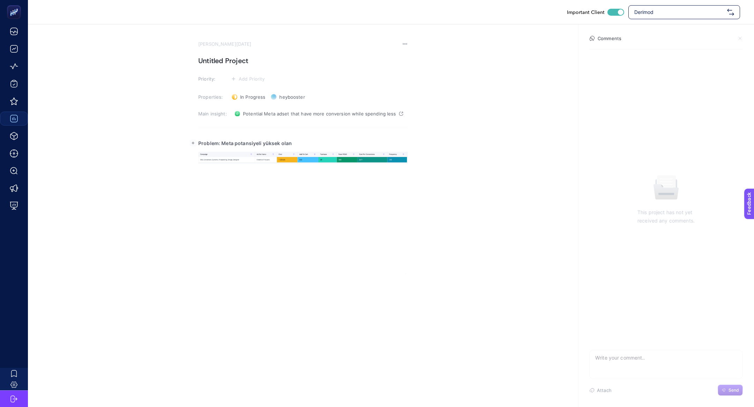
click at [318, 145] on p "Problem: Meta potansiyeli yüksek olan" at bounding box center [302, 143] width 209 height 8
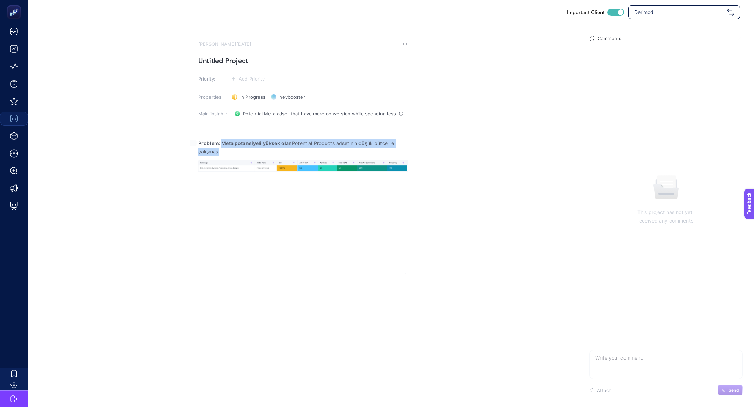
drag, startPoint x: 222, startPoint y: 141, endPoint x: 243, endPoint y: 159, distance: 28.0
click at [244, 159] on div "Problem: Meta potansiyeli yüksek olan Potential Products adsetinin düşük bütçe …" at bounding box center [302, 205] width 209 height 140
click at [216, 63] on h1 "Untitled Project" at bounding box center [302, 60] width 209 height 11
paste h1
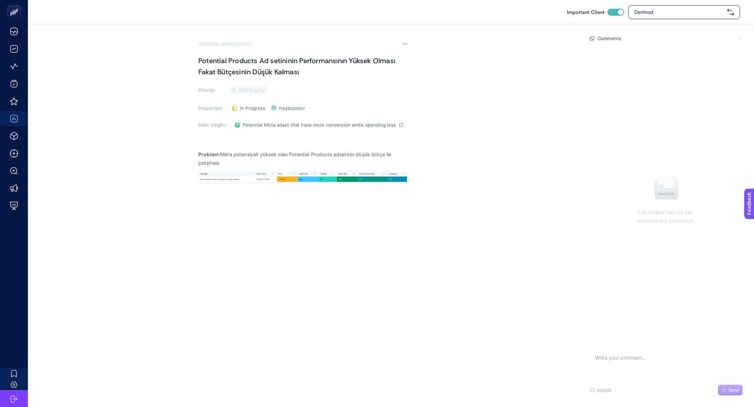
click at [256, 89] on span "Add Priority" at bounding box center [252, 90] width 26 height 6
click at [250, 116] on rect at bounding box center [244, 116] width 18 height 7
click at [237, 171] on div "Problem: Meta potansiyeli yüksek olan Potential Products adsetinin düşük bütçe …" at bounding box center [302, 219] width 209 height 140
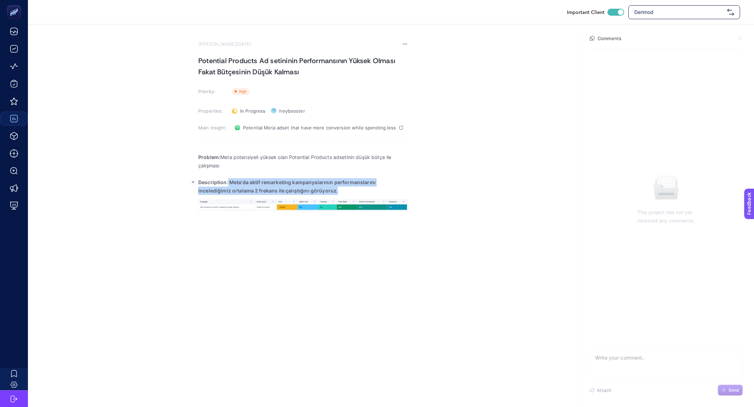
drag, startPoint x: 228, startPoint y: 182, endPoint x: 313, endPoint y: 190, distance: 85.2
click at [313, 190] on p "Description: Meta'da aktif remarketing kampanyalarının performanslarını inceled…" at bounding box center [302, 186] width 209 height 17
click at [308, 185] on p "Description: Meta'da aktif remarketing kampanyalarının performanslarını inceled…" at bounding box center [302, 186] width 209 height 17
click at [276, 184] on p "Description: Meta'da aktif remarketing kampanyalarının performanslarını inceled…" at bounding box center [302, 186] width 209 height 17
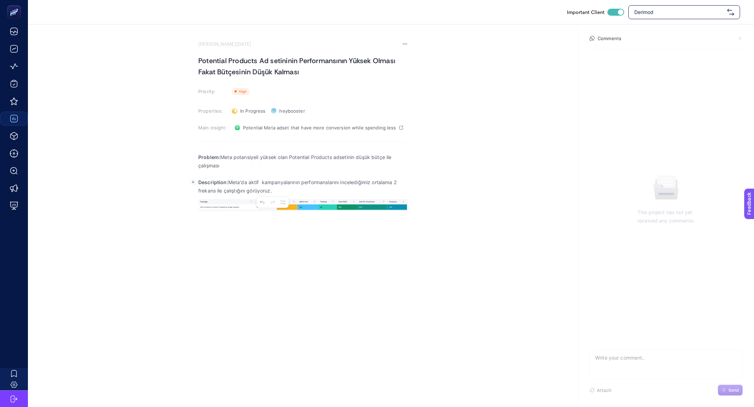
drag, startPoint x: 372, startPoint y: 181, endPoint x: 390, endPoint y: 188, distance: 19.9
click at [390, 188] on p "Description: Meta'da aktif kampanyalarının performanslarını incelediğimiz ortal…" at bounding box center [302, 186] width 209 height 17
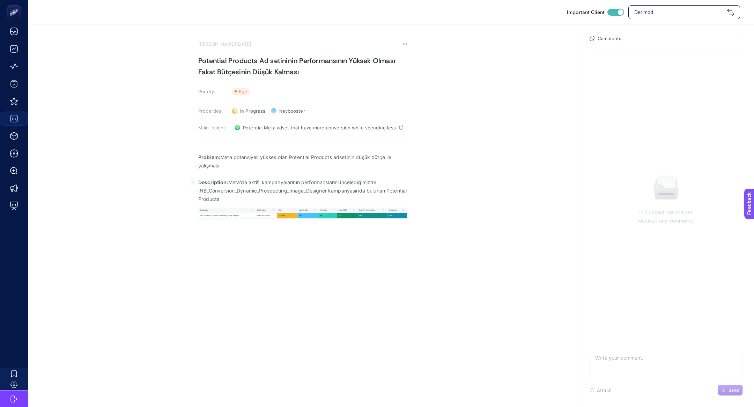
drag, startPoint x: 242, startPoint y: 200, endPoint x: 217, endPoint y: 200, distance: 24.4
click at [217, 200] on p "Description: Meta'da aktif kampanyalarının performanslarını incelediğimizde INB…" at bounding box center [302, 190] width 209 height 25
drag, startPoint x: 327, startPoint y: 193, endPoint x: 195, endPoint y: 193, distance: 131.9
click at [195, 193] on section "August 21, 2025 Potential Products Ad setininin Performansının Yüksek Olması Fa…" at bounding box center [391, 156] width 726 height 264
click at [227, 197] on p "Description: Meta'da aktif kampanyalarının performanslarını incelediğimizde INB…" at bounding box center [302, 190] width 209 height 25
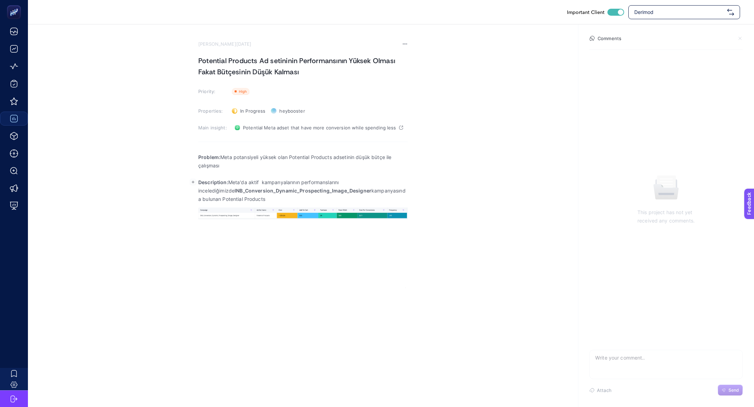
click at [293, 195] on p "Description: Meta'da aktif kampanyalarının performanslarını incelediğimizde INB…" at bounding box center [302, 190] width 209 height 25
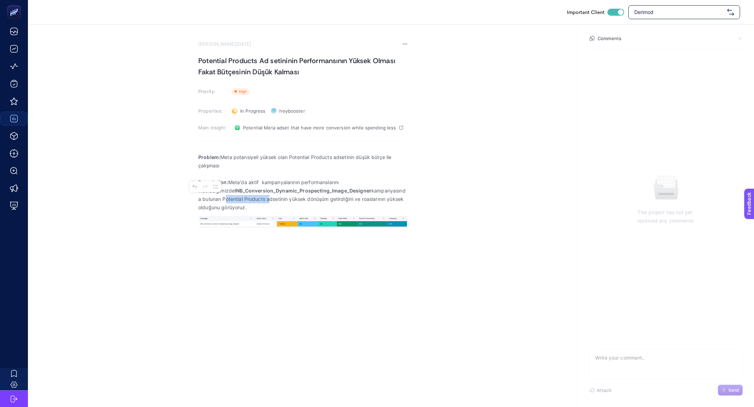
drag, startPoint x: 243, startPoint y: 202, endPoint x: 194, endPoint y: 198, distance: 49.0
click at [194, 198] on section "August 21, 2025 Potential Products Ad setininin Performansının Yüksek Olması Fa…" at bounding box center [391, 156] width 726 height 264
click at [271, 238] on div "Problem: Meta potansiyeli yüksek olan Potential Products adsetinin düşük bütçe …" at bounding box center [302, 219] width 209 height 140
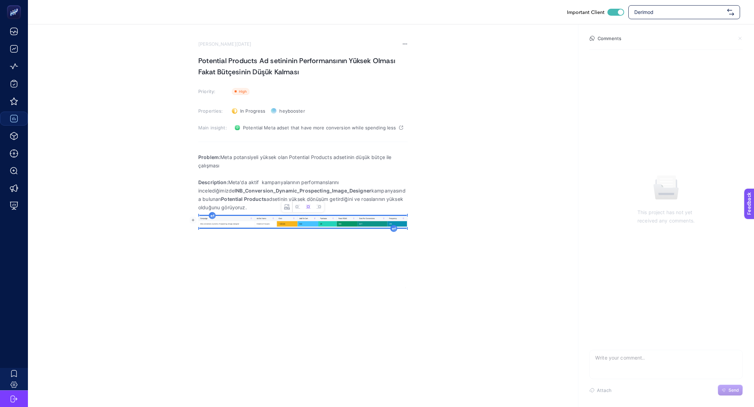
click at [268, 227] on img "Rich Text Editor. Editing area: main" at bounding box center [302, 222] width 209 height 12
click at [295, 205] on icon "Image toolbar" at bounding box center [298, 207] width 6 height 6
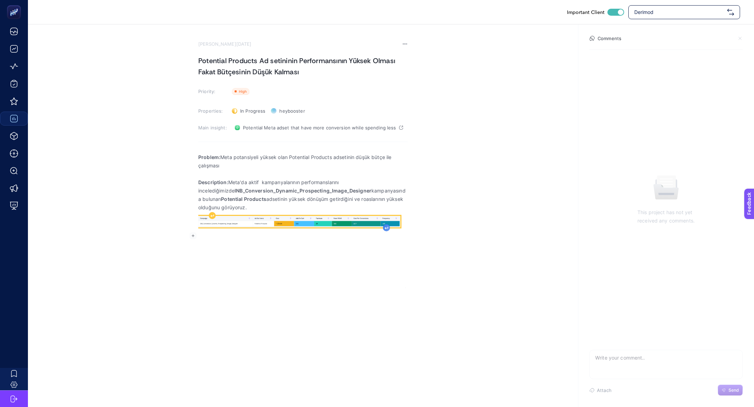
click at [388, 229] on icon "Rich Text Editor. Editing area: main" at bounding box center [386, 228] width 3 height 3
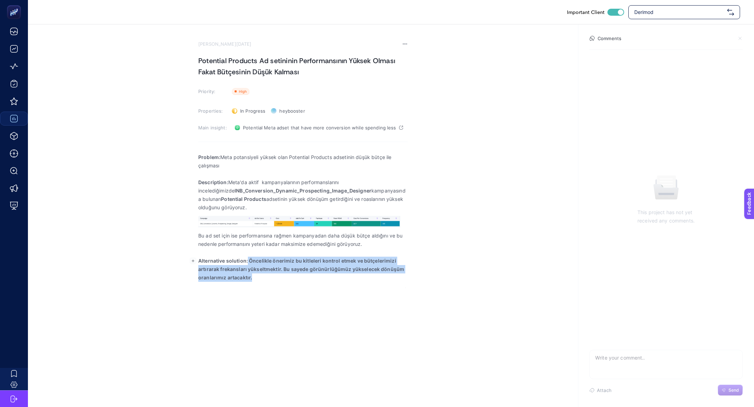
drag, startPoint x: 247, startPoint y: 261, endPoint x: 264, endPoint y: 286, distance: 30.1
click at [265, 287] on div "Problem: Meta potansiyeli yüksek olan Potential Products adsetinin düşük bütçe …" at bounding box center [302, 219] width 209 height 140
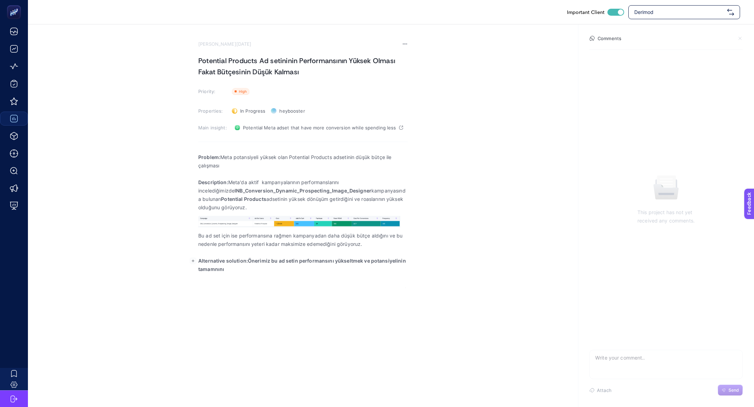
drag, startPoint x: 248, startPoint y: 261, endPoint x: 269, endPoint y: 285, distance: 32.4
click at [270, 286] on div "Problem: Meta potansiyeli yüksek olan Potential Products adsetinin düşük bütçe …" at bounding box center [302, 219] width 209 height 140
click at [247, 261] on p "Alternative solution: Önerimiz bu ad setin performansını yükseltmek ve potansiy…" at bounding box center [302, 265] width 209 height 17
click at [257, 278] on div "Problem: Meta potansiyeli yüksek olan Potential Products adsetinin düşük bütçe …" at bounding box center [302, 219] width 209 height 140
drag, startPoint x: 274, startPoint y: 262, endPoint x: 249, endPoint y: 263, distance: 24.4
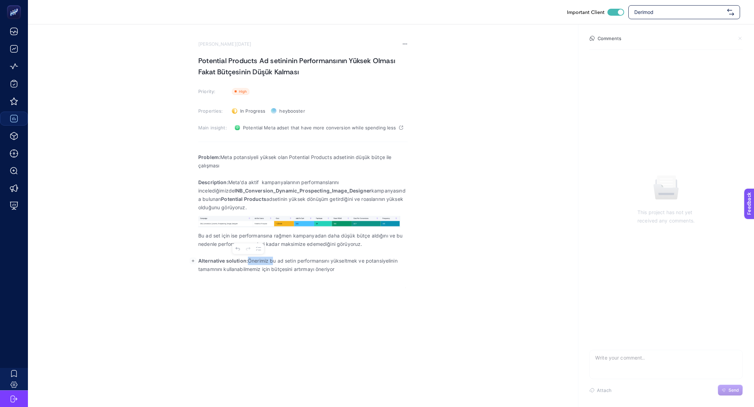
click at [249, 263] on p "Alternative solution: Önerimiz bu ad setin performansını yükseltmek ve potansiy…" at bounding box center [302, 265] width 209 height 17
click at [357, 267] on p "Alternative solution: Bu ad setin performansını yükseltmek ve potansiyelinin ta…" at bounding box center [302, 265] width 209 height 17
click at [236, 68] on h1 "Potential Products Ad setininin Performansının Yüksek Olması Fakat Bütçesinin D…" at bounding box center [302, 66] width 209 height 22
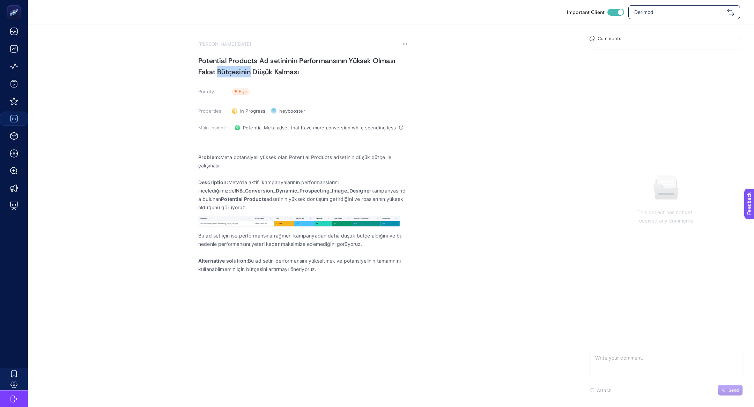
click at [236, 68] on h1 "Potential Products Ad setininin Performansının Yüksek Olması Fakat Bütçesinin D…" at bounding box center [302, 66] width 209 height 22
click at [217, 49] on section "August 21, 2025 Potential Products Ad setininin Performansının Yüksek Olması Fa…" at bounding box center [302, 164] width 209 height 247
click at [217, 60] on h1 "Potential Products Ad setininin Performansının Yüksek Olması Fakat Bütçesinin D…" at bounding box center [302, 66] width 209 height 22
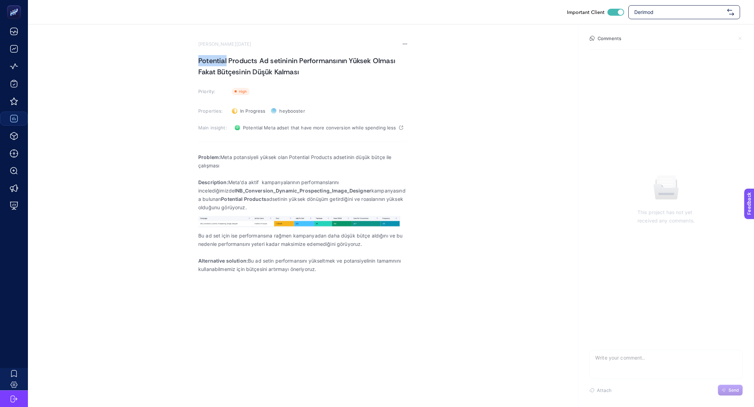
click at [217, 60] on h1 "Potential Products Ad setininin Performansının Yüksek Olması Fakat Bütçesinin D…" at bounding box center [302, 66] width 209 height 22
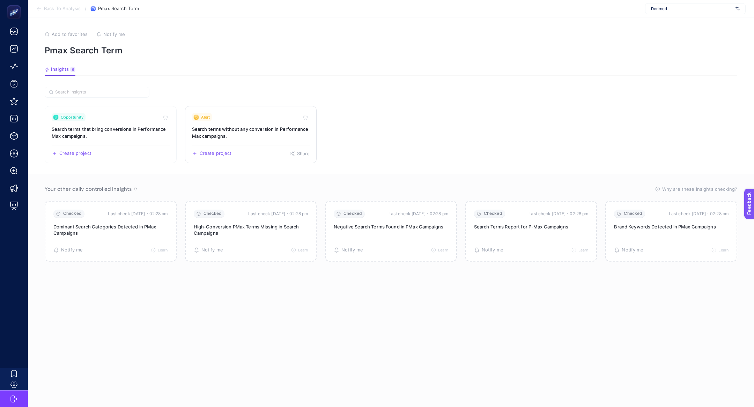
click at [243, 136] on h3 "Search terms without any conversion in Performance Max campaigns." at bounding box center [251, 133] width 118 height 14
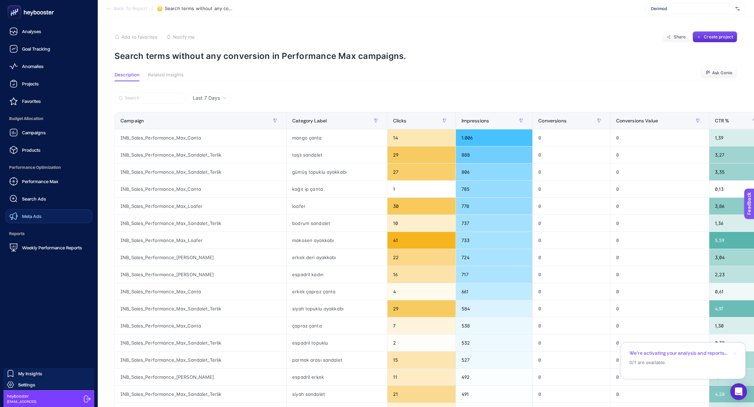
click at [35, 215] on span "Meta Ads" at bounding box center [32, 217] width 20 height 6
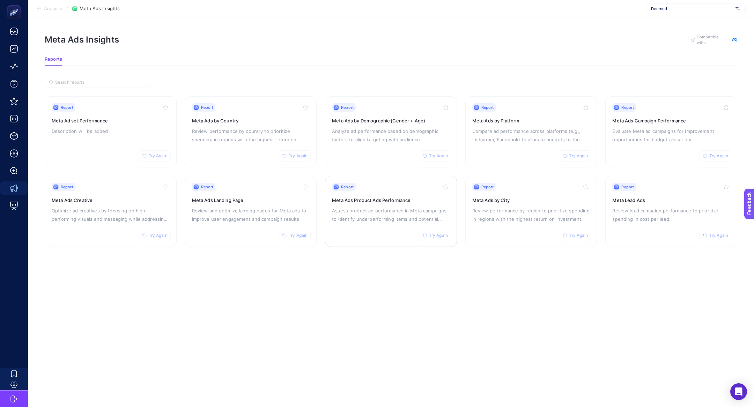
click at [355, 198] on h3 "Meta Ads Product Ads Performance" at bounding box center [391, 200] width 118 height 7
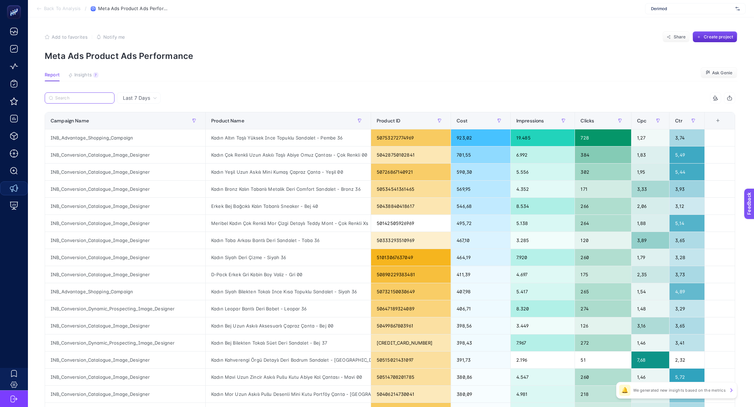
click at [95, 100] on input "Search" at bounding box center [82, 98] width 55 height 5
paste input "Kadın Çok Renkli Uzun Askılı Taşlı Abiye Omuz Çantası"
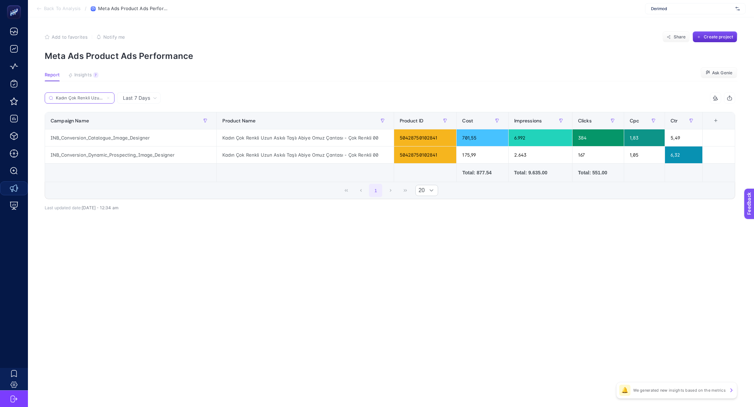
scroll to position [0, 62]
type input "Kadın Çok Renkli Uzun Askılı Taşlı Abiye Omuz Çantası"
click at [143, 96] on span "Last 7 Days" at bounding box center [136, 98] width 27 height 7
click at [219, 56] on p "Meta Ads Product Ads Performance" at bounding box center [391, 56] width 693 height 10
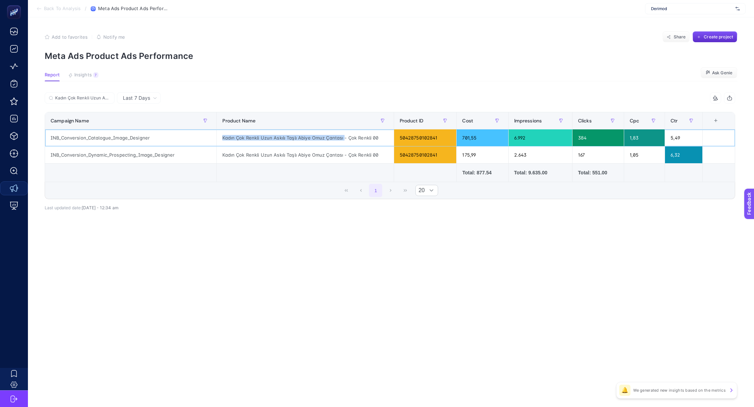
copy div "Kadın Çok Renkli Uzun Askılı Taşlı Abiye Omuz Çantası"
drag, startPoint x: 341, startPoint y: 139, endPoint x: 218, endPoint y: 135, distance: 123.3
click at [218, 135] on div "Kadın Çok Renkli Uzun Askılı Taşlı Abiye Omuz Çantası - Çok Renkli 00" at bounding box center [305, 137] width 177 height 17
click at [121, 141] on div "INB_Conversion_Catalogue_Image_Designer" at bounding box center [130, 137] width 171 height 17
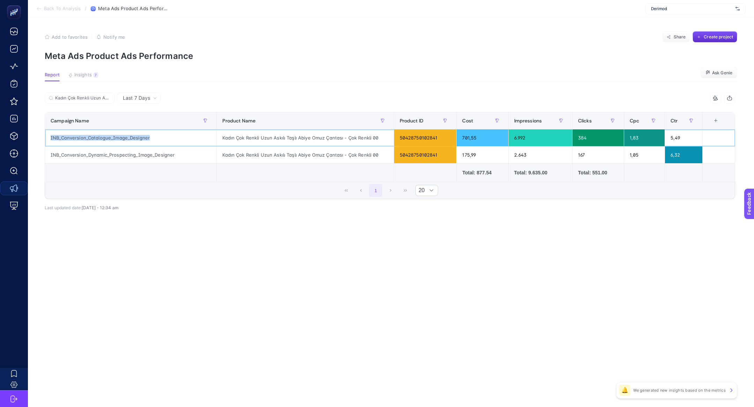
click at [121, 141] on div "INB_Conversion_Catalogue_Image_Designer" at bounding box center [130, 137] width 171 height 17
copy tr "INB_Conversion_Catalogue_Image_Designer"
click at [148, 274] on article "Add to favorites false Notify me Share Create project Meta Ads Product Ads Perf…" at bounding box center [391, 212] width 726 height 390
click at [147, 102] on div "Last 7 Days" at bounding box center [139, 97] width 44 height 11
click at [147, 102] on div "Last 7 Days Last 7 Days" at bounding box center [139, 97] width 44 height 11
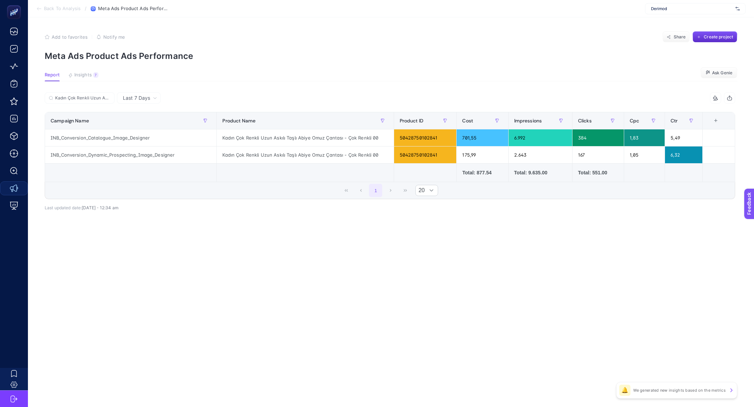
click at [214, 76] on section "Report Insights 7 We generated new insights based on the metrics Ask Genie" at bounding box center [391, 76] width 693 height 9
click at [94, 139] on div "INB_Conversion_Catalogue_Image_Designer" at bounding box center [130, 137] width 171 height 17
copy div "INB_Conversion_Catalogue_Image_Designer"
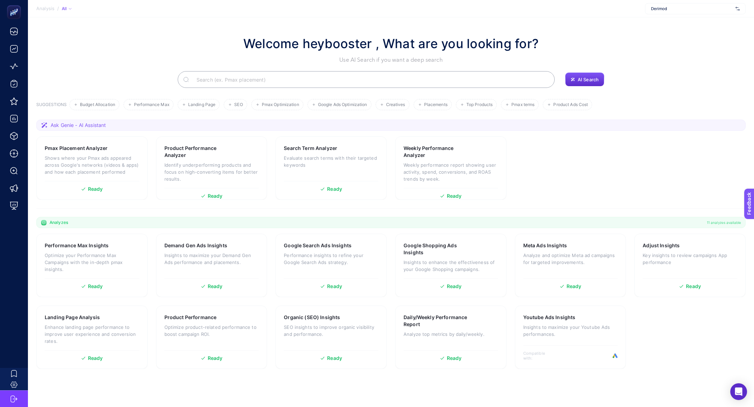
click at [664, 10] on span "Derimod" at bounding box center [692, 9] width 82 height 6
type input "kismet"
click at [679, 20] on span "[URL][DOMAIN_NAME]" at bounding box center [672, 23] width 43 height 6
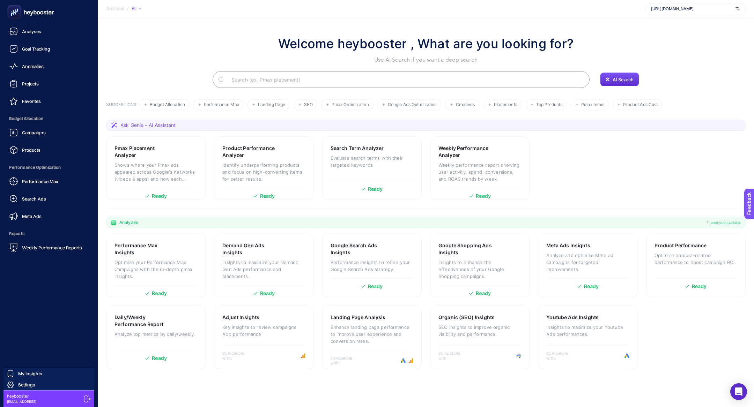
click at [25, 13] on icon at bounding box center [31, 12] width 50 height 14
click at [37, 193] on link "Search Ads" at bounding box center [49, 199] width 87 height 14
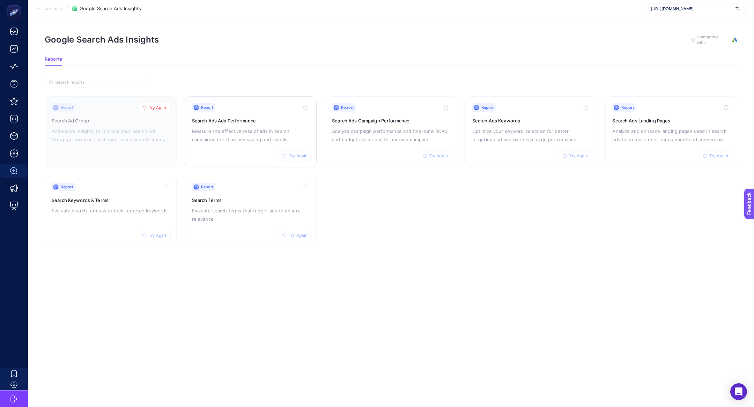
click at [206, 140] on p "Measure the effectiveness of ads in search campaigns to refine messaging and vi…" at bounding box center [251, 135] width 118 height 17
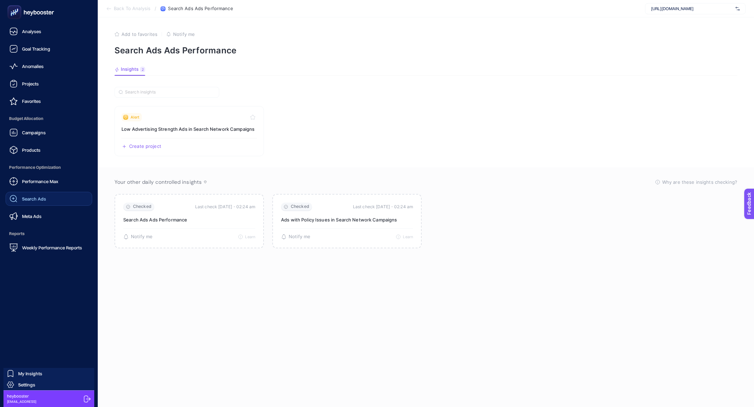
click at [47, 202] on link "Search Ads" at bounding box center [49, 199] width 87 height 14
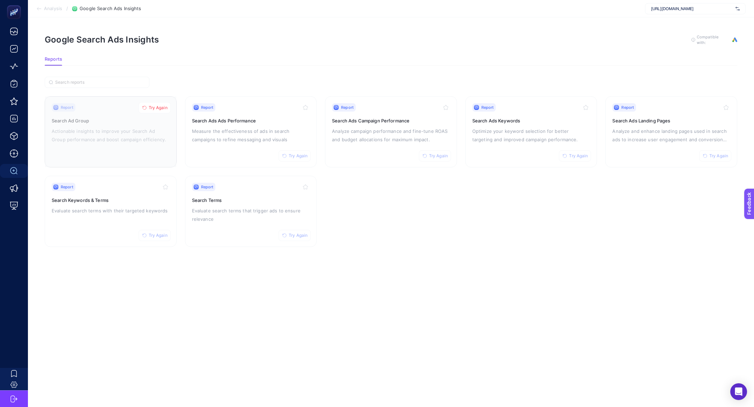
click at [152, 109] on span "Try Again" at bounding box center [158, 108] width 19 height 6
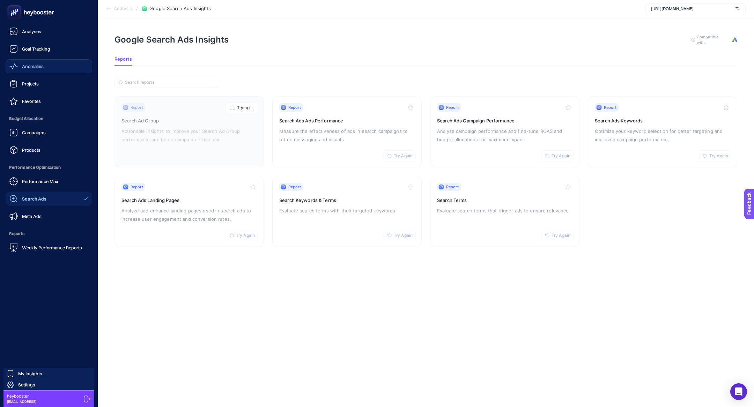
click at [36, 64] on span "Anomalies" at bounding box center [33, 67] width 22 height 6
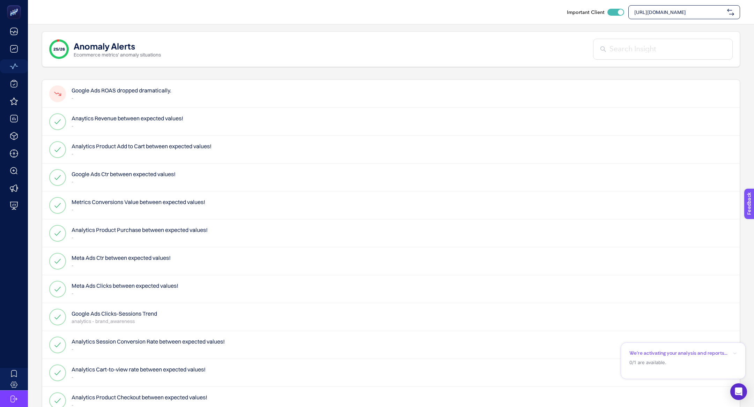
click at [101, 98] on p "-" at bounding box center [122, 98] width 100 height 7
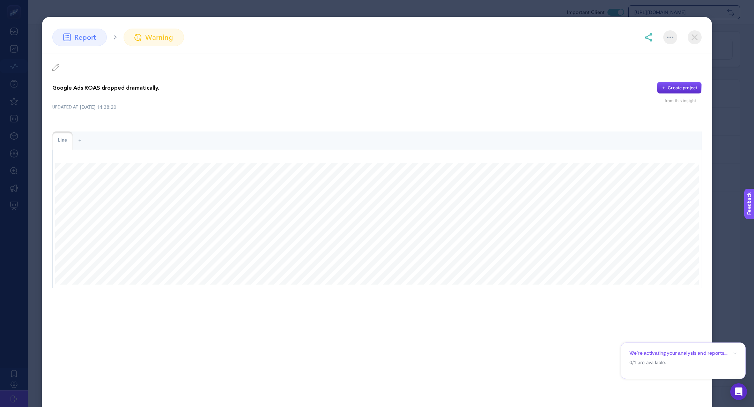
click at [689, 39] on img at bounding box center [695, 37] width 14 height 14
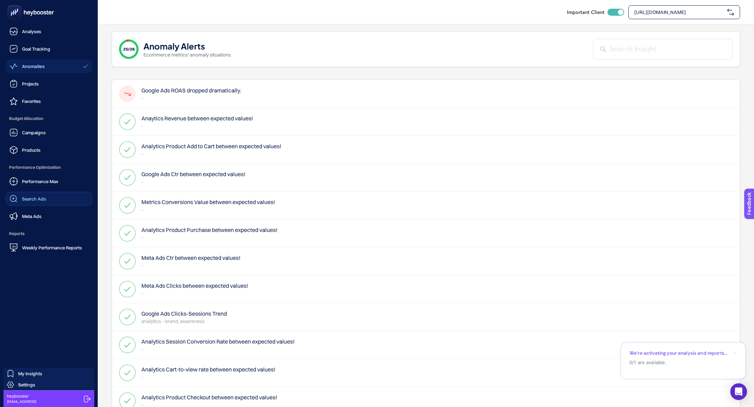
click at [27, 192] on link "Search Ads" at bounding box center [49, 199] width 87 height 14
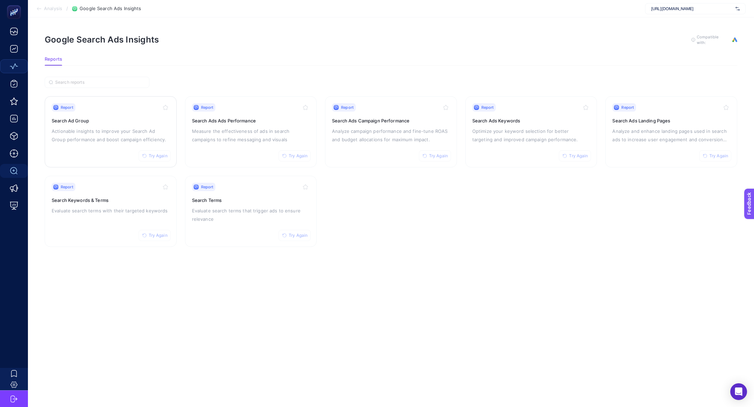
click at [128, 112] on div "Report Try Again Search Ad Group Actionable insights to improve your Search Ad …" at bounding box center [111, 131] width 118 height 57
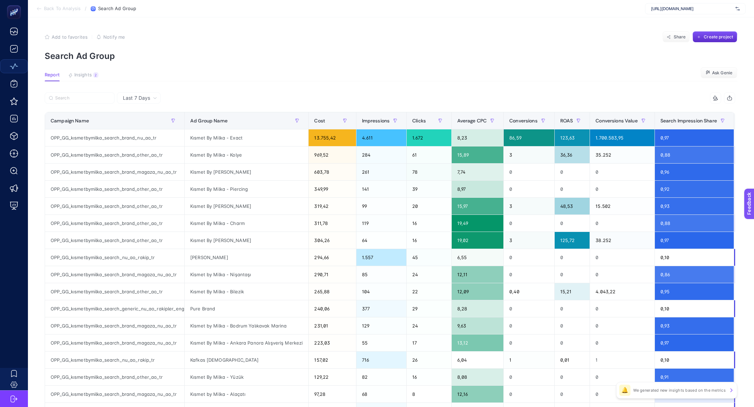
click at [78, 82] on article "Add to favorites false Notify me Share Create project Search Ad Group Report In…" at bounding box center [391, 290] width 726 height 546
click at [71, 78] on button "Insights 2 We generated new insights based on the metrics" at bounding box center [83, 76] width 30 height 9
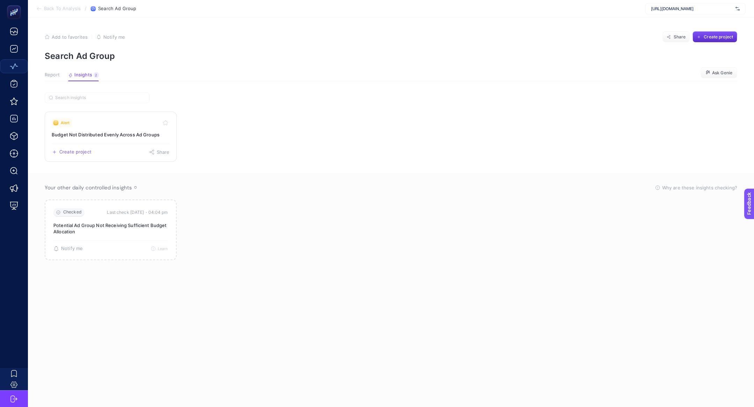
click at [107, 129] on link "Alert Budget Not Distributed Evenly Across Ad Groups Create project Share" at bounding box center [111, 137] width 132 height 50
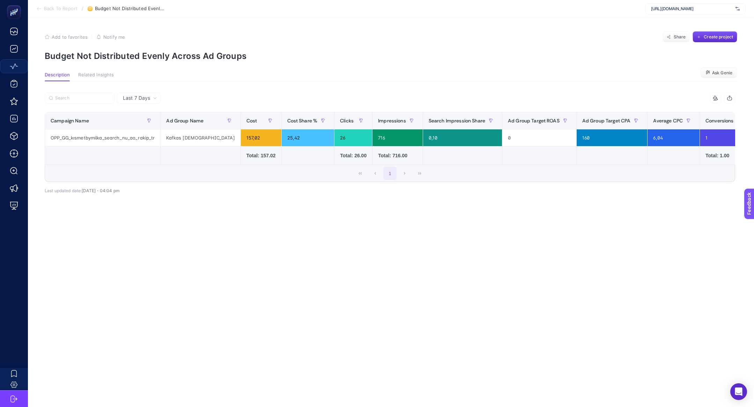
click at [54, 9] on span "Back To Report" at bounding box center [61, 9] width 34 height 6
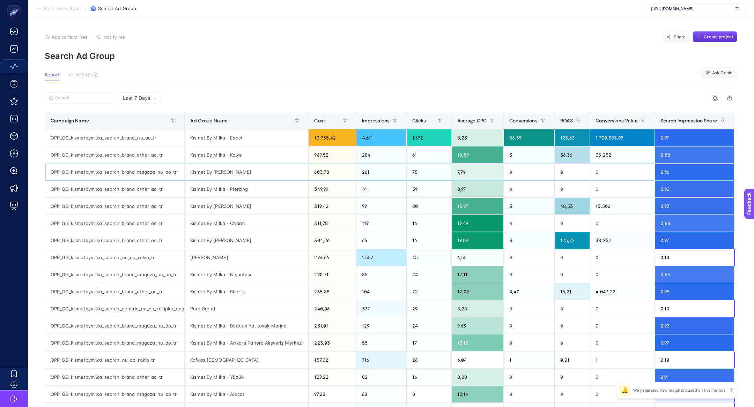
click at [113, 172] on div "OPP_GG_kısmetbymilka_search_brand_magaza_nu_ao_tr" at bounding box center [114, 172] width 139 height 17
click at [93, 151] on div "OPP_GG_kısmetbymilka_search_brand_other_ao_tr" at bounding box center [114, 155] width 139 height 17
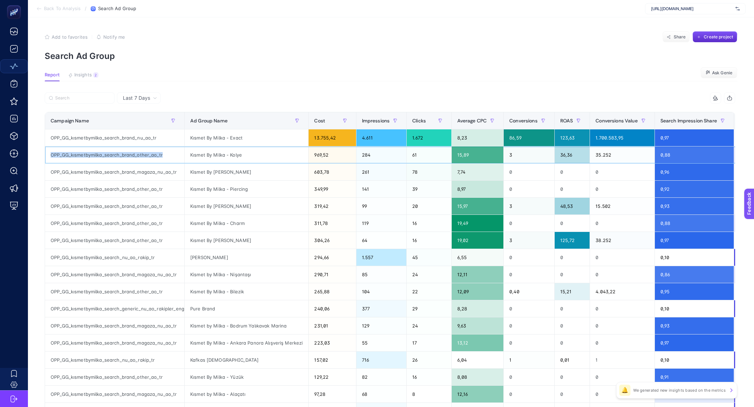
click at [93, 151] on div "OPP_GG_kısmetbymilka_search_brand_other_ao_tr" at bounding box center [114, 155] width 139 height 17
copy div "OPP_GG_kısmetbymilka_search_brand_other_ao_tr"
click at [88, 100] on input "Search" at bounding box center [82, 98] width 55 height 5
paste input "OPP_GG_kısmetbymilka_search_brand_other_ao_tr"
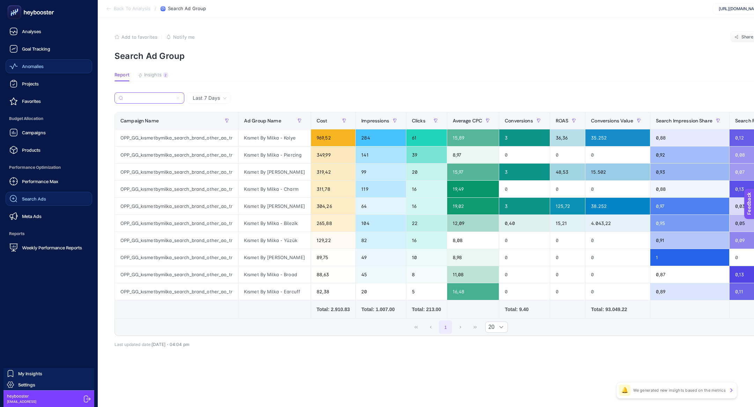
type input "OPP_GG_kısmetbymilka_search_brand_other_ao_tr"
click at [34, 199] on span "Search Ads" at bounding box center [34, 199] width 24 height 6
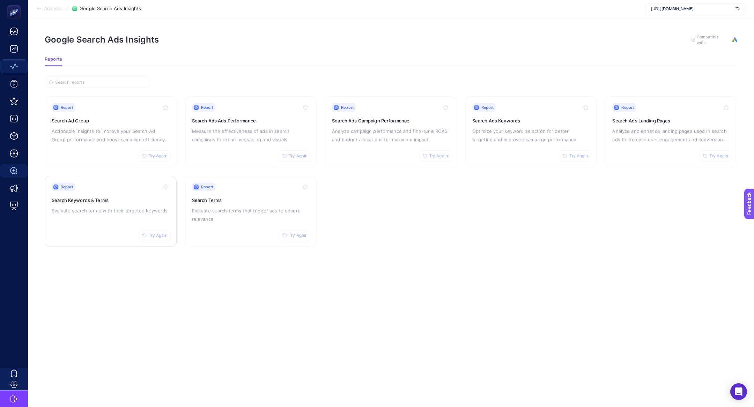
click at [95, 190] on div "Report Try Again Search Keywords & Terms Evaluate search terms with their targe…" at bounding box center [111, 211] width 118 height 57
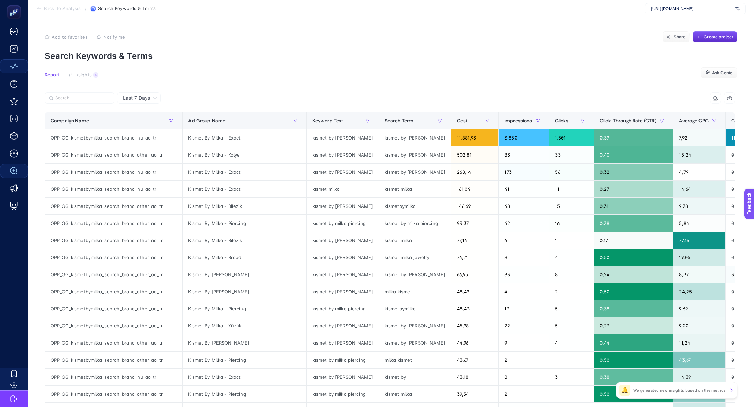
click at [105, 80] on section "Report Insights 4 We generated new insights based on the metrics Ask [PERSON_NA…" at bounding box center [391, 76] width 693 height 9
click at [93, 79] on button "Insights 4 We generated new insights based on the metrics" at bounding box center [83, 76] width 30 height 9
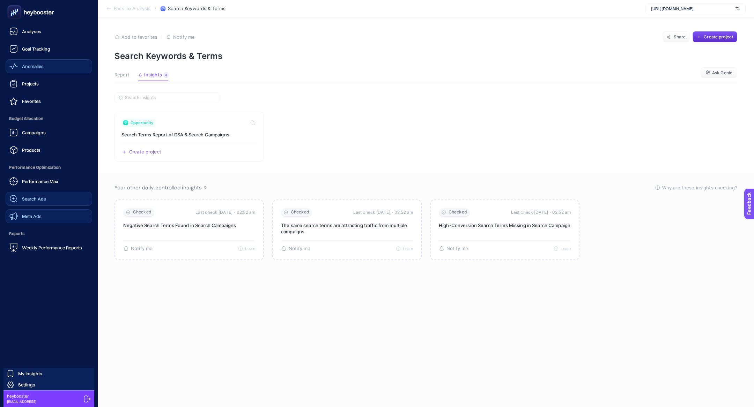
click at [34, 214] on span "Meta Ads" at bounding box center [32, 217] width 20 height 6
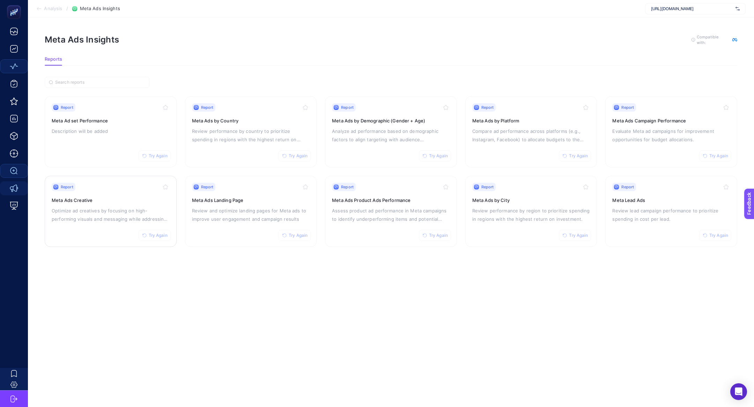
click at [107, 213] on p "Optimize ad creatives by focusing on high-performing visuals and messaging whil…" at bounding box center [111, 215] width 118 height 17
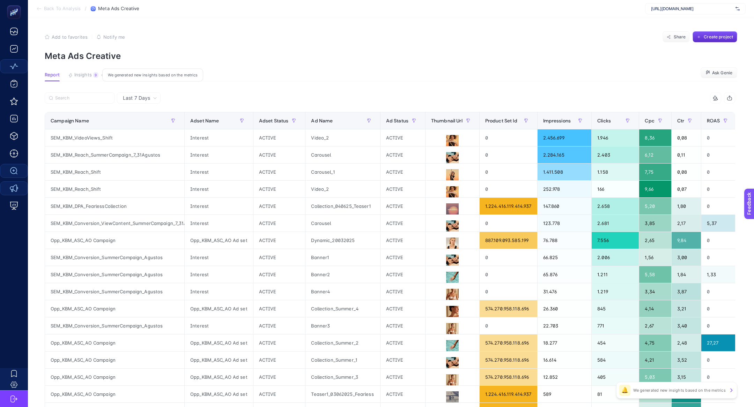
click at [96, 73] on div "9" at bounding box center [95, 75] width 5 height 6
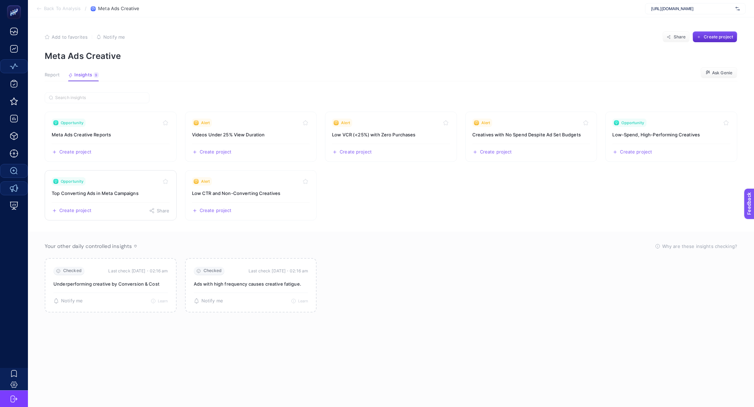
click at [114, 196] on h3 "Top Converting Ads in Meta Campaigns" at bounding box center [111, 193] width 118 height 7
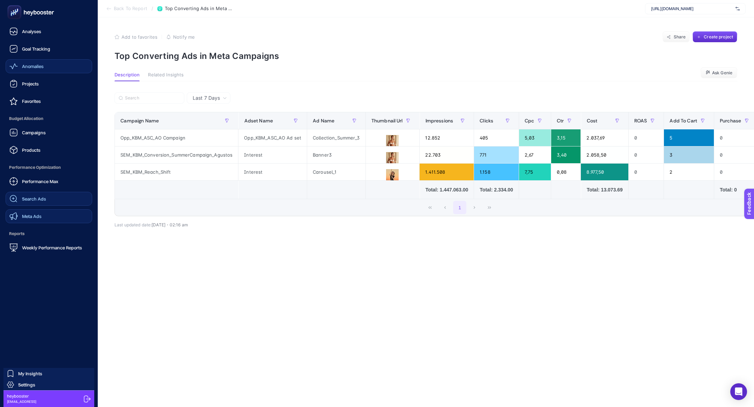
click at [45, 216] on link "Meta Ads" at bounding box center [49, 216] width 87 height 14
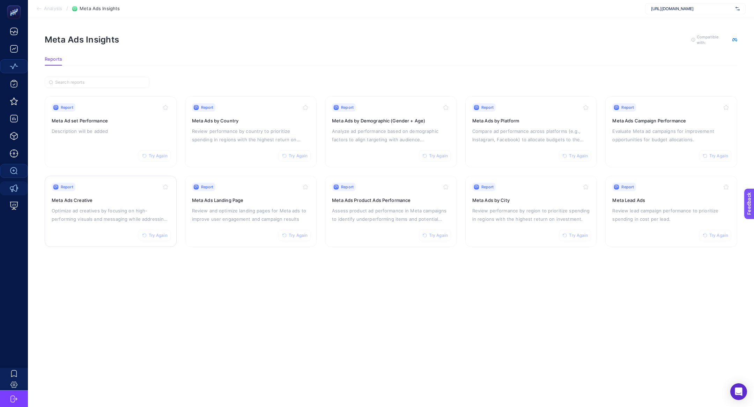
click at [81, 224] on div "Report Try Again Meta Ads Creative Optimize ad creatives by focusing on high-pe…" at bounding box center [111, 211] width 118 height 57
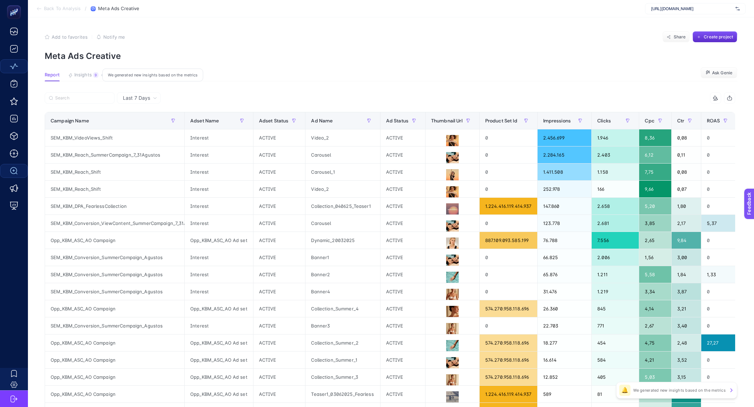
click at [89, 72] on span "Insights" at bounding box center [82, 75] width 17 height 6
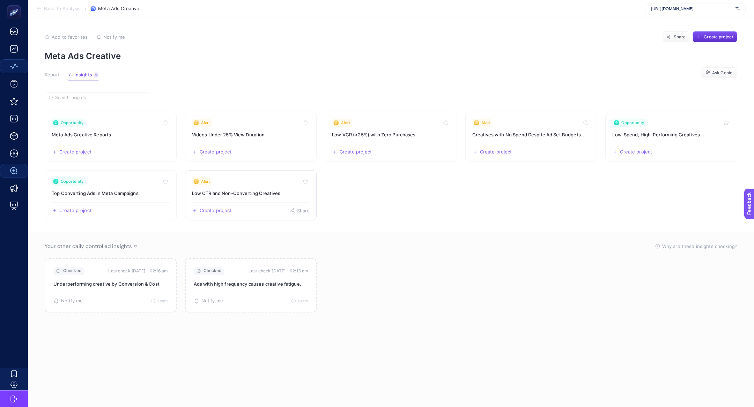
click at [265, 187] on link "Alert Low CTR and Non-Converting Creatives Create project Share" at bounding box center [251, 195] width 132 height 50
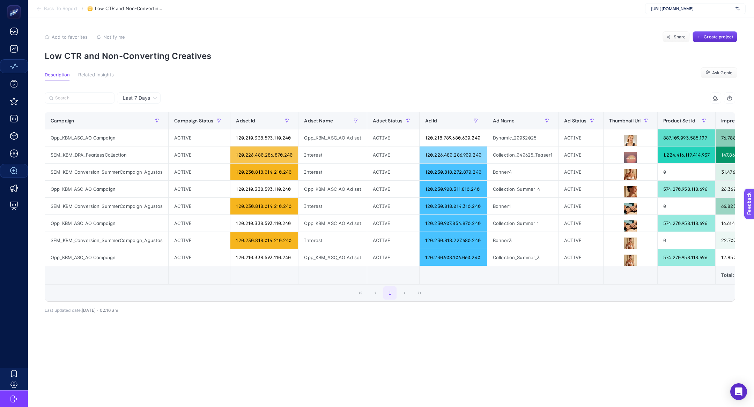
click at [165, 48] on section "Add to favorites false Notify me Share Create project Low CTR and Non-Convertin…" at bounding box center [391, 46] width 693 height 30
copy article "Low CTR and Non-Converting Creatives"
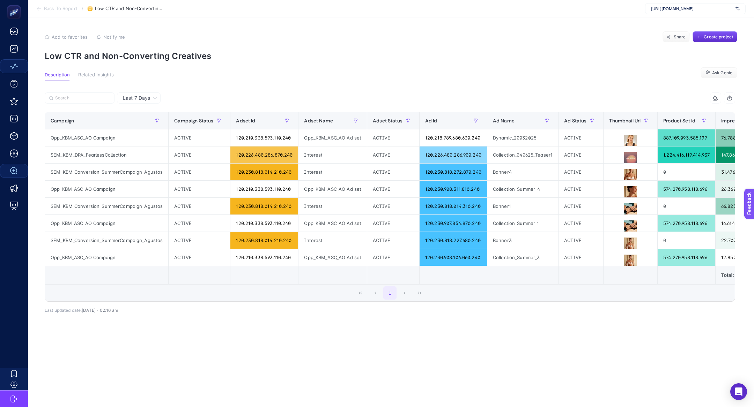
click at [708, 7] on span "[URL][DOMAIN_NAME]" at bounding box center [692, 9] width 82 height 6
type input "sporth"
click at [675, 22] on span "[URL][DOMAIN_NAME]" at bounding box center [672, 23] width 43 height 6
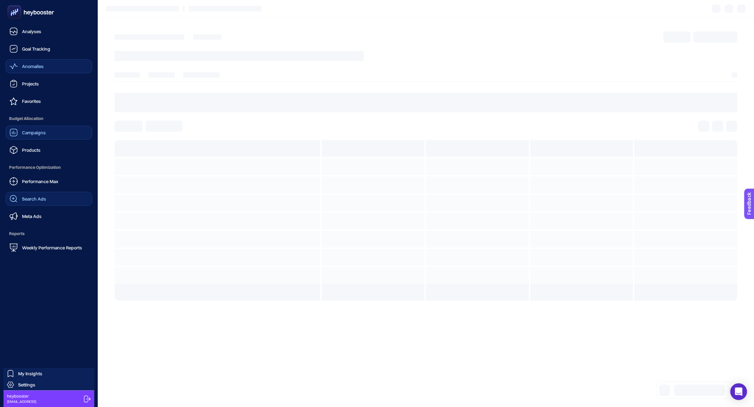
click at [29, 136] on div "Campaigns" at bounding box center [27, 132] width 36 height 8
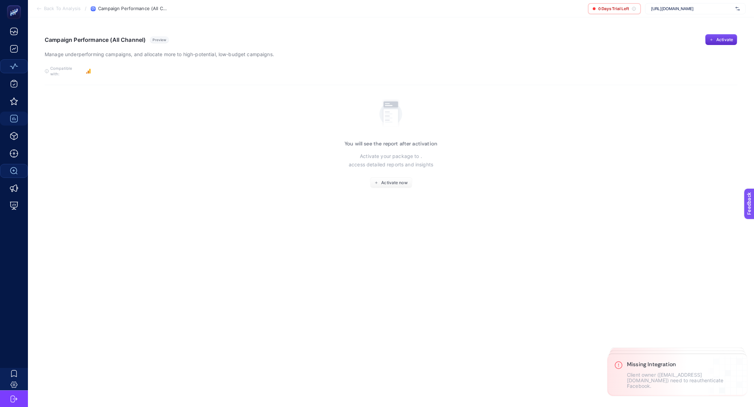
click at [671, 7] on span "[URL][DOMAIN_NAME]" at bounding box center [692, 9] width 82 height 6
type input "sporthin"
click at [694, 35] on span "[URL][DOMAIN_NAME]" at bounding box center [672, 34] width 43 height 6
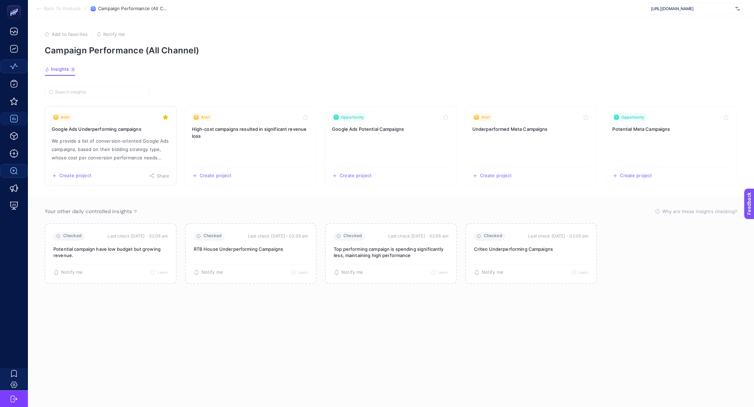
click at [91, 147] on p "We provide a list of conversion-oriented Google Ads campaigns, based on their b…" at bounding box center [111, 149] width 118 height 25
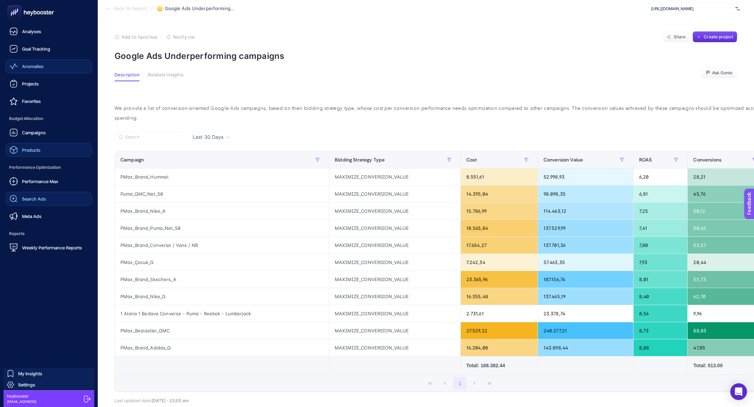
click at [45, 148] on link "Products" at bounding box center [49, 150] width 87 height 14
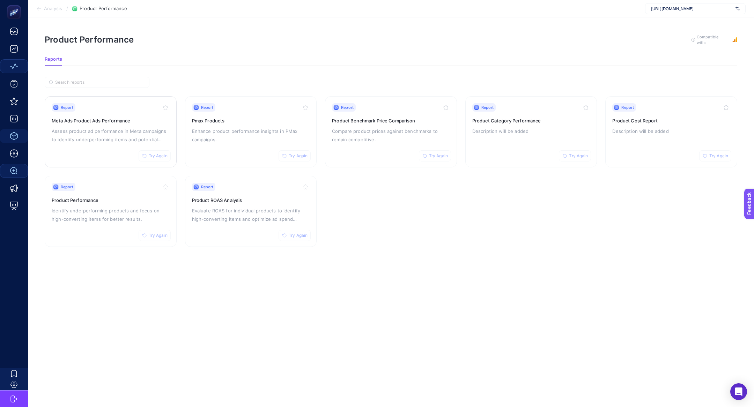
click at [95, 118] on h3 "Meta Ads Product Ads Performance" at bounding box center [111, 120] width 118 height 7
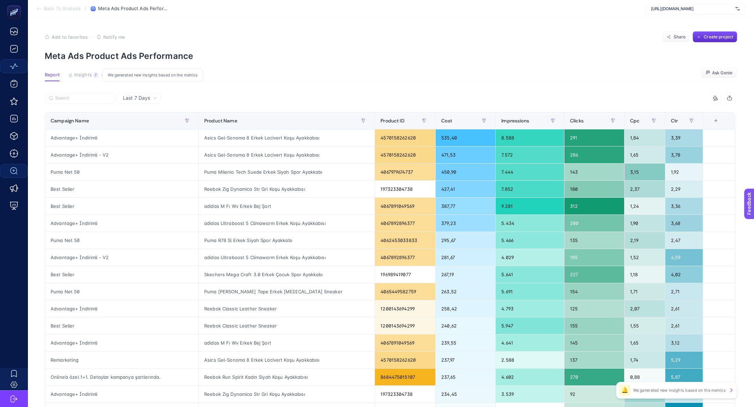
click at [89, 73] on span "Insights" at bounding box center [82, 75] width 17 height 6
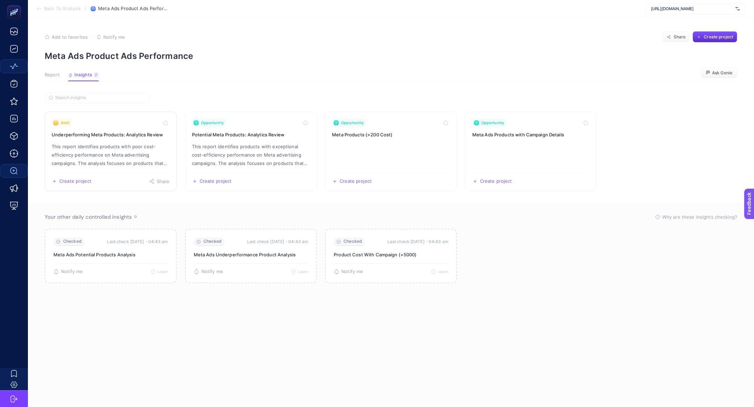
click at [90, 149] on p "This report identifies products with poor cost-efficiency performance on Meta a…" at bounding box center [111, 154] width 118 height 25
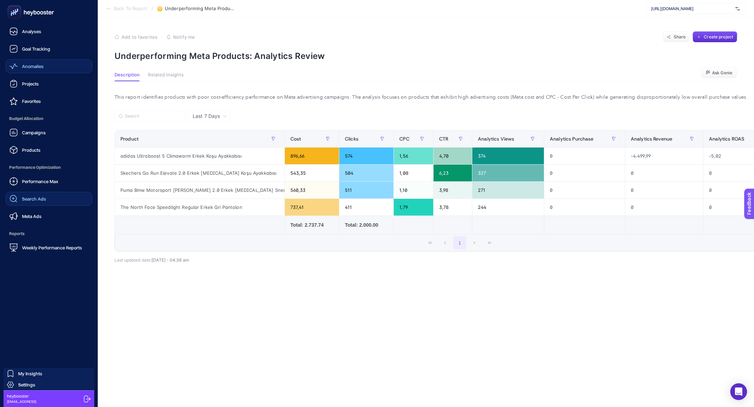
click at [51, 198] on link "Search Ads" at bounding box center [49, 199] width 87 height 14
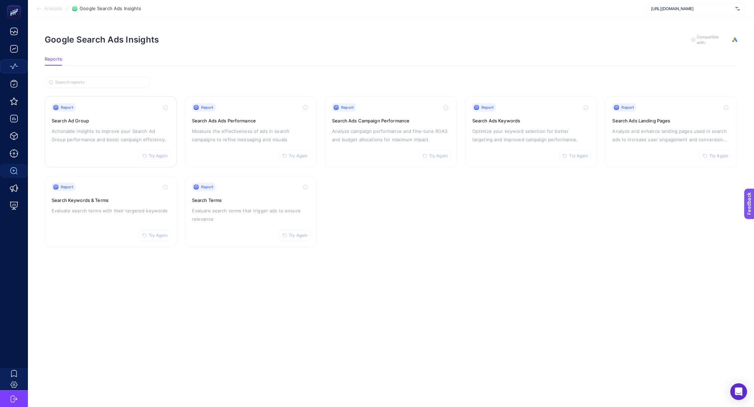
click at [114, 145] on div "Report Try Again Search Ad Group Actionable insights to improve your Search Ad …" at bounding box center [111, 131] width 118 height 57
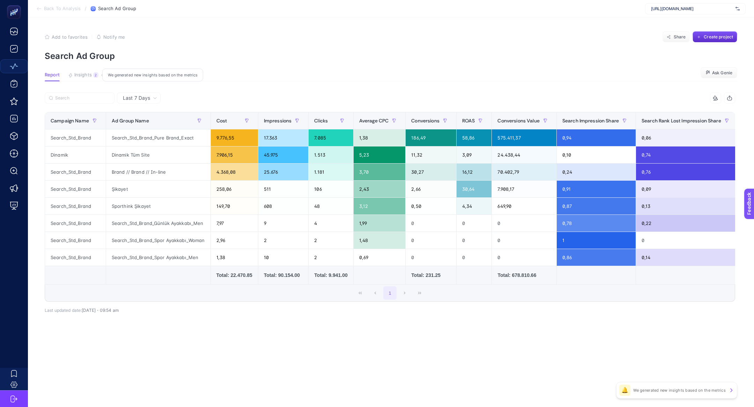
click at [75, 80] on button "Insights 2 We generated new insights based on the metrics" at bounding box center [83, 76] width 30 height 9
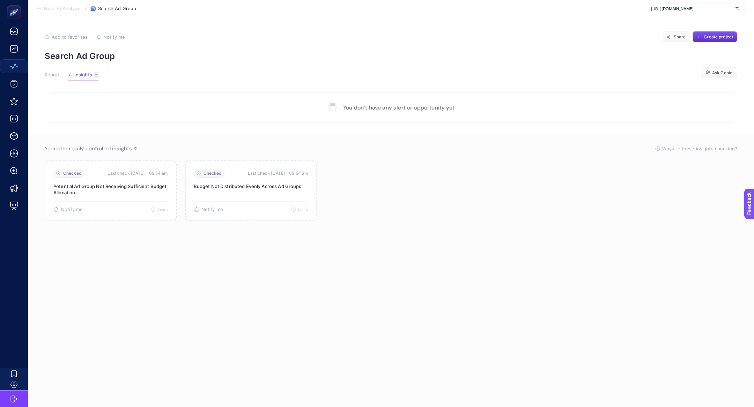
click at [53, 77] on span "Report" at bounding box center [52, 75] width 15 height 6
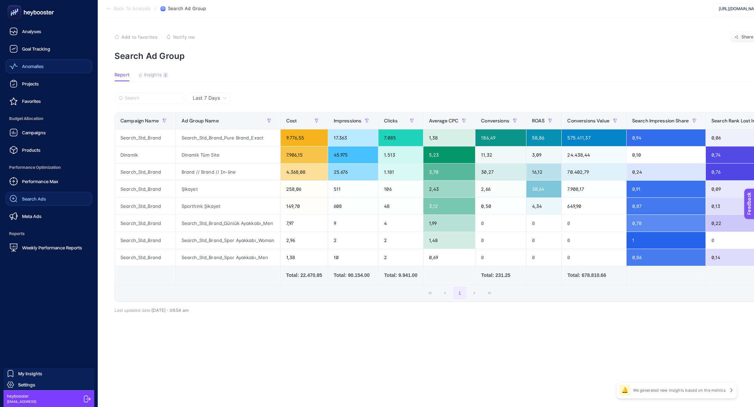
click at [46, 202] on link "Search Ads" at bounding box center [49, 199] width 87 height 14
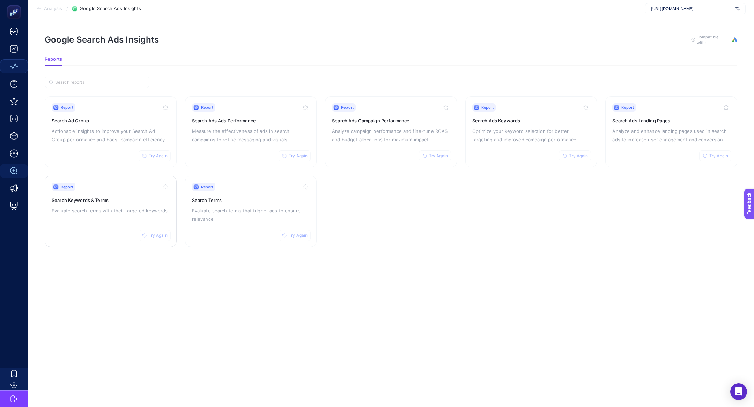
click at [99, 222] on div "Report Try Again Search Keywords & Terms Evaluate search terms with their targe…" at bounding box center [111, 211] width 118 height 57
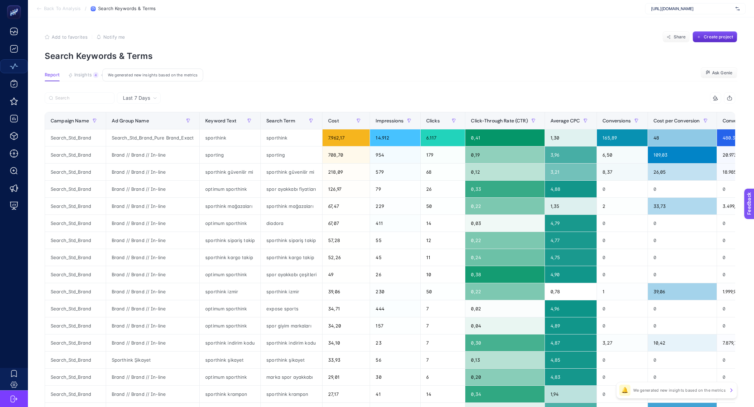
click at [88, 80] on button "Insights 4 We generated new insights based on the metrics" at bounding box center [83, 76] width 30 height 9
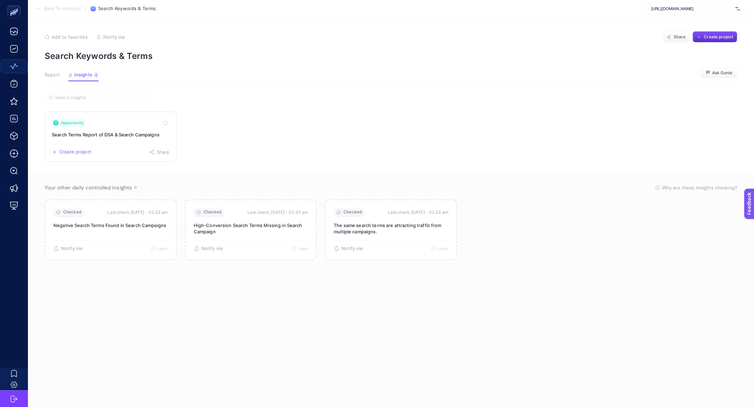
click at [109, 123] on div "Opportunity" at bounding box center [111, 123] width 118 height 8
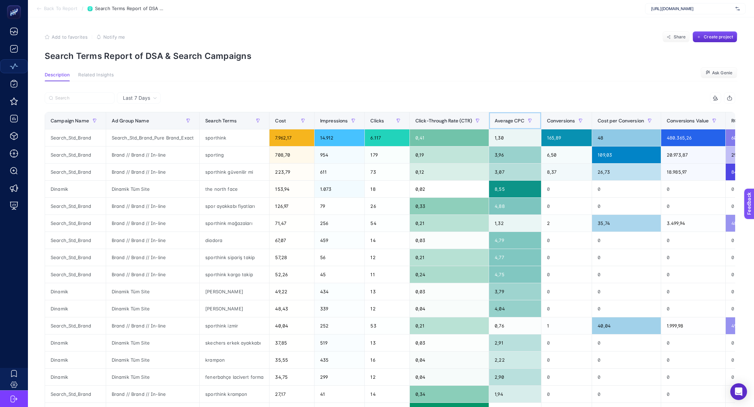
click at [512, 123] on span "Average CPC" at bounding box center [510, 121] width 30 height 6
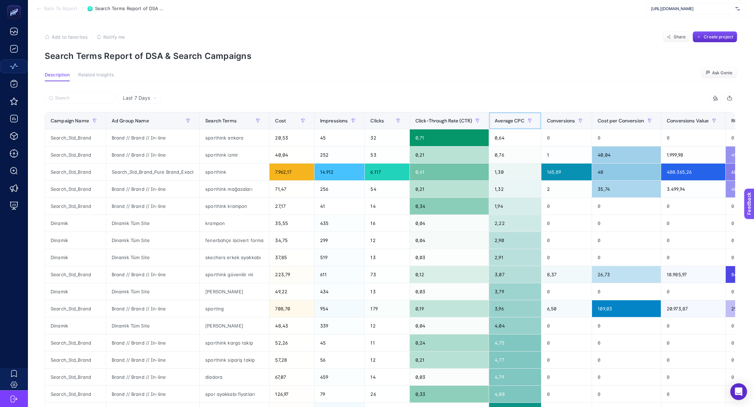
click at [512, 123] on span "Average CPC" at bounding box center [510, 121] width 30 height 6
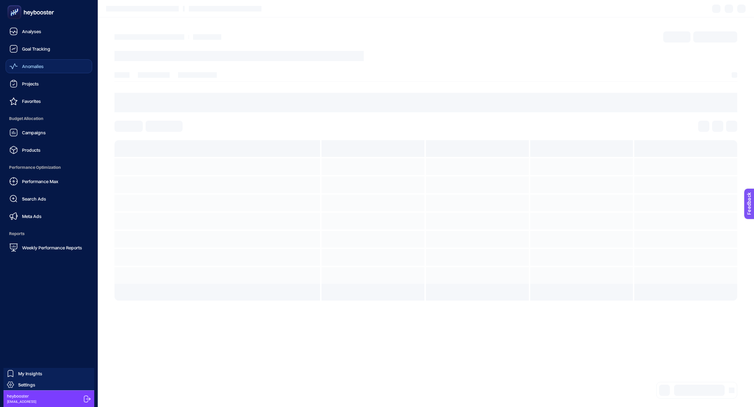
click at [42, 197] on span "Search Ads" at bounding box center [34, 199] width 24 height 6
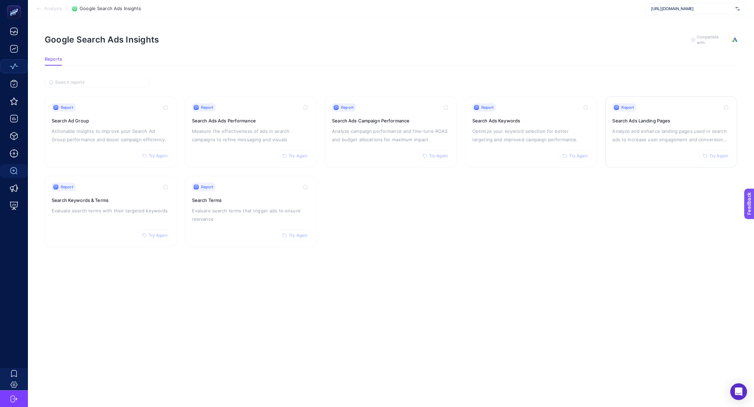
click at [665, 132] on p "Analyze and enhance landing pages used in search ads to increase user engagemen…" at bounding box center [671, 135] width 118 height 17
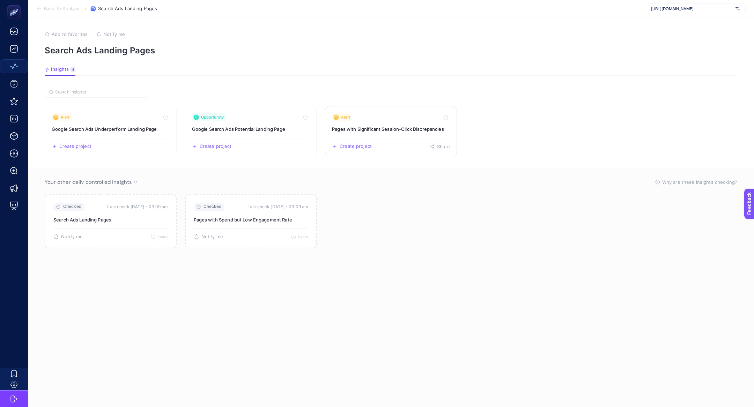
click at [392, 118] on div "Alert" at bounding box center [391, 117] width 118 height 8
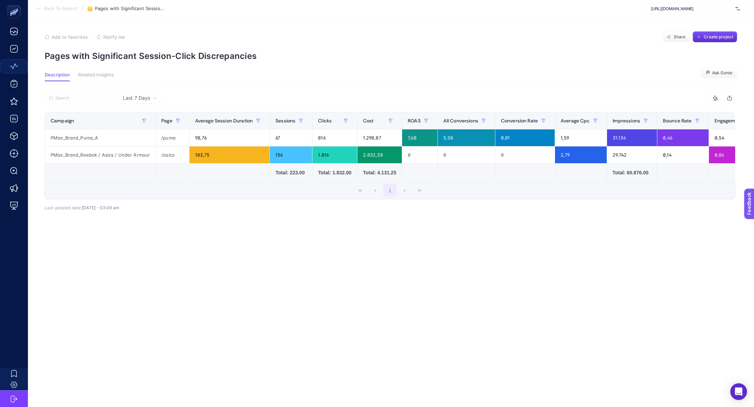
click at [147, 65] on article "Add to favorites false Notify me Share Create project Pages with Significant Se…" at bounding box center [391, 212] width 726 height 390
click at [140, 51] on p "Pages with Significant Session-Click Discrepancies" at bounding box center [391, 56] width 693 height 10
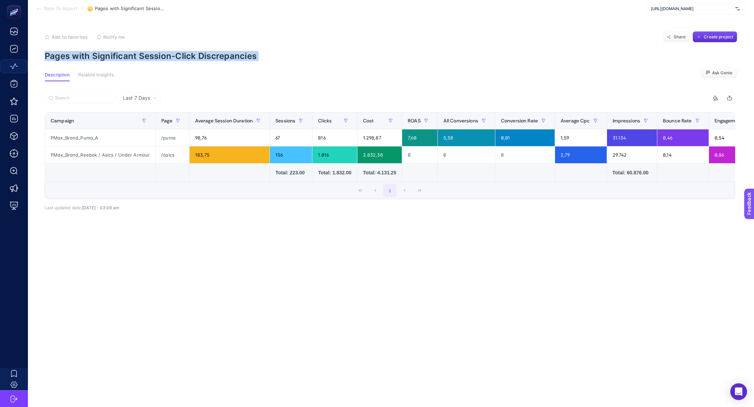
copy article "Pages with Significant Session-Click Discrepancies"
click at [169, 55] on p "Pages with Significant Session-Click Discrepancies" at bounding box center [391, 56] width 693 height 10
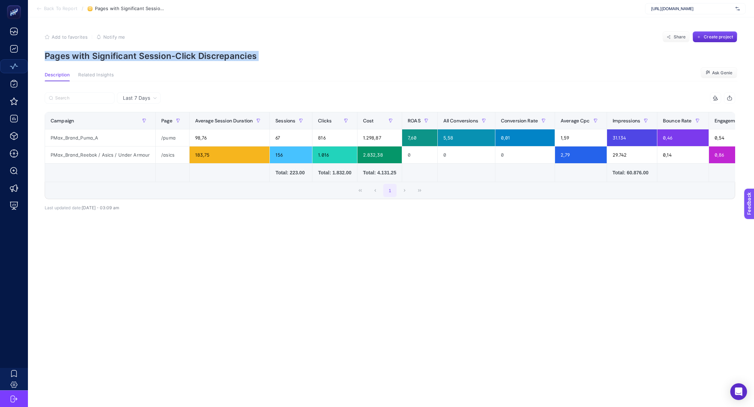
copy article "Pages with Significant Session-Click Discrepancies"
click at [667, 13] on div "[URL][DOMAIN_NAME]" at bounding box center [695, 8] width 101 height 11
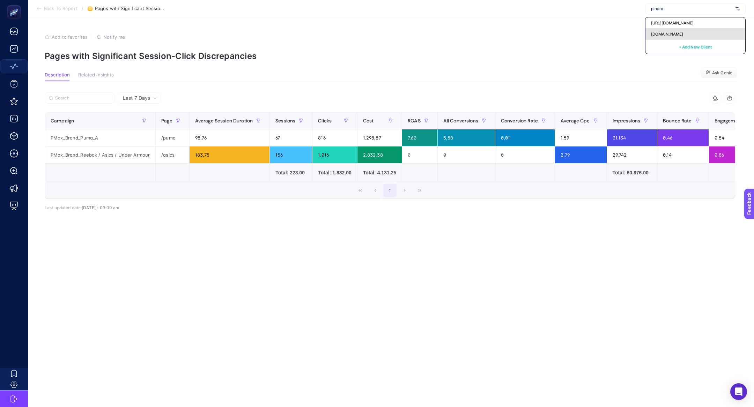
type input "pinaro"
click at [680, 34] on span "[DOMAIN_NAME]" at bounding box center [667, 34] width 32 height 6
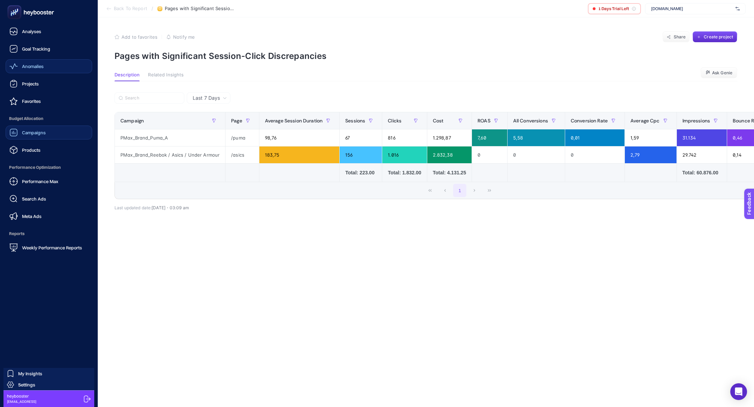
click at [27, 131] on span "Campaigns" at bounding box center [34, 133] width 24 height 6
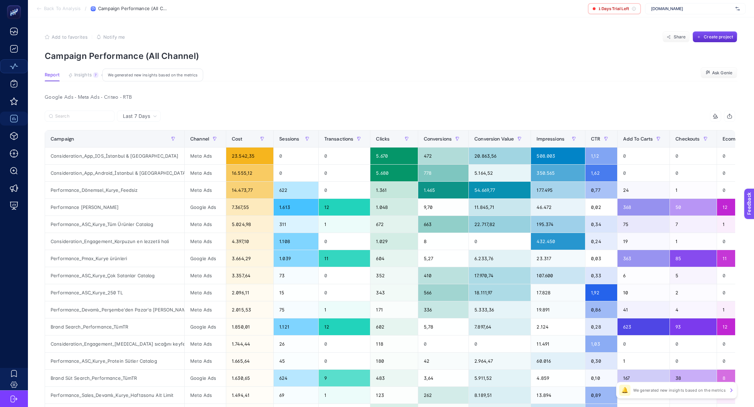
click at [81, 78] on button "Insights 7 We generated new insights based on the metrics" at bounding box center [83, 76] width 30 height 9
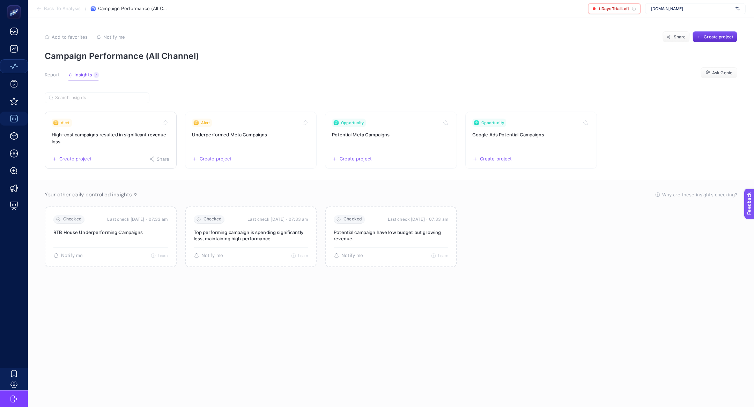
click at [109, 135] on h3 "High-cost campaigns resulted in significant revenue loss" at bounding box center [111, 138] width 118 height 14
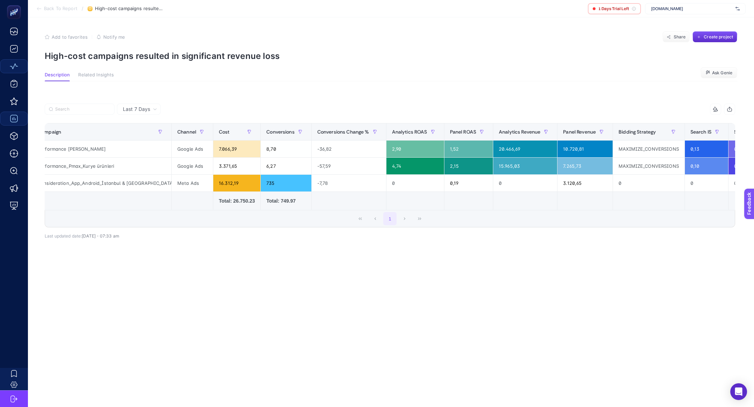
scroll to position [0, 14]
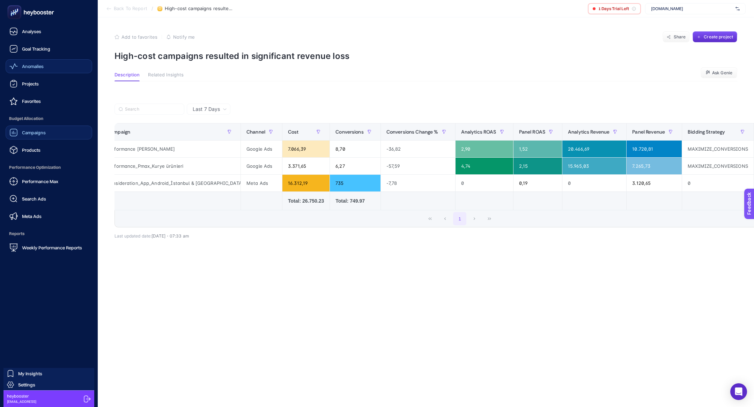
click at [31, 201] on span "Search Ads" at bounding box center [34, 199] width 24 height 6
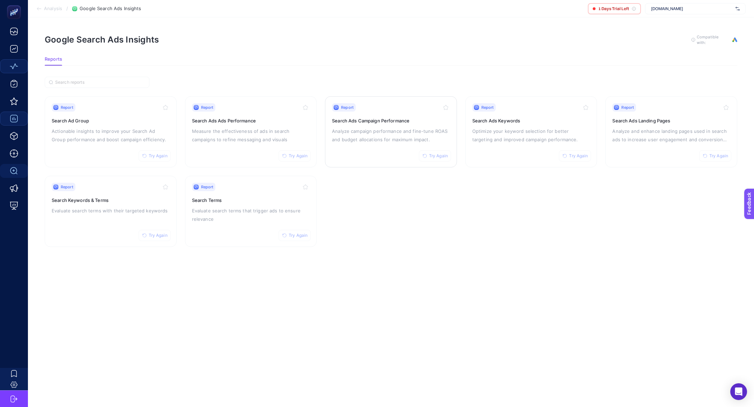
click at [379, 142] on p "Analyze campaign performance and fine-tune ROAS and budget allocations for maxi…" at bounding box center [391, 135] width 118 height 17
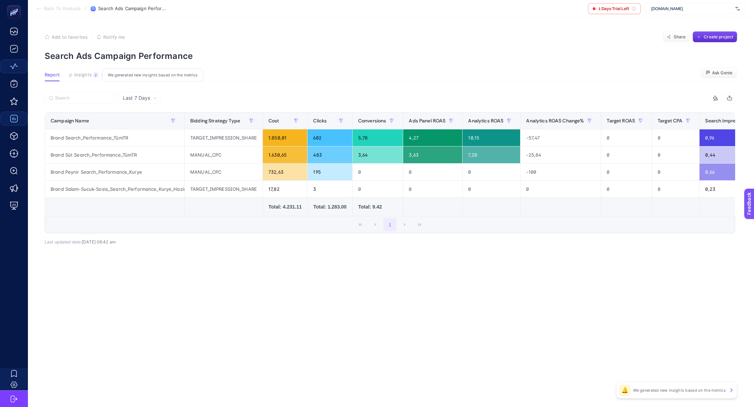
click at [76, 72] on span "Insights" at bounding box center [82, 75] width 17 height 6
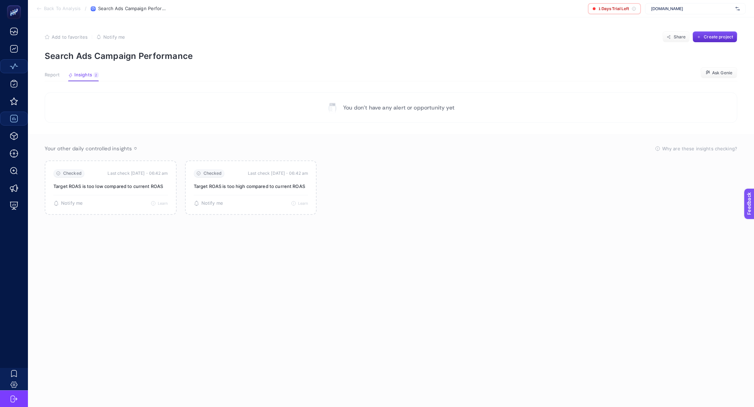
click at [59, 68] on article "Add to favorites false Notify me Share Create project Search Ads Campaign Perfo…" at bounding box center [391, 212] width 726 height 390
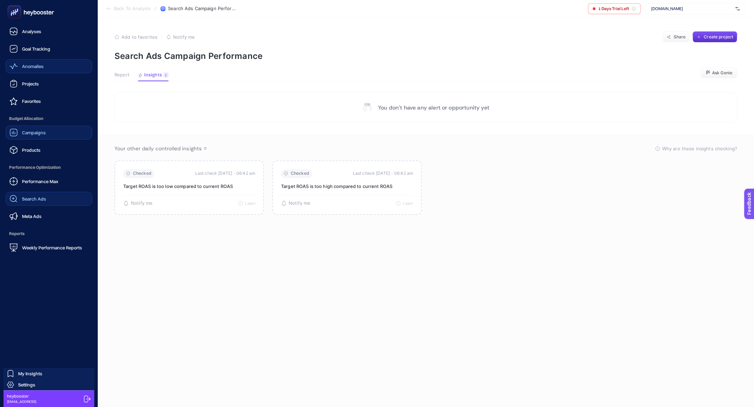
click at [39, 192] on link "Search Ads" at bounding box center [49, 199] width 87 height 14
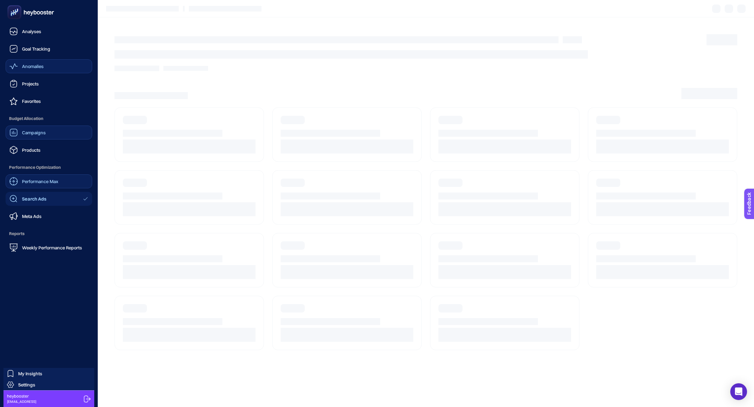
click at [32, 182] on span "Performance Max" at bounding box center [40, 182] width 36 height 6
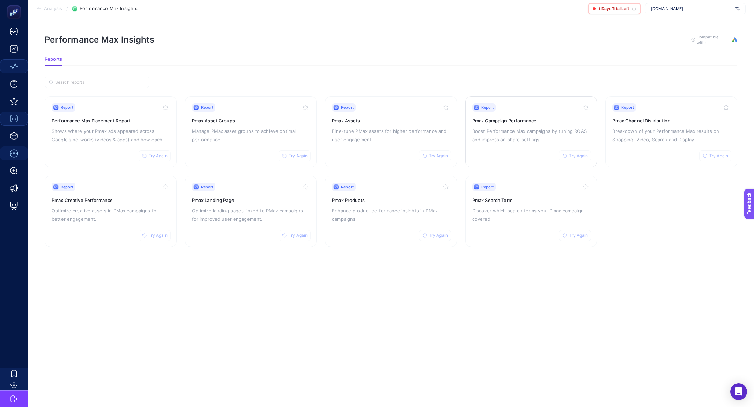
click at [534, 133] on p "Boost Performance Max campaigns by tuning ROAS and impression share settings." at bounding box center [531, 135] width 118 height 17
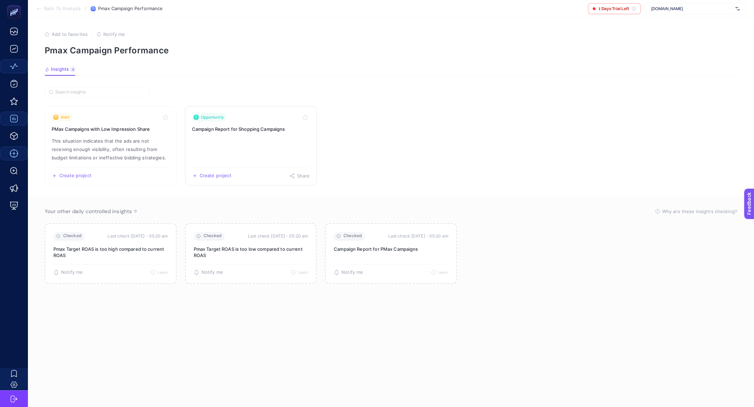
click at [227, 142] on link "Opportunity Campaign Report for Shopping Campaigns Create project Share" at bounding box center [251, 146] width 132 height 80
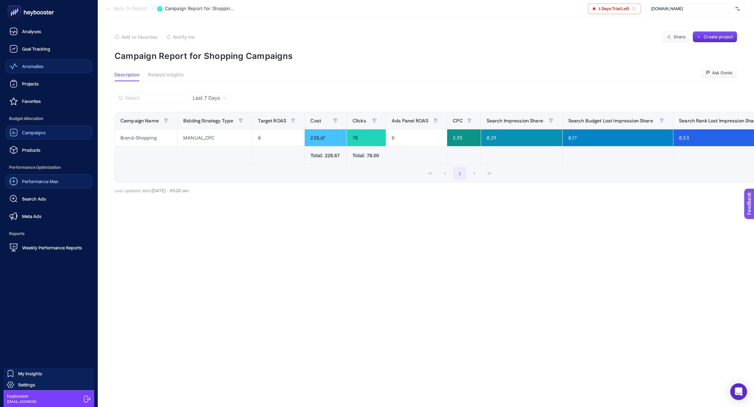
click at [45, 207] on div "Performance Max Search Ads Meta Ads" at bounding box center [49, 199] width 87 height 49
click at [35, 199] on span "Search Ads" at bounding box center [34, 199] width 24 height 6
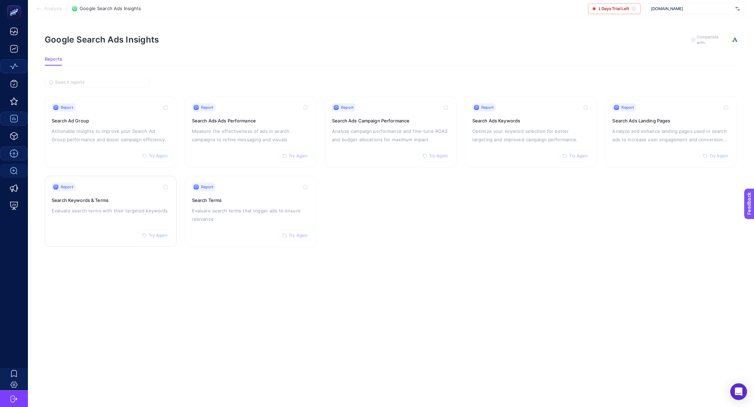
click at [105, 212] on p "Evaluate search terms with their targeted keywords" at bounding box center [111, 211] width 118 height 8
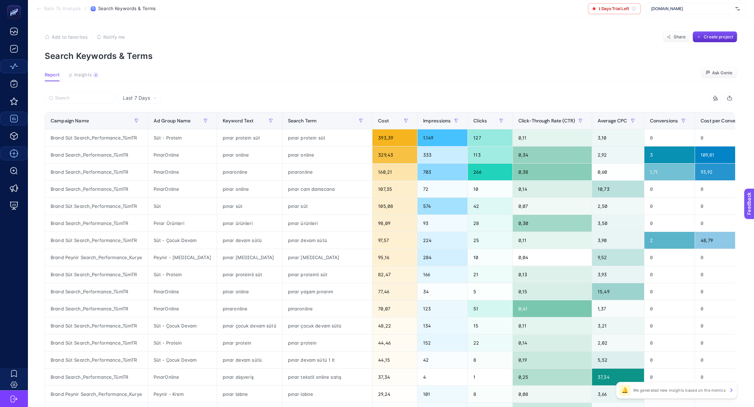
click at [86, 81] on article "Add to favorites false Notify me Share Create project Search Keywords & Terms R…" at bounding box center [391, 290] width 726 height 546
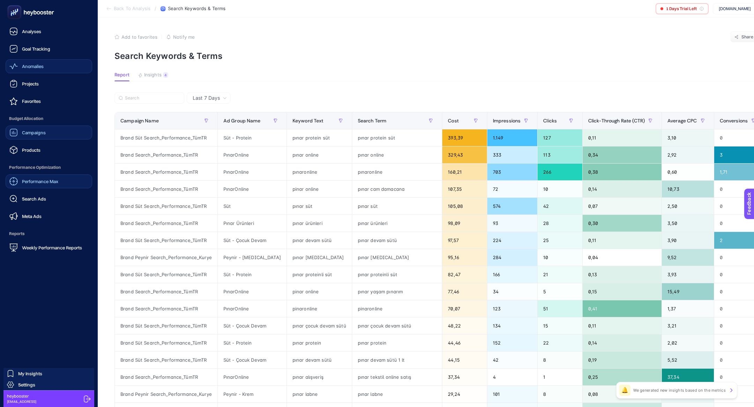
click at [36, 130] on span "Campaigns" at bounding box center [34, 133] width 24 height 6
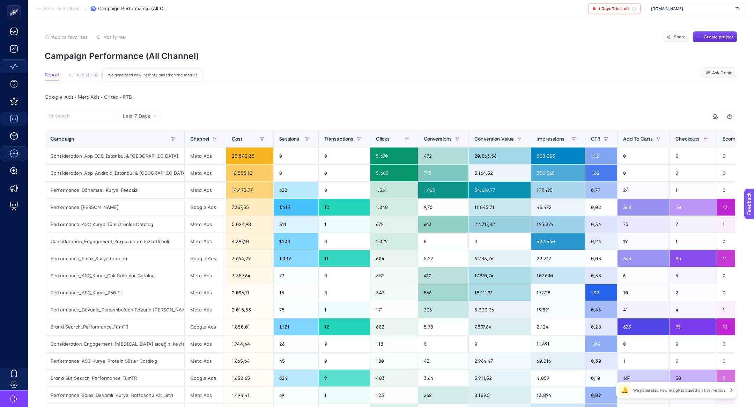
click at [86, 74] on span "Insights" at bounding box center [82, 75] width 17 height 6
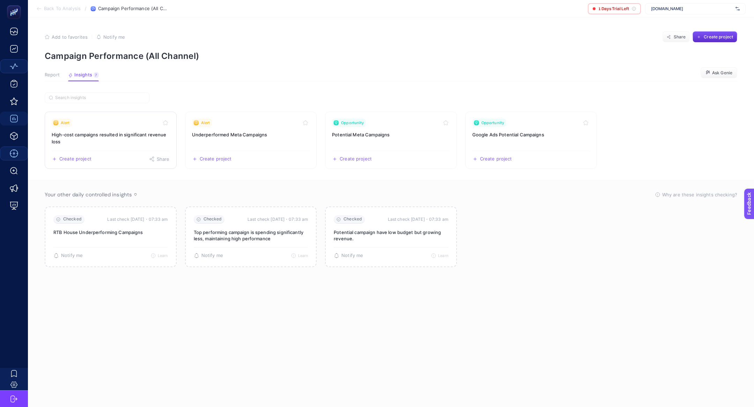
click at [103, 130] on link "Alert High-cost campaigns resulted in significant revenue loss Create project S…" at bounding box center [111, 140] width 132 height 57
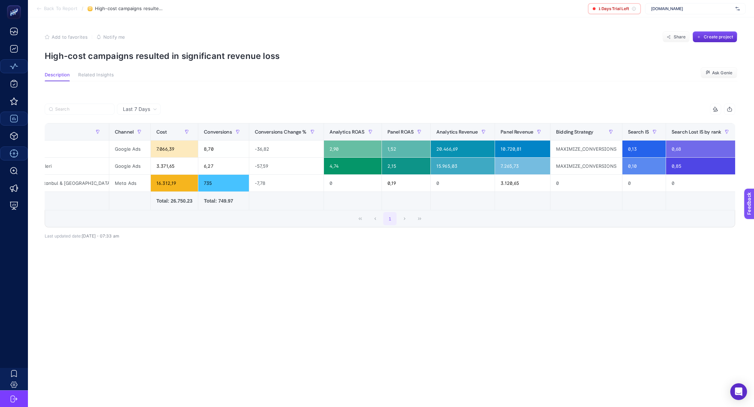
scroll to position [0, 155]
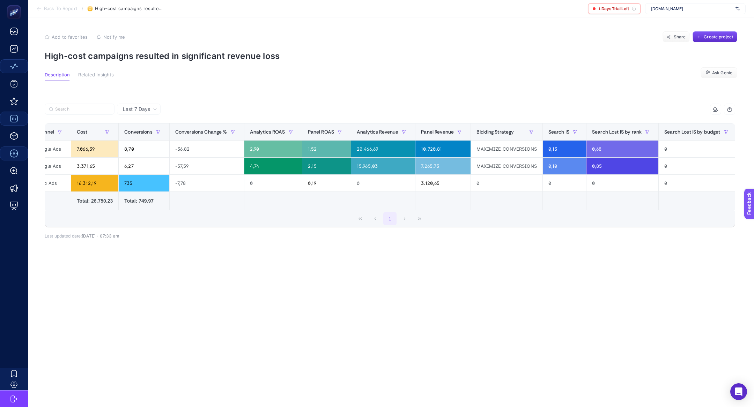
click at [744, 130] on div "+" at bounding box center [750, 132] width 13 height 6
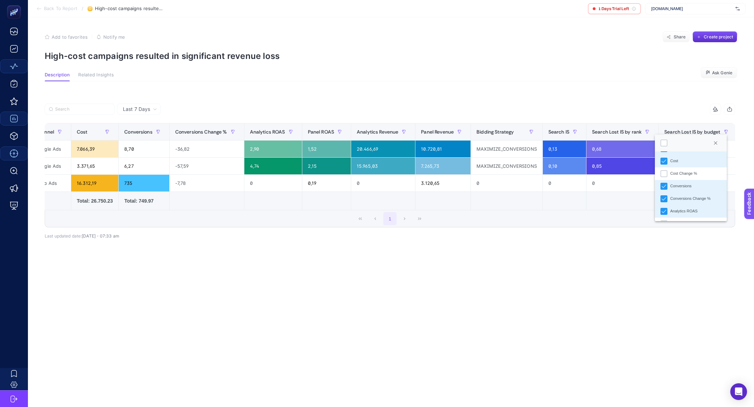
scroll to position [24, 0]
click at [673, 200] on div "Conversions Change %" at bounding box center [690, 199] width 40 height 6
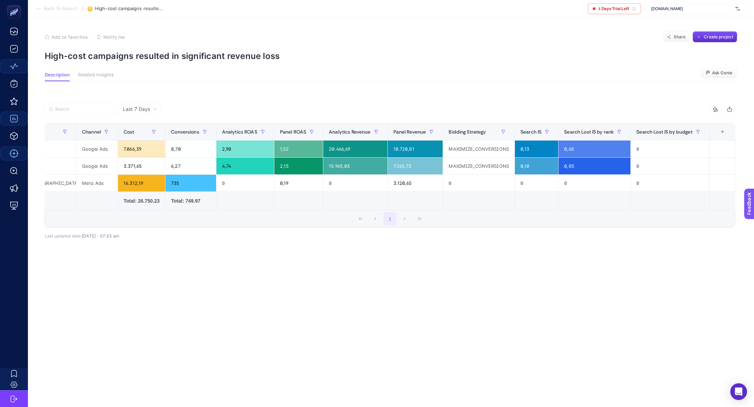
scroll to position [0, 80]
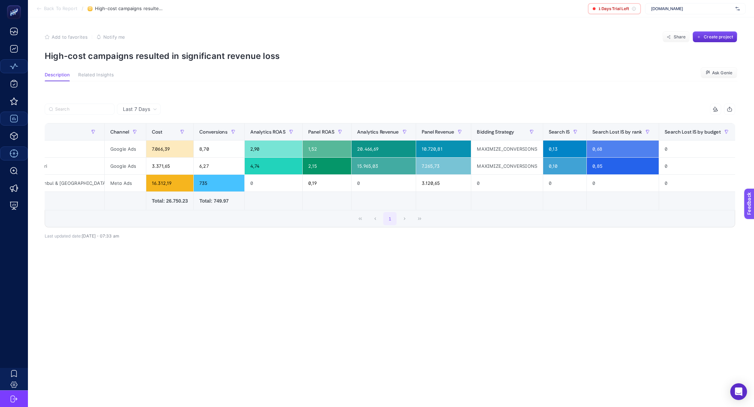
click at [524, 273] on div "Last 7 Days 10 items selected Campaign Channel Cost Conversions Analytics ROAS …" at bounding box center [390, 189] width 702 height 171
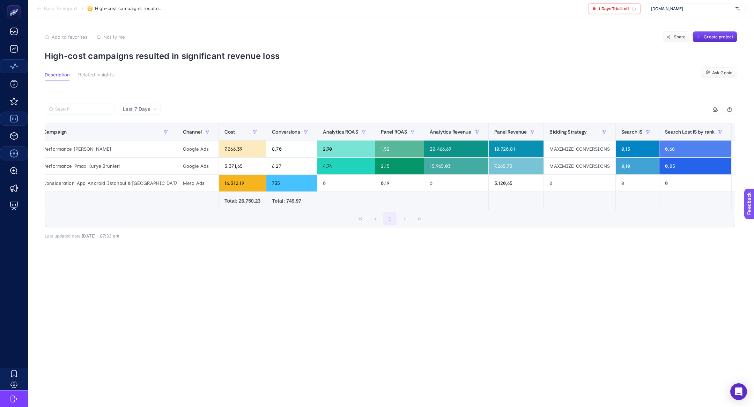
scroll to position [0, 0]
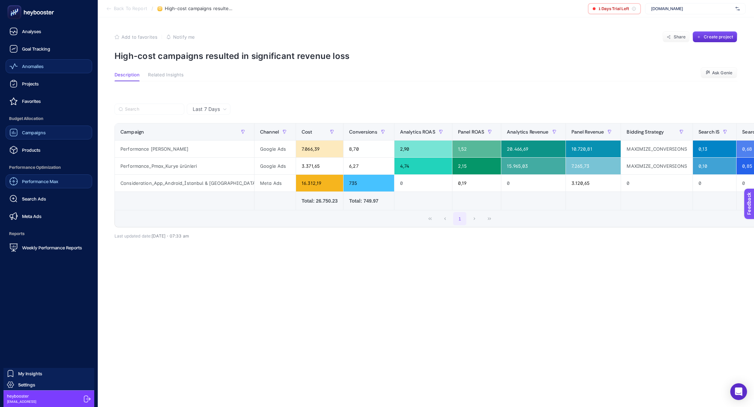
click at [15, 8] on rect at bounding box center [15, 13] width 12 height 12
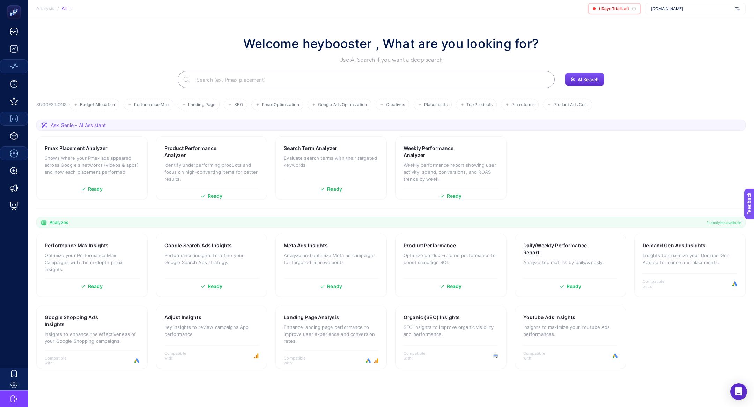
click at [223, 72] on input "Search" at bounding box center [370, 80] width 358 height 20
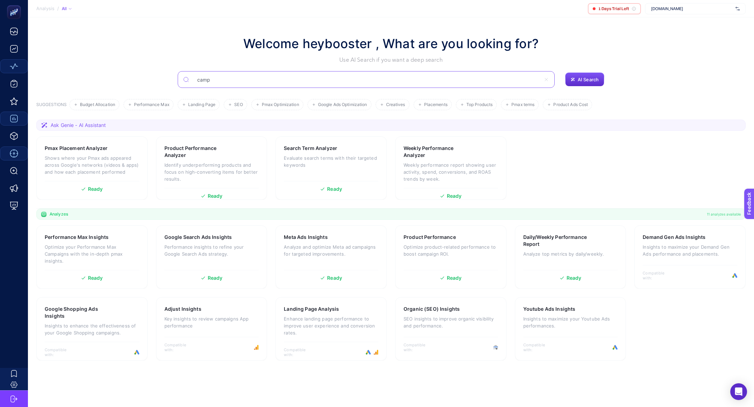
type input "camp"
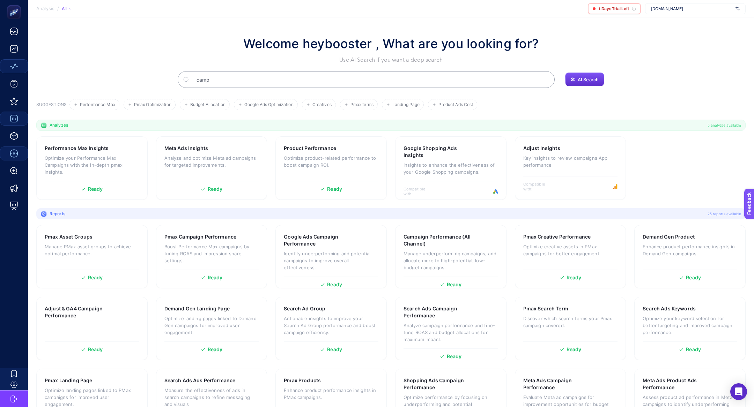
click at [272, 85] on input "camp" at bounding box center [370, 80] width 358 height 20
click at [326, 238] on h3 "Google Ads Campaign Performance" at bounding box center [320, 241] width 73 height 14
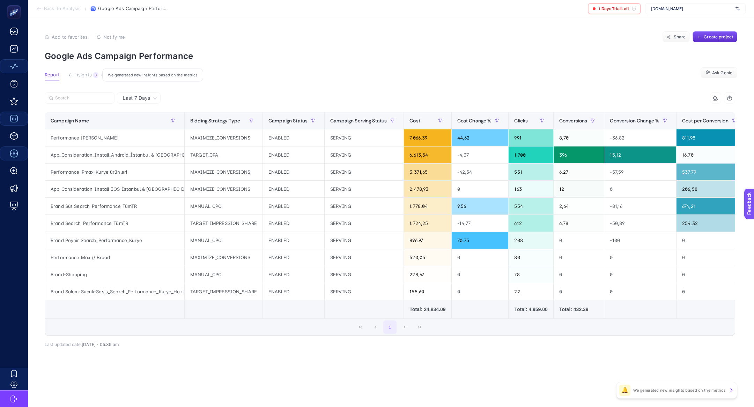
click at [83, 74] on span "Insights" at bounding box center [82, 75] width 17 height 6
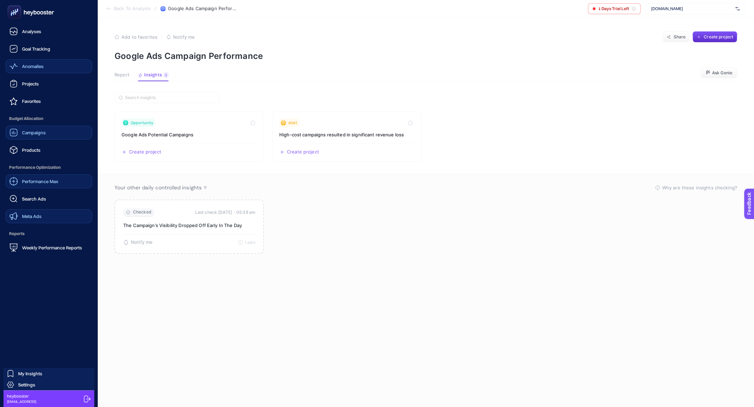
click at [47, 194] on link "Search Ads" at bounding box center [49, 199] width 87 height 14
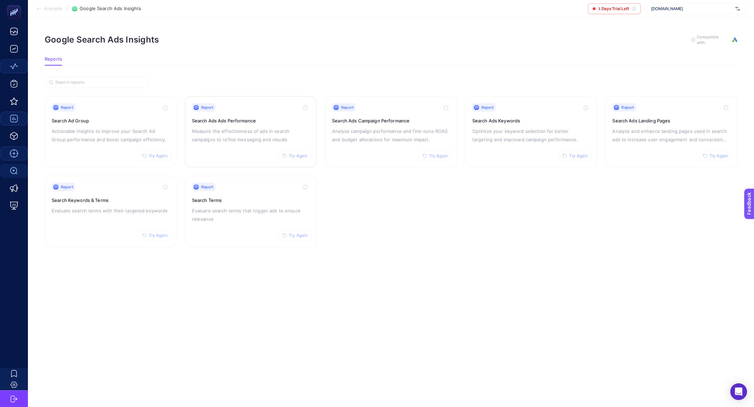
click at [269, 123] on h3 "Search Ads Ads Performance" at bounding box center [251, 120] width 118 height 7
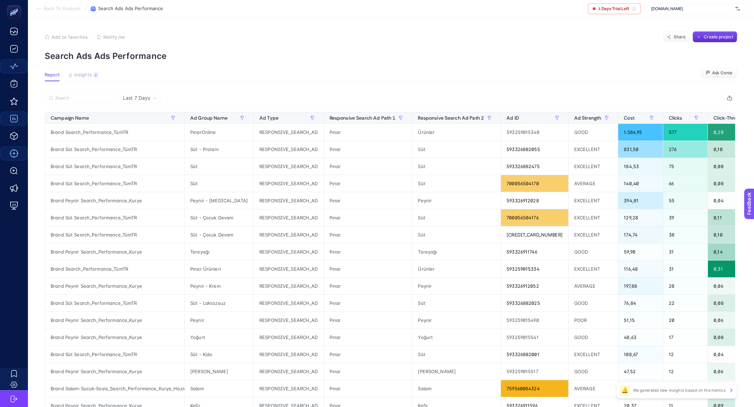
click at [87, 75] on span "Insights" at bounding box center [82, 75] width 17 height 6
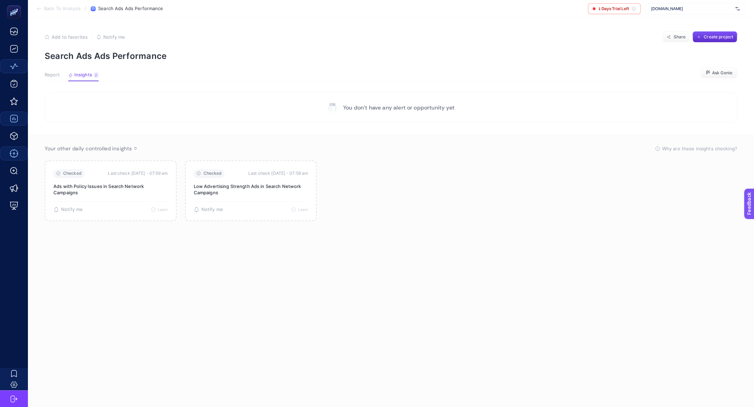
click at [50, 76] on span "Report" at bounding box center [52, 75] width 15 height 6
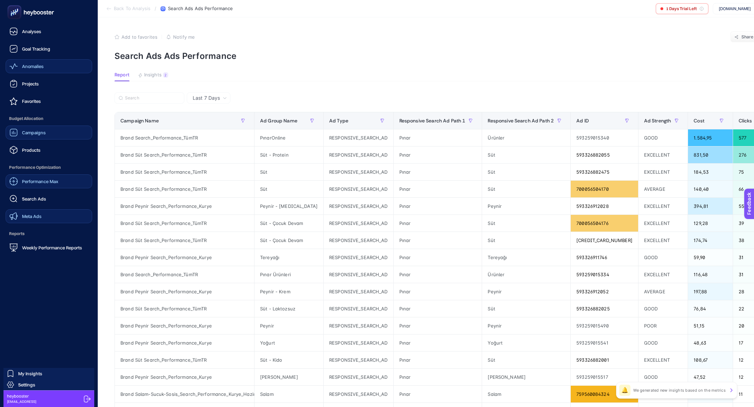
click at [50, 217] on link "Meta Ads" at bounding box center [49, 216] width 87 height 14
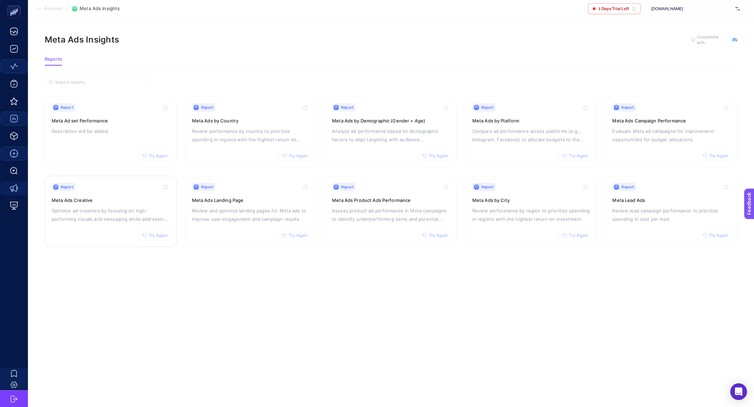
click at [116, 219] on p "Optimize ad creatives by focusing on high-performing visuals and messaging whil…" at bounding box center [111, 215] width 118 height 17
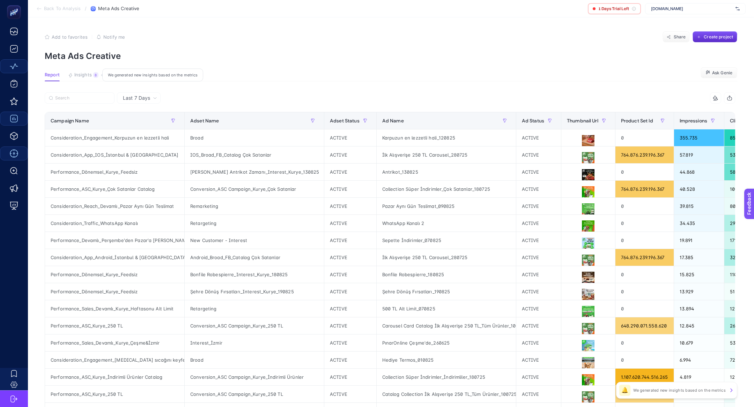
click at [86, 76] on span "Insights" at bounding box center [82, 75] width 17 height 6
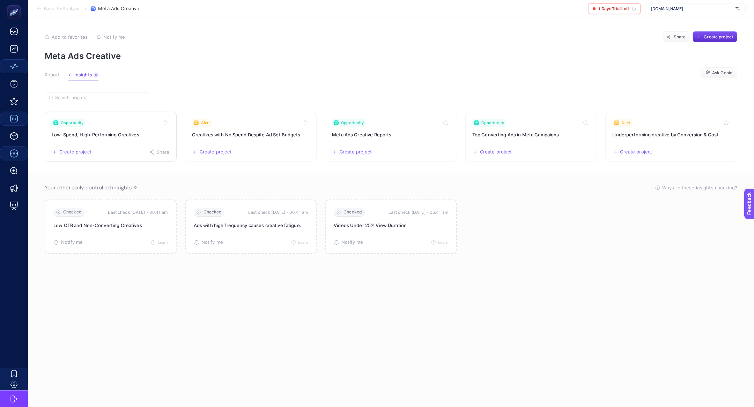
click at [141, 134] on h3 "Low-Spend, High-Performing Creatives" at bounding box center [111, 134] width 118 height 7
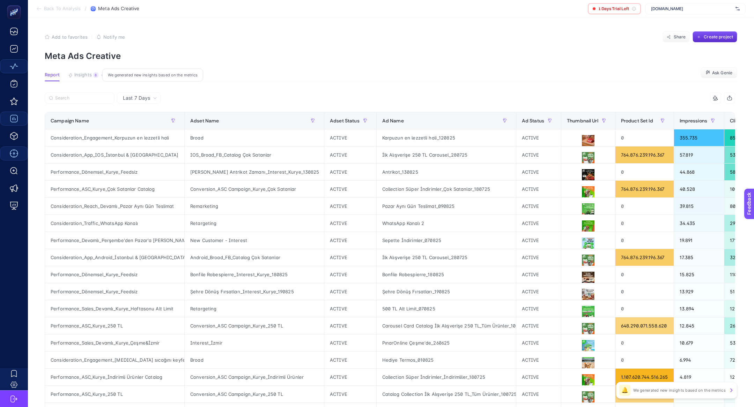
click at [91, 76] on span "Insights" at bounding box center [82, 75] width 17 height 6
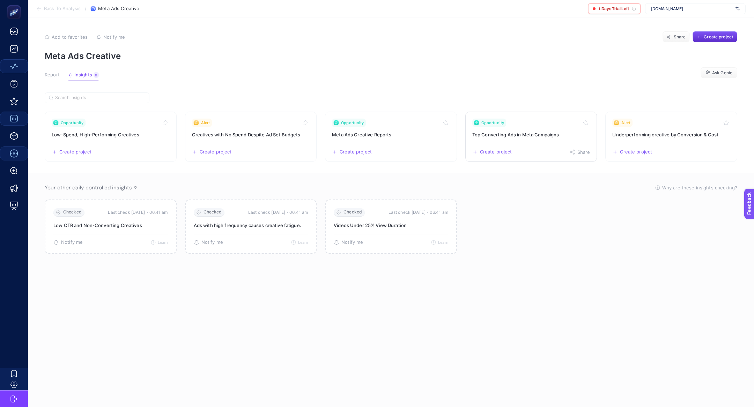
click at [488, 129] on link "Opportunity Top Converting Ads in Meta Campaigns Create project Share" at bounding box center [531, 137] width 132 height 50
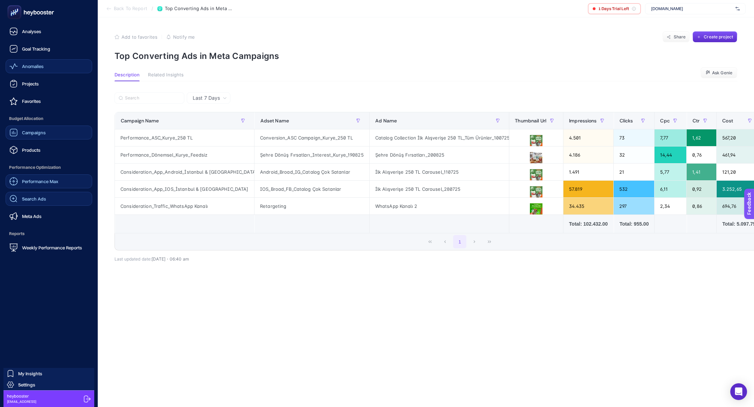
click at [50, 205] on link "Search Ads" at bounding box center [49, 199] width 87 height 14
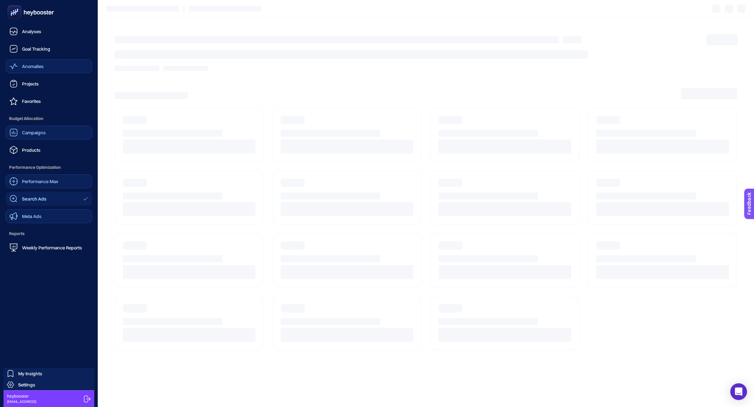
click at [53, 210] on link "Meta Ads" at bounding box center [49, 216] width 87 height 14
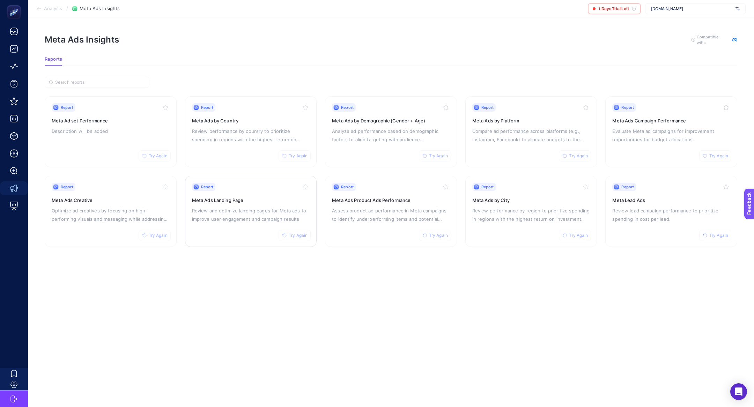
click at [272, 200] on h3 "Meta Ads Landing Page" at bounding box center [251, 200] width 118 height 7
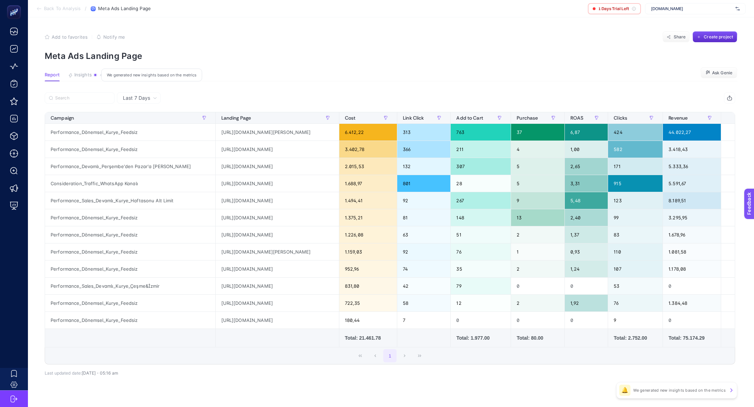
click at [91, 77] on span "Insights" at bounding box center [82, 75] width 17 height 6
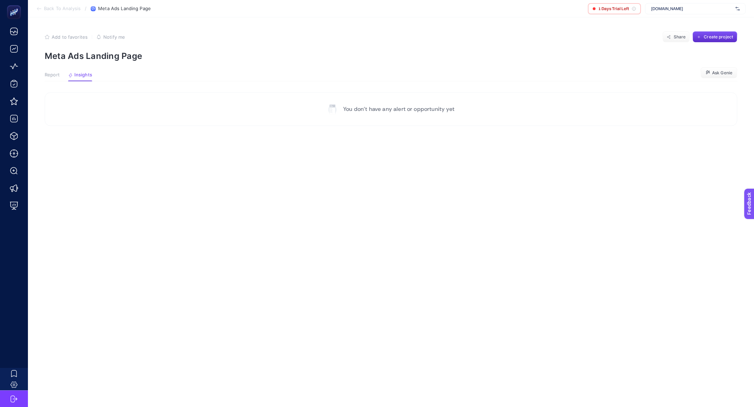
click at [46, 77] on span "Report" at bounding box center [52, 75] width 15 height 6
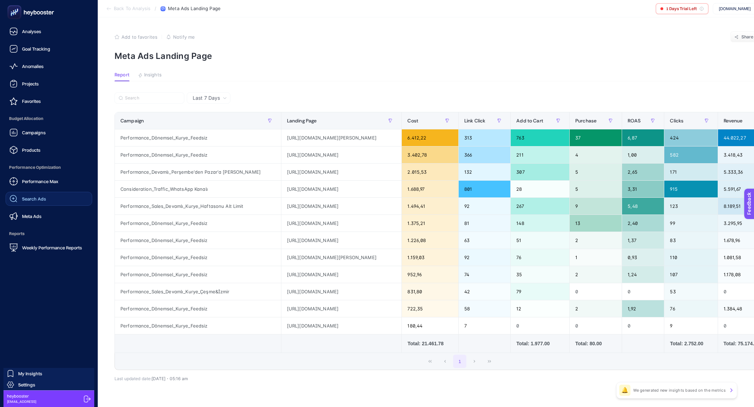
click at [32, 202] on div "Search Ads" at bounding box center [27, 199] width 37 height 8
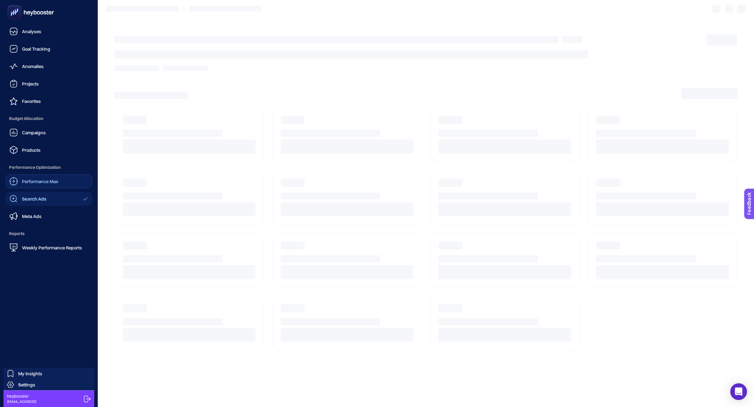
click at [33, 184] on div "Performance Max" at bounding box center [33, 181] width 49 height 8
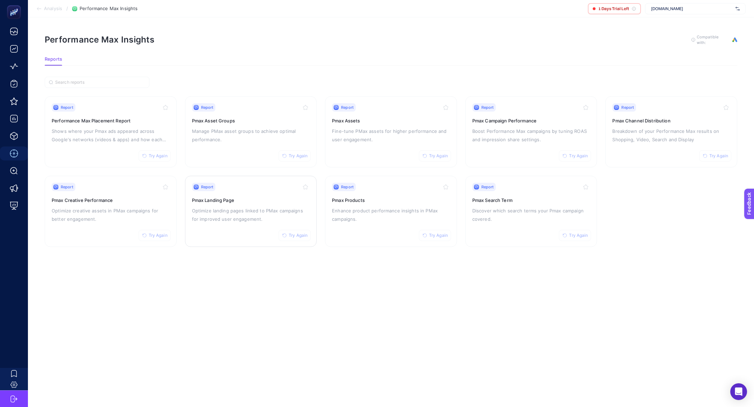
click at [225, 215] on p "Optimize landing pages linked to PMax campaigns for improved user engagement." at bounding box center [251, 215] width 118 height 17
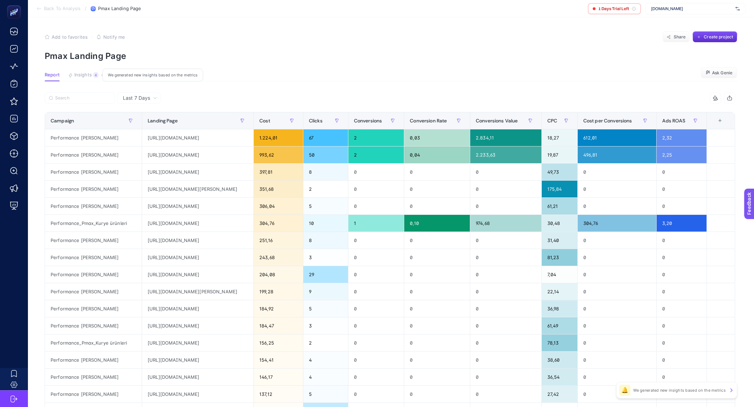
click at [97, 77] on div "4" at bounding box center [95, 75] width 5 height 6
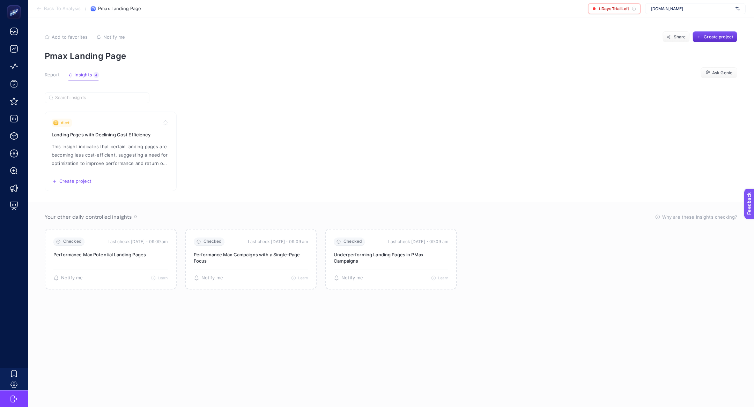
click at [57, 74] on span "Report" at bounding box center [52, 75] width 15 height 6
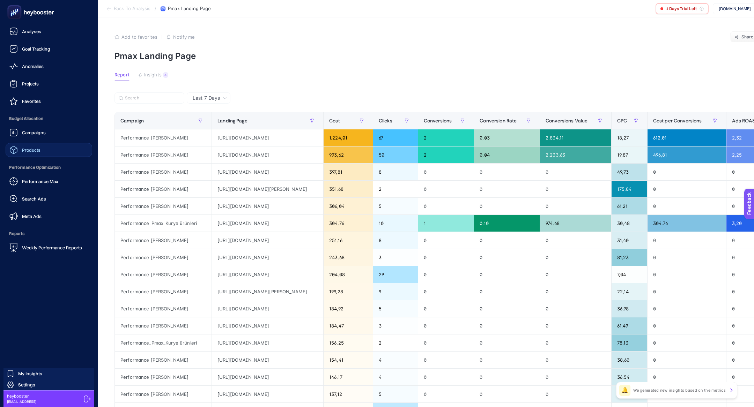
click at [44, 151] on link "Products" at bounding box center [49, 150] width 87 height 14
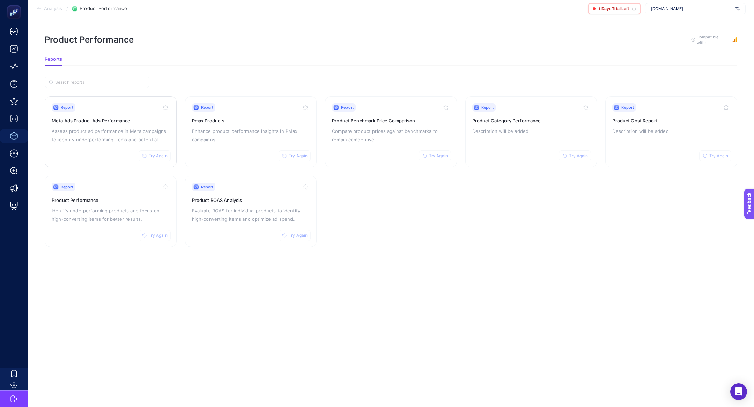
click at [123, 139] on p "Assess product ad performance in Meta campaigns to identify underperforming ite…" at bounding box center [111, 135] width 118 height 17
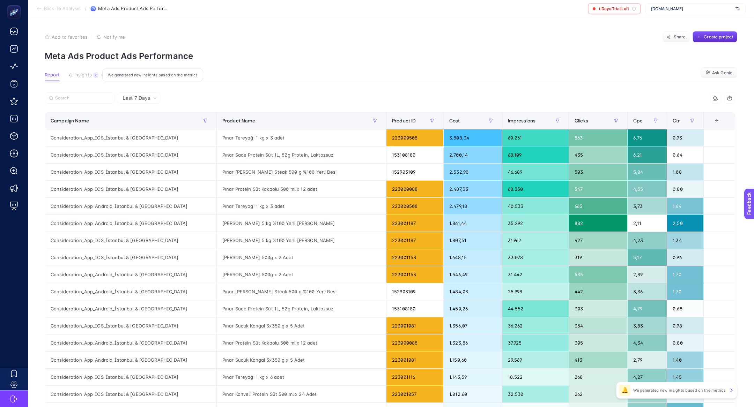
click at [80, 77] on span "Insights" at bounding box center [82, 75] width 17 height 6
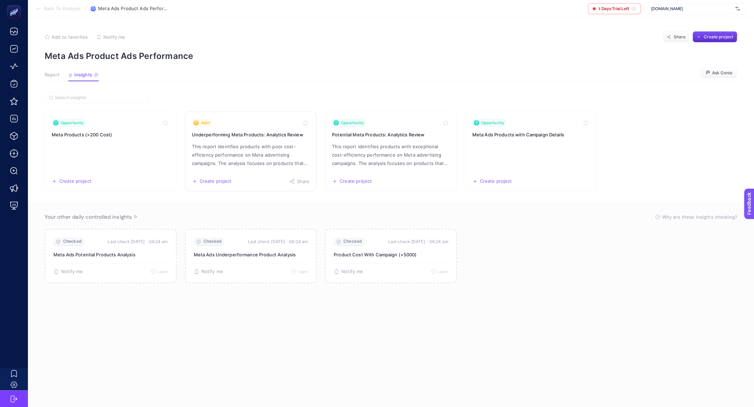
click at [258, 140] on link "Alert Underperforming Meta Products: Analytics Review This report identifies pr…" at bounding box center [251, 152] width 132 height 80
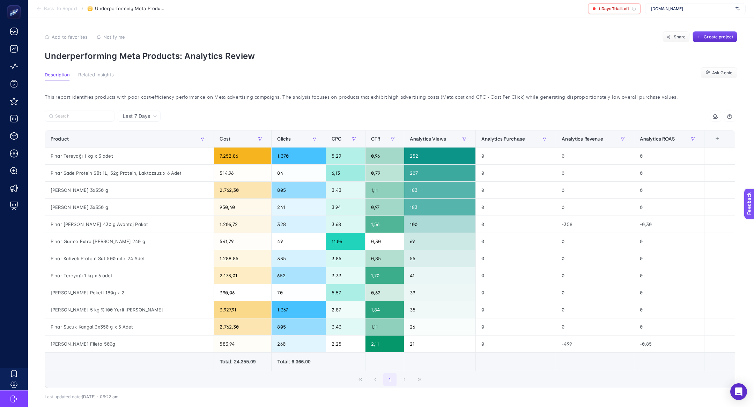
click at [138, 52] on p "Underperforming Meta Products: Analytics Review" at bounding box center [391, 56] width 693 height 10
copy article "Underperforming Meta Products: Analytics Review"
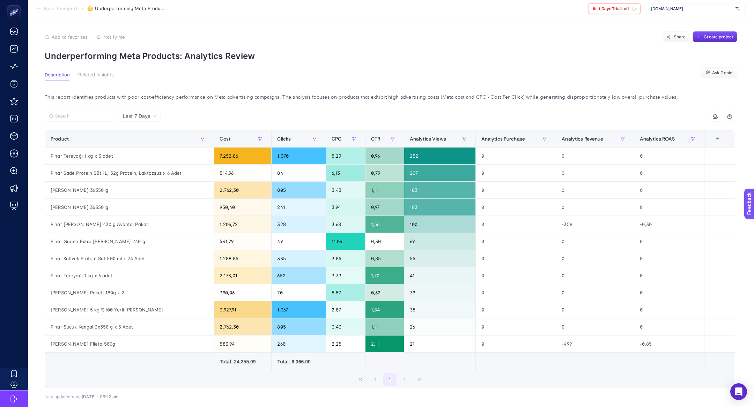
click at [164, 51] on p "Underperforming Meta Products: Analytics Review" at bounding box center [391, 56] width 693 height 10
copy article "Underperforming Meta Products: Analytics Review"
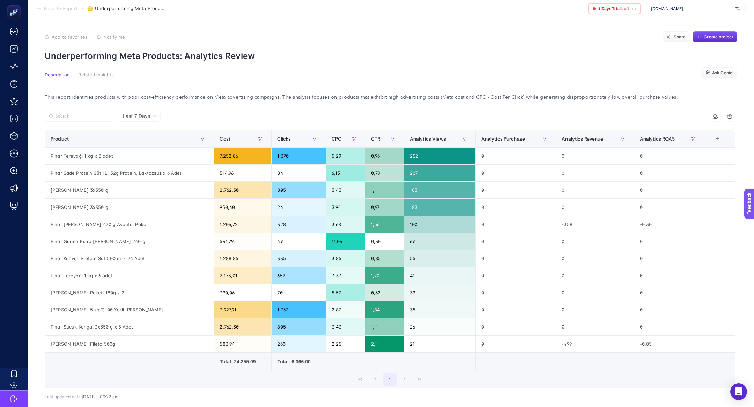
click at [674, 10] on span "[DOMAIN_NAME]" at bounding box center [692, 9] width 82 height 6
type input "ikea"
click at [673, 20] on div "IKEA" at bounding box center [695, 22] width 100 height 11
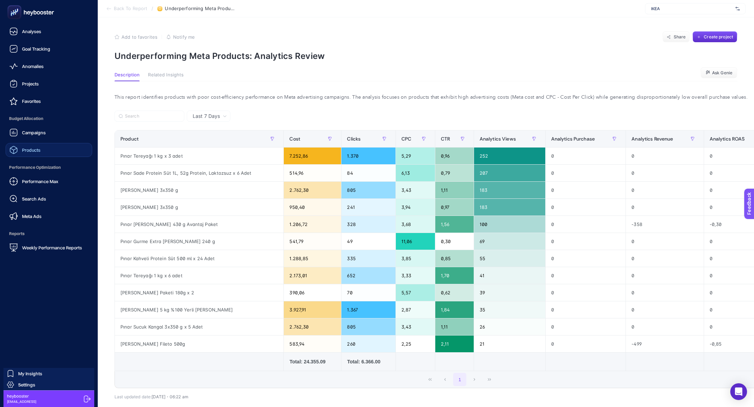
click at [37, 153] on span "Products" at bounding box center [31, 150] width 18 height 6
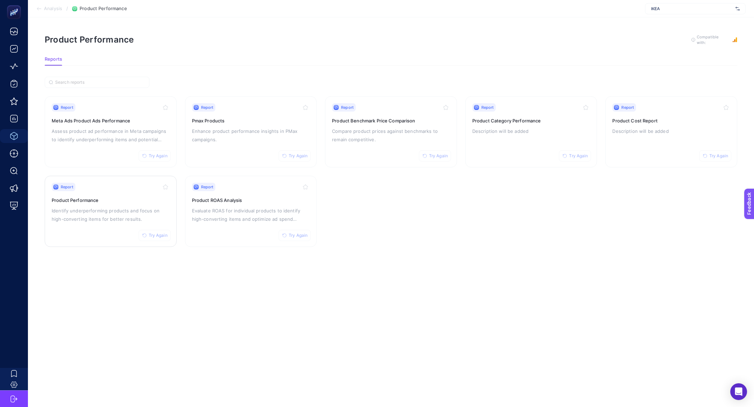
click at [108, 210] on p "Identify underperforming products and focus on high-converting items for better…" at bounding box center [111, 215] width 118 height 17
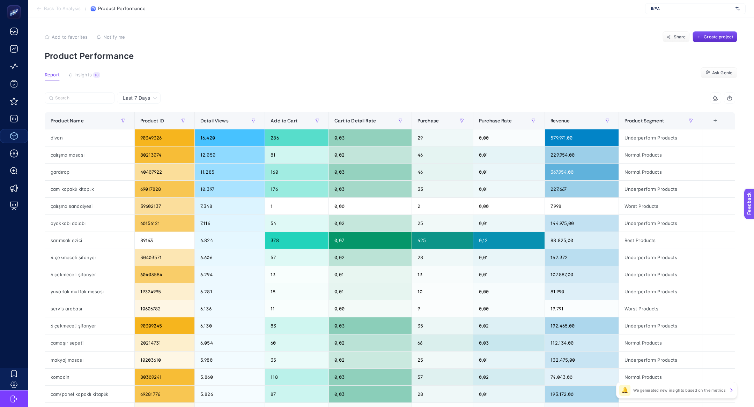
click at [90, 68] on article "Add to favorites false Notify me Share Create project Product Performance Repor…" at bounding box center [391, 290] width 726 height 546
click at [93, 74] on div "10" at bounding box center [96, 75] width 7 height 6
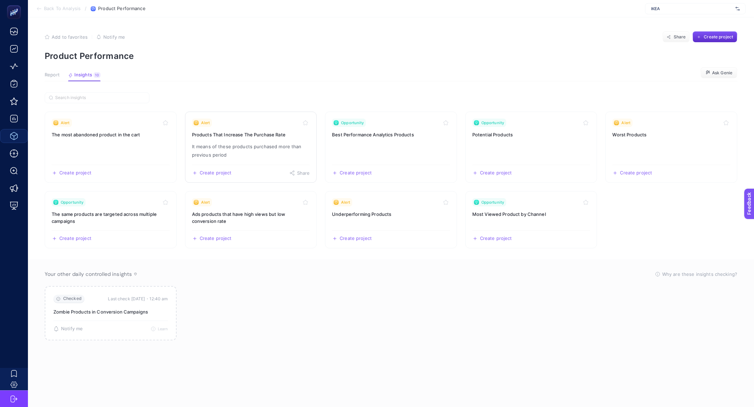
click at [254, 145] on p "It means of these products purchased more than previous period" at bounding box center [251, 150] width 118 height 17
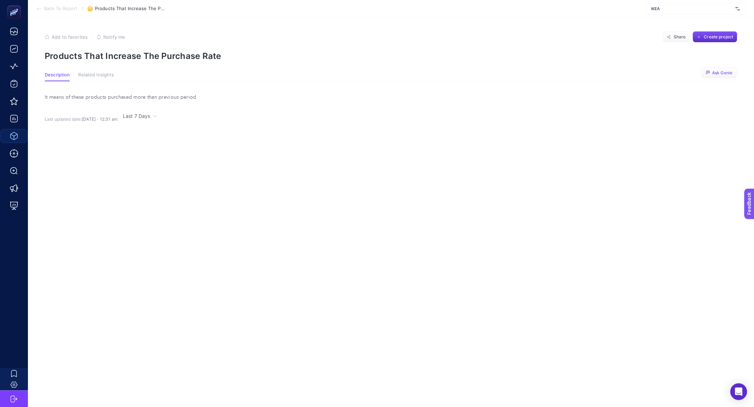
click at [721, 78] on button "Ask Genie" at bounding box center [719, 72] width 37 height 11
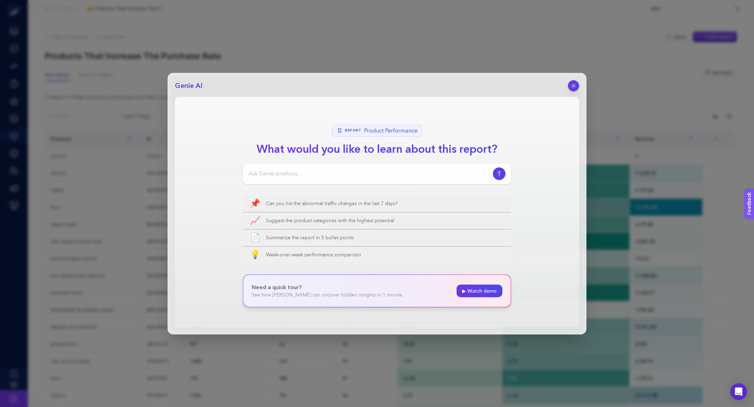
click at [392, 180] on div at bounding box center [377, 173] width 268 height 21
click at [392, 174] on input at bounding box center [370, 174] width 242 height 8
type input "hurçların satışları neden artıyor"
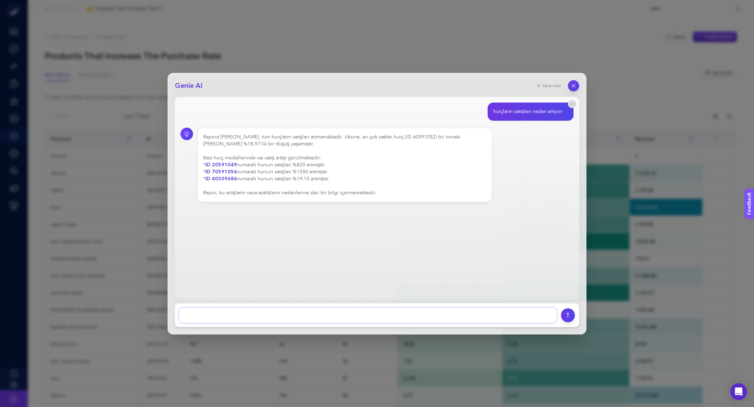
click at [302, 318] on textarea at bounding box center [368, 315] width 378 height 15
type textarea "s"
type textarea "peki bu satışlardaki atışın nedeni nedir"
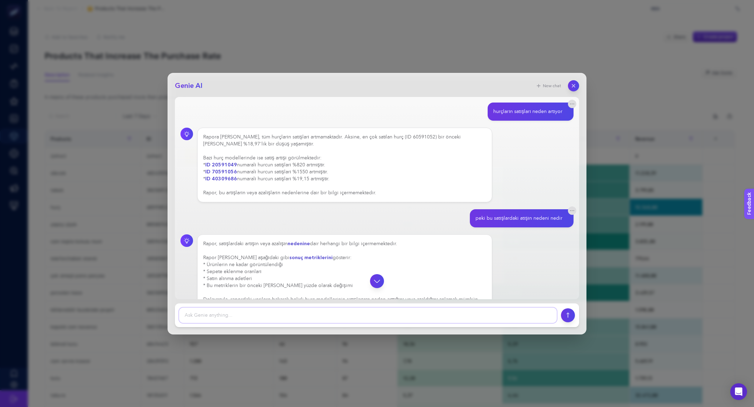
scroll to position [29, 0]
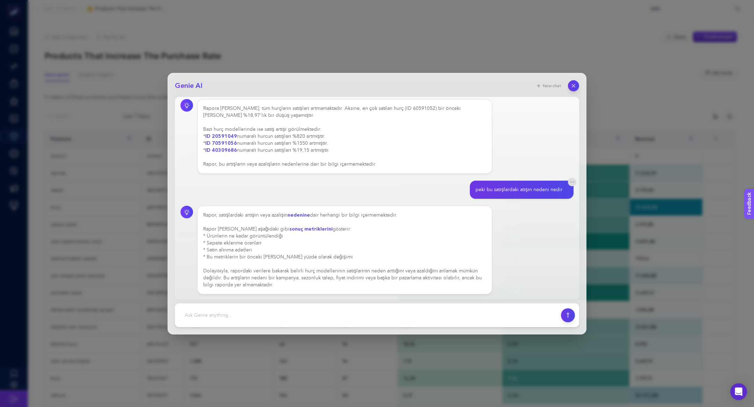
click at [287, 275] on div "Rapor, satışlardaki artışın veya azalışın nedenine dair herhangi bir bilgi içer…" at bounding box center [344, 250] width 283 height 77
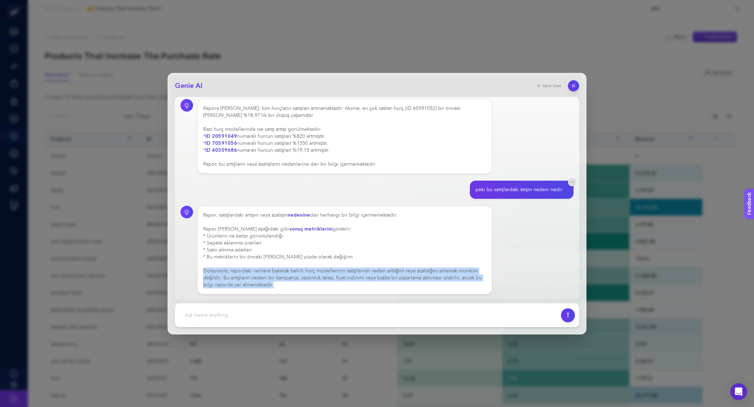
click at [287, 275] on div "Rapor, satışlardaki artışın veya azalışın nedenine dair herhangi bir bilgi içer…" at bounding box center [344, 250] width 283 height 77
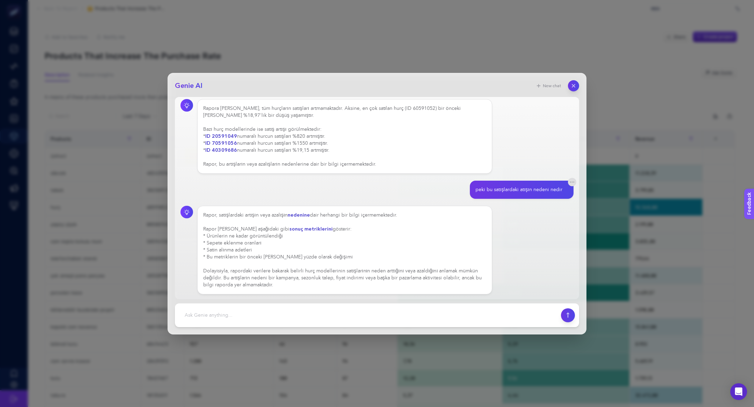
click at [287, 275] on div "Rapor, satışlardaki artışın veya azalışın nedenine dair herhangi bir bilgi içer…" at bounding box center [344, 250] width 283 height 77
click at [105, 128] on div "Genie AI New chat hurçların satışları neden artıyor Rapora [PERSON_NAME], tüm h…" at bounding box center [377, 203] width 754 height 407
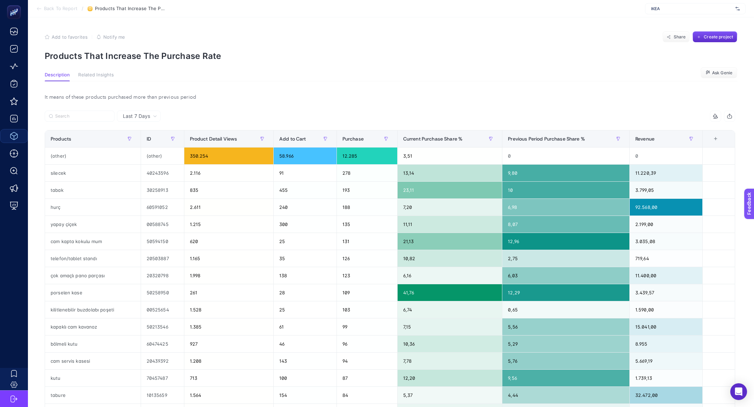
click at [662, 9] on span "IKEA" at bounding box center [692, 9] width 82 height 6
type input "albas"
click at [668, 24] on span "[URL][DOMAIN_NAME]" at bounding box center [672, 23] width 43 height 6
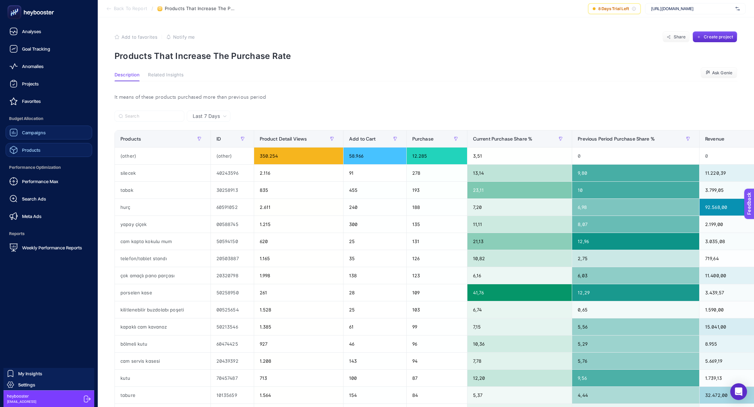
click at [42, 132] on span "Campaigns" at bounding box center [34, 133] width 24 height 6
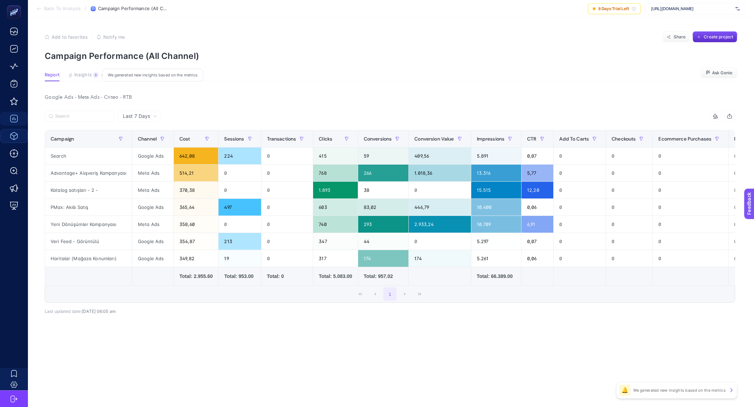
click at [87, 75] on span "Insights" at bounding box center [82, 75] width 17 height 6
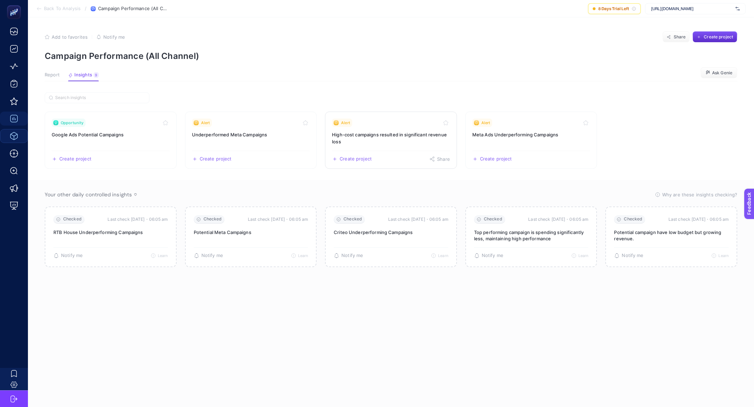
click at [390, 136] on h3 "High-cost campaigns resulted in significant revenue loss" at bounding box center [391, 138] width 118 height 14
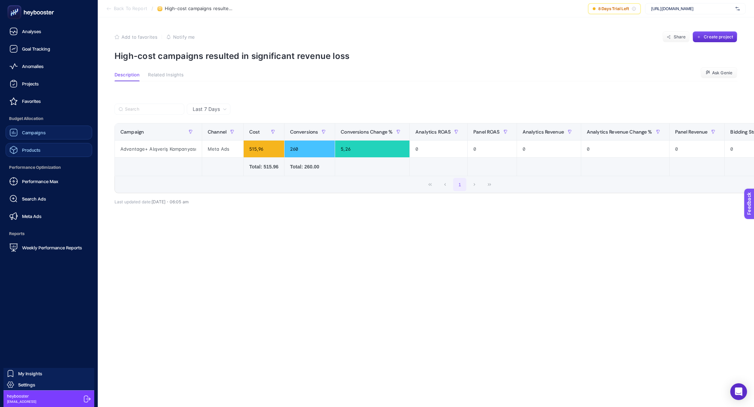
click at [35, 133] on span "Campaigns" at bounding box center [34, 133] width 24 height 6
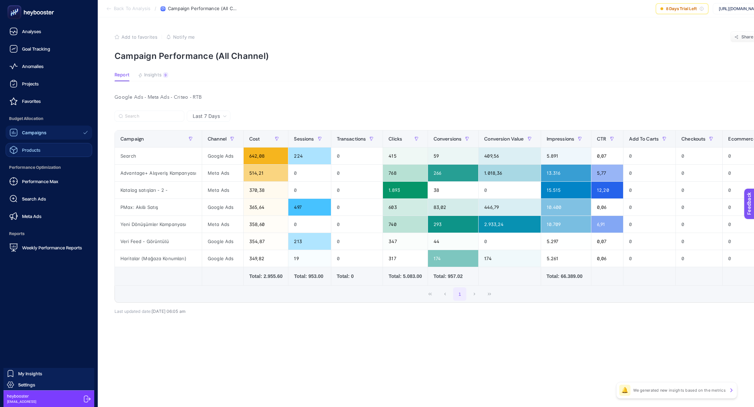
click at [58, 192] on div "Performance Max Search Ads Meta Ads" at bounding box center [49, 199] width 87 height 49
click at [61, 199] on link "Search Ads" at bounding box center [49, 199] width 87 height 14
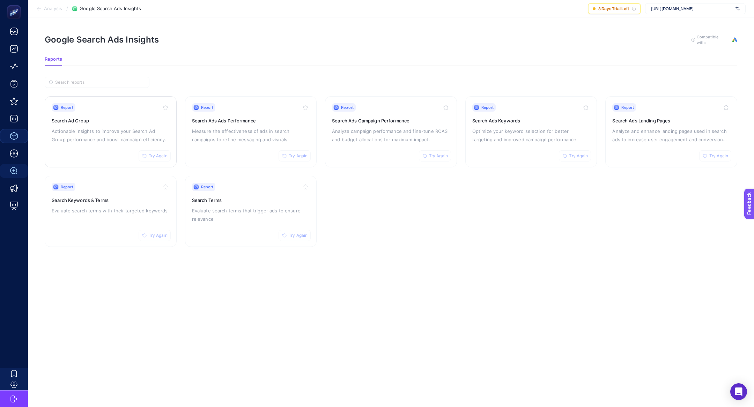
click at [84, 119] on h3 "Search Ad Group" at bounding box center [111, 120] width 118 height 7
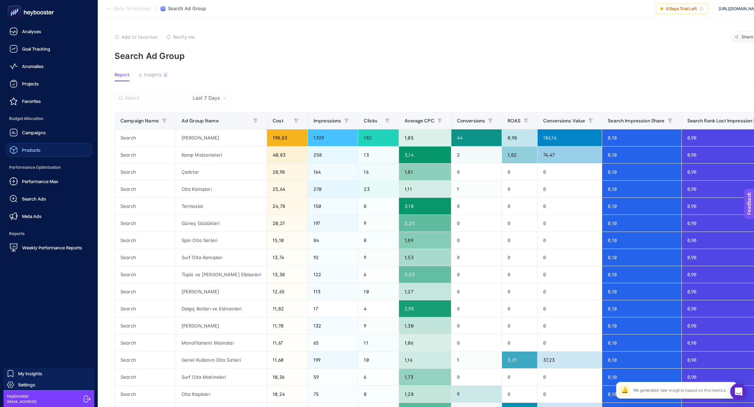
click at [30, 151] on span "Products" at bounding box center [31, 150] width 18 height 6
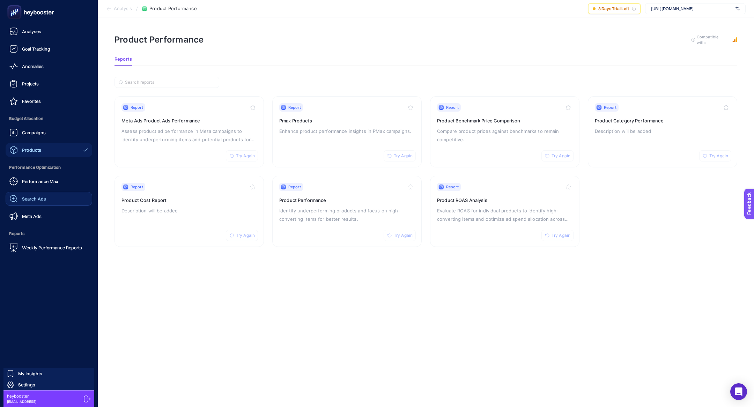
click at [47, 196] on link "Search Ads" at bounding box center [49, 199] width 87 height 14
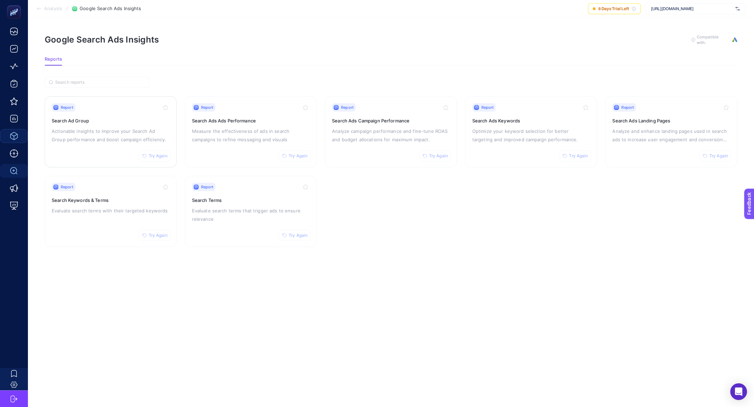
click at [104, 127] on p "Actionable insights to improve your Search Ad Group performance and boost campa…" at bounding box center [111, 135] width 118 height 17
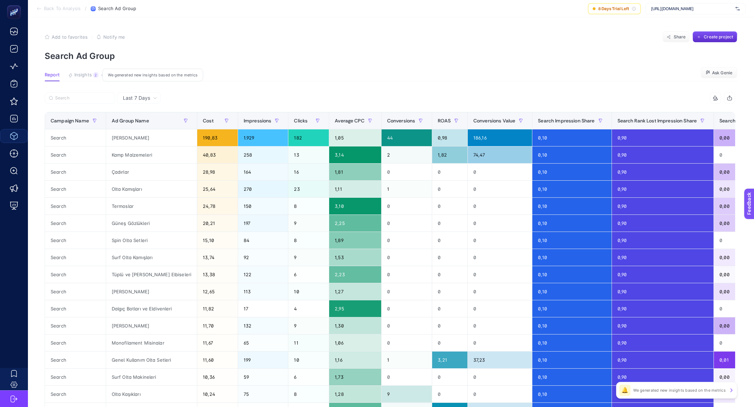
click at [90, 76] on span "Insights" at bounding box center [82, 75] width 17 height 6
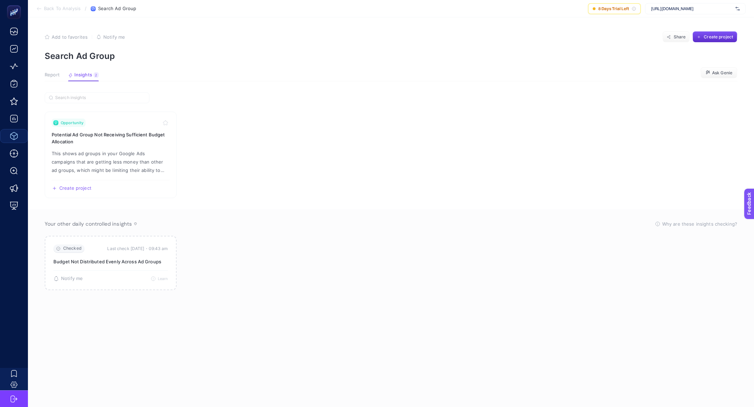
click at [33, 74] on article "Add to favorites false Notify me Share Create project Search Ad Group Report In…" at bounding box center [391, 212] width 726 height 390
click at [86, 124] on div "Opportunity" at bounding box center [111, 123] width 118 height 8
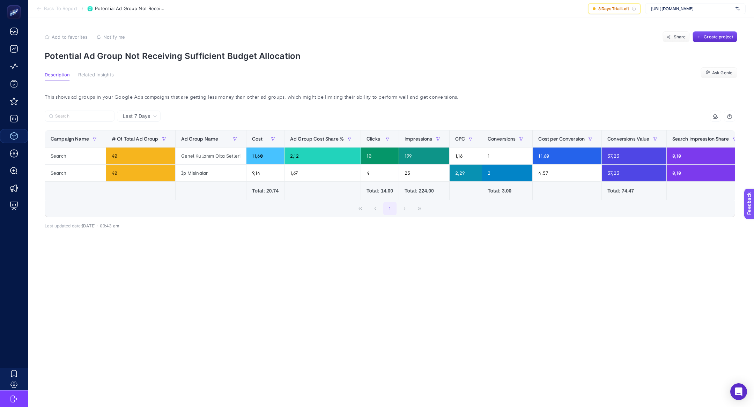
click at [84, 49] on section "Add to favorites false Notify me Share Create project Potential Ad Group Not Re…" at bounding box center [391, 46] width 693 height 30
copy article "Potential Ad Group Not Receiving Sufficient Budget Allocation"
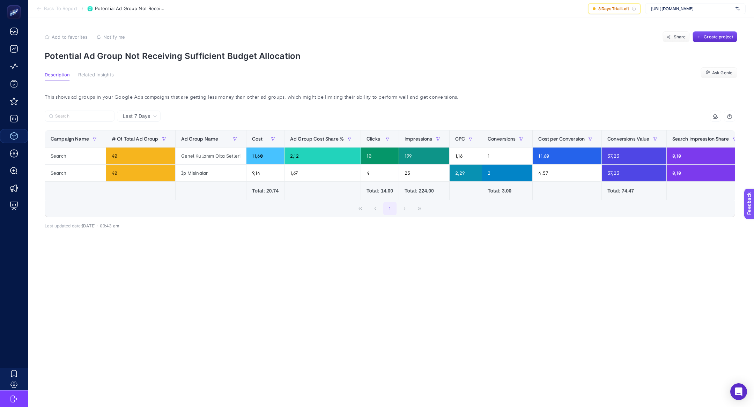
click at [142, 113] on span "Last 7 Days" at bounding box center [136, 116] width 27 height 7
click at [174, 243] on div "Last 7 Days Last 7 Days Last 30 Days 13 items selected Campaign Name # Of Total…" at bounding box center [390, 188] width 702 height 154
click at [58, 10] on span "Back To Report" at bounding box center [61, 9] width 34 height 6
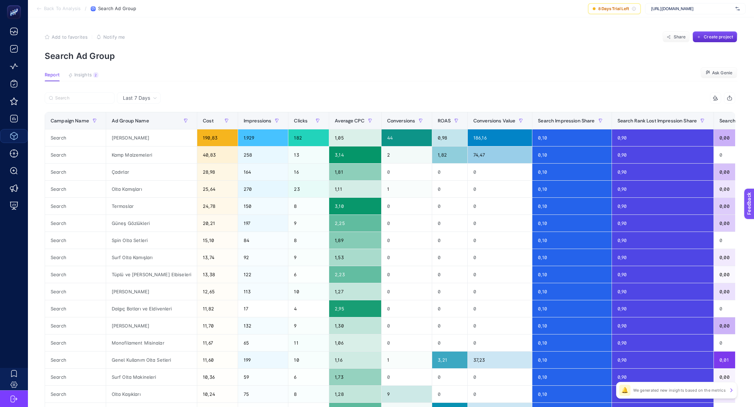
scroll to position [0, 114]
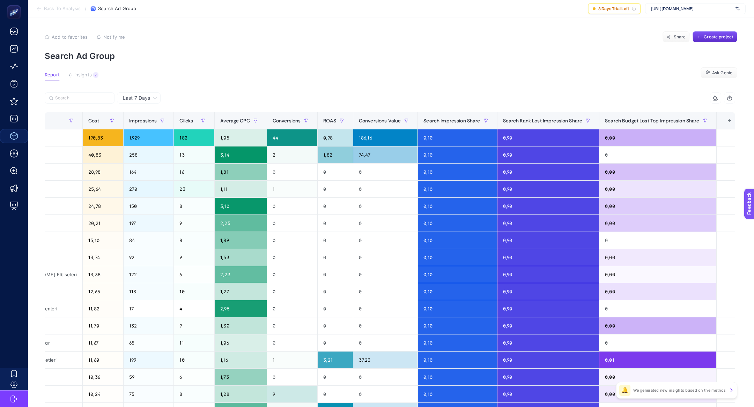
click at [729, 122] on th "12 items selected +" at bounding box center [728, 120] width 25 height 17
click at [723, 122] on div "+" at bounding box center [729, 121] width 13 height 6
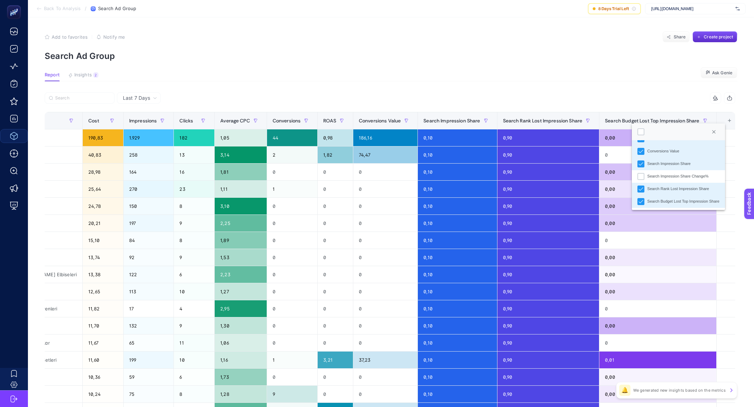
scroll to position [174, 0]
click at [574, 93] on div "10 items selected" at bounding box center [562, 97] width 345 height 11
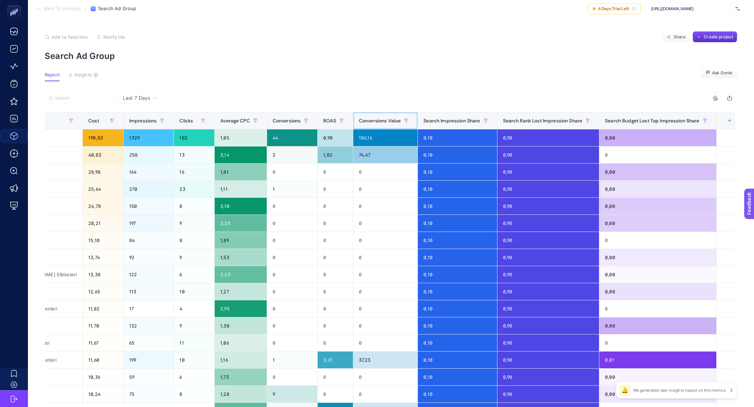
click at [389, 121] on span "Conversions Value" at bounding box center [380, 121] width 42 height 6
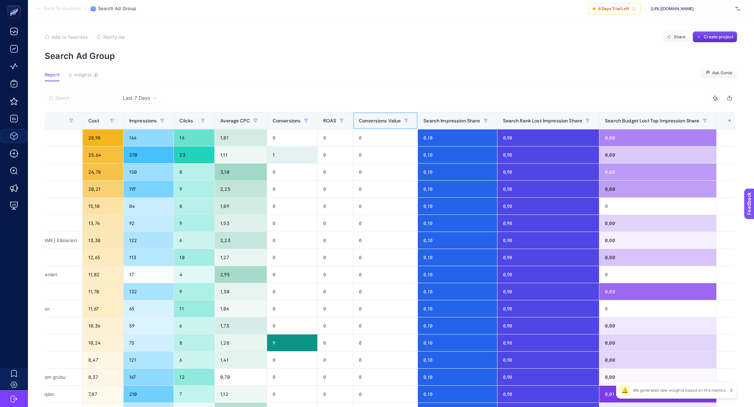
click at [365, 119] on span "Conversions Value" at bounding box center [380, 121] width 42 height 6
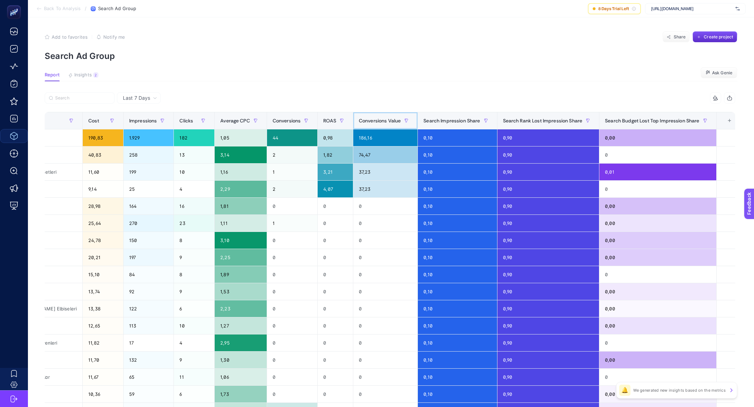
scroll to position [0, 0]
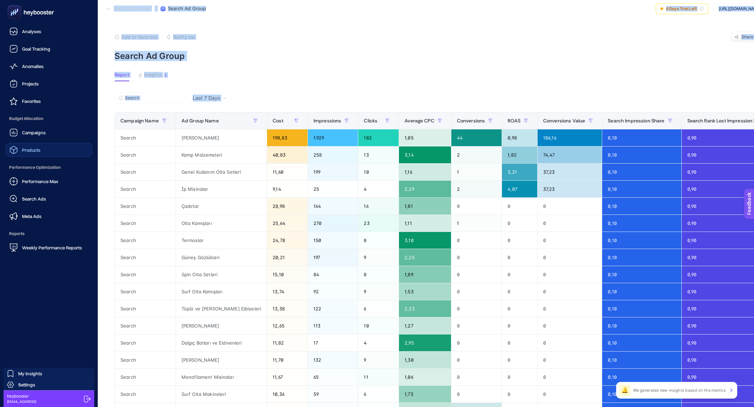
drag, startPoint x: 35, startPoint y: 206, endPoint x: 101, endPoint y: 144, distance: 90.4
click at [102, 143] on div "Analyses Goal Tracking Anomalies Projects Favorites Budget Allocation Campaigns…" at bounding box center [377, 281] width 754 height 563
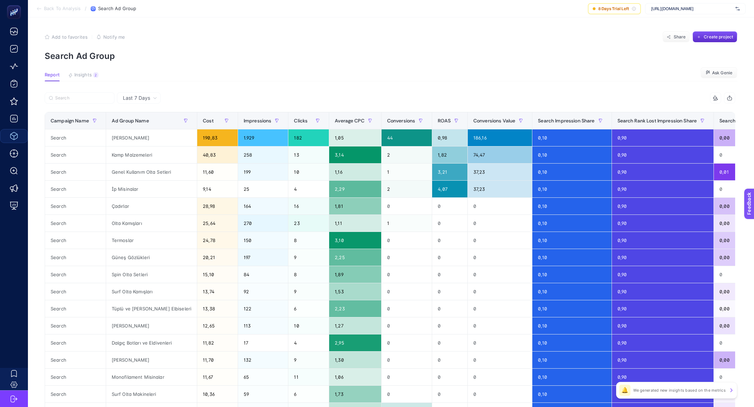
click at [89, 83] on article "Add to favorites false Notify me Share Create project Search Ad Group Report In…" at bounding box center [391, 290] width 726 height 546
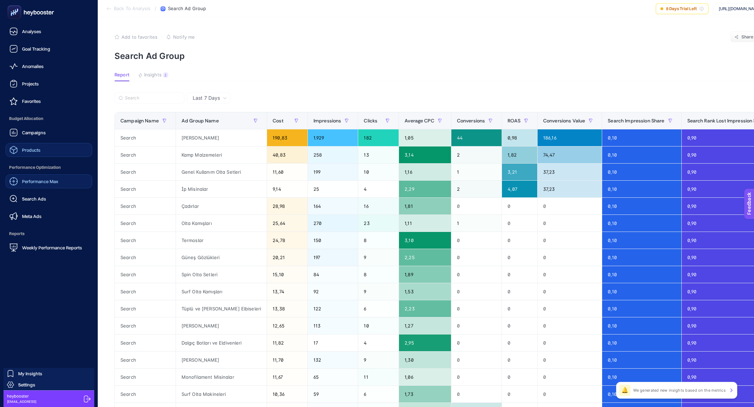
click at [38, 181] on span "Performance Max" at bounding box center [40, 182] width 36 height 6
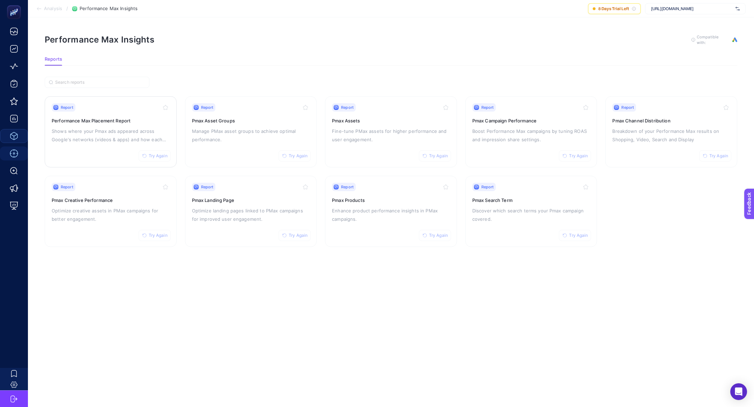
click at [109, 103] on div "Report Try Again" at bounding box center [111, 107] width 118 height 8
click at [528, 193] on div "Report Try Again Pmax Search Term Discover which search terms your Pmax campaig…" at bounding box center [531, 211] width 118 height 57
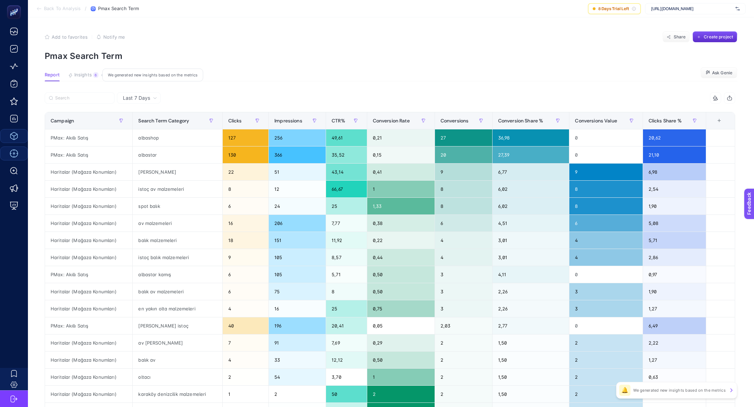
click at [82, 76] on span "Insights" at bounding box center [82, 75] width 17 height 6
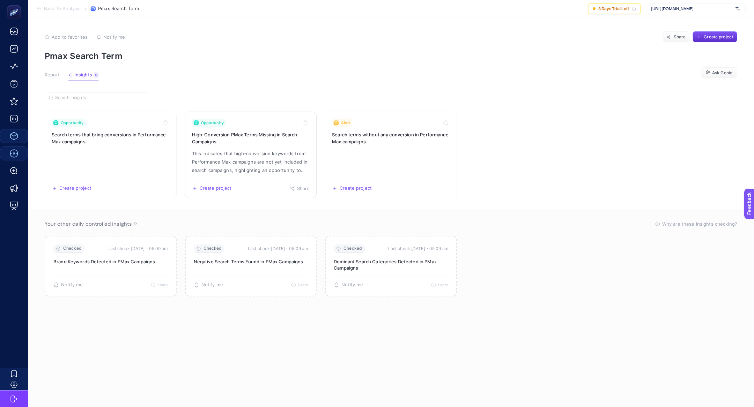
click at [249, 162] on p "This indicates that high-conversion keywords from Performance Max campaigns are…" at bounding box center [251, 161] width 118 height 25
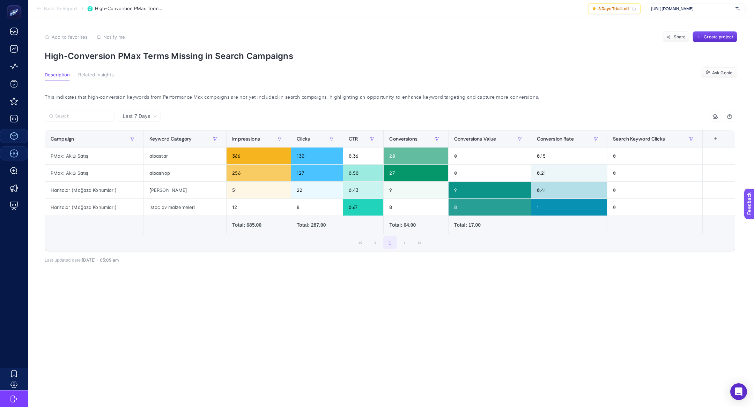
click at [194, 53] on p "High-Conversion PMax Terms Missing in Search Campaigns" at bounding box center [391, 56] width 693 height 10
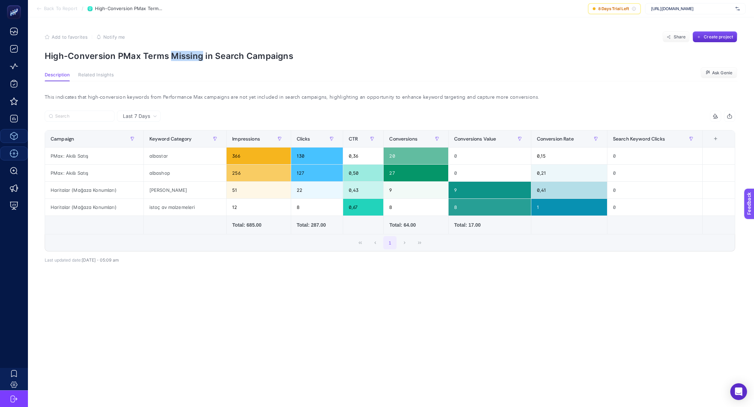
click at [194, 53] on p "High-Conversion PMax Terms Missing in Search Campaigns" at bounding box center [391, 56] width 693 height 10
copy article "High-Conversion PMax Terms Missing in Search Campaigns"
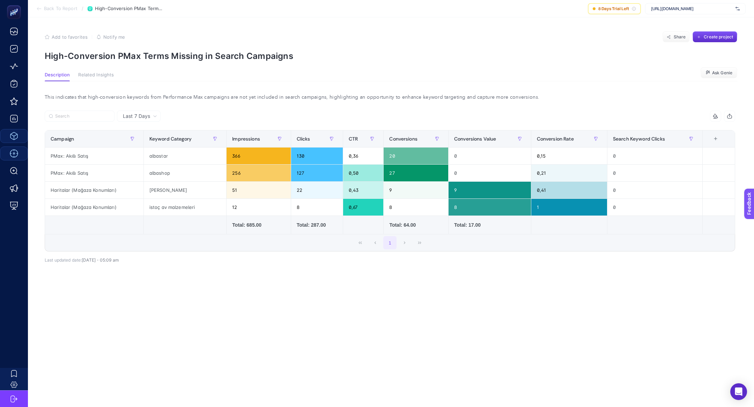
click at [146, 61] on article "Add to favorites false Notify me Share Create project High-Conversion PMax Term…" at bounding box center [391, 212] width 726 height 390
copy article "High-Conversion PMax Terms Missing in Search Campaigns"
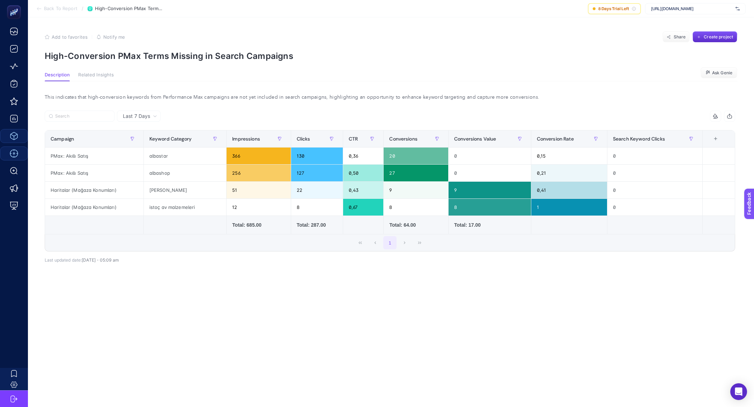
click at [695, 8] on span "[URL][DOMAIN_NAME]" at bounding box center [692, 9] width 82 height 6
type input "ikea"
click at [703, 26] on div "IKEA" at bounding box center [695, 22] width 100 height 11
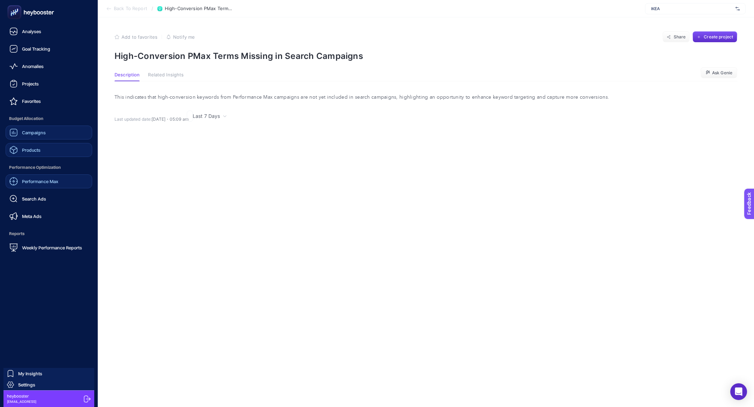
click at [19, 138] on link "Campaigns" at bounding box center [49, 133] width 87 height 14
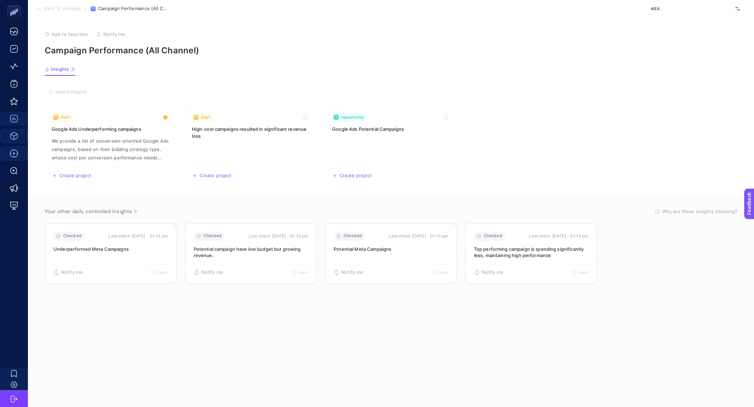
click at [677, 8] on span "IKEA" at bounding box center [692, 9] width 82 height 6
type input "koton"
click at [679, 23] on span "[URL][DOMAIN_NAME]" at bounding box center [672, 23] width 43 height 6
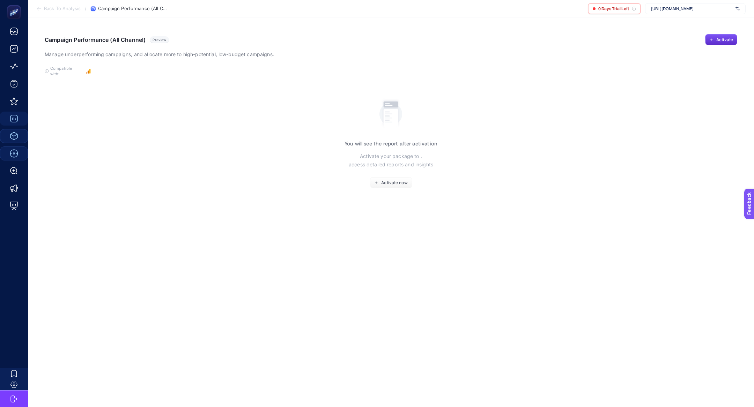
click at [716, 13] on div "[URL][DOMAIN_NAME]" at bounding box center [695, 8] width 101 height 11
type input "koton"
click at [712, 46] on div "WPP - Koton" at bounding box center [695, 45] width 100 height 11
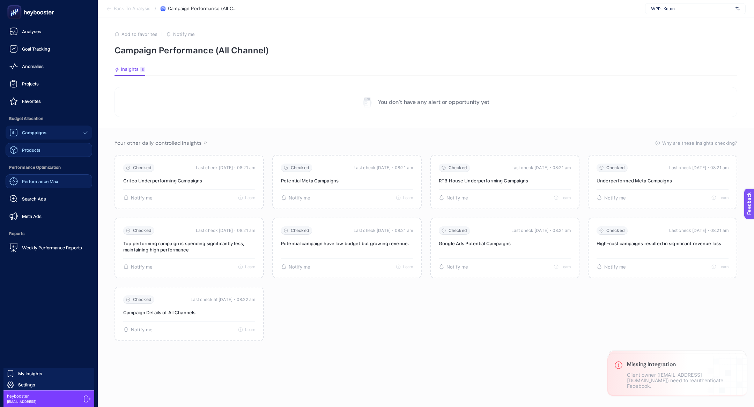
click at [37, 135] on div "Campaigns" at bounding box center [27, 132] width 37 height 8
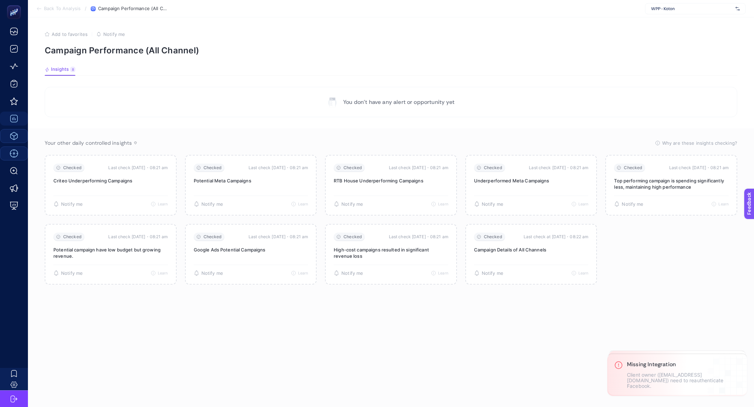
click at [671, 13] on div "WPP - Koton" at bounding box center [695, 8] width 101 height 11
type input "koton"
click at [674, 40] on div "Koton" at bounding box center [695, 45] width 100 height 11
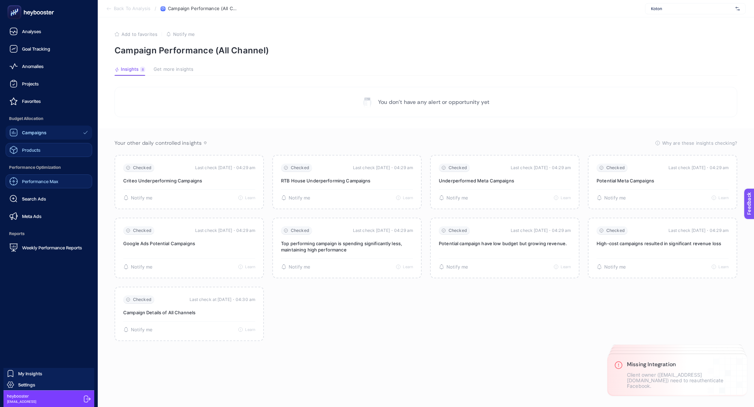
click at [25, 134] on span "Campaigns" at bounding box center [34, 133] width 24 height 6
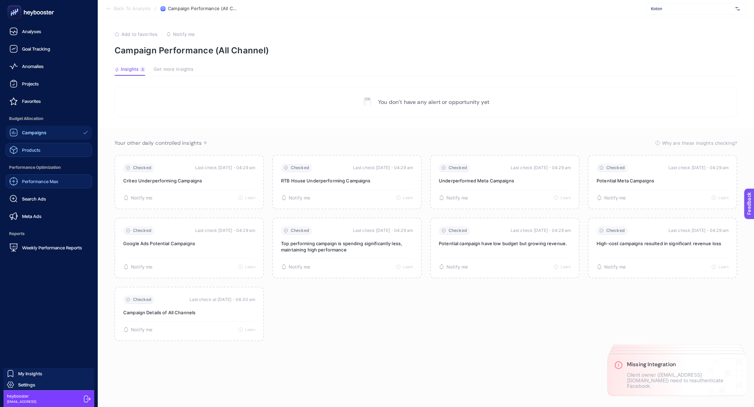
click at [25, 134] on span "Campaigns" at bounding box center [34, 133] width 24 height 6
click at [32, 202] on div "Search Ads" at bounding box center [27, 199] width 37 height 8
